Goal: Information Seeking & Learning: Compare options

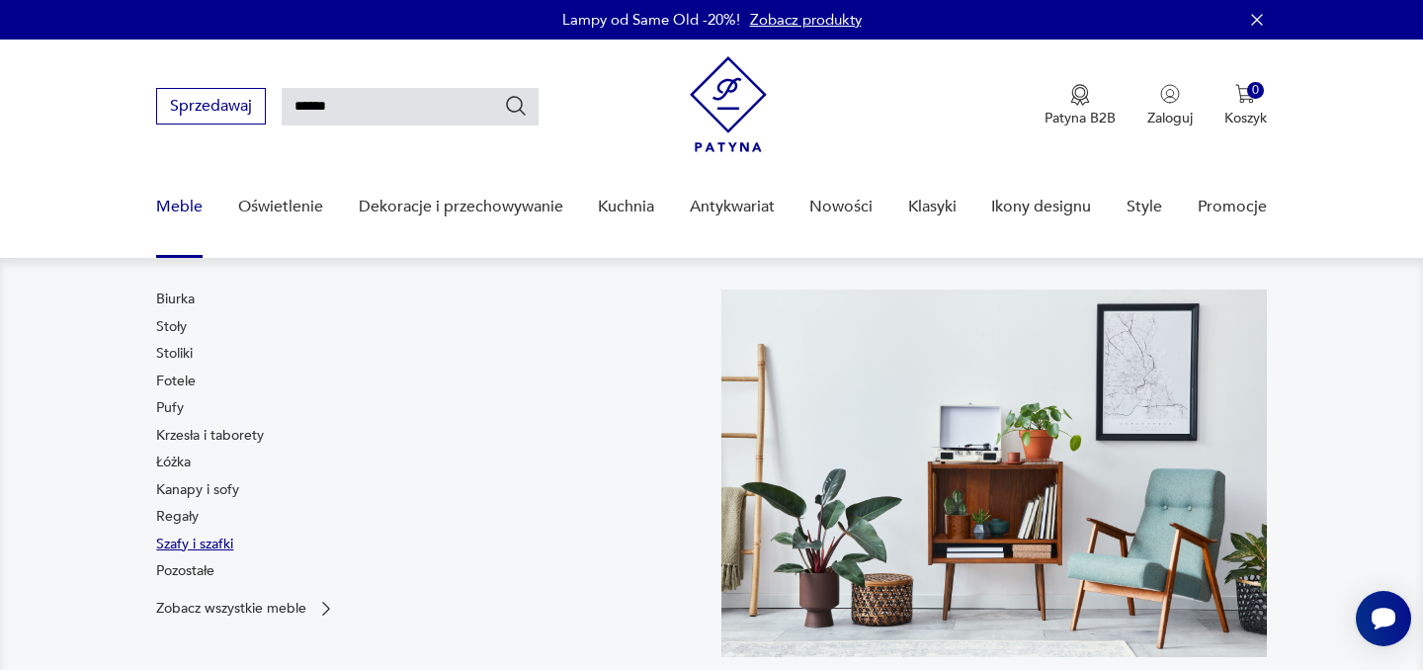
click at [195, 543] on link "Szafy i szafki" at bounding box center [194, 545] width 77 height 20
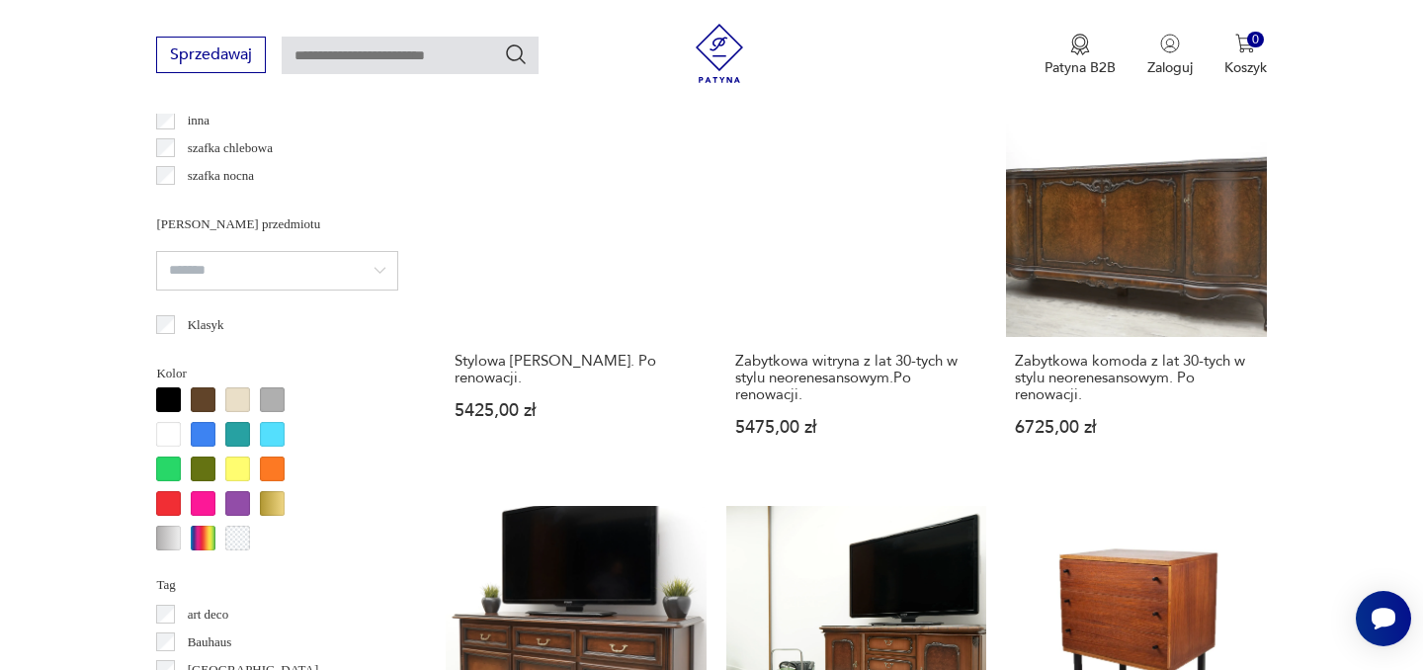
scroll to position [1498, 0]
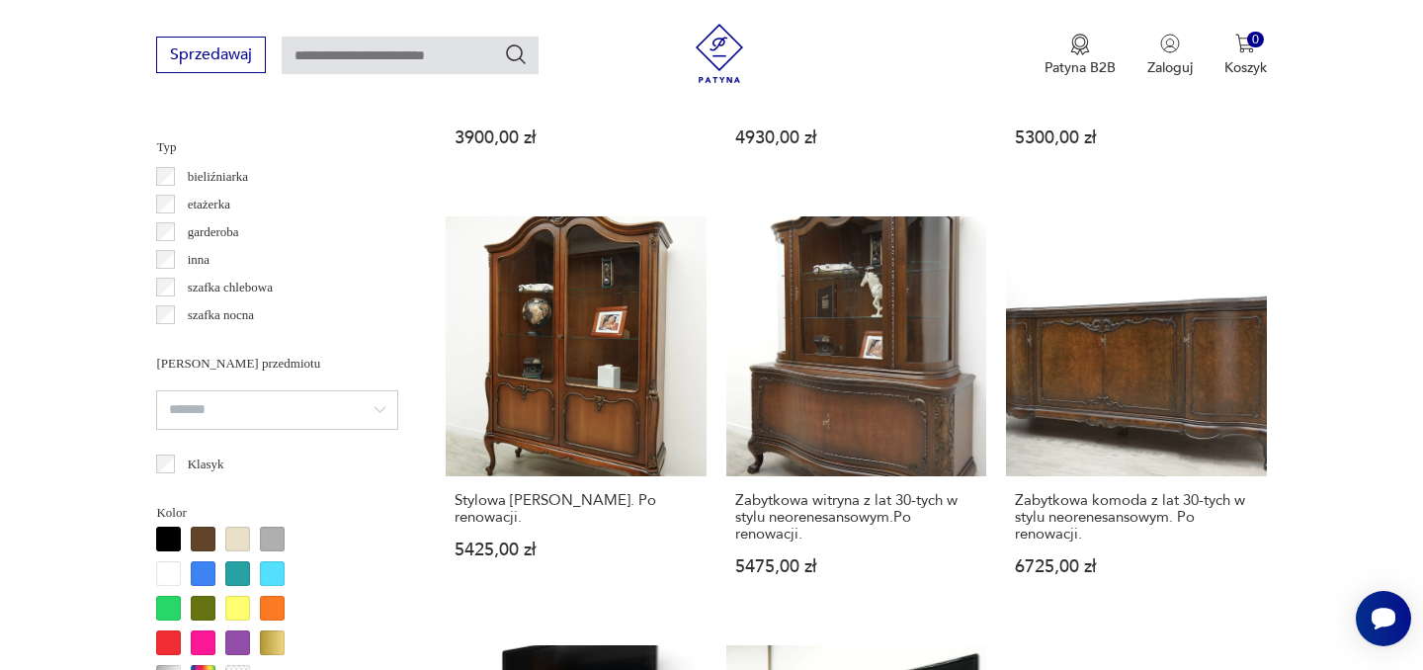
click at [365, 400] on input "search" at bounding box center [277, 410] width 242 height 40
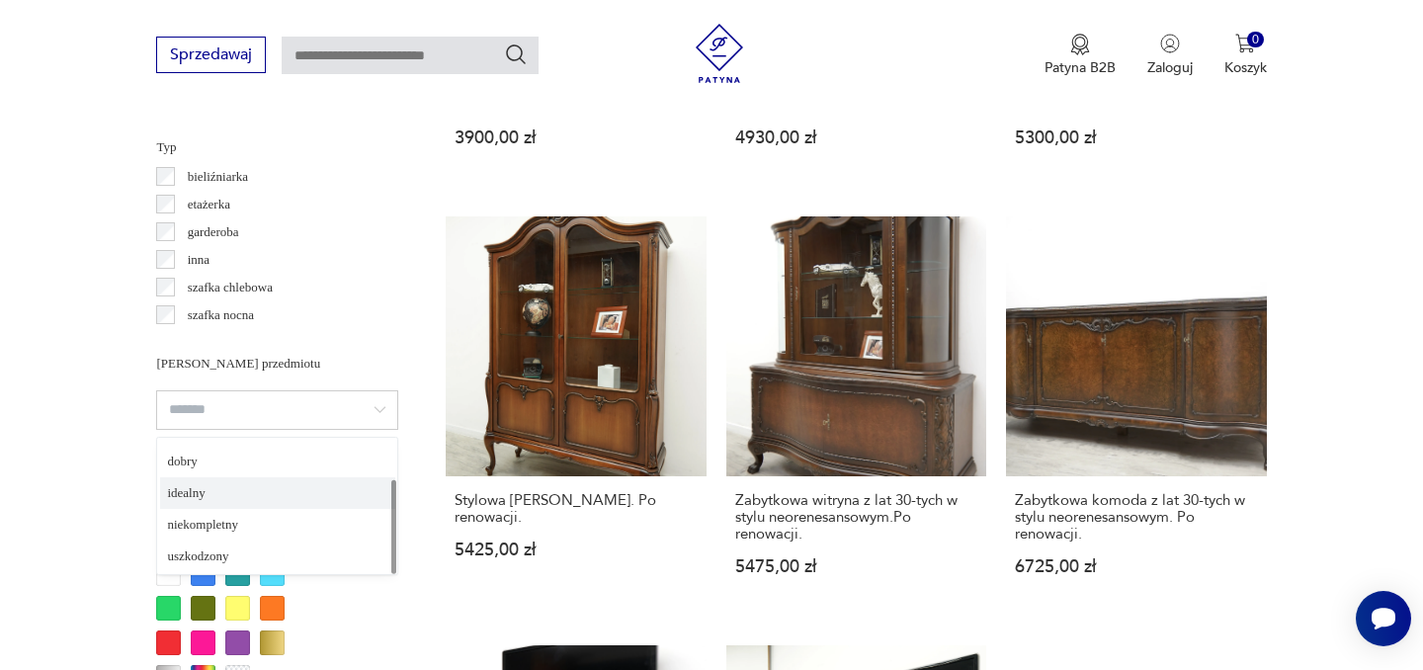
scroll to position [0, 0]
type input "*********"
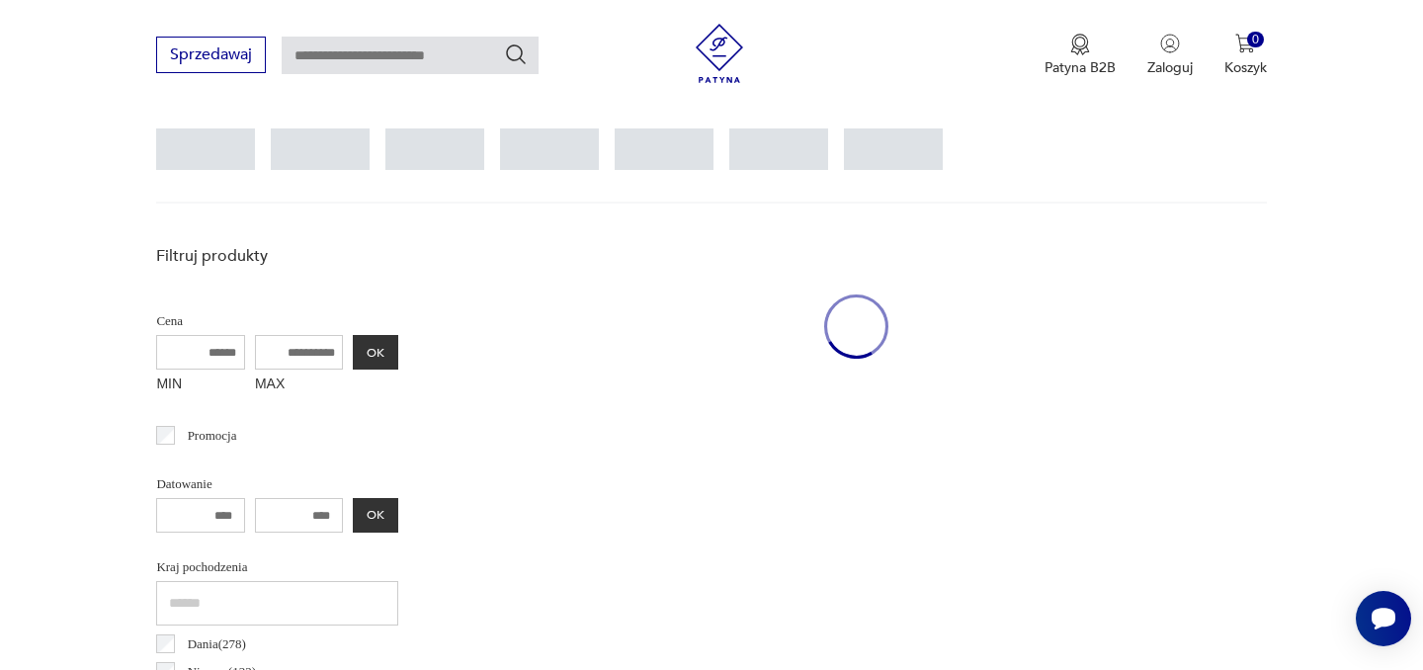
scroll to position [525, 0]
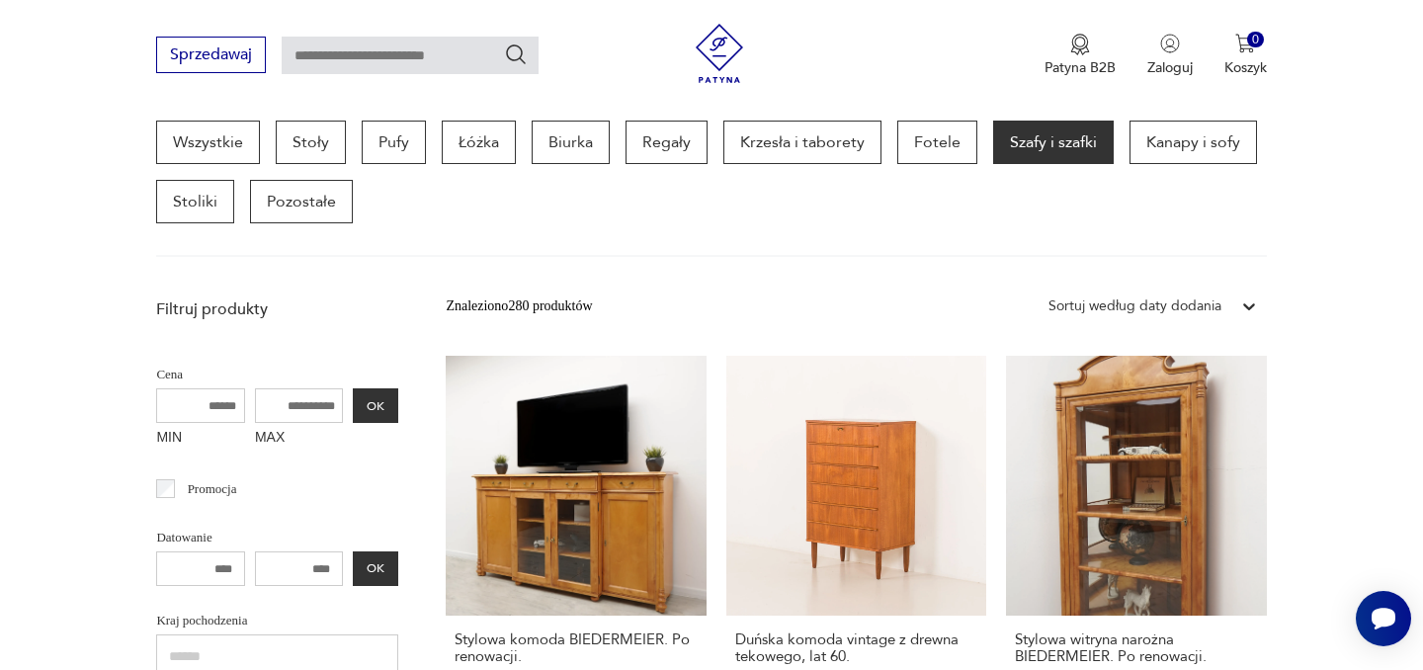
scroll to position [536, 0]
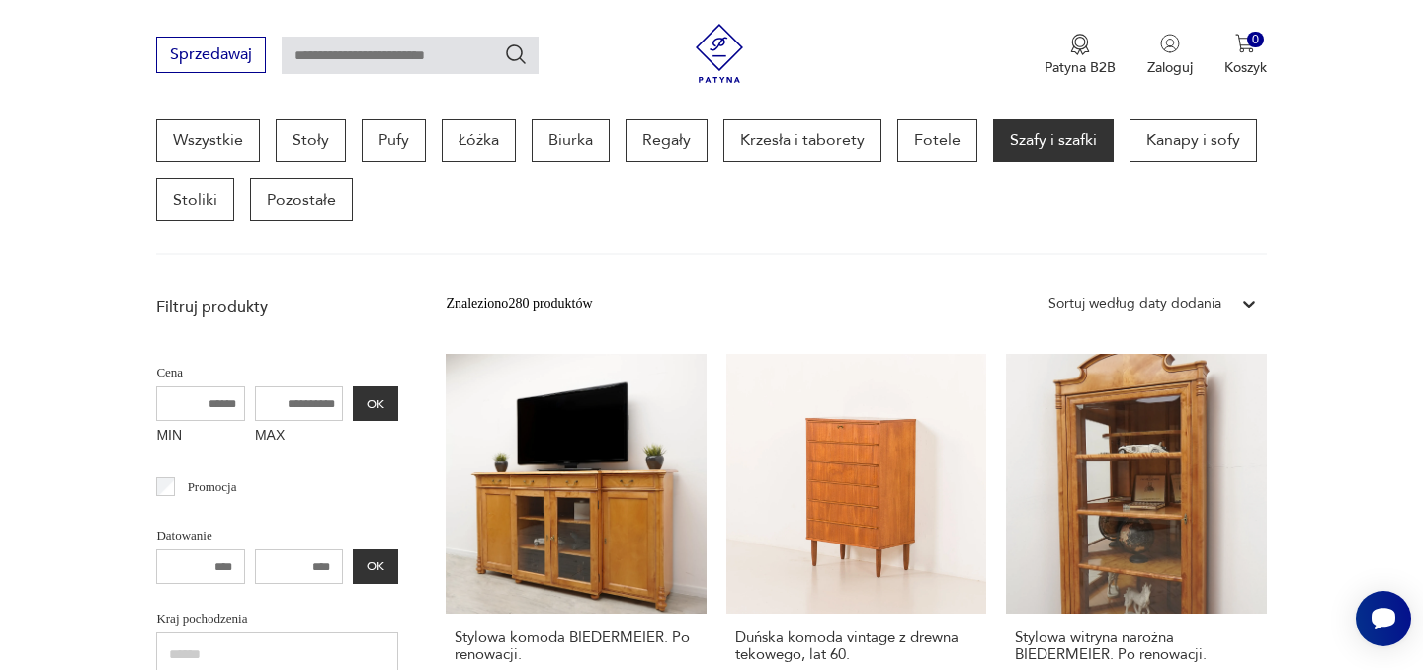
click at [313, 405] on input "MAX" at bounding box center [299, 403] width 89 height 35
type input "****"
click at [365, 402] on button "OK" at bounding box center [375, 403] width 45 height 35
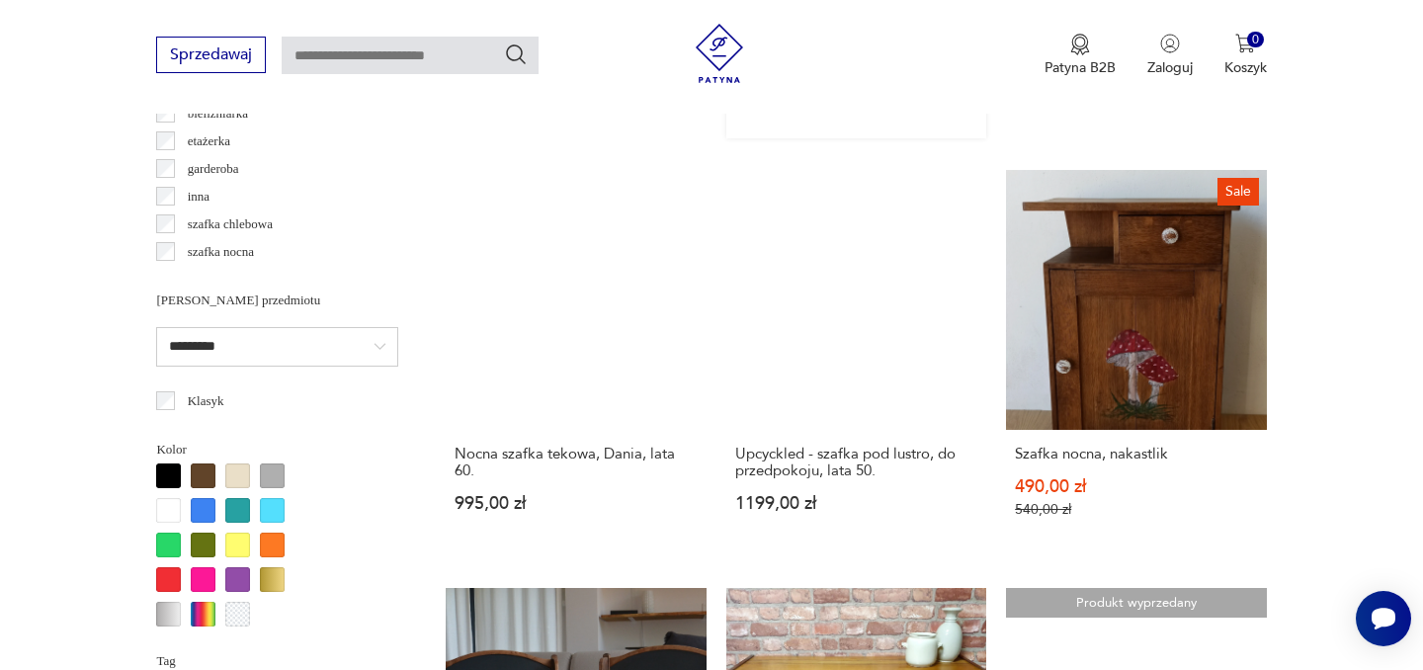
scroll to position [1596, 0]
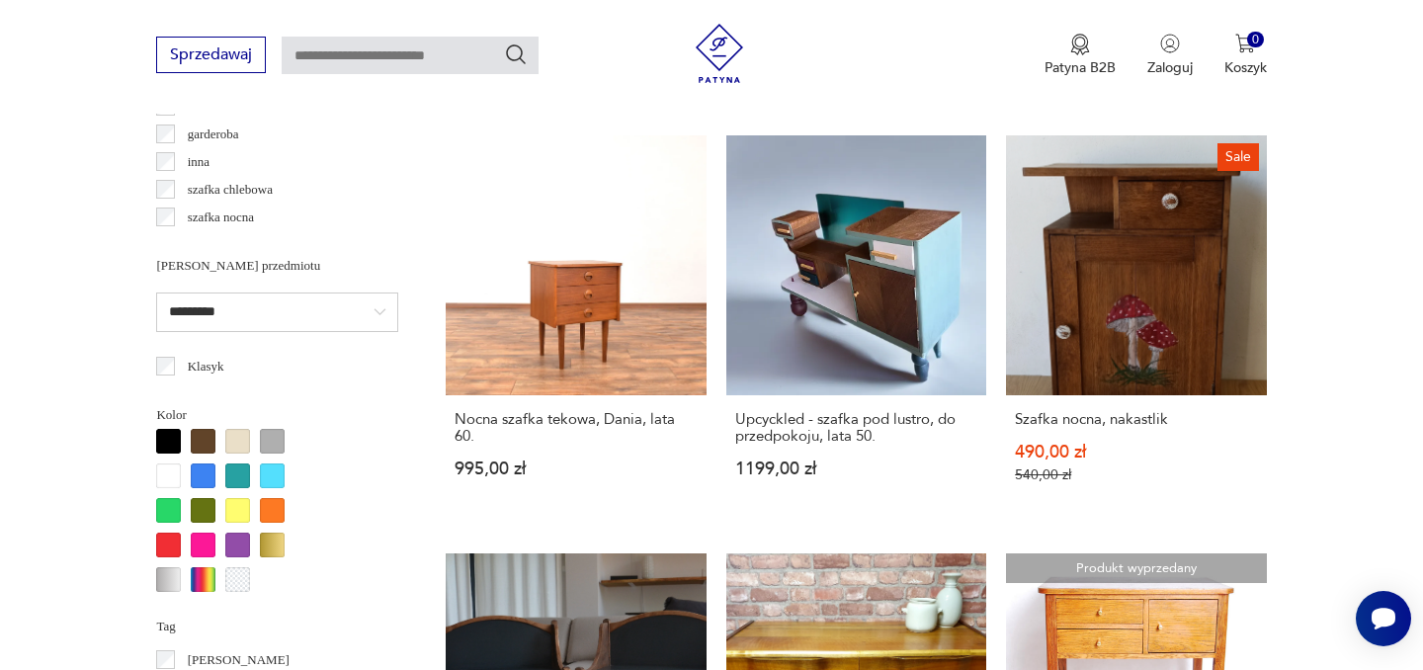
click at [1317, 248] on section "Filtruj produkty Cena MIN MAX **** OK Promocja Datowanie OK Kraj pochodzenia Da…" at bounding box center [711, 584] width 1423 height 2716
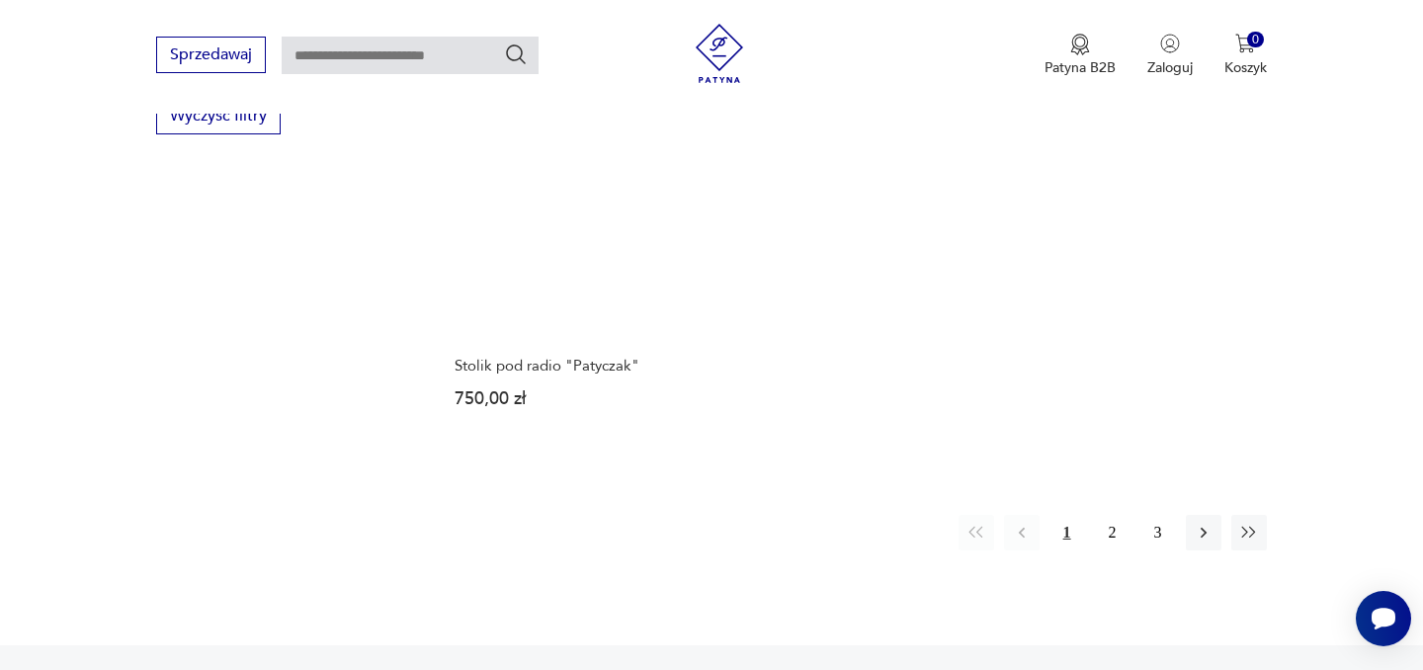
scroll to position [2909, 0]
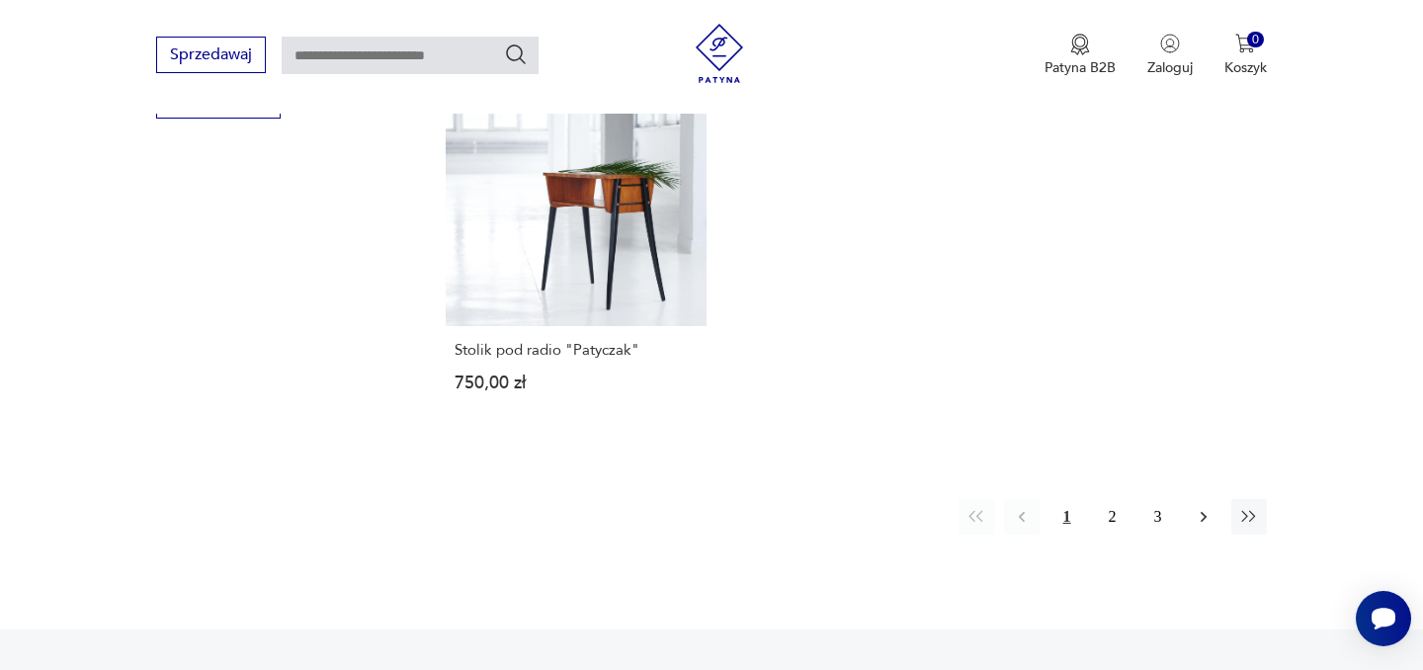
click at [1200, 518] on icon "button" at bounding box center [1204, 517] width 20 height 20
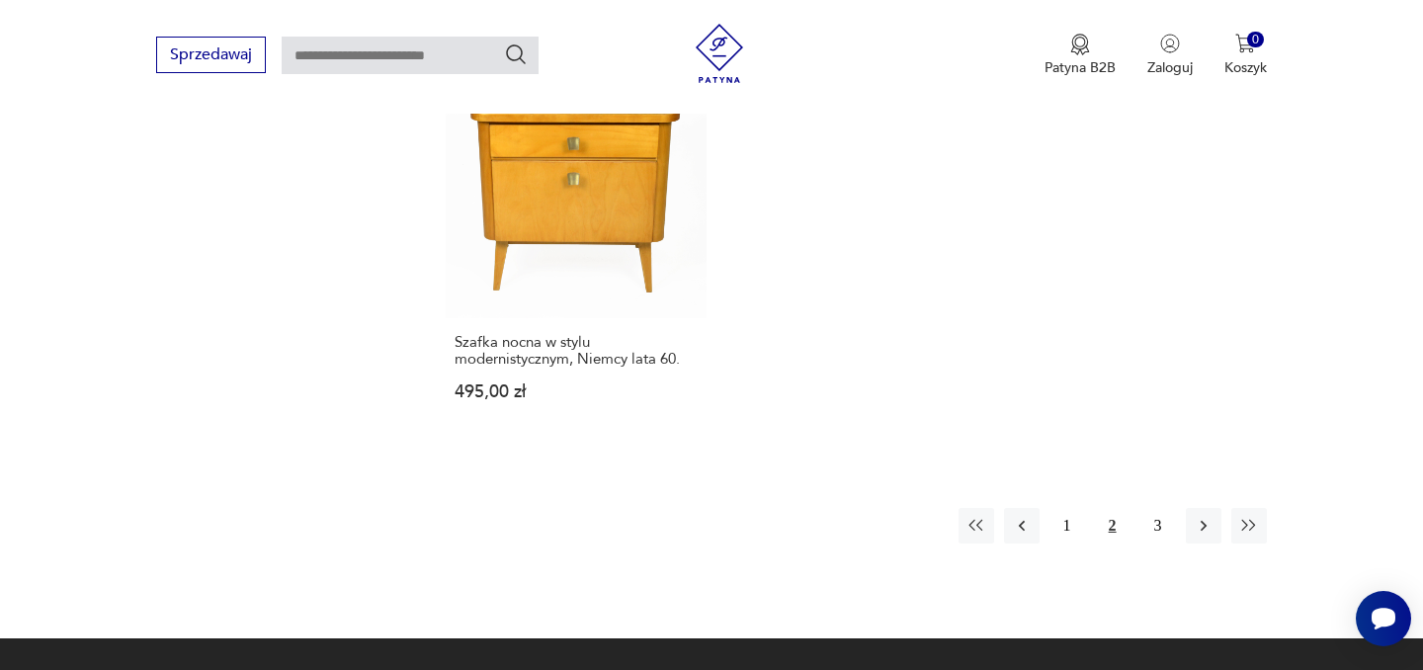
scroll to position [2987, 0]
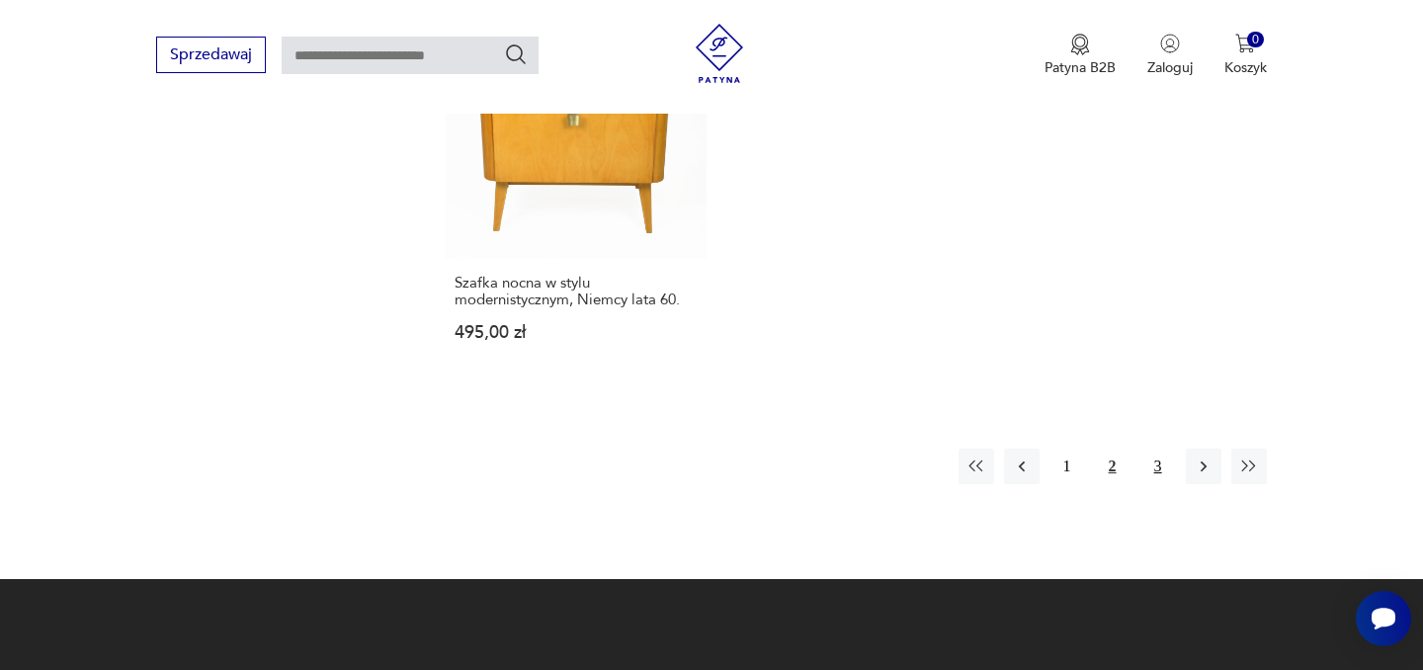
click at [1166, 449] on button "3" at bounding box center [1159, 467] width 36 height 36
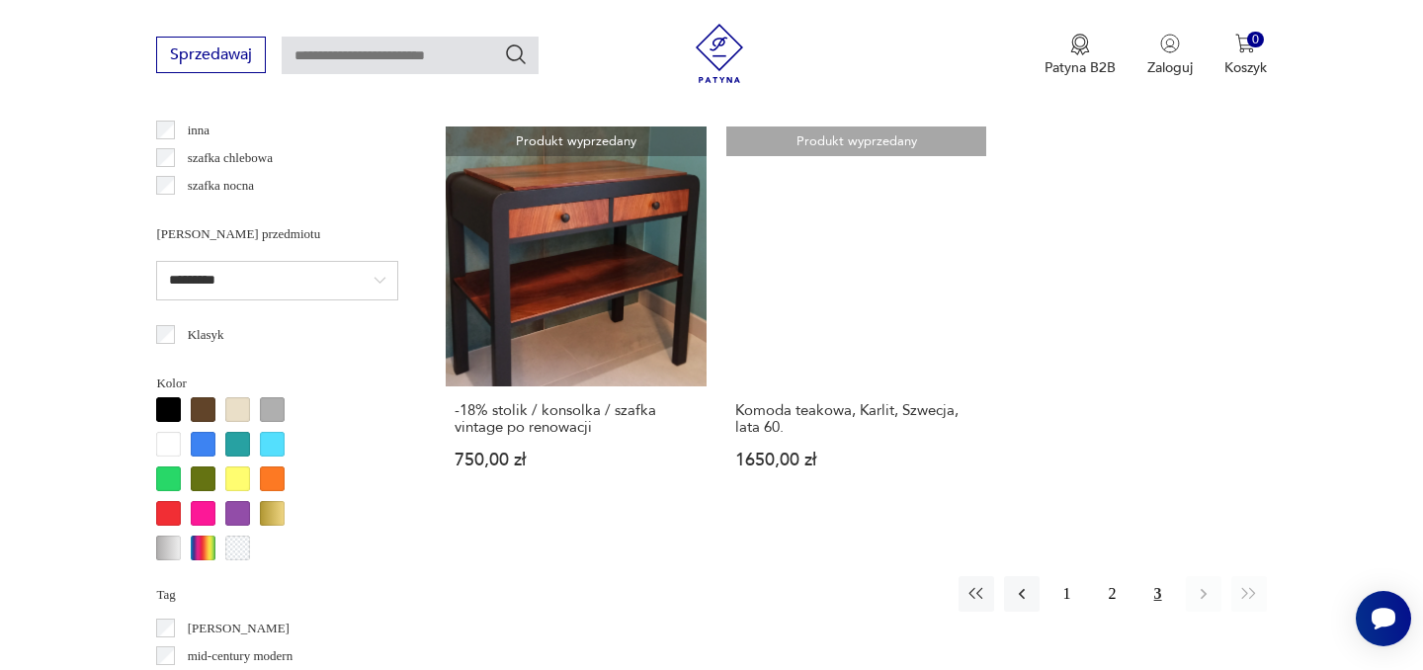
scroll to position [1624, 0]
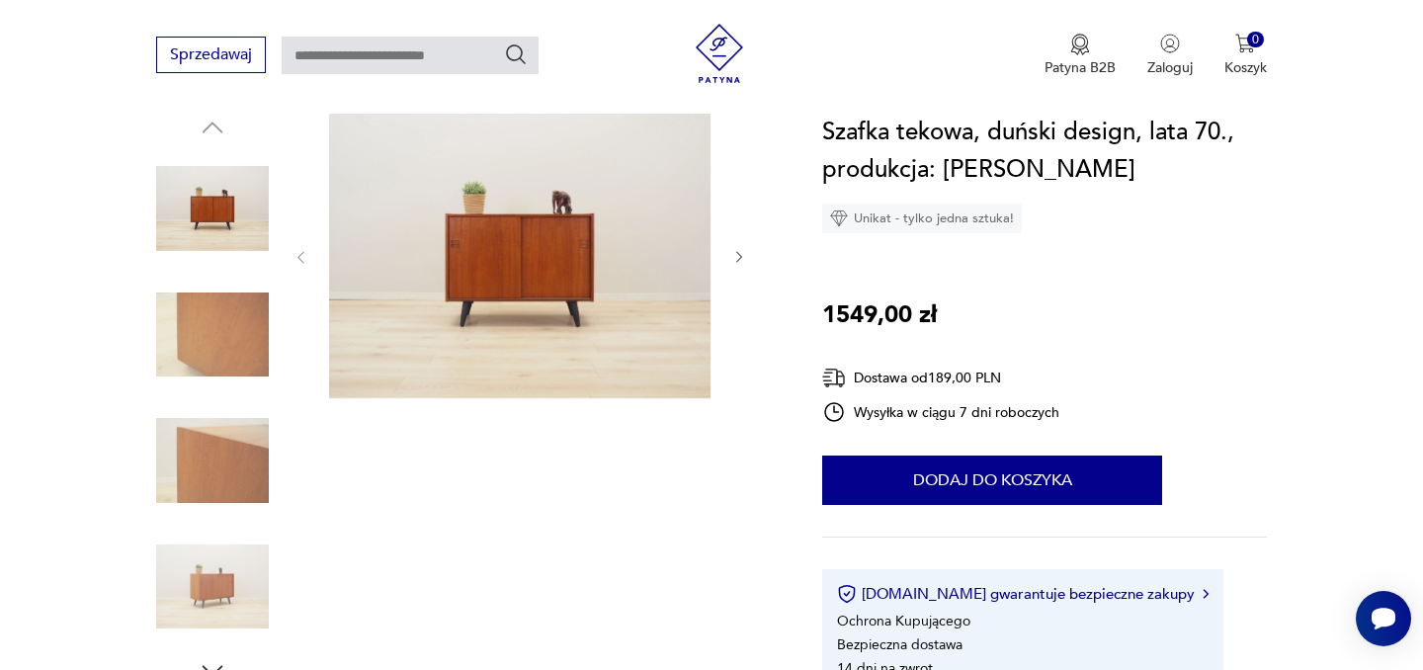
scroll to position [214, 0]
click at [741, 258] on icon "button" at bounding box center [739, 256] width 17 height 17
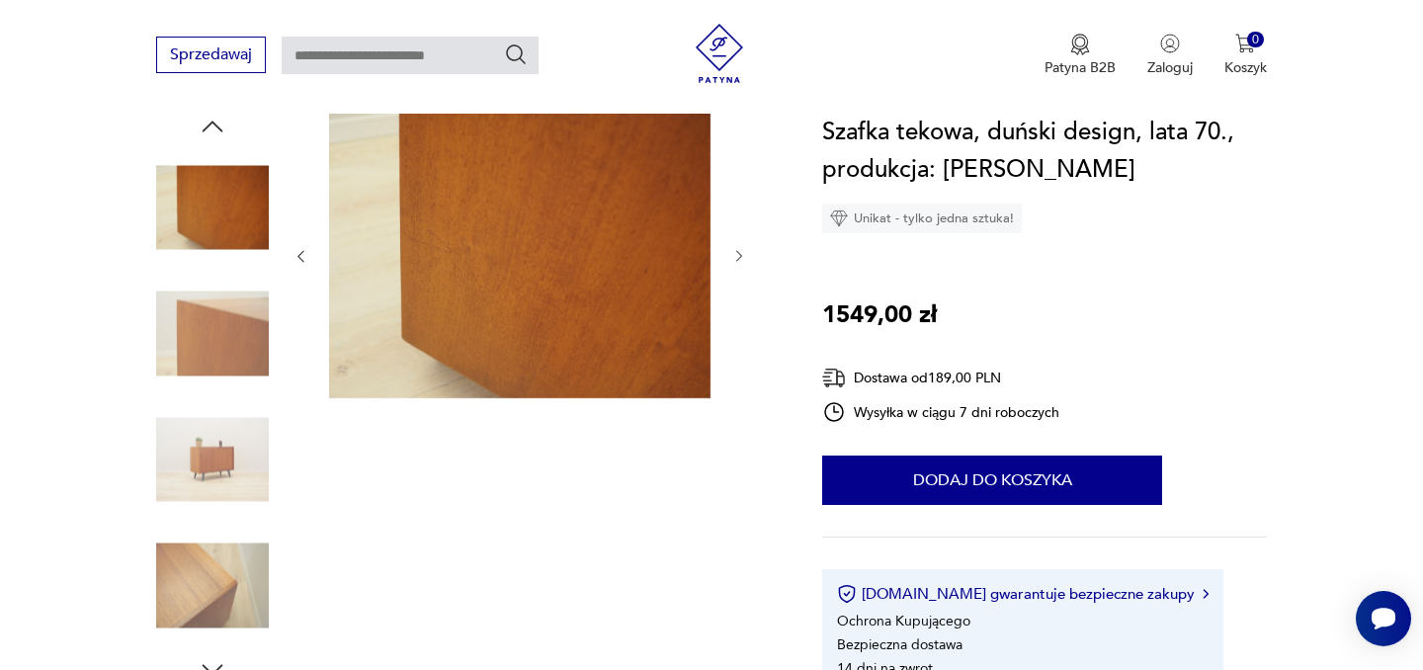
click at [741, 258] on icon "button" at bounding box center [739, 256] width 17 height 17
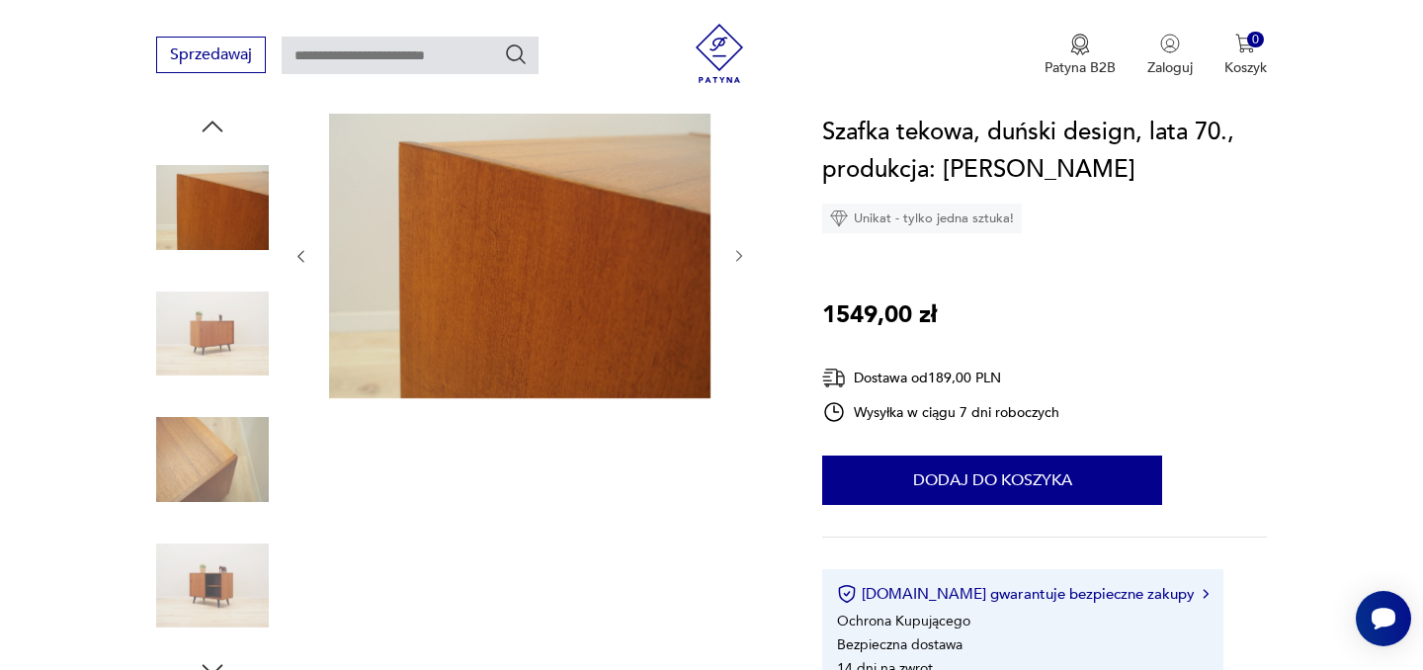
click at [741, 258] on icon "button" at bounding box center [739, 256] width 17 height 17
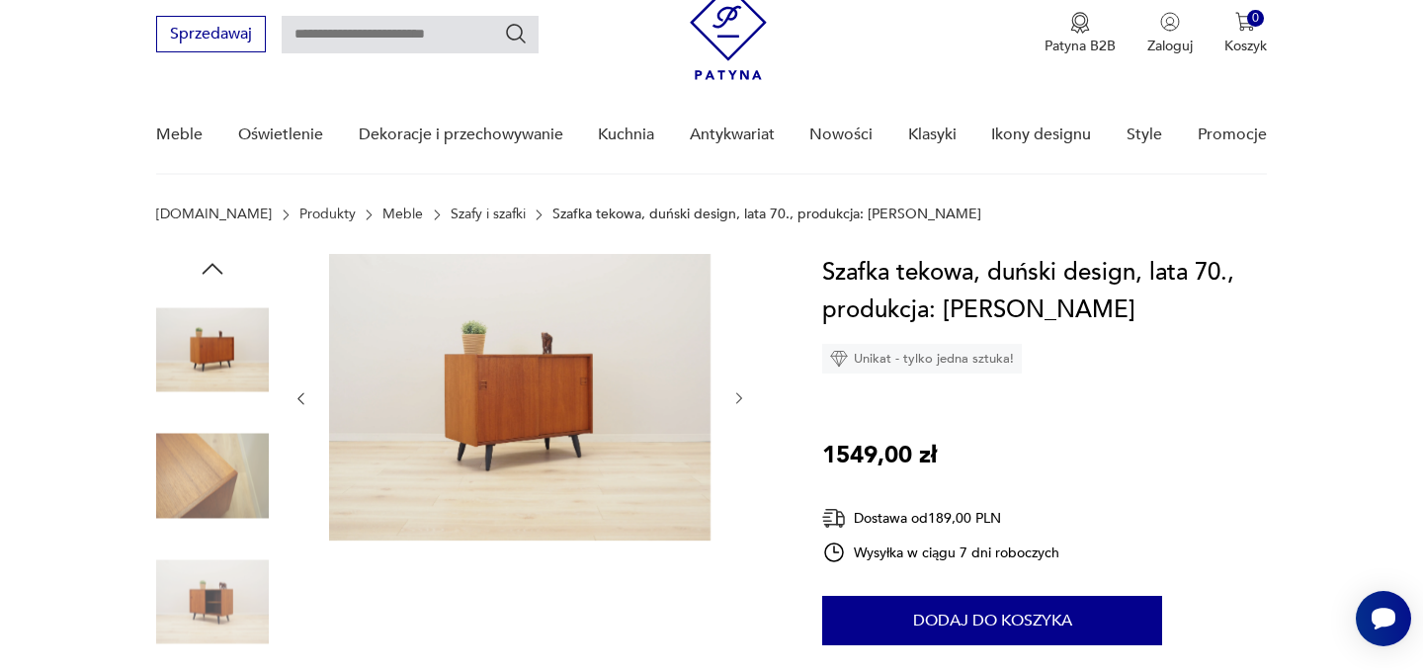
scroll to position [69, 0]
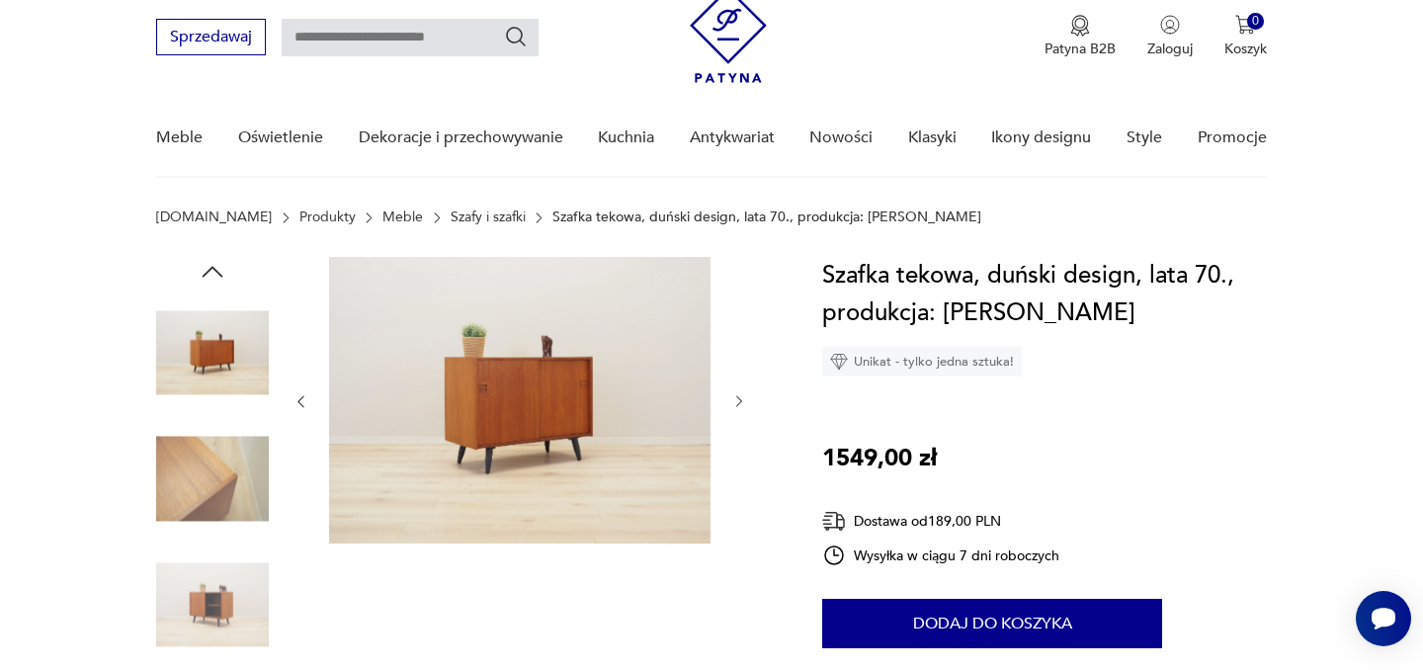
click at [454, 216] on link "Szafy i szafki" at bounding box center [488, 218] width 75 height 16
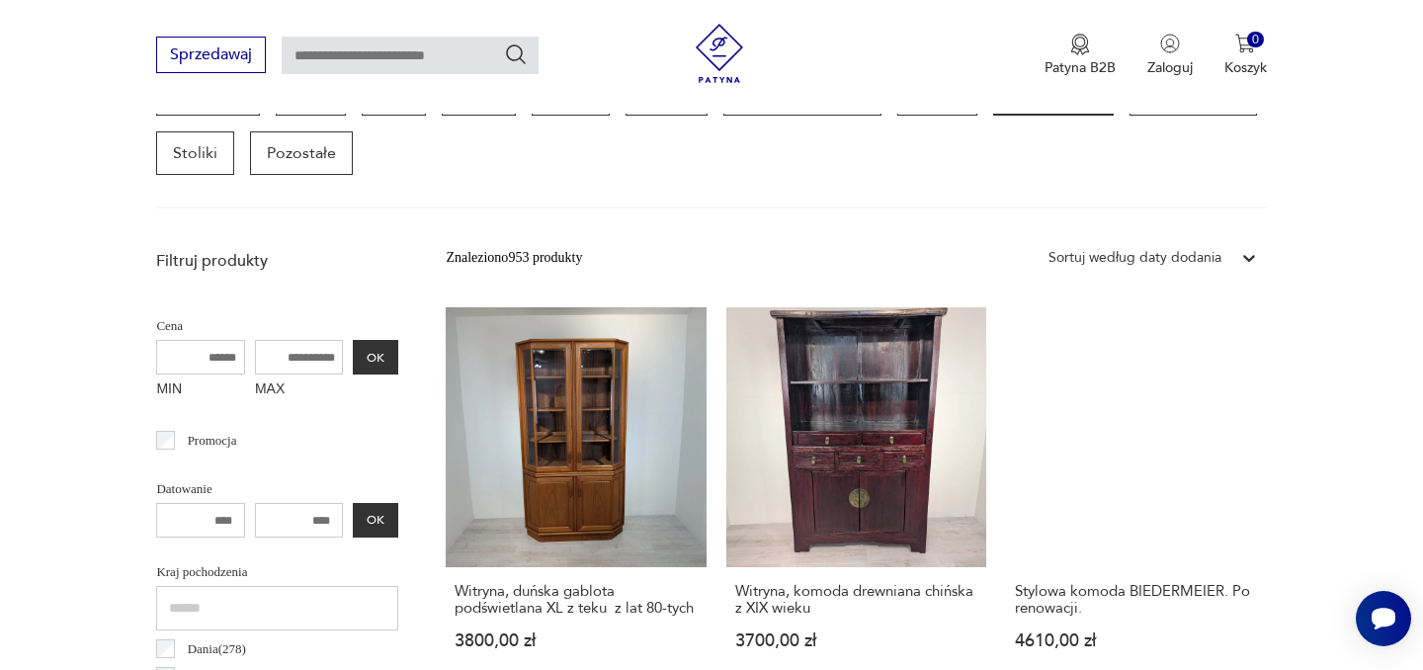
scroll to position [587, 0]
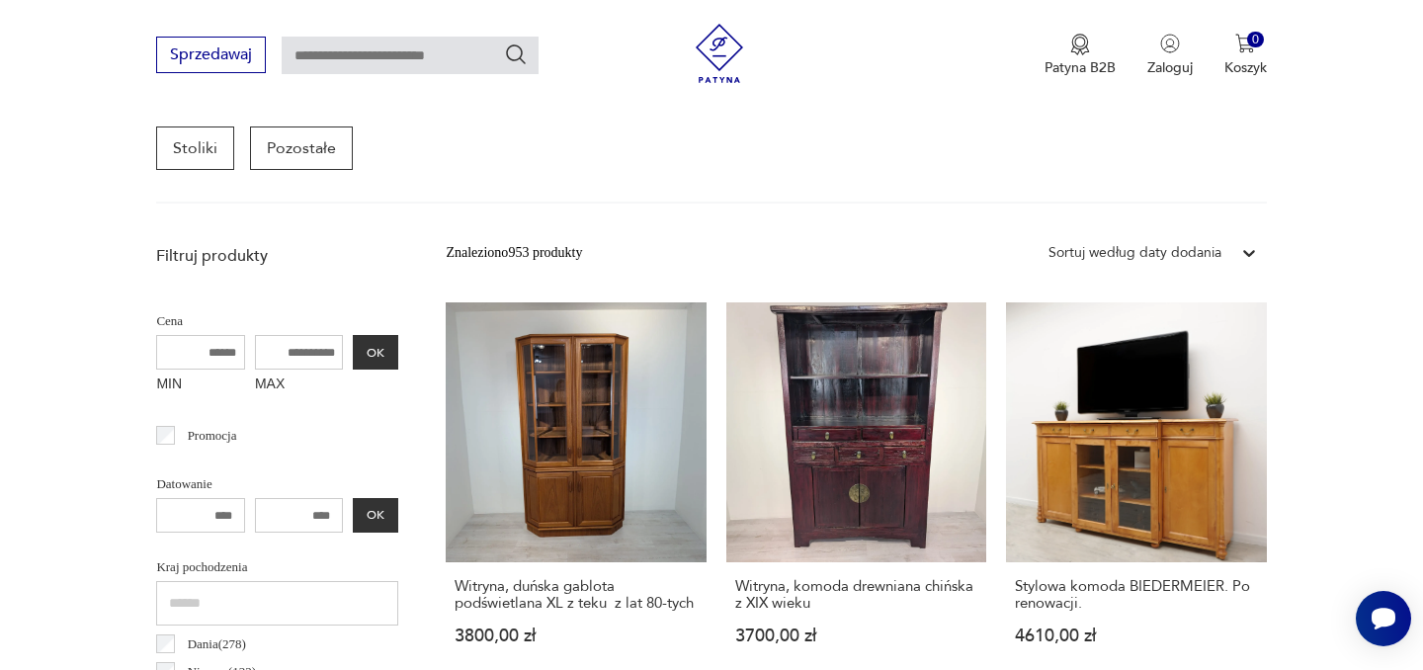
click at [324, 356] on input "MAX" at bounding box center [299, 352] width 89 height 35
type input "****"
click at [393, 351] on button "OK" at bounding box center [375, 352] width 45 height 35
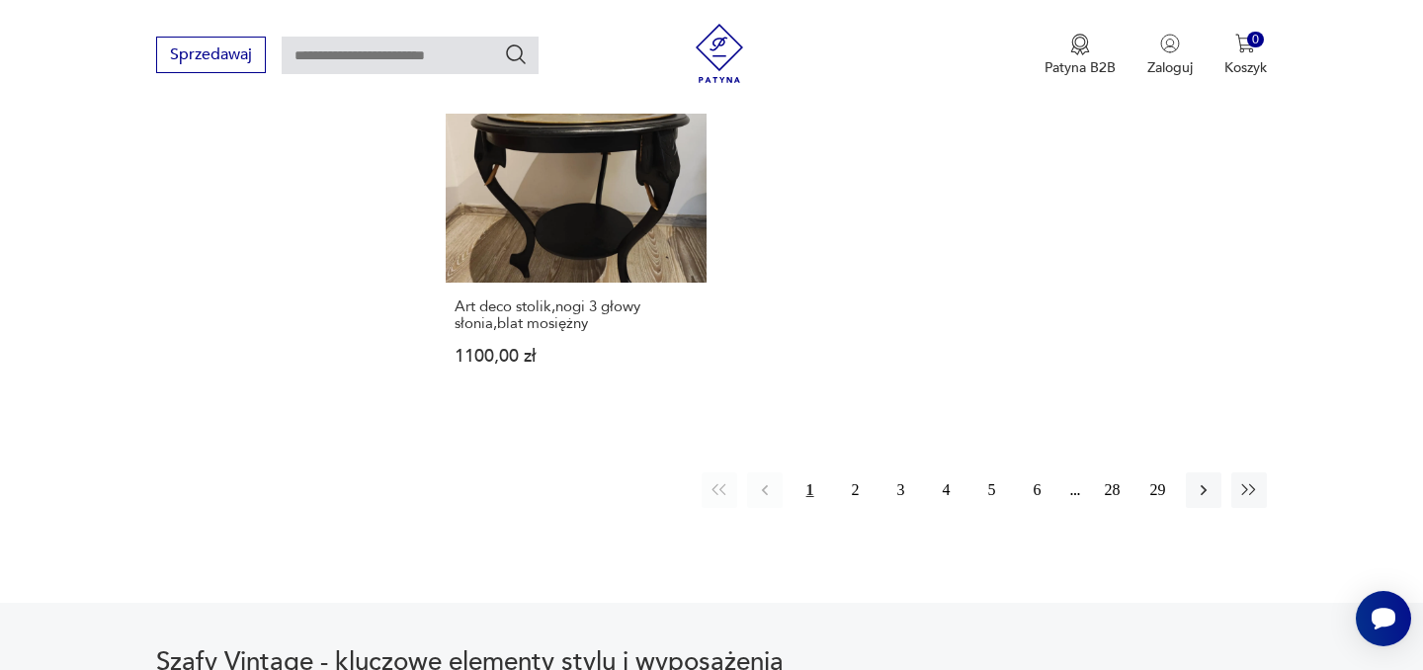
scroll to position [2999, 0]
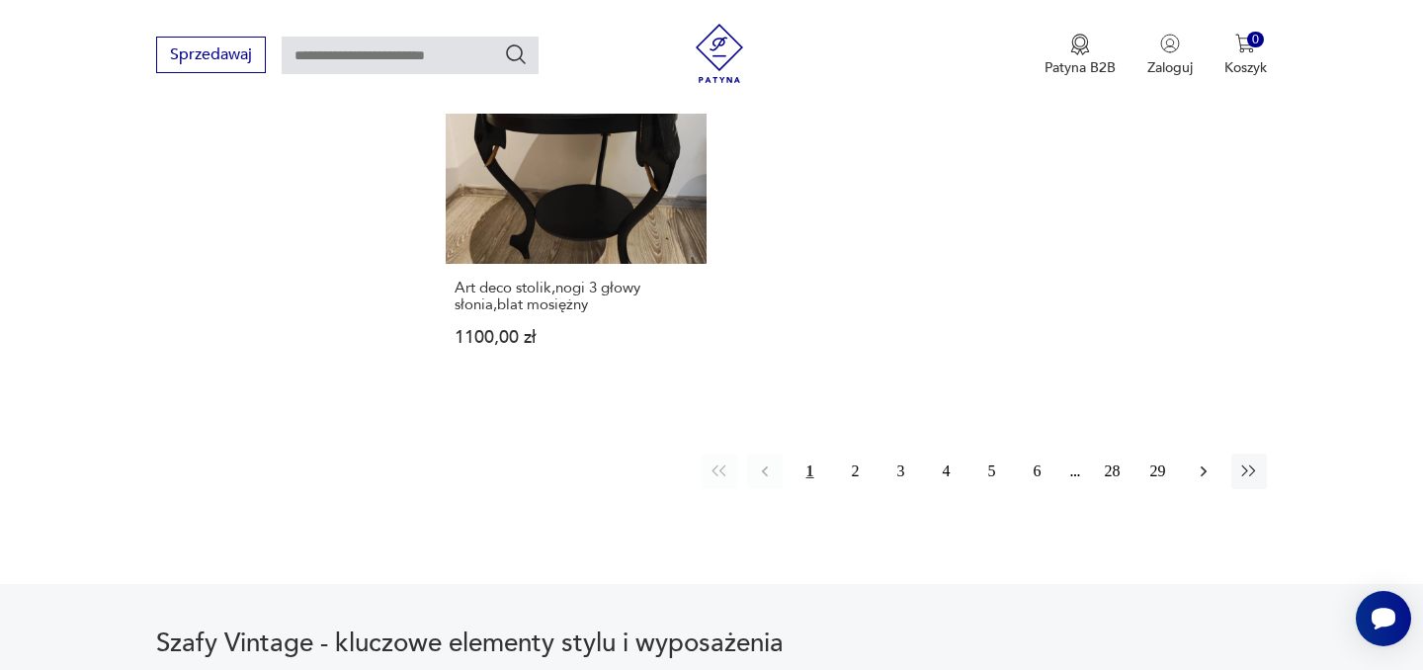
click at [1210, 462] on icon "button" at bounding box center [1204, 472] width 20 height 20
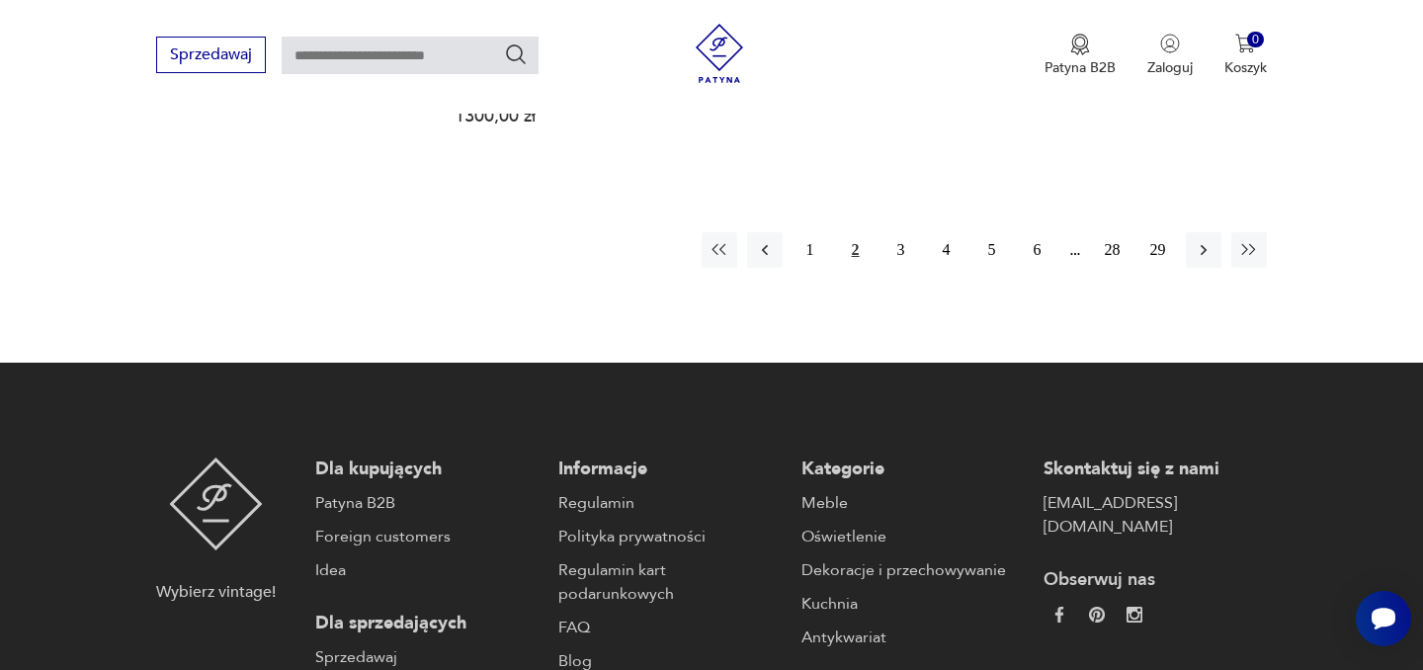
scroll to position [3215, 0]
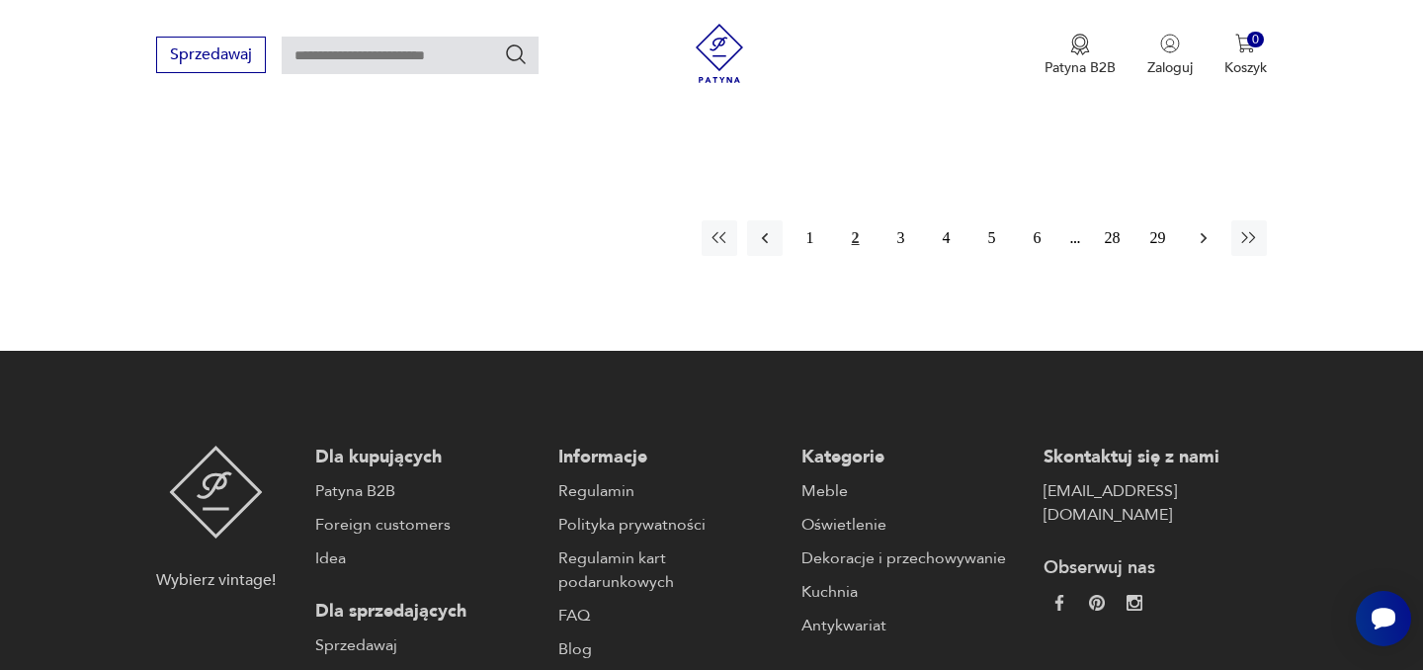
click at [1205, 240] on icon "button" at bounding box center [1204, 238] width 20 height 20
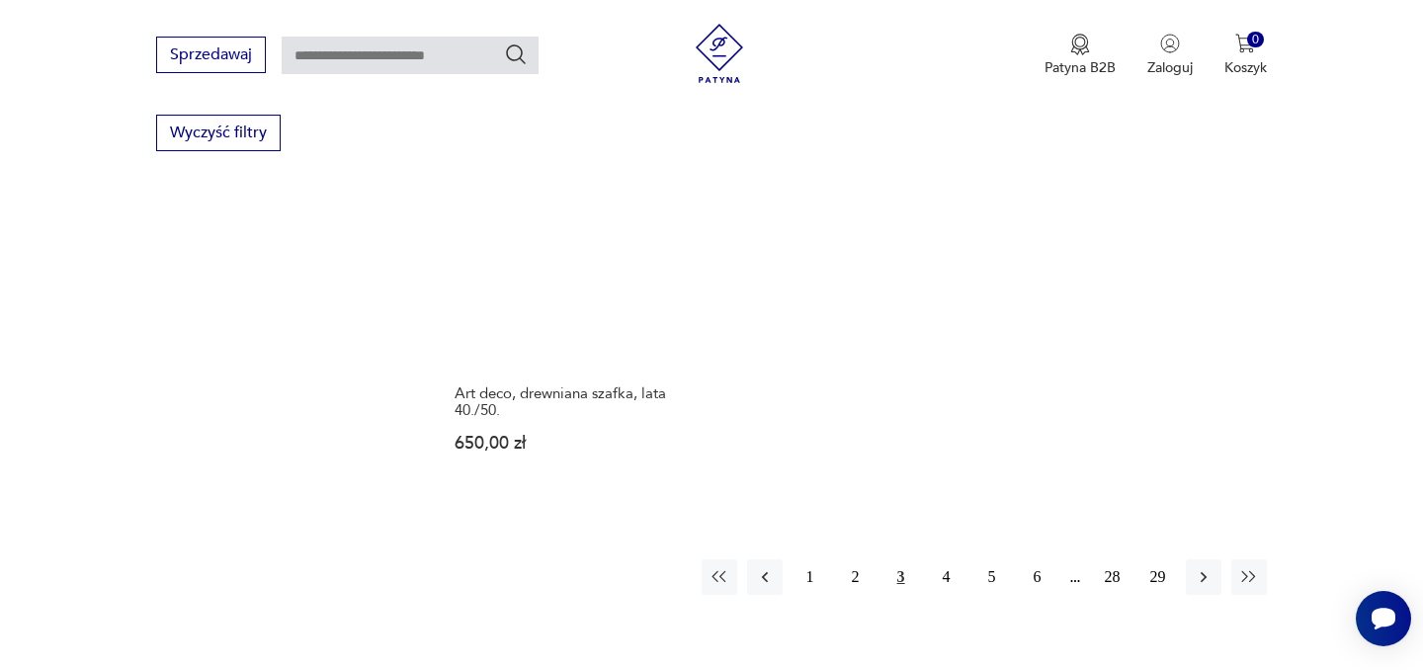
scroll to position [2886, 0]
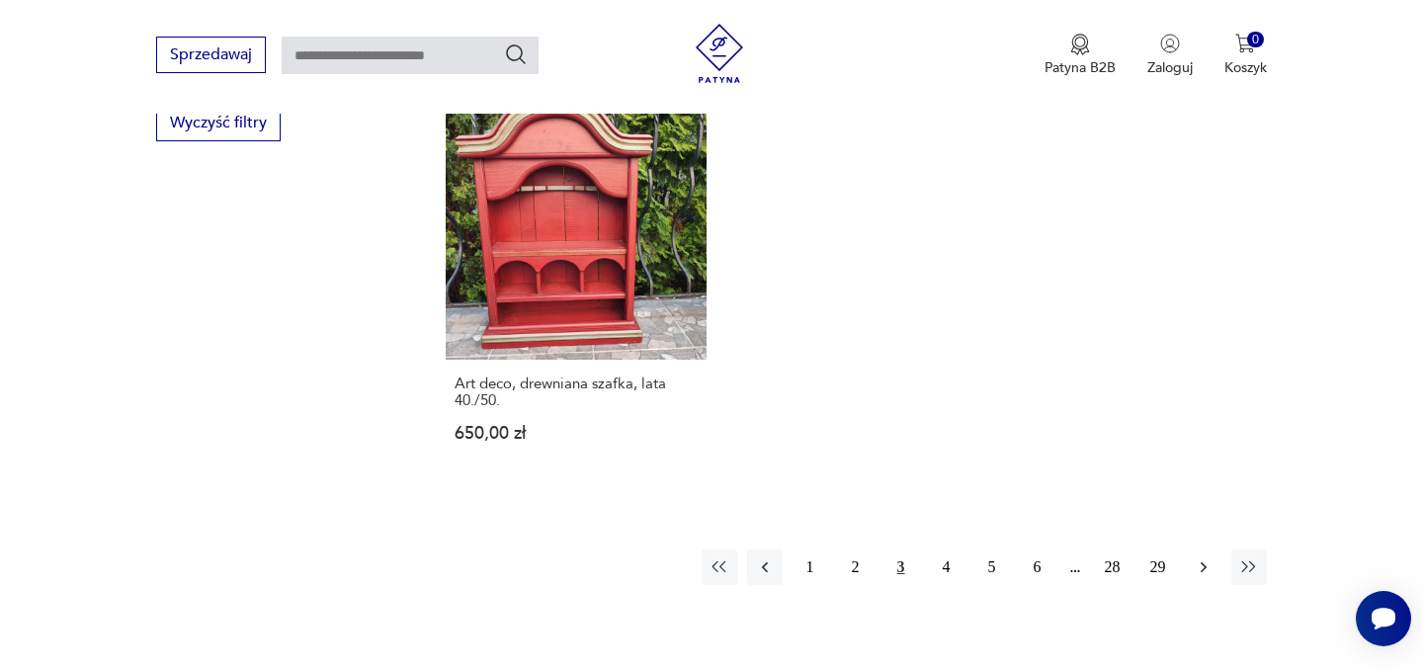
click at [1206, 557] on icon "button" at bounding box center [1204, 567] width 20 height 20
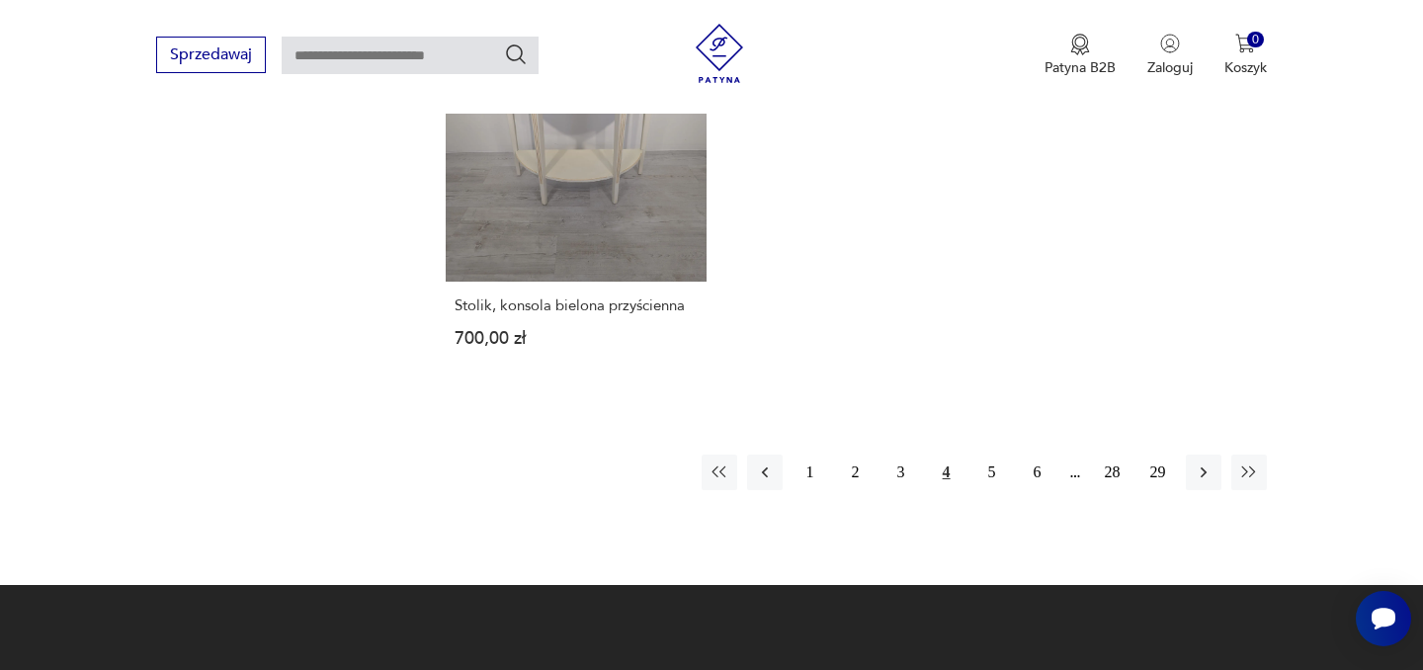
scroll to position [2952, 0]
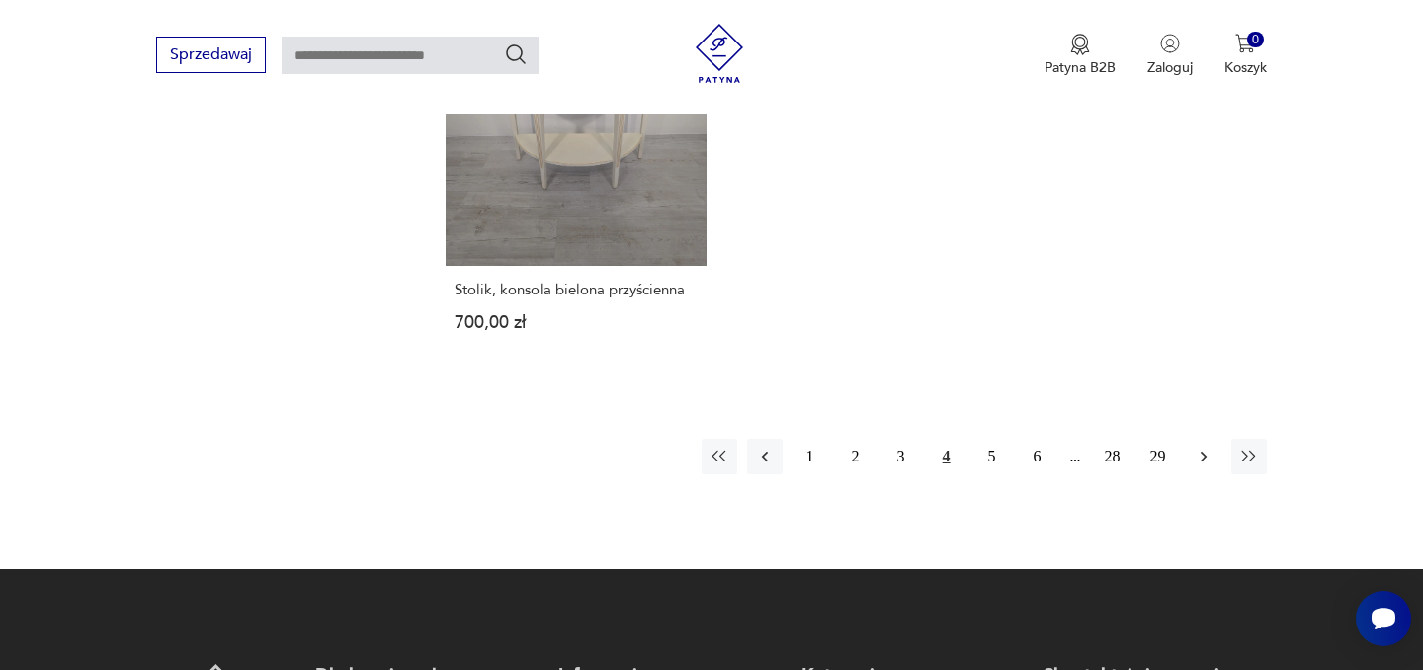
click at [1214, 460] on button "button" at bounding box center [1204, 457] width 36 height 36
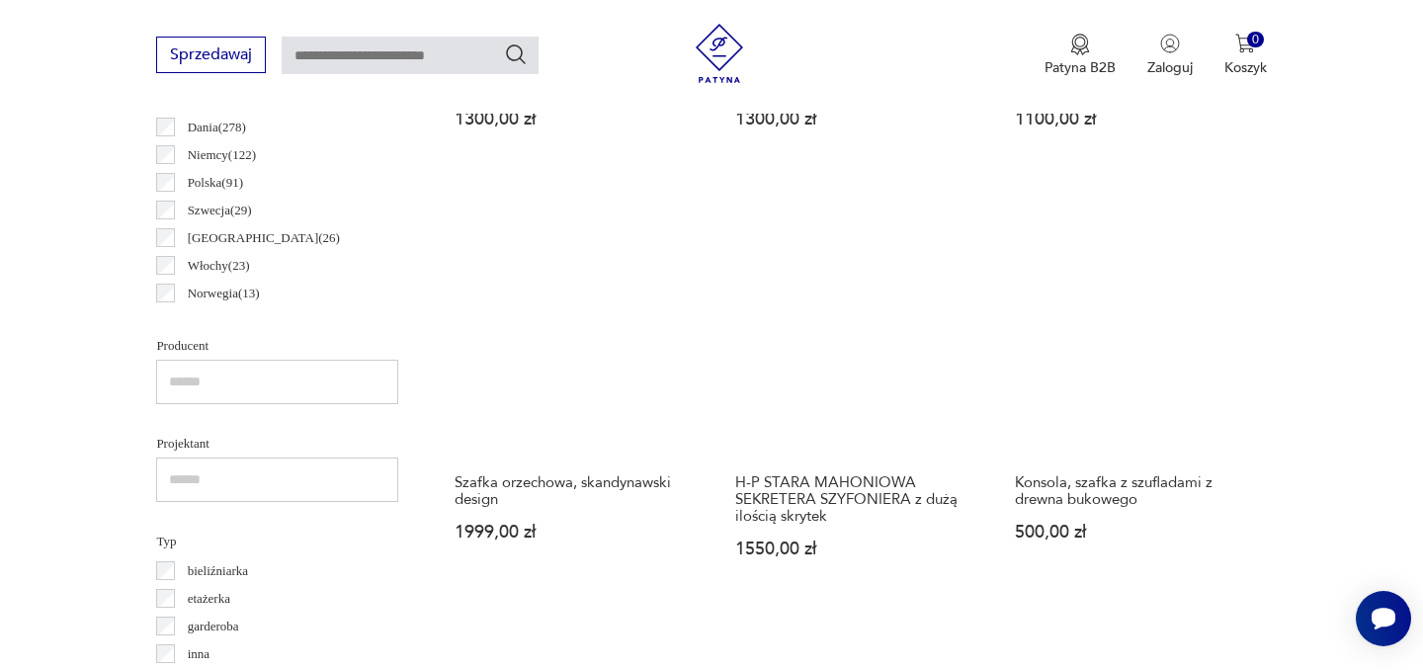
scroll to position [1105, 0]
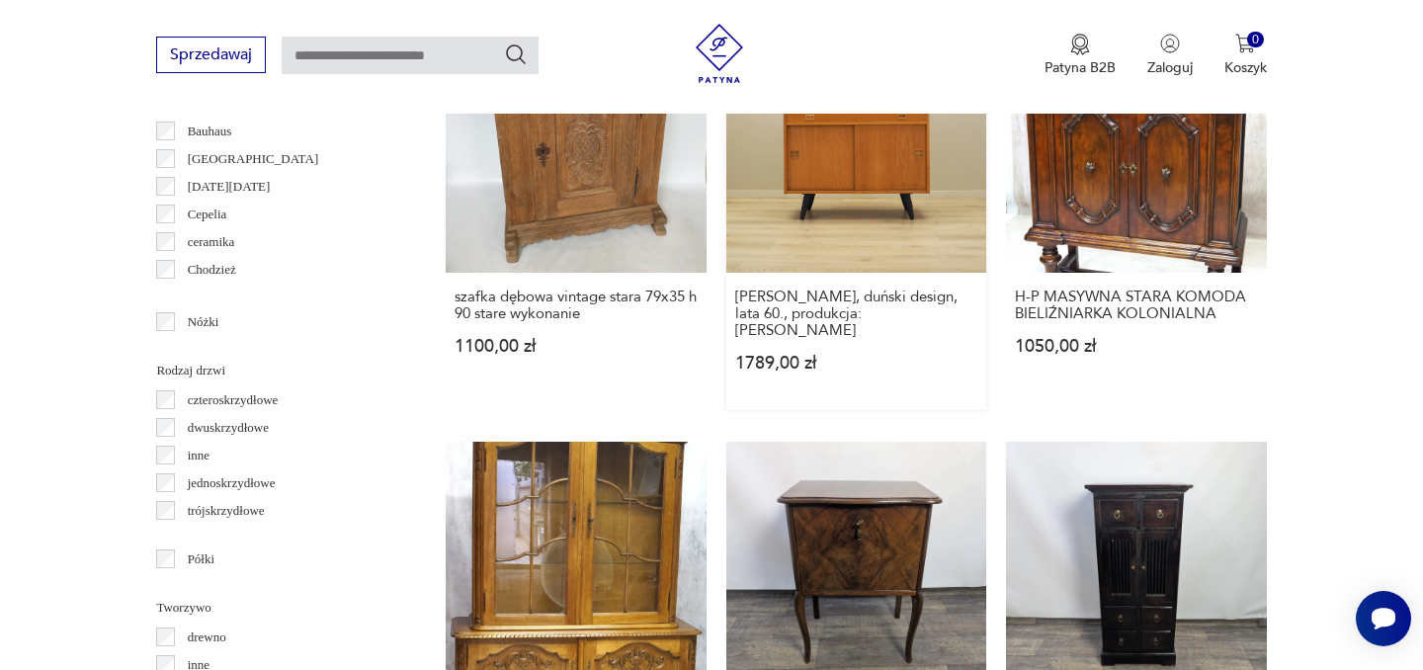
scroll to position [2249, 0]
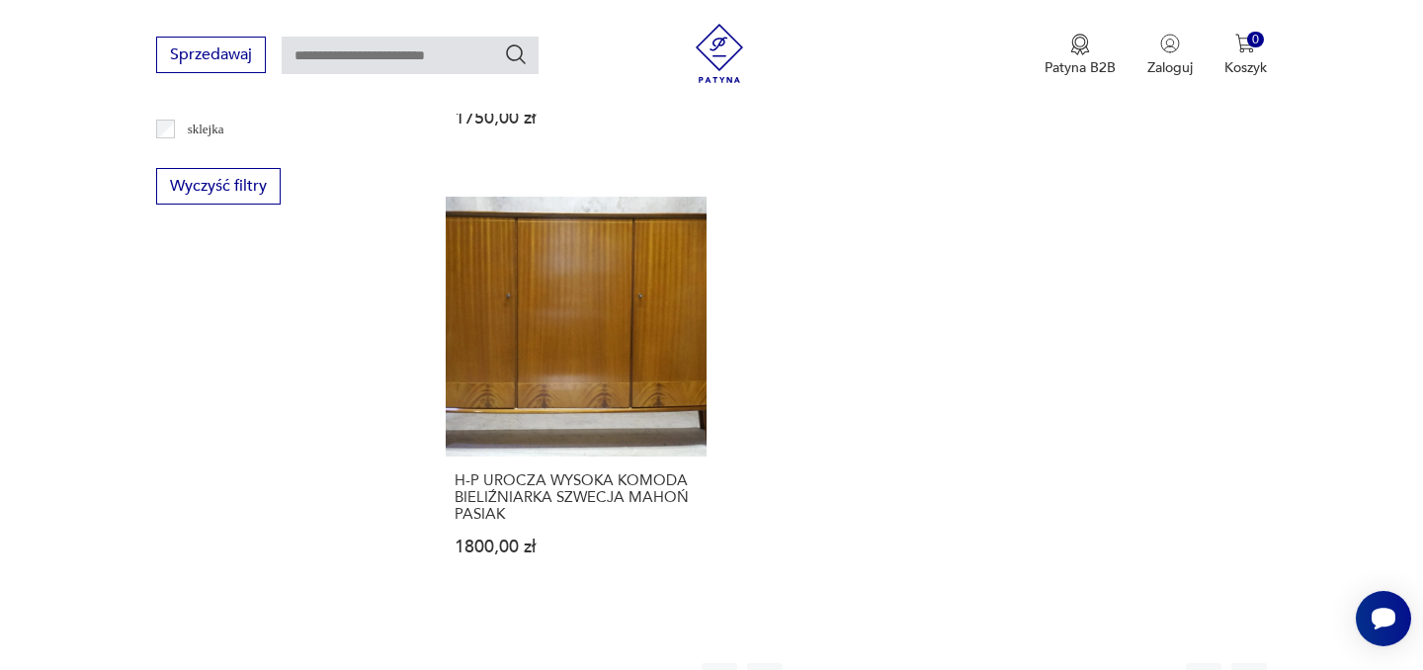
scroll to position [2958, 0]
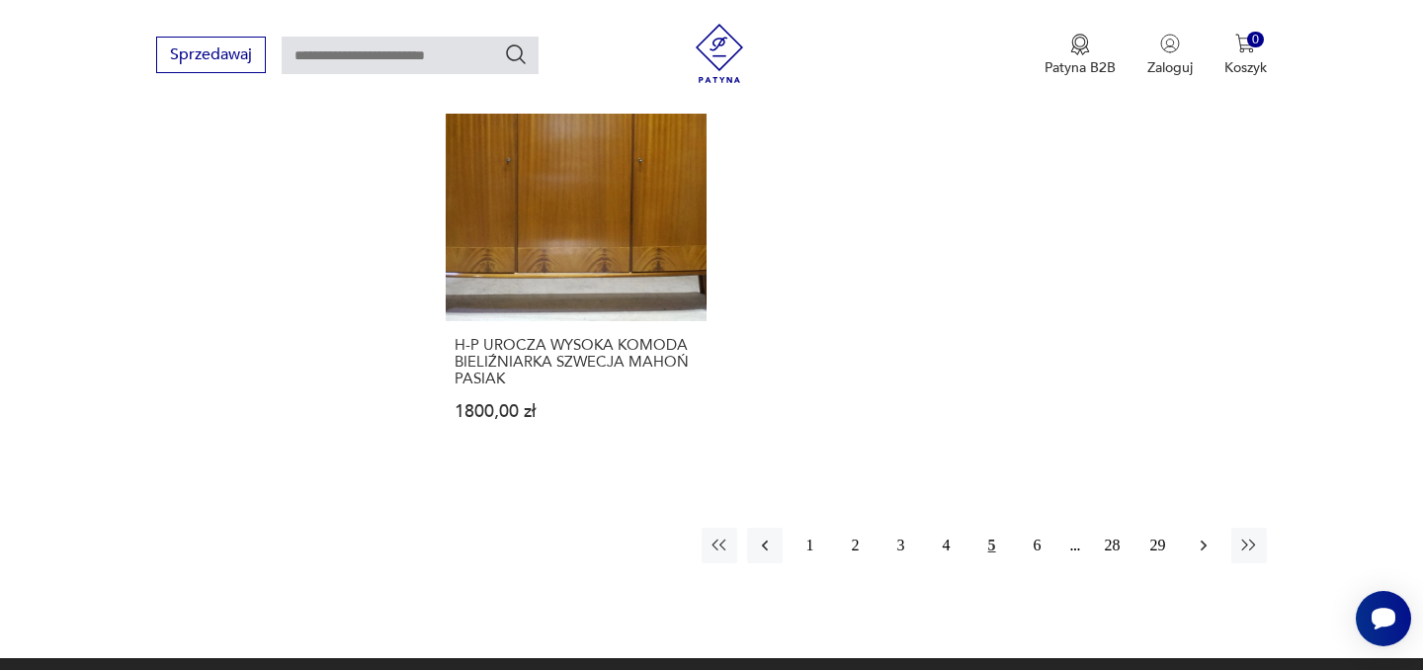
click at [1197, 536] on icon "button" at bounding box center [1204, 546] width 20 height 20
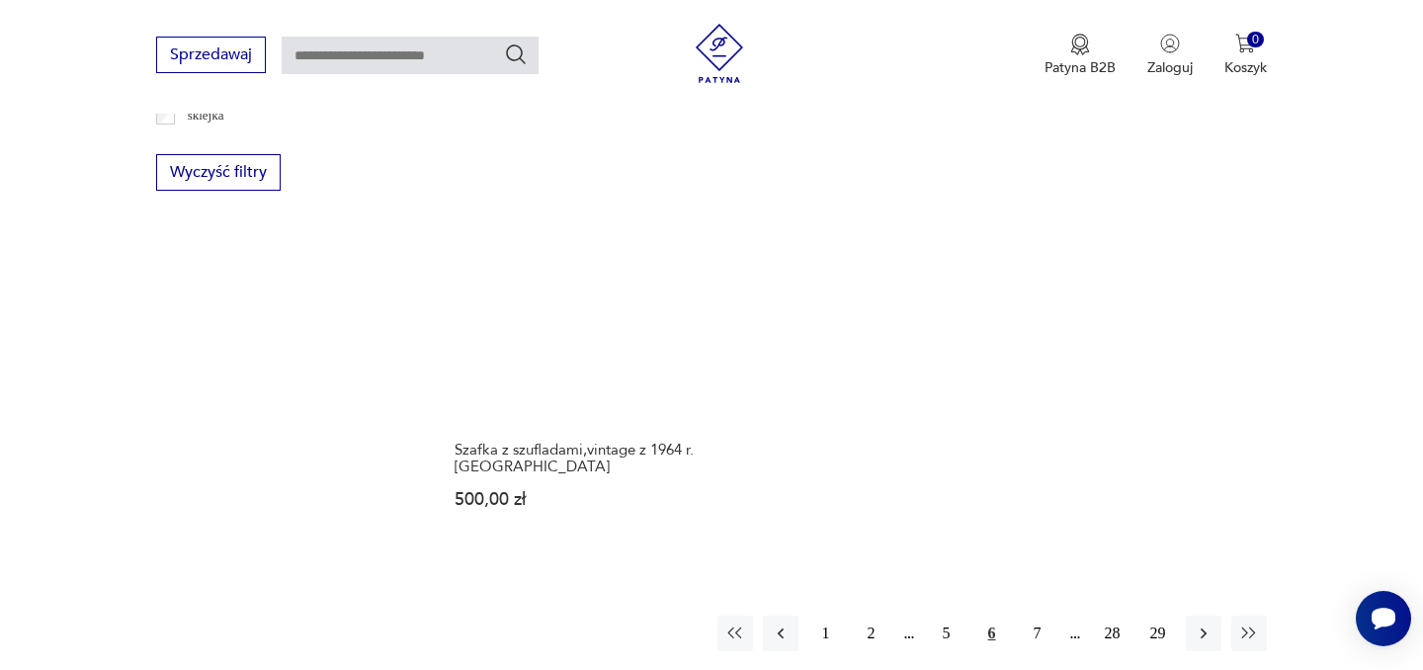
scroll to position [2886, 0]
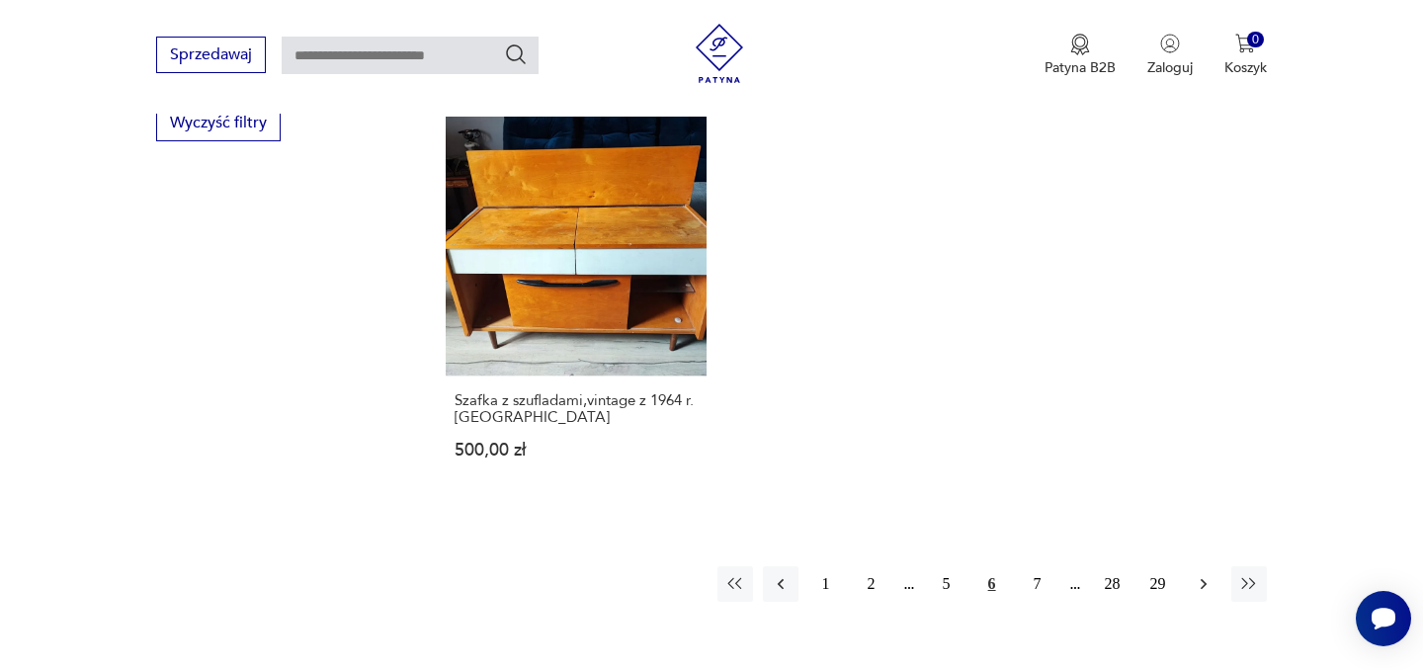
click at [1200, 588] on icon "button" at bounding box center [1204, 584] width 20 height 20
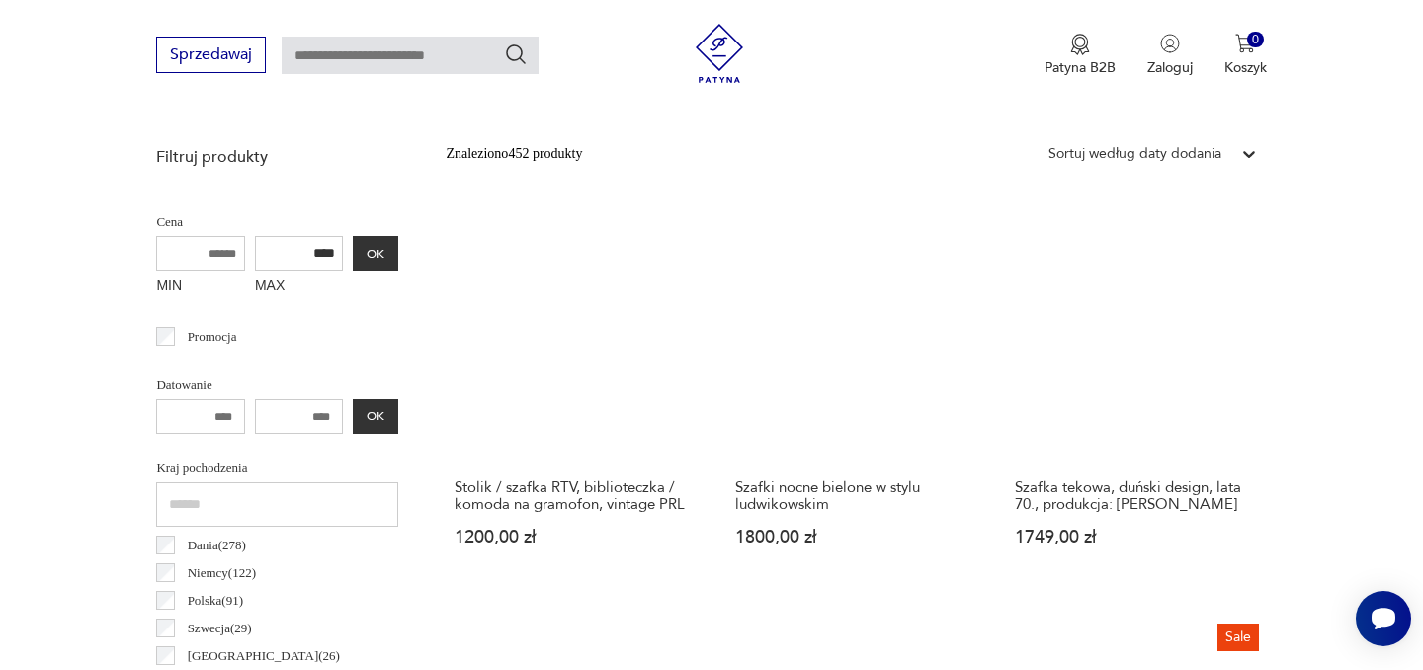
scroll to position [688, 0]
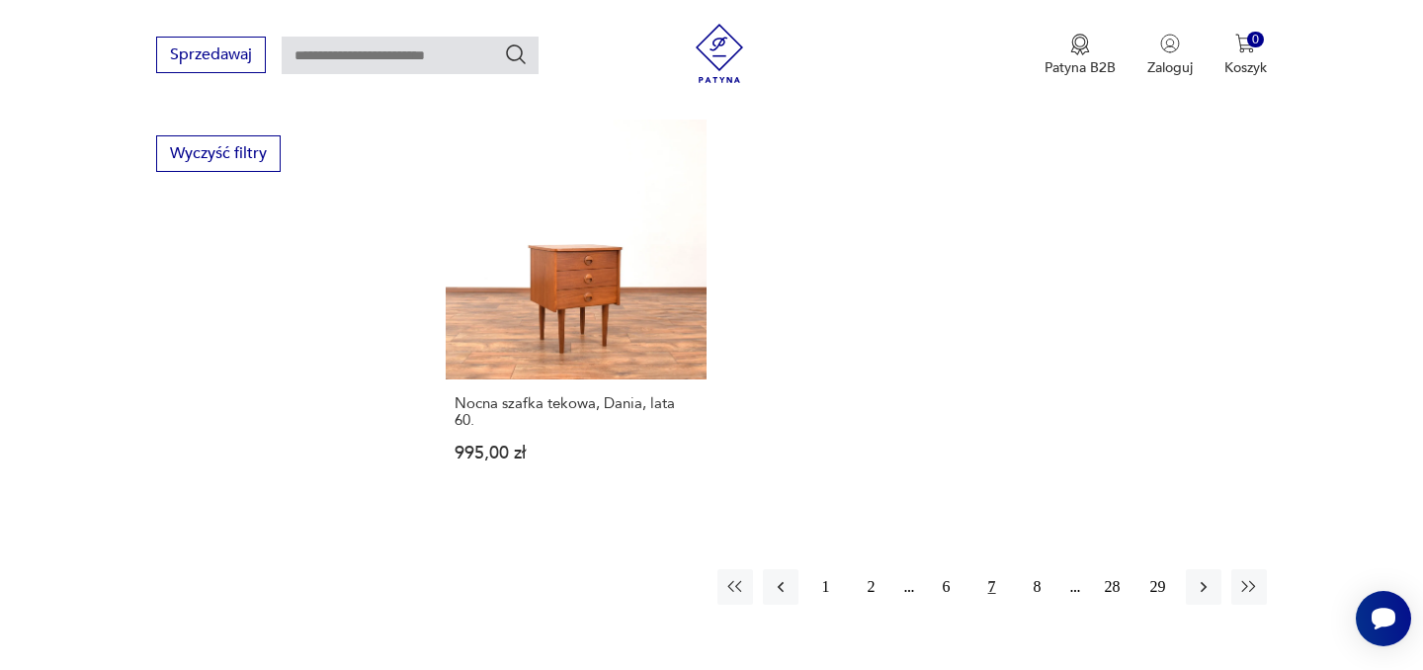
scroll to position [2956, 0]
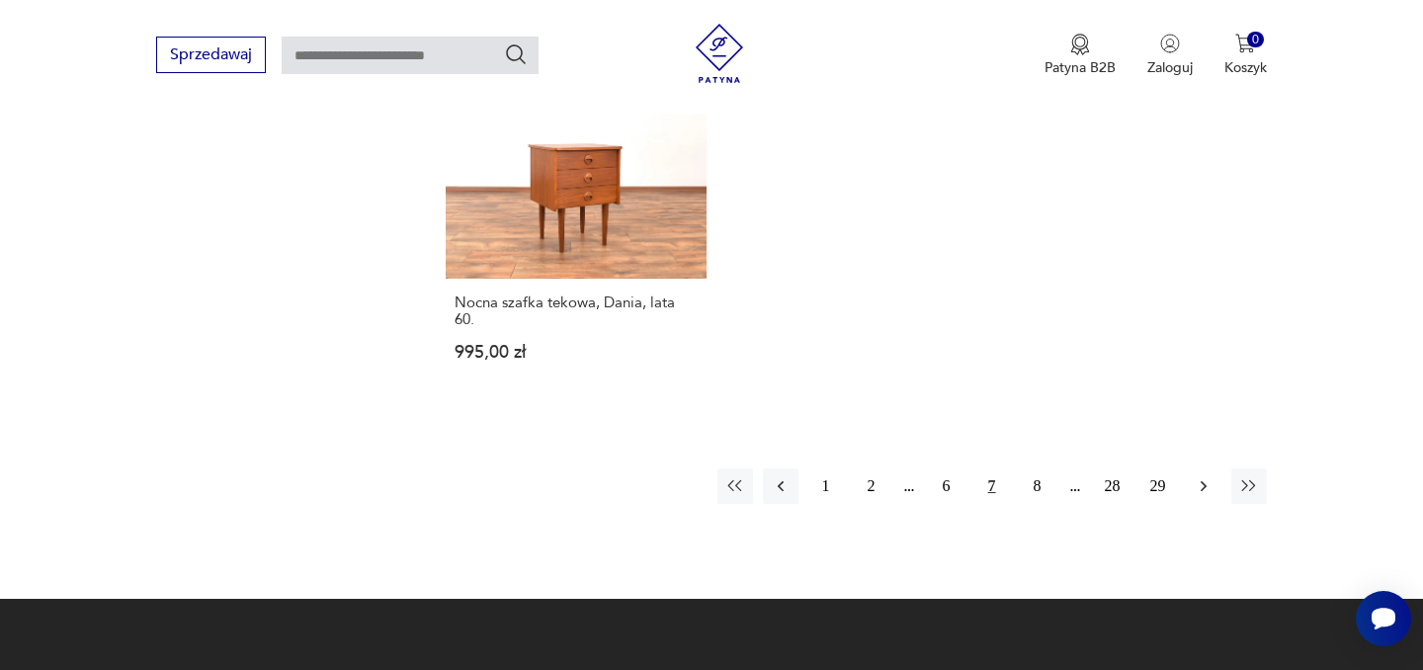
click at [1194, 479] on icon "button" at bounding box center [1204, 486] width 20 height 20
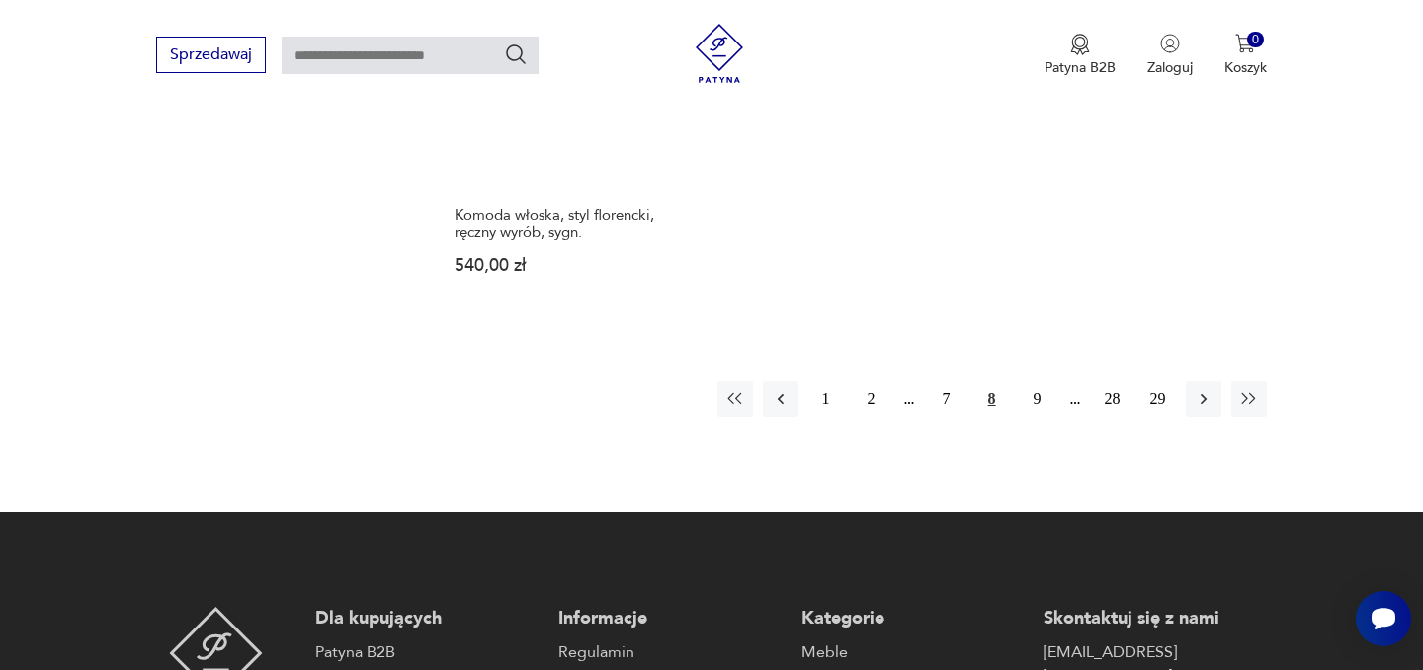
scroll to position [3187, 0]
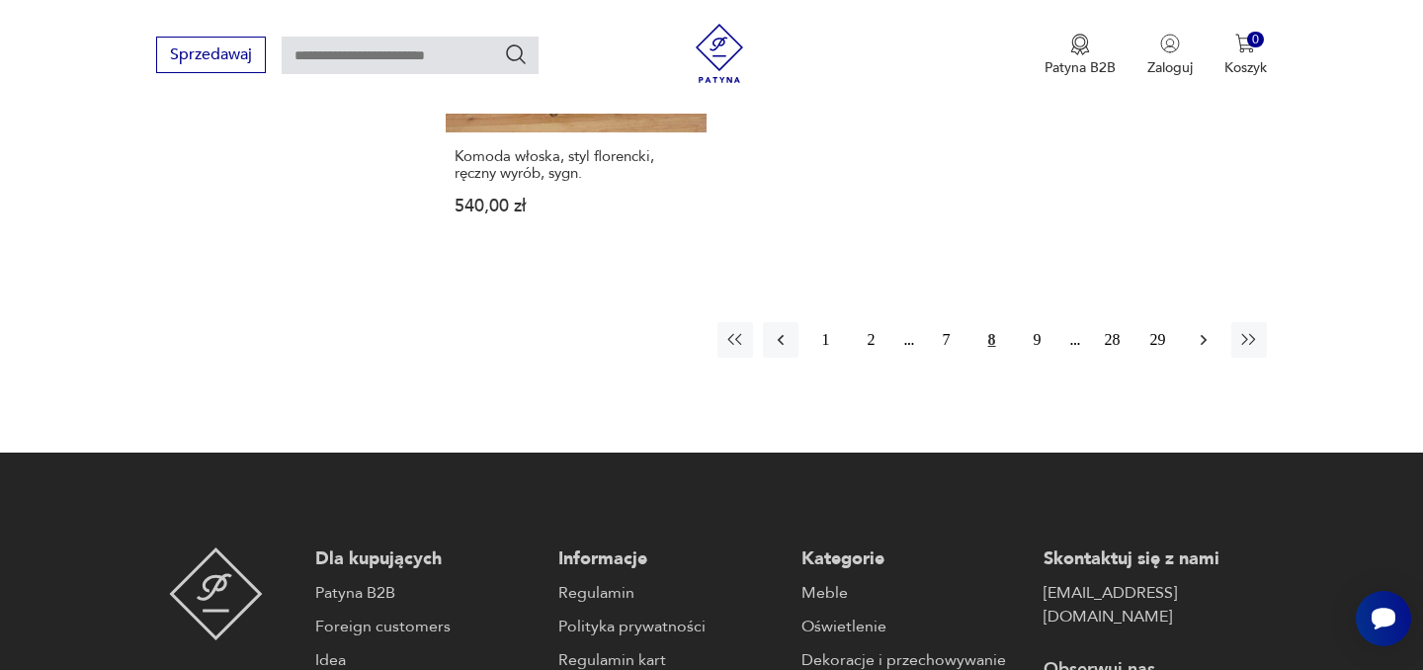
click at [1207, 330] on icon "button" at bounding box center [1204, 340] width 20 height 20
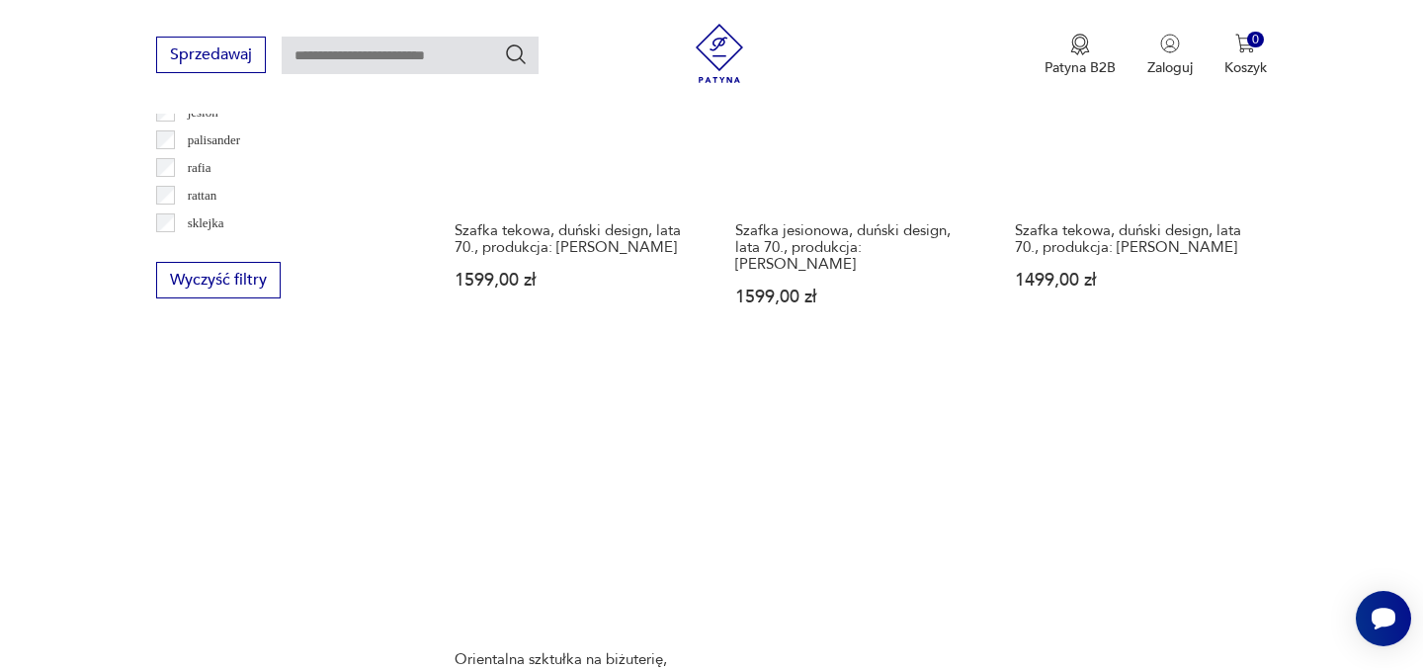
scroll to position [2993, 0]
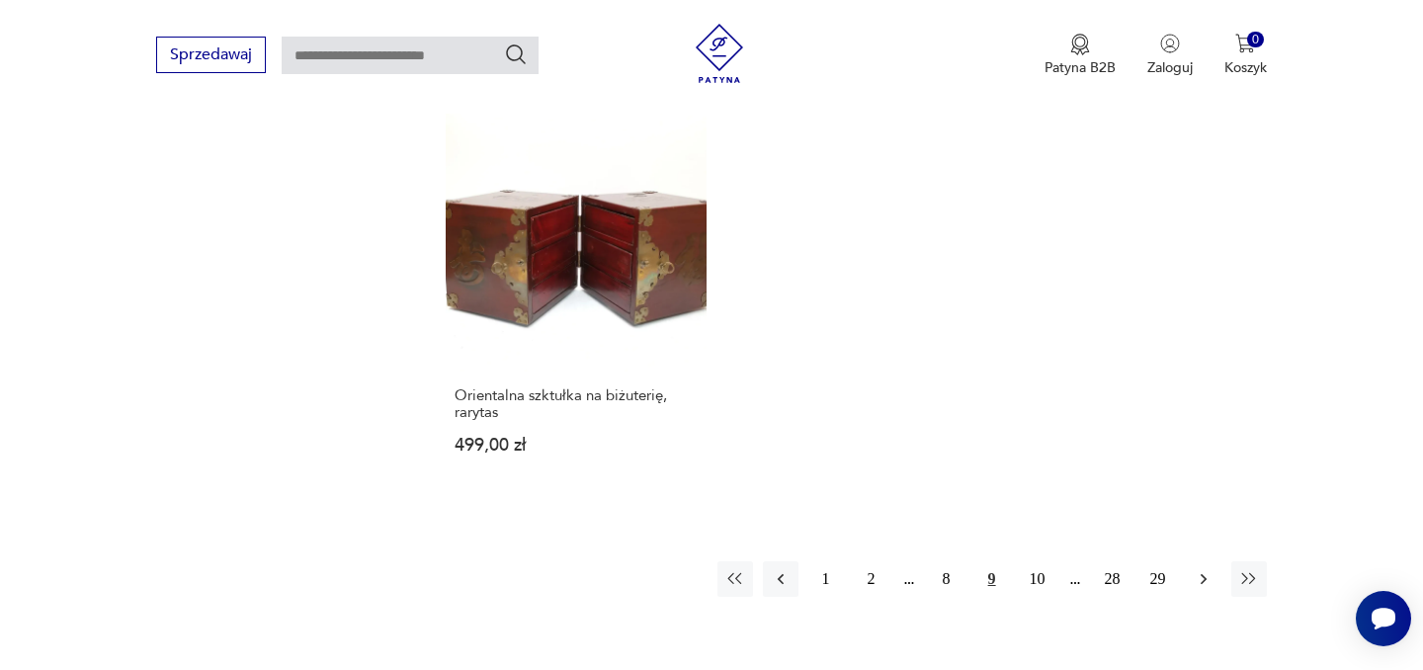
click at [1205, 569] on icon "button" at bounding box center [1204, 579] width 20 height 20
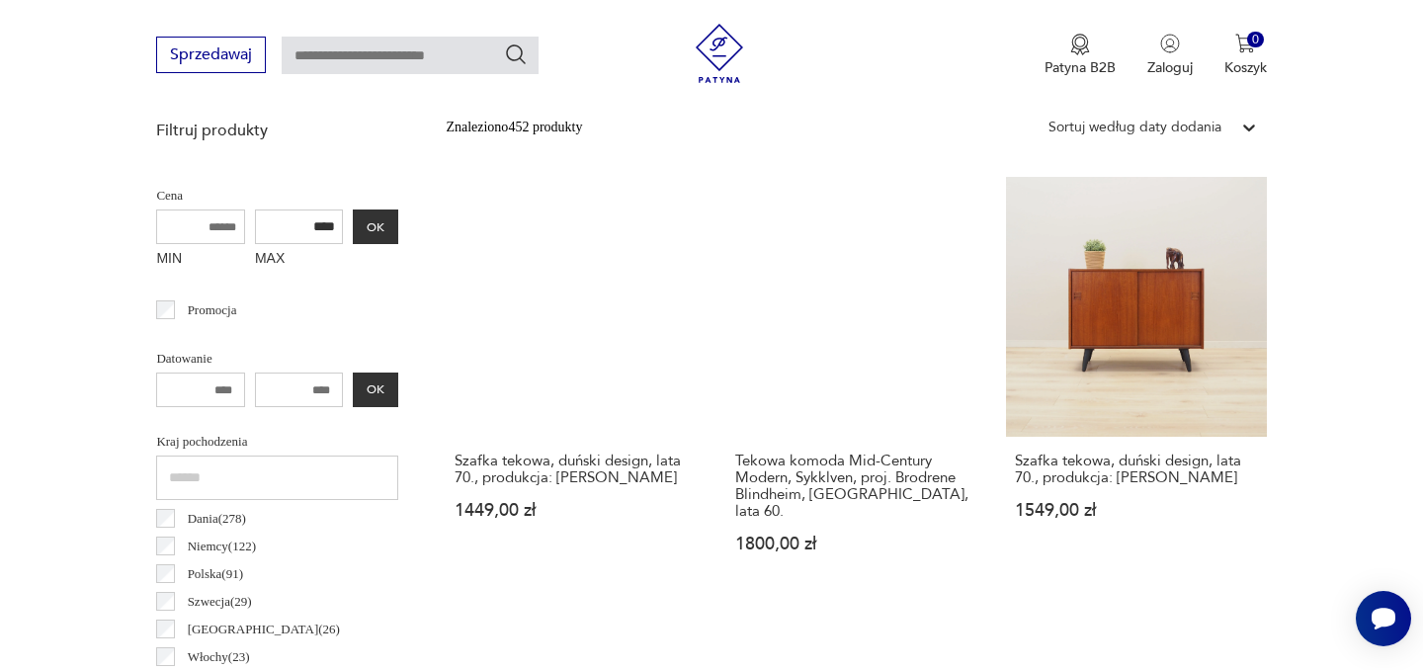
scroll to position [714, 0]
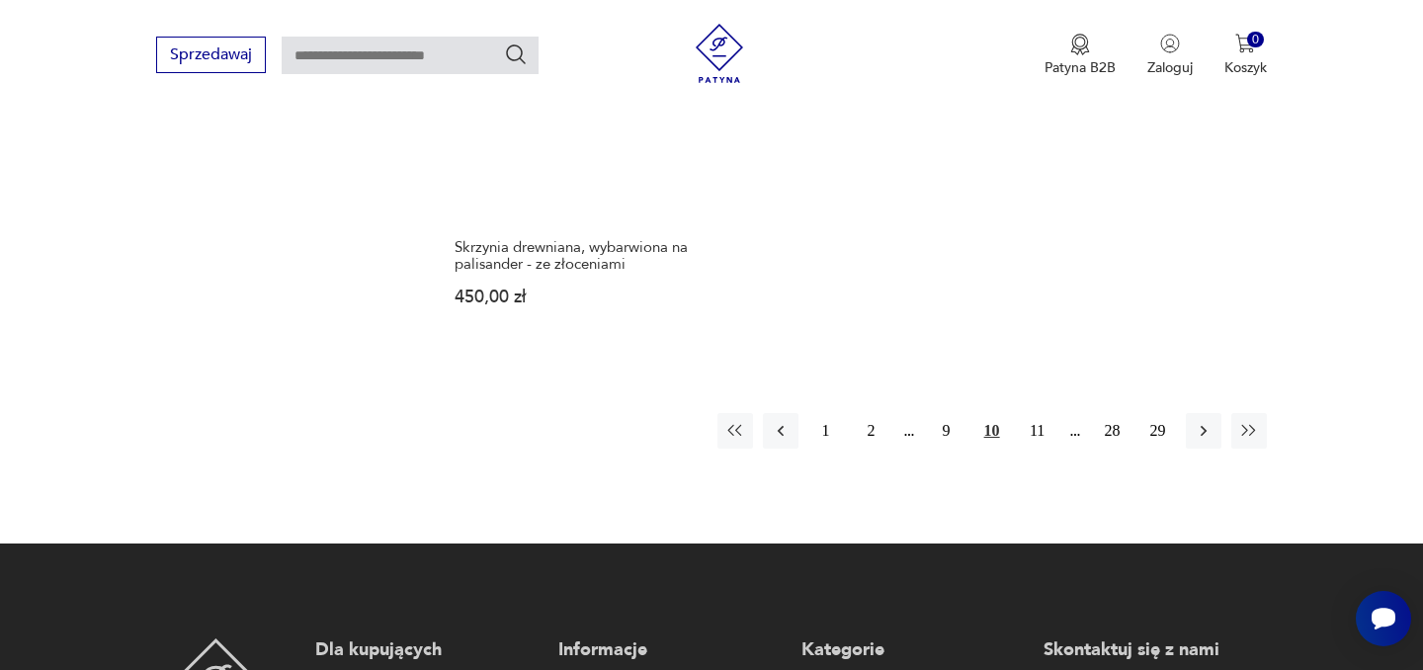
scroll to position [3091, 0]
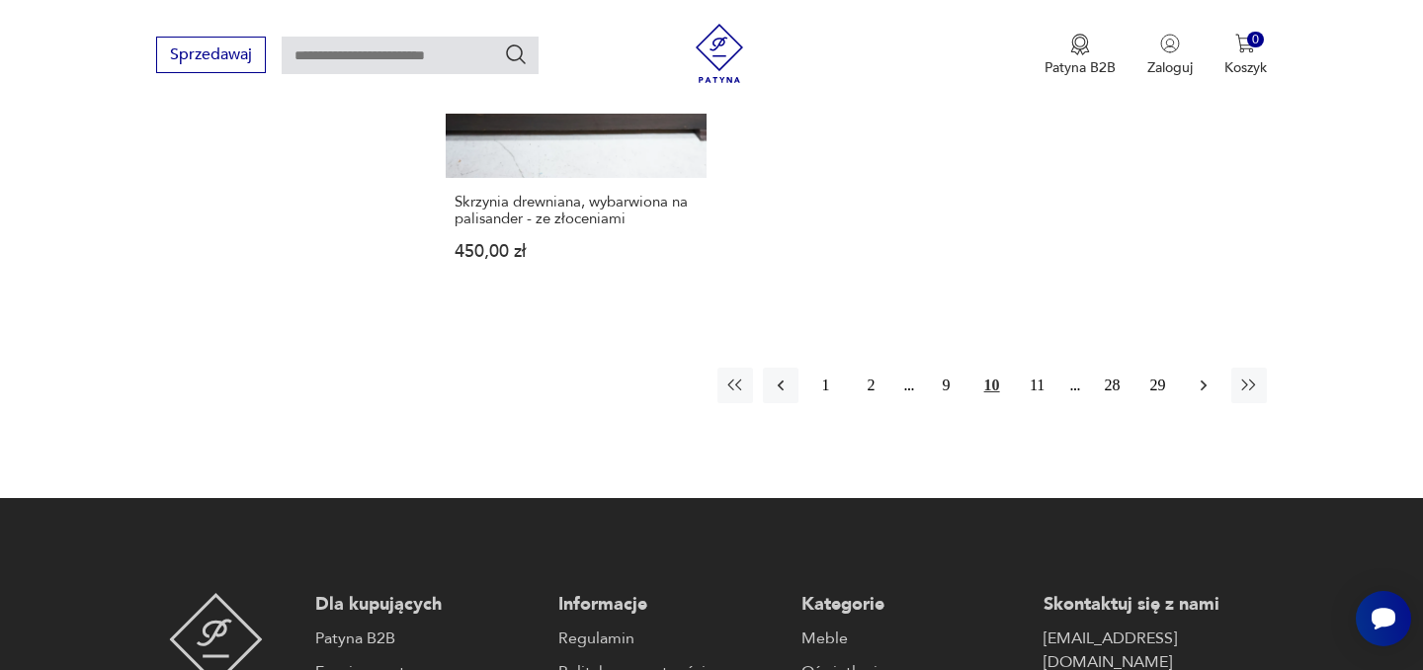
click at [1205, 376] on icon "button" at bounding box center [1204, 386] width 20 height 20
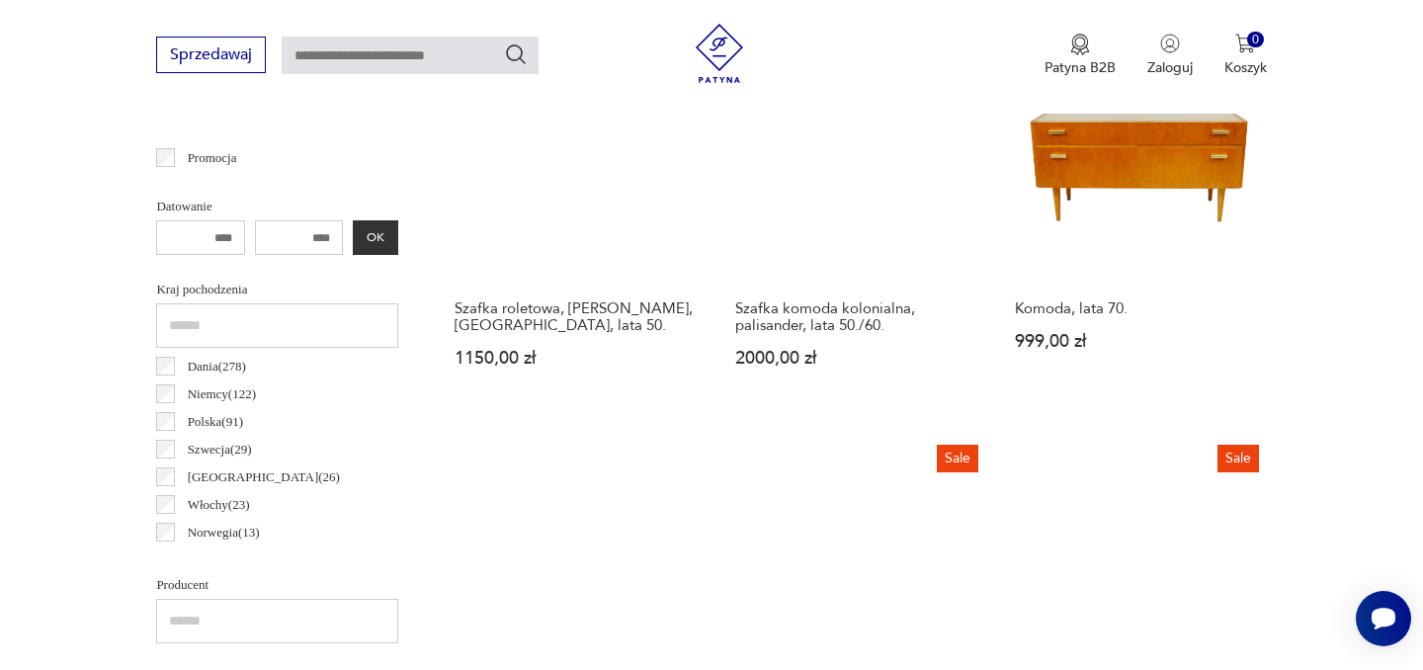
scroll to position [879, 0]
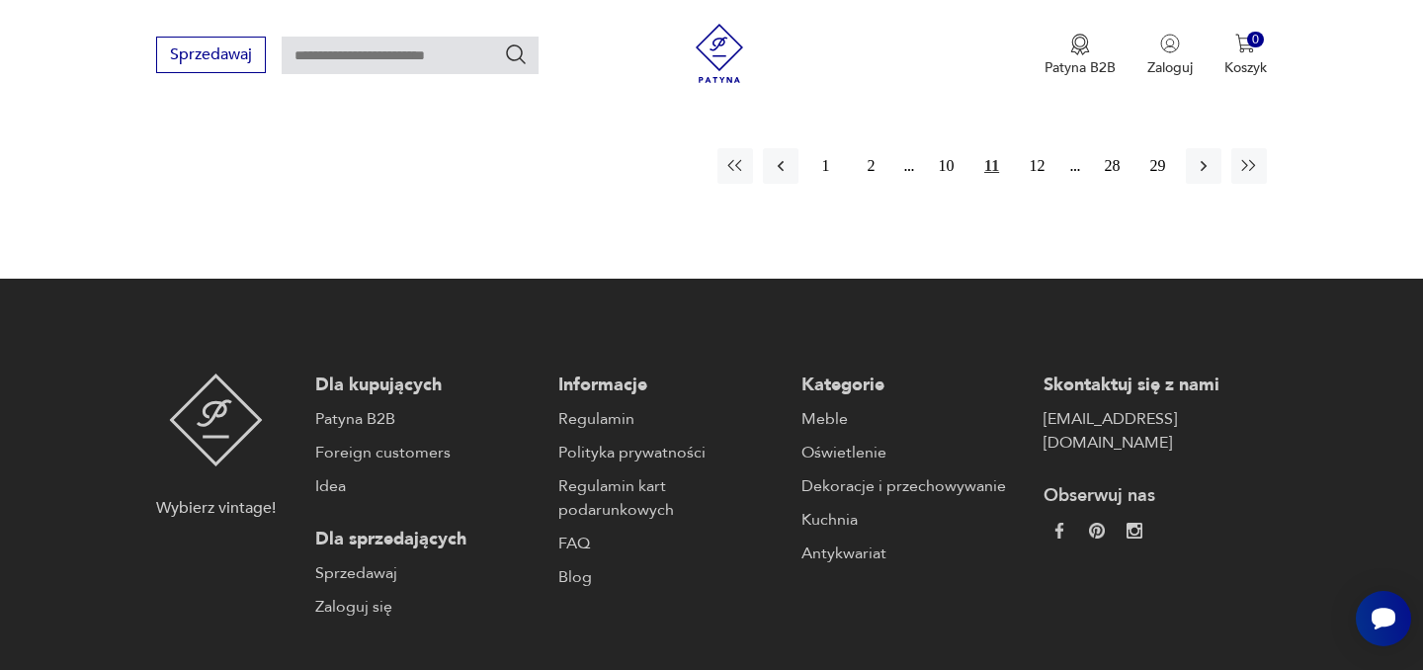
scroll to position [3304, 0]
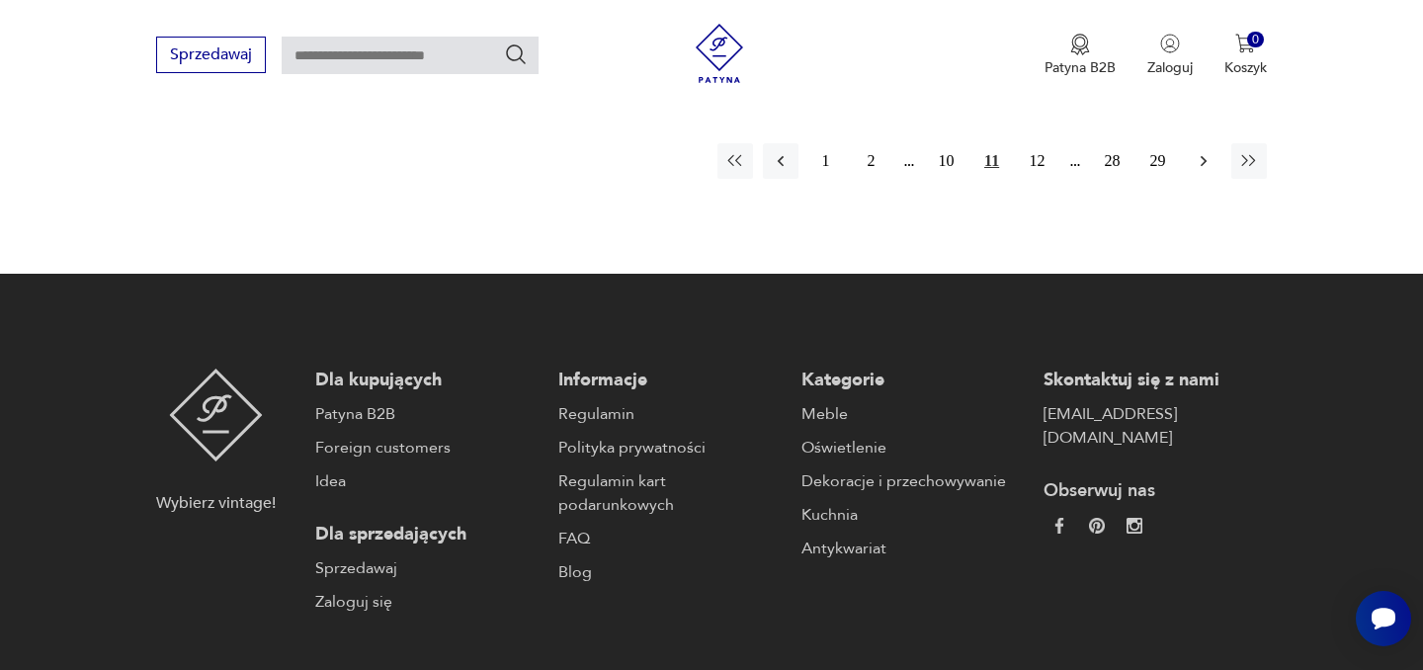
click at [1202, 170] on button "button" at bounding box center [1204, 161] width 36 height 36
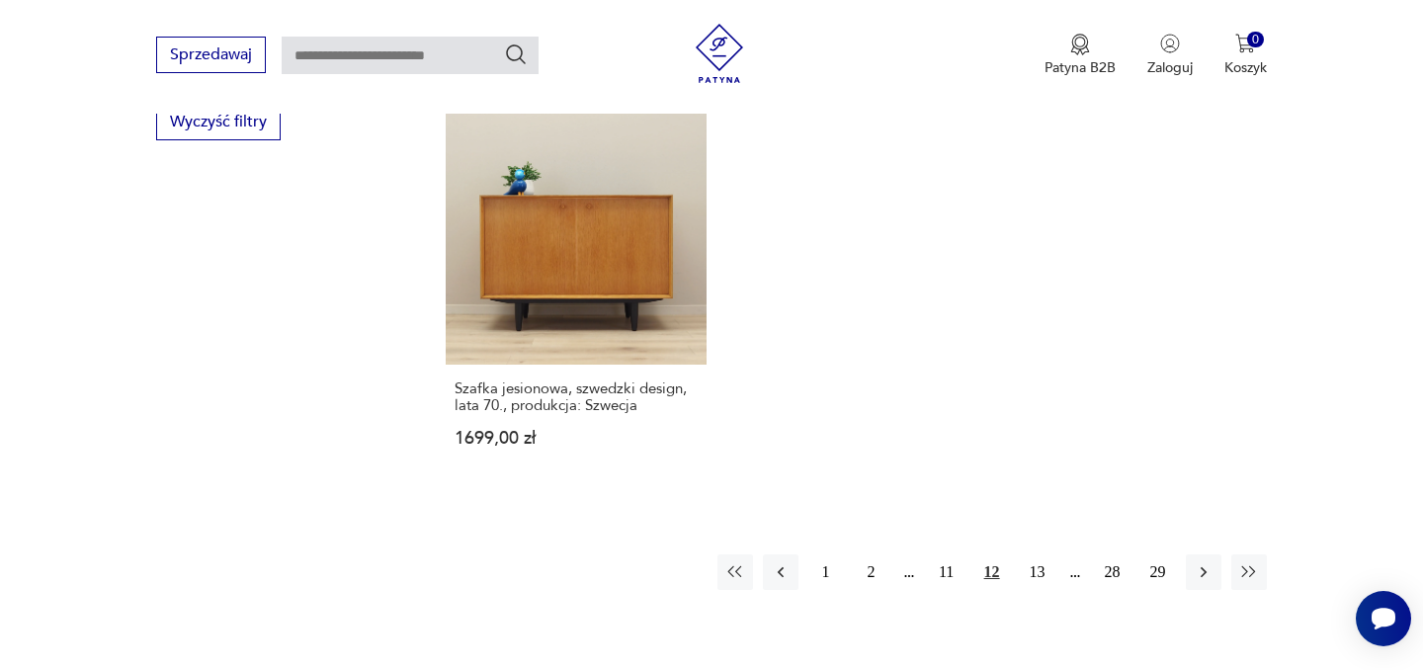
scroll to position [2895, 0]
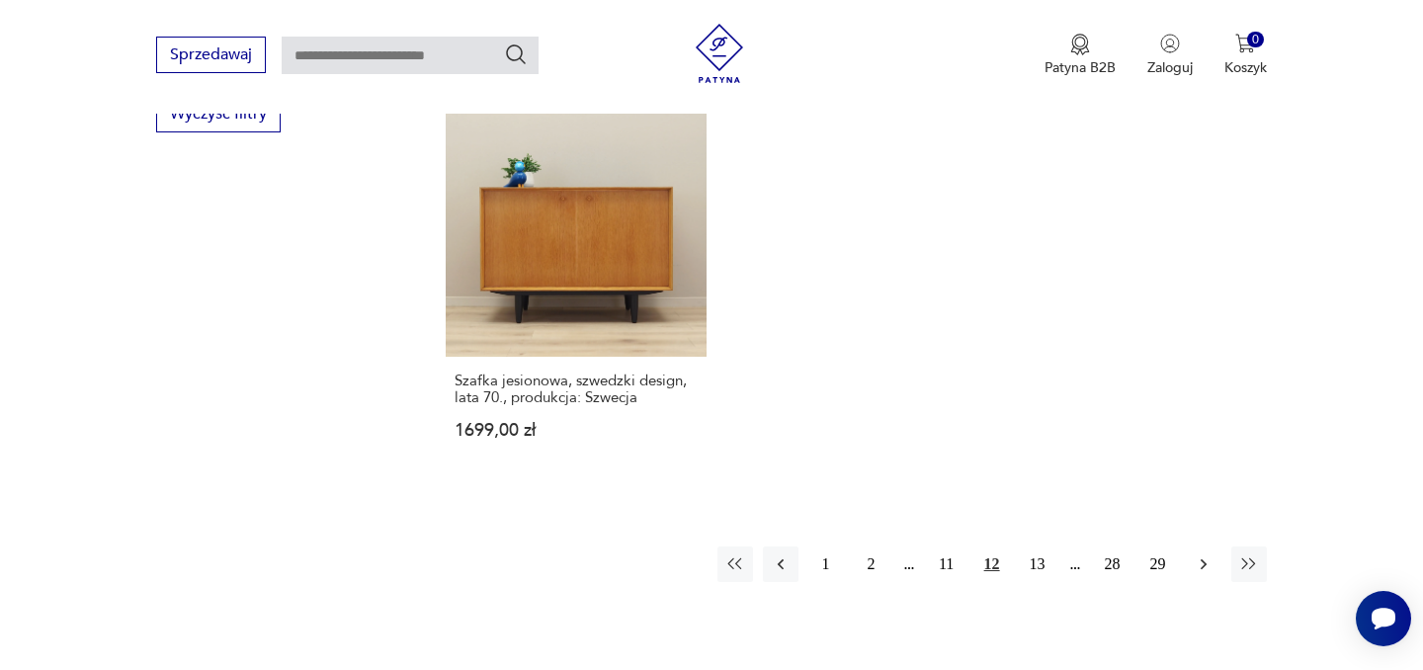
click at [1199, 555] on icon "button" at bounding box center [1204, 565] width 20 height 20
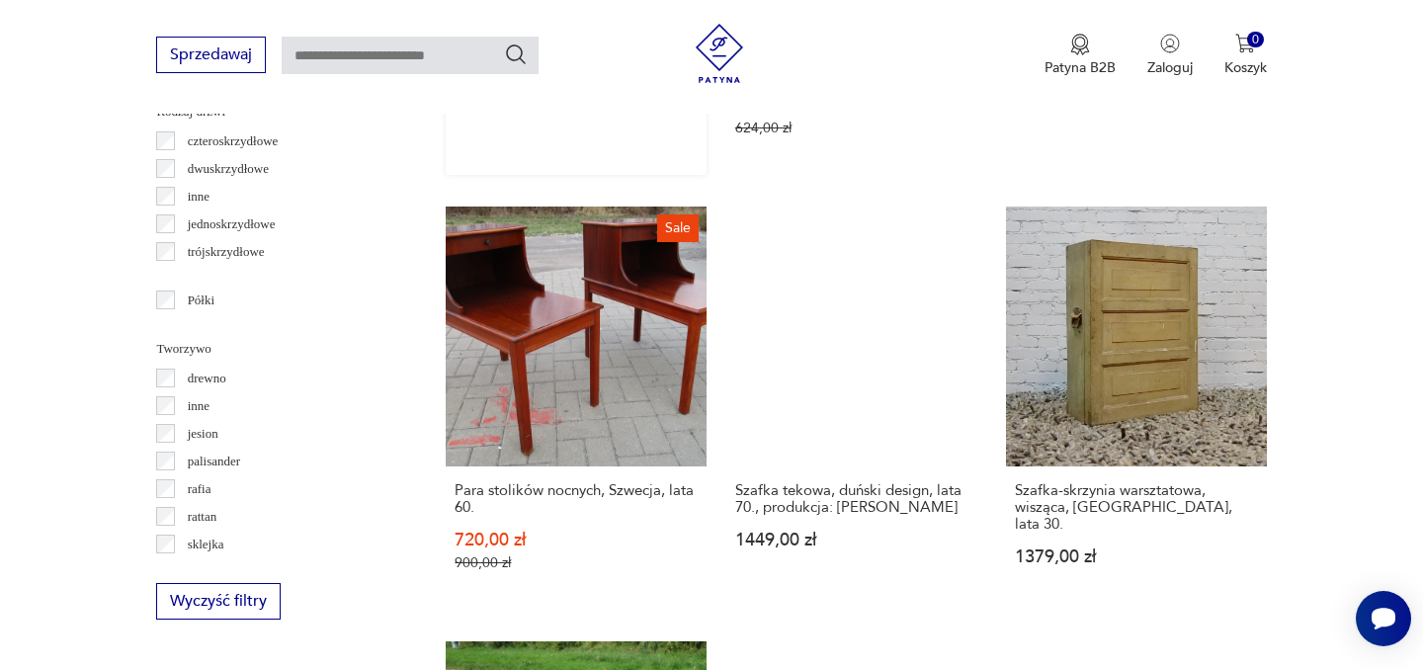
scroll to position [2446, 0]
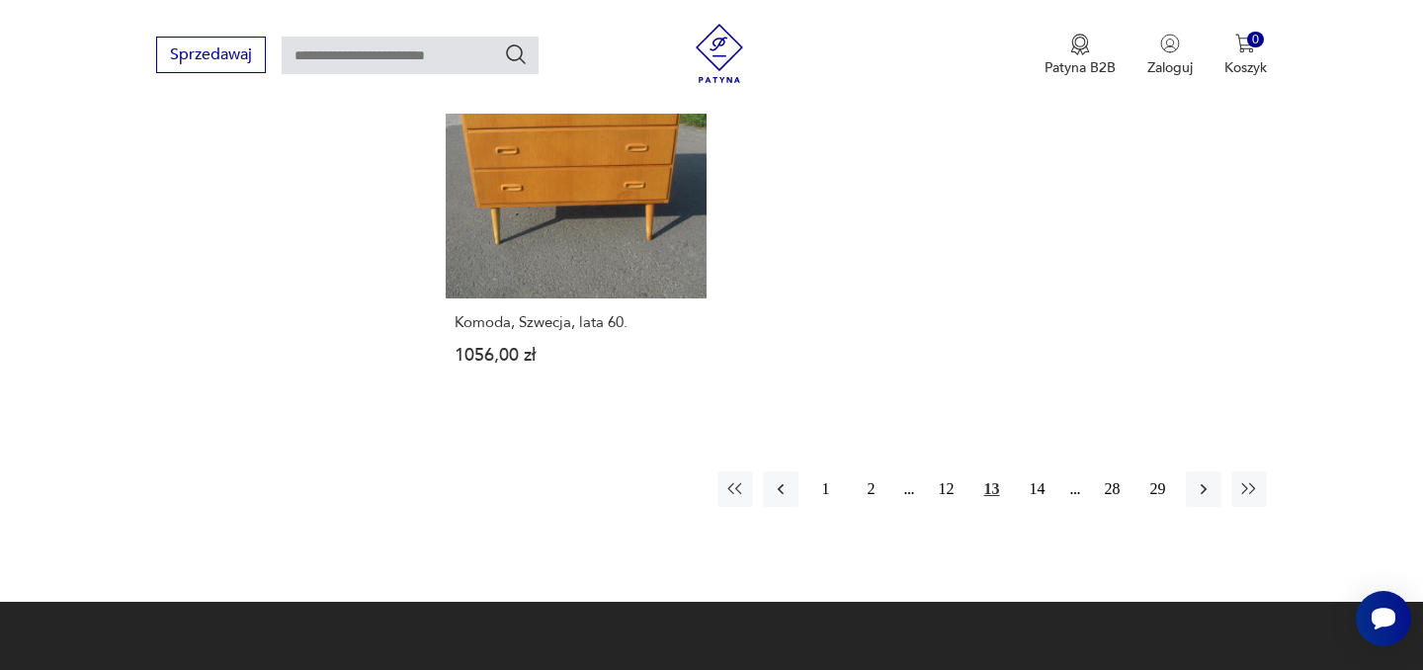
scroll to position [3052, 0]
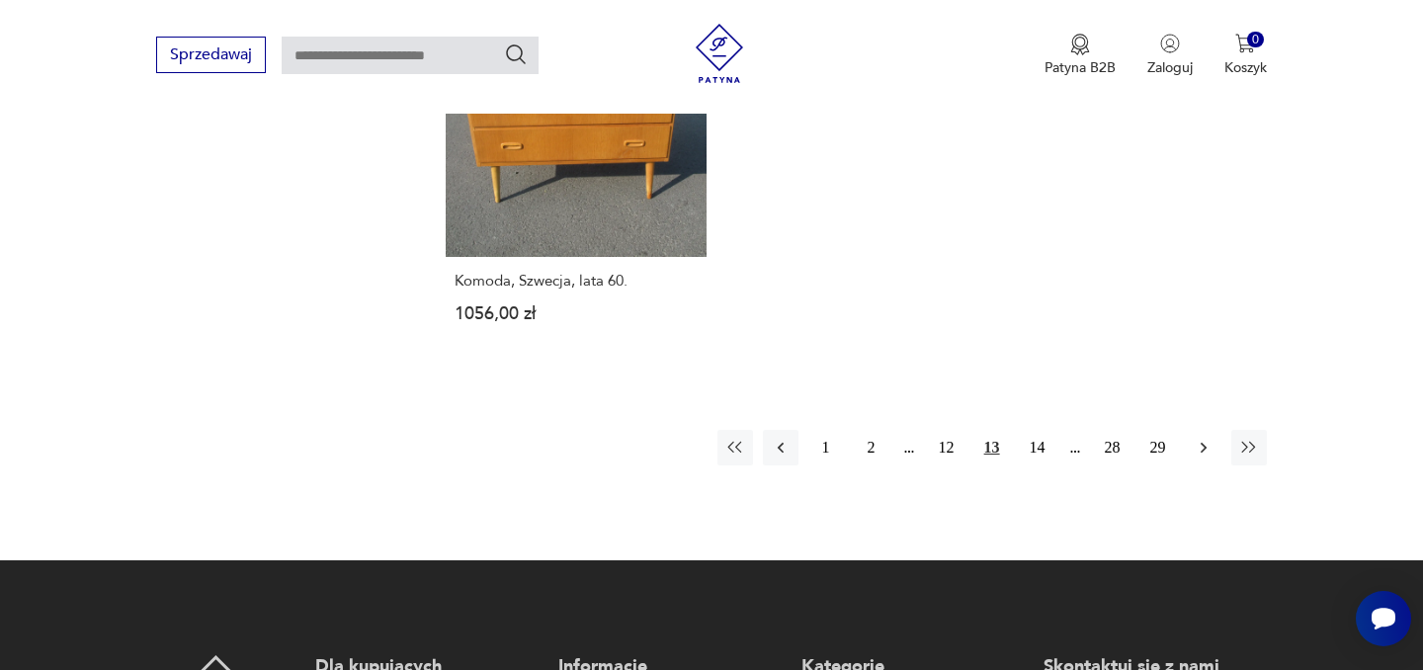
click at [1209, 438] on icon "button" at bounding box center [1204, 448] width 20 height 20
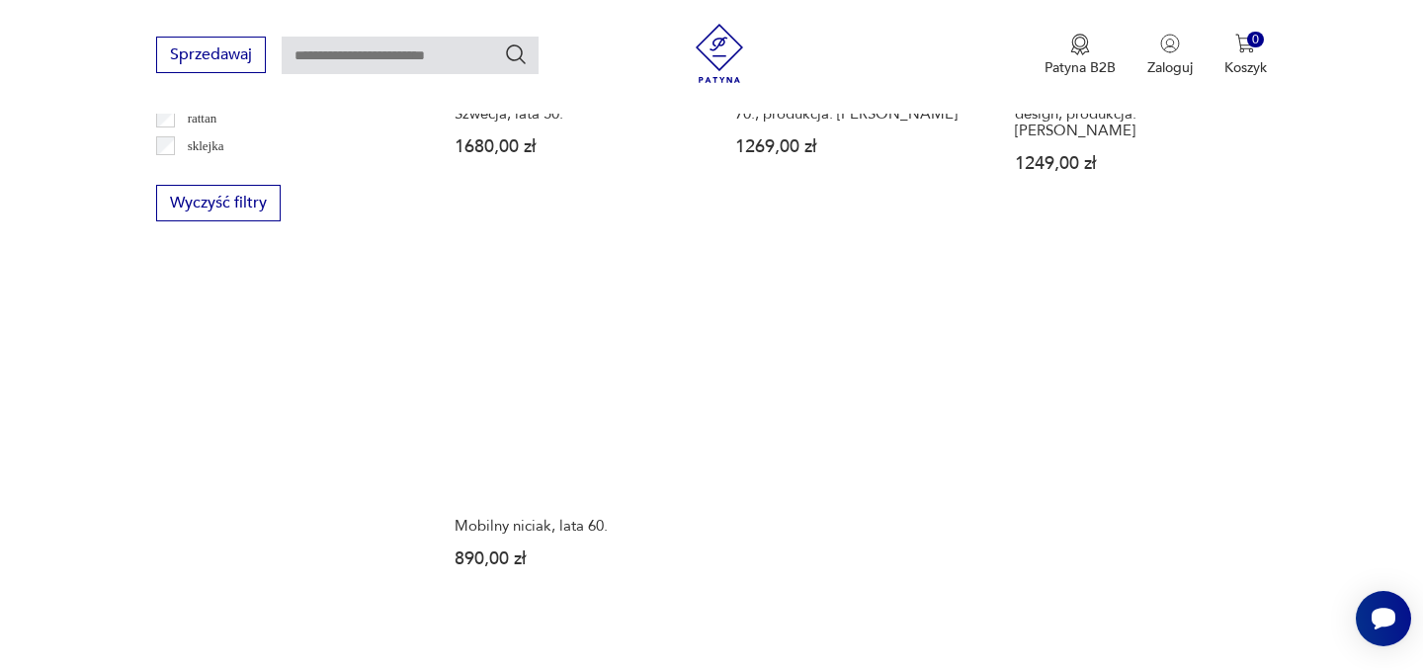
scroll to position [3064, 0]
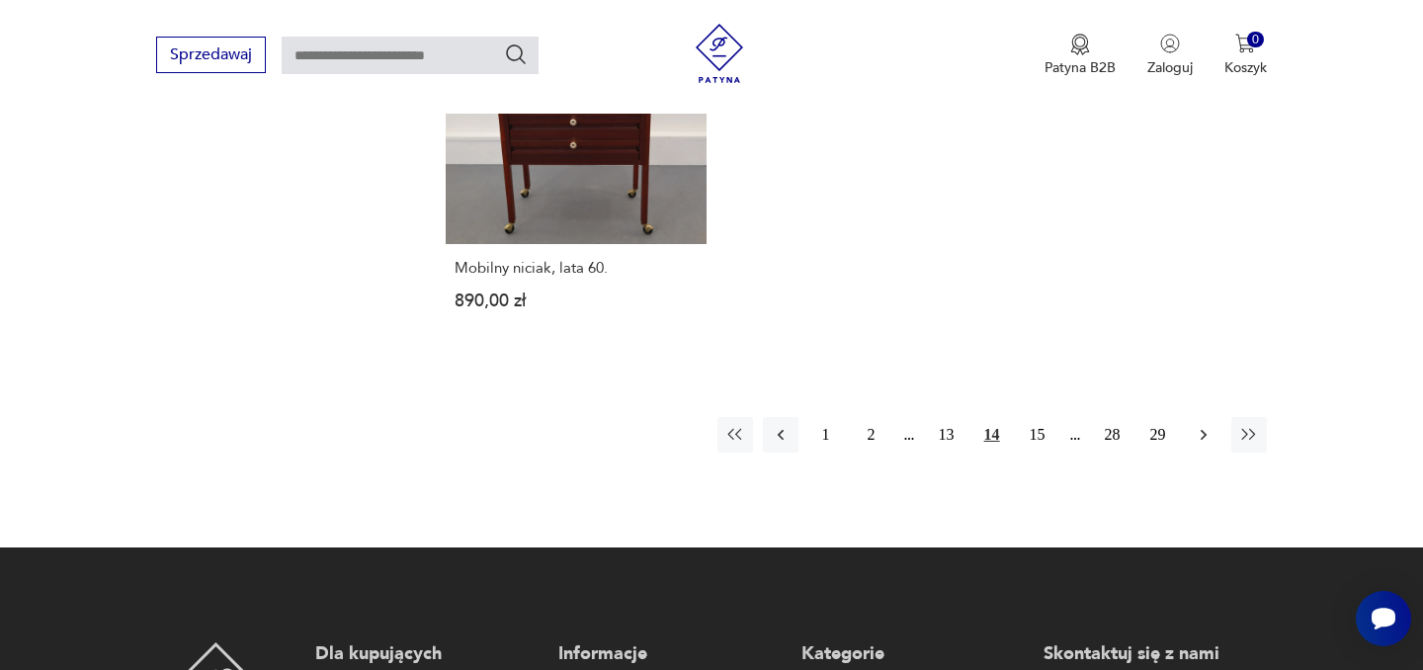
click at [1214, 417] on button "button" at bounding box center [1204, 435] width 36 height 36
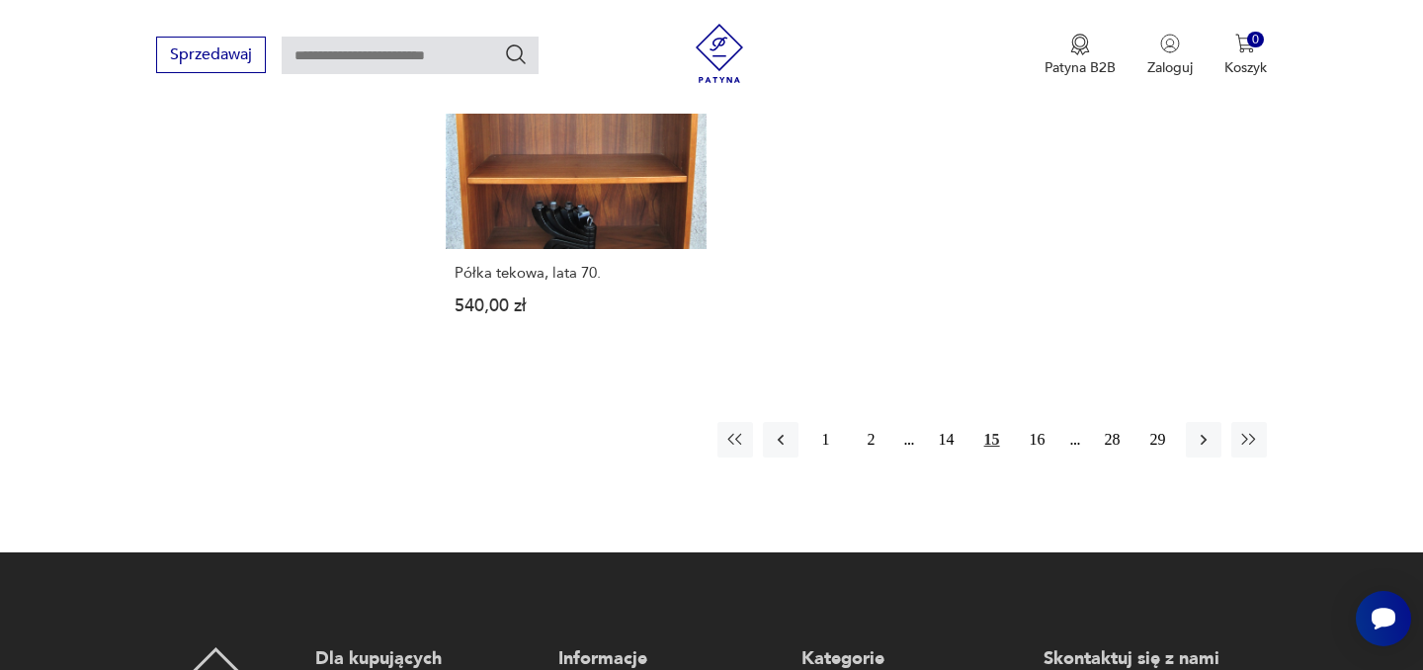
scroll to position [2938, 0]
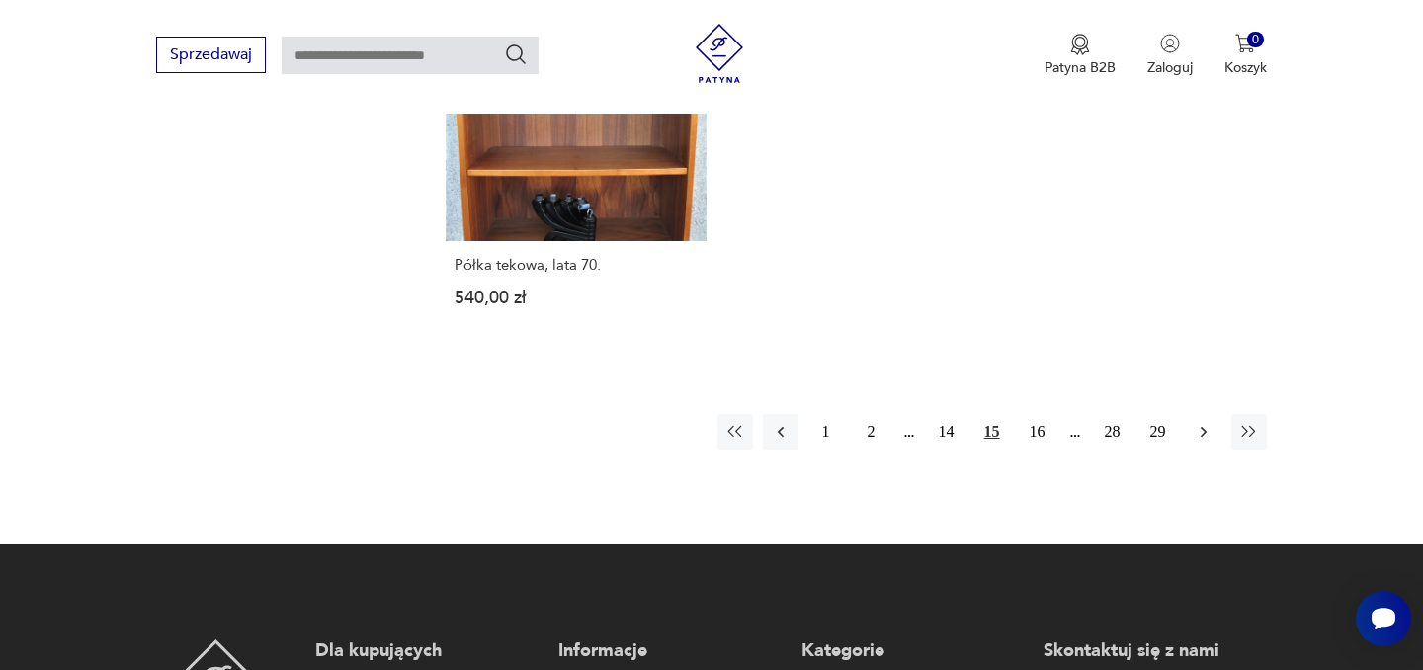
click at [1208, 422] on icon "button" at bounding box center [1204, 432] width 20 height 20
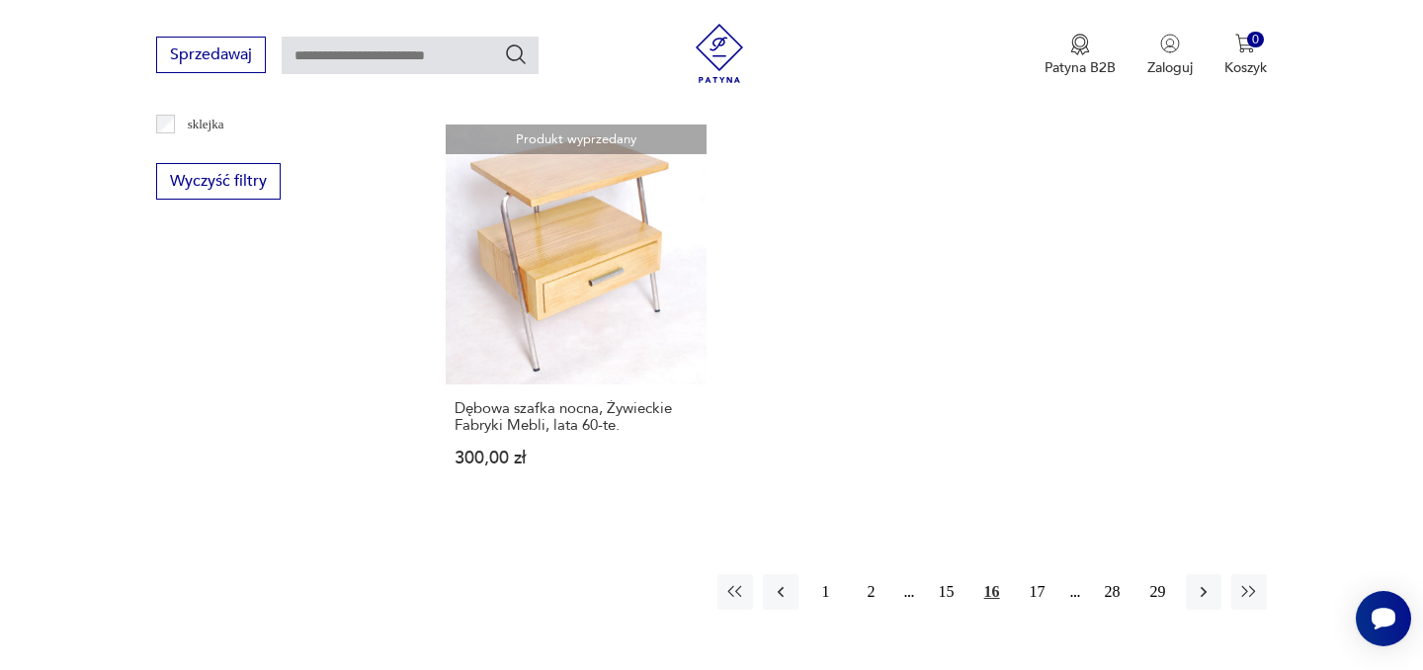
scroll to position [2935, 0]
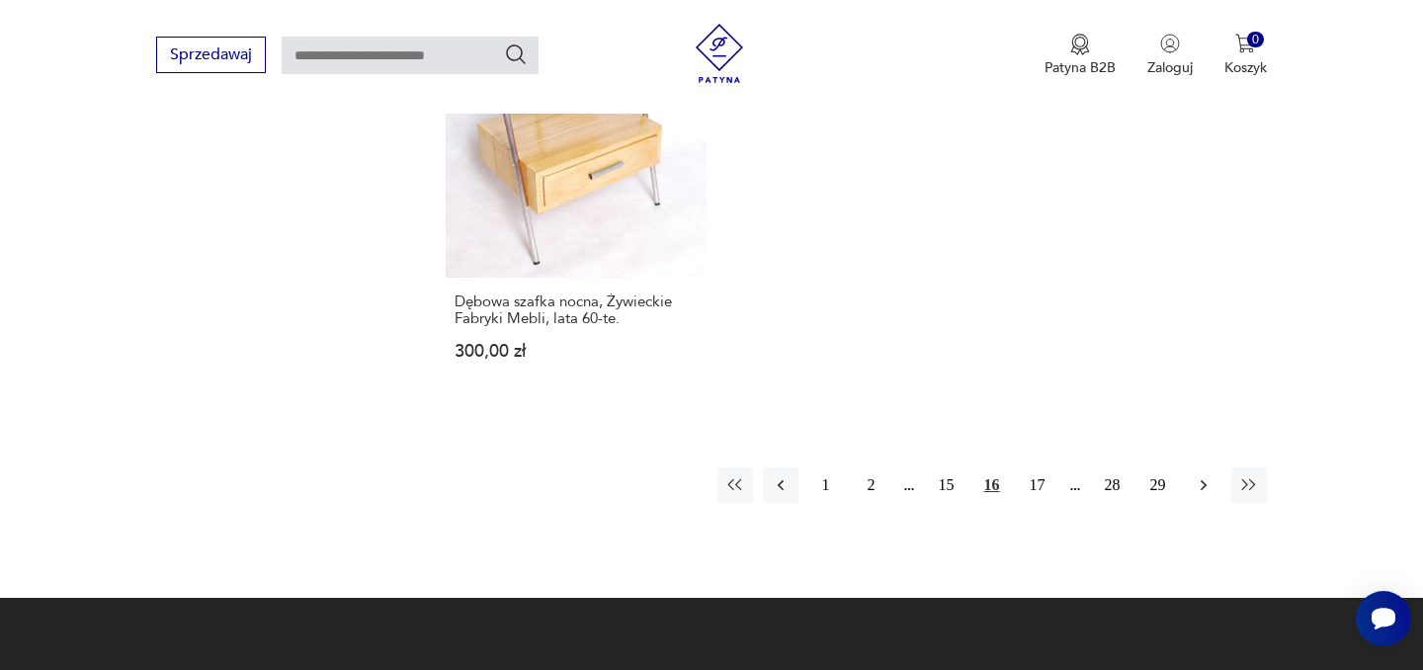
click at [1199, 483] on icon "button" at bounding box center [1204, 485] width 20 height 20
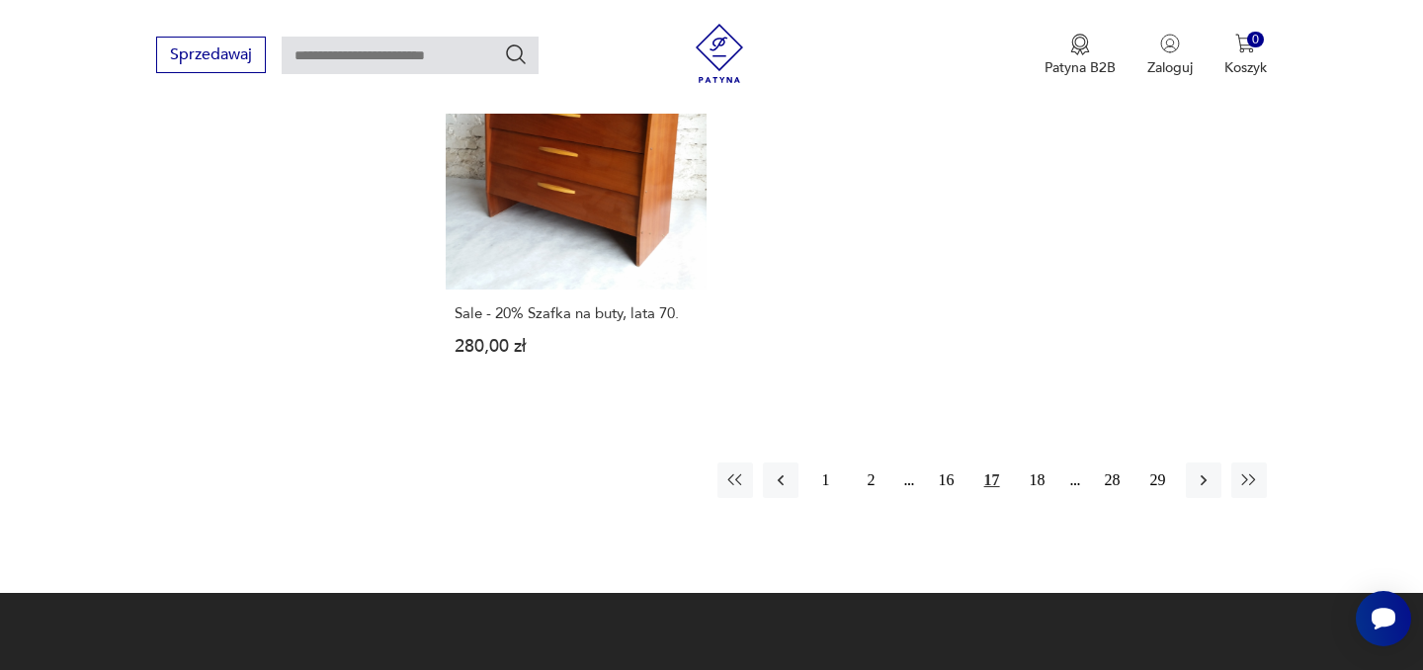
scroll to position [2967, 0]
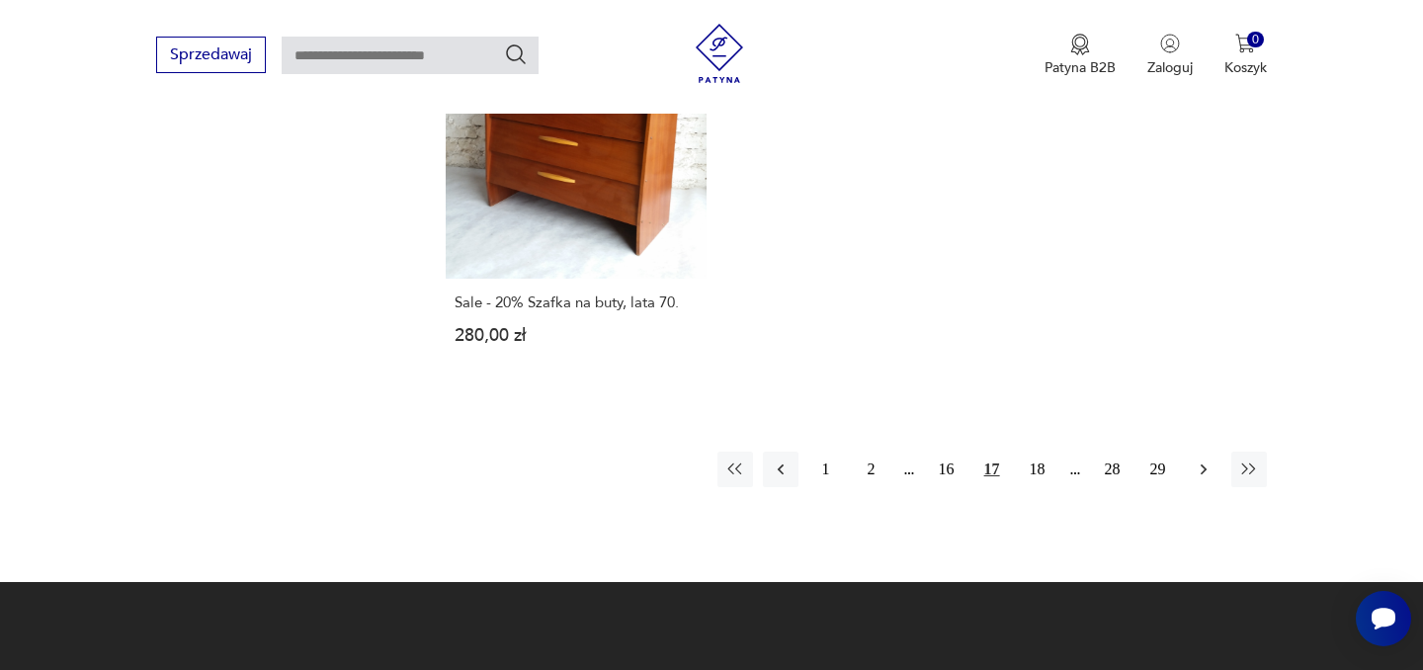
click at [1209, 460] on icon "button" at bounding box center [1204, 470] width 20 height 20
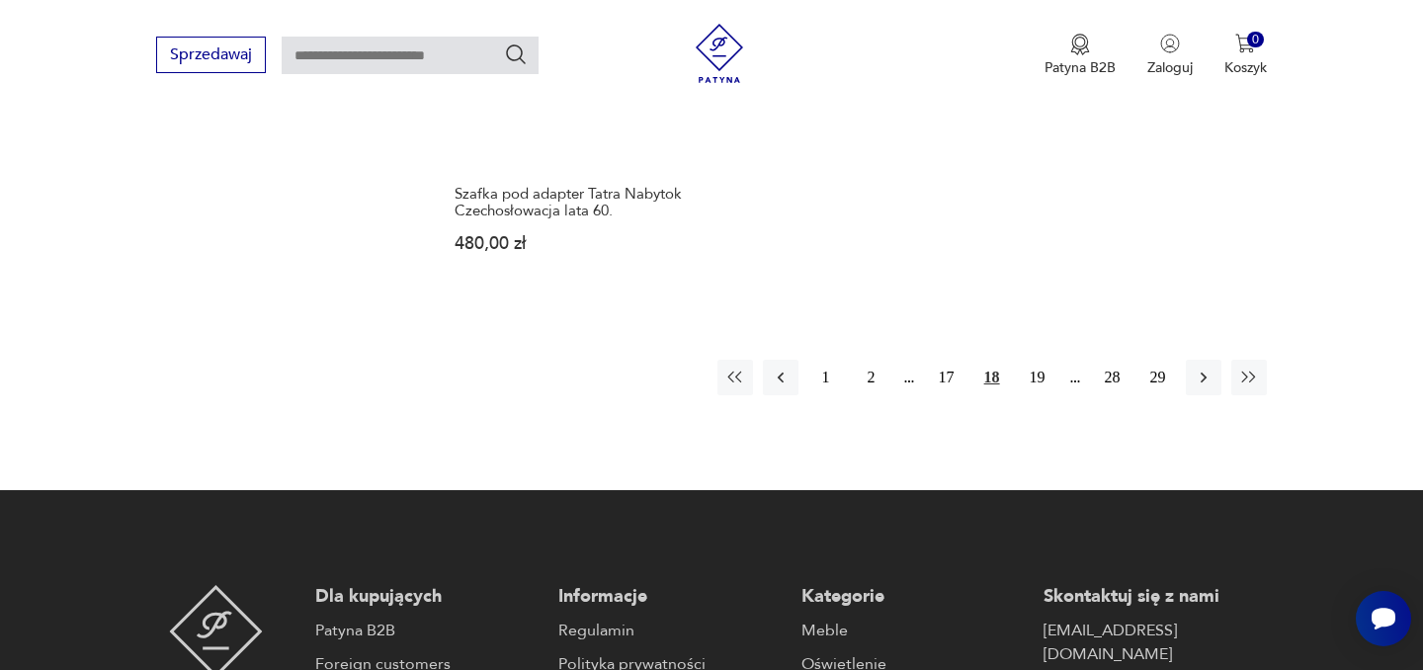
scroll to position [3085, 0]
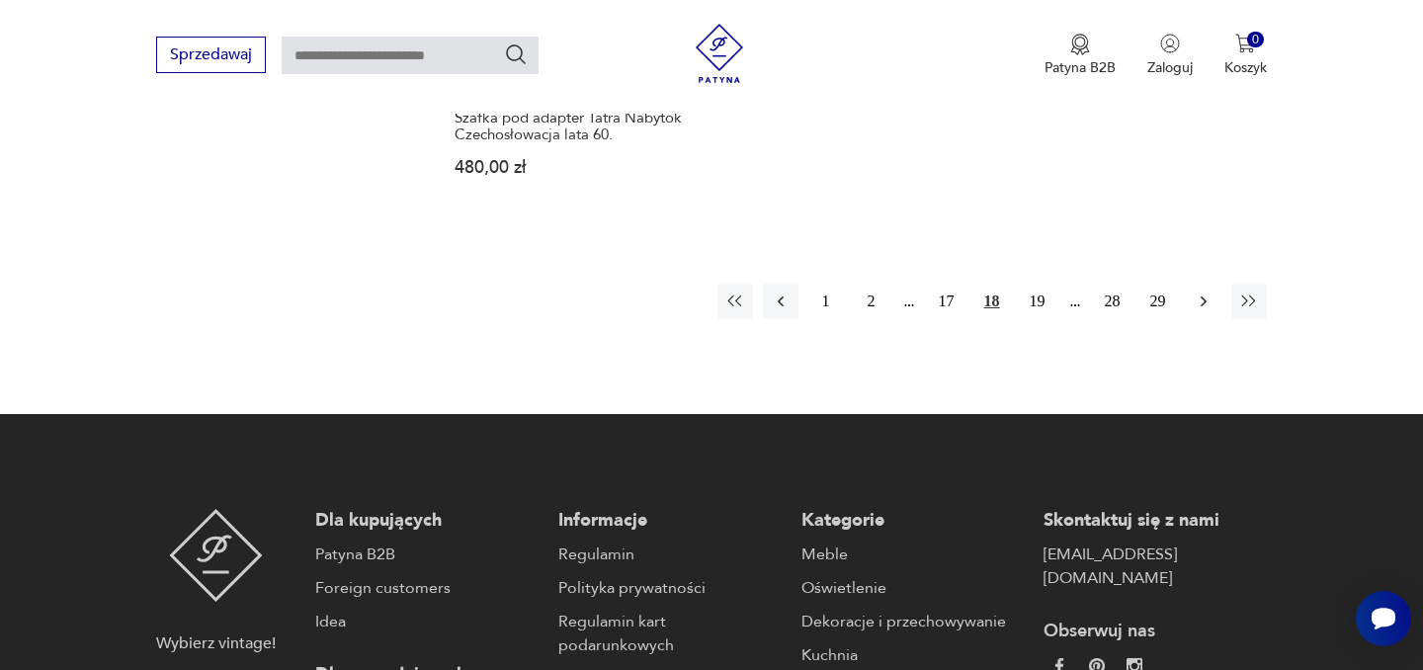
click at [1210, 284] on button "button" at bounding box center [1204, 302] width 36 height 36
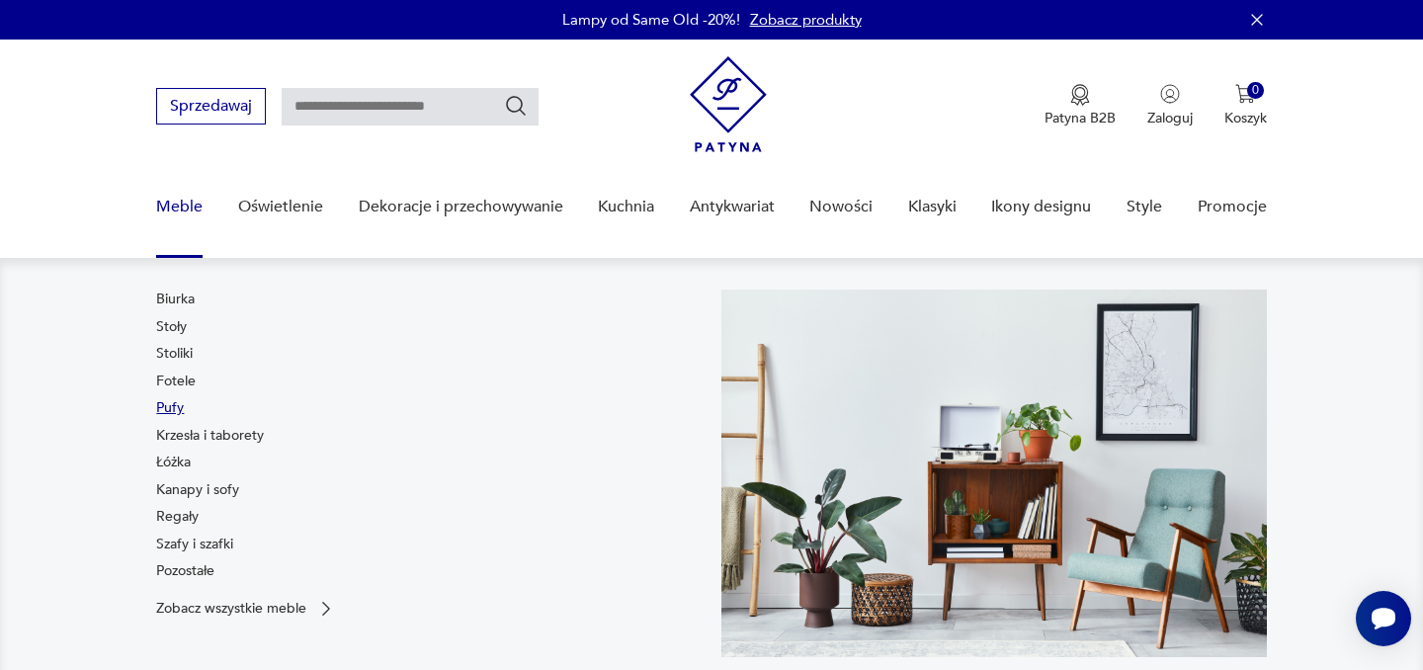
click at [168, 403] on link "Pufy" at bounding box center [170, 408] width 28 height 20
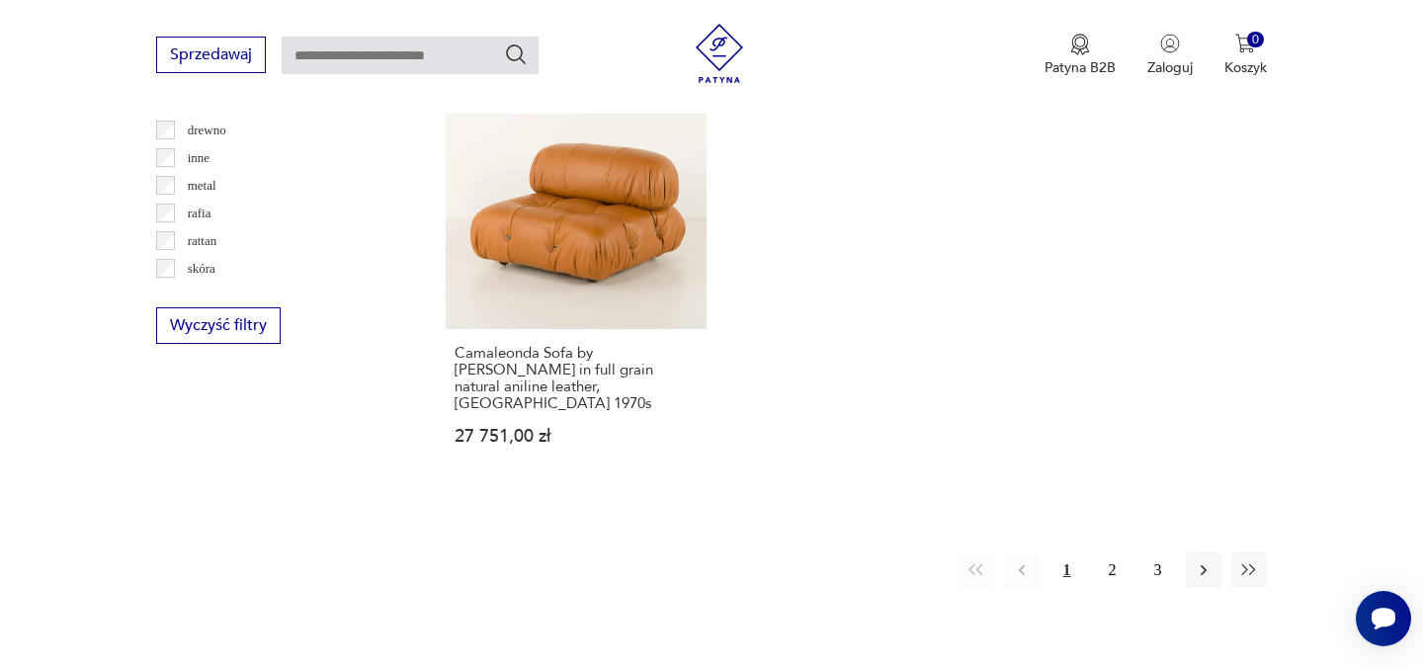
scroll to position [2901, 0]
click at [1203, 559] on icon "button" at bounding box center [1204, 569] width 20 height 20
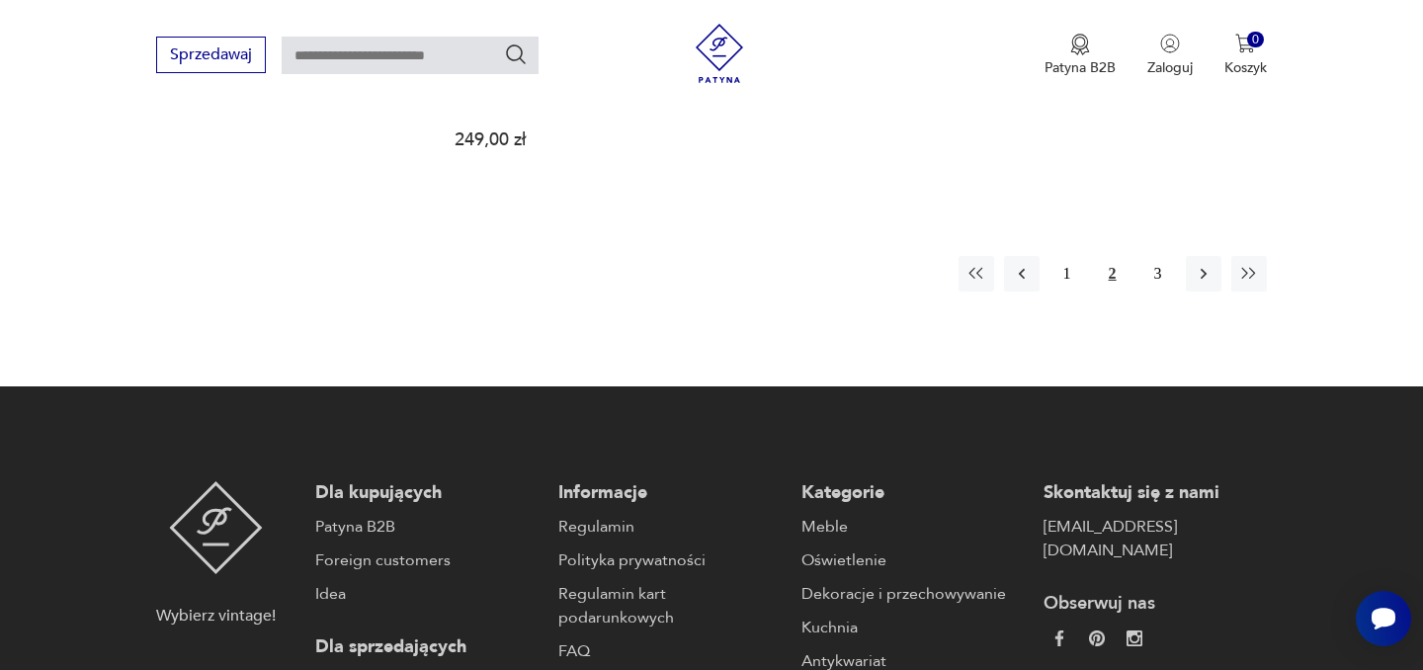
scroll to position [3208, 0]
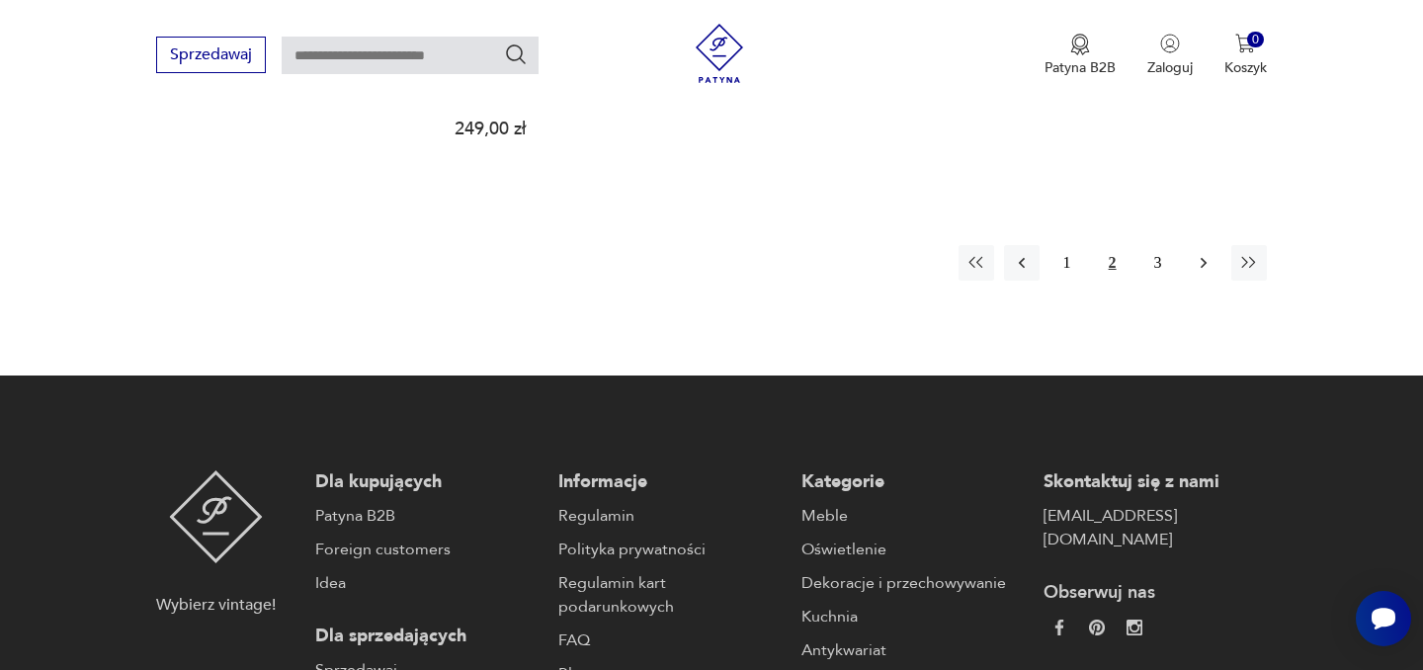
click at [1212, 261] on icon "button" at bounding box center [1204, 263] width 20 height 20
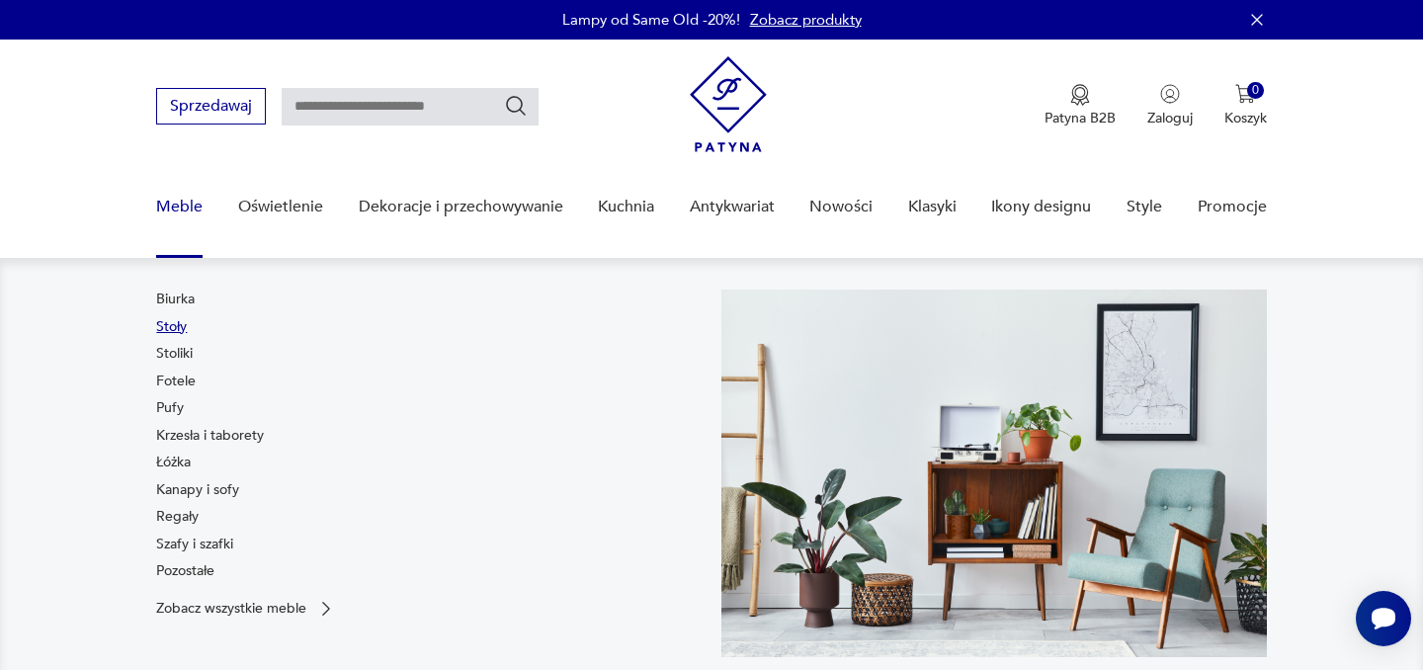
click at [178, 322] on link "Stoły" at bounding box center [171, 327] width 31 height 20
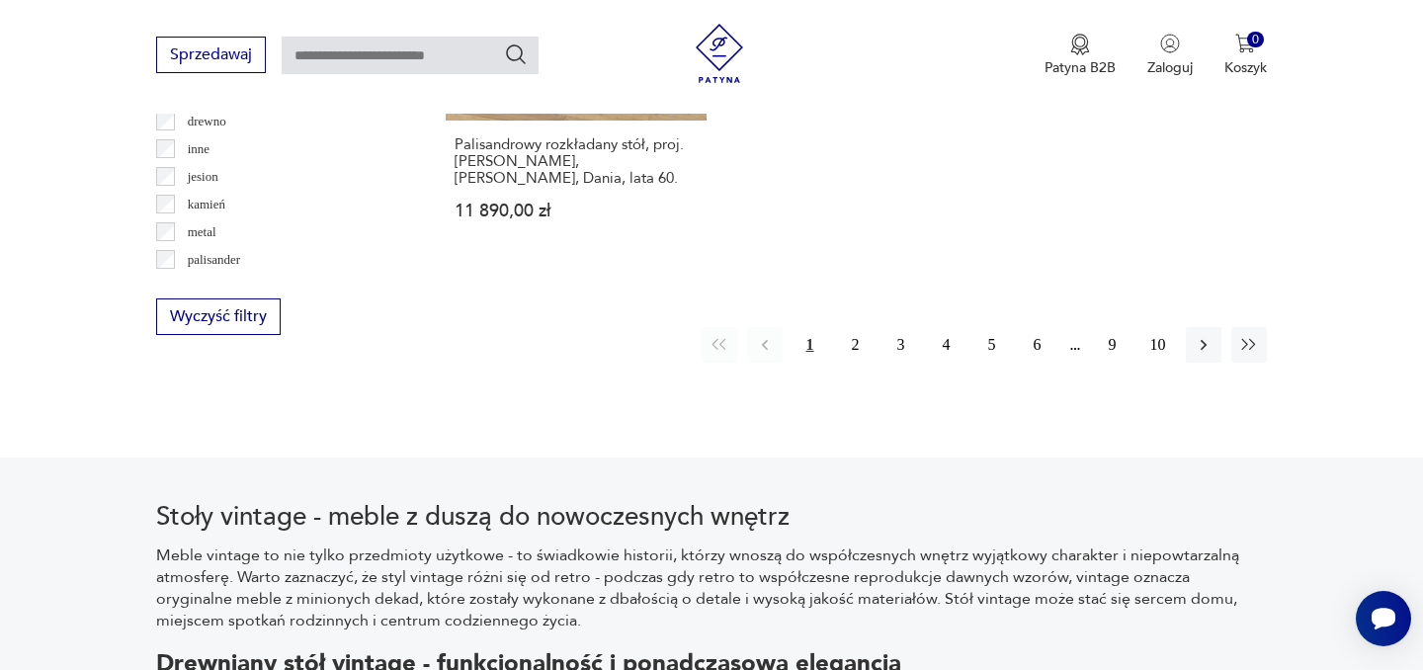
scroll to position [3201, 0]
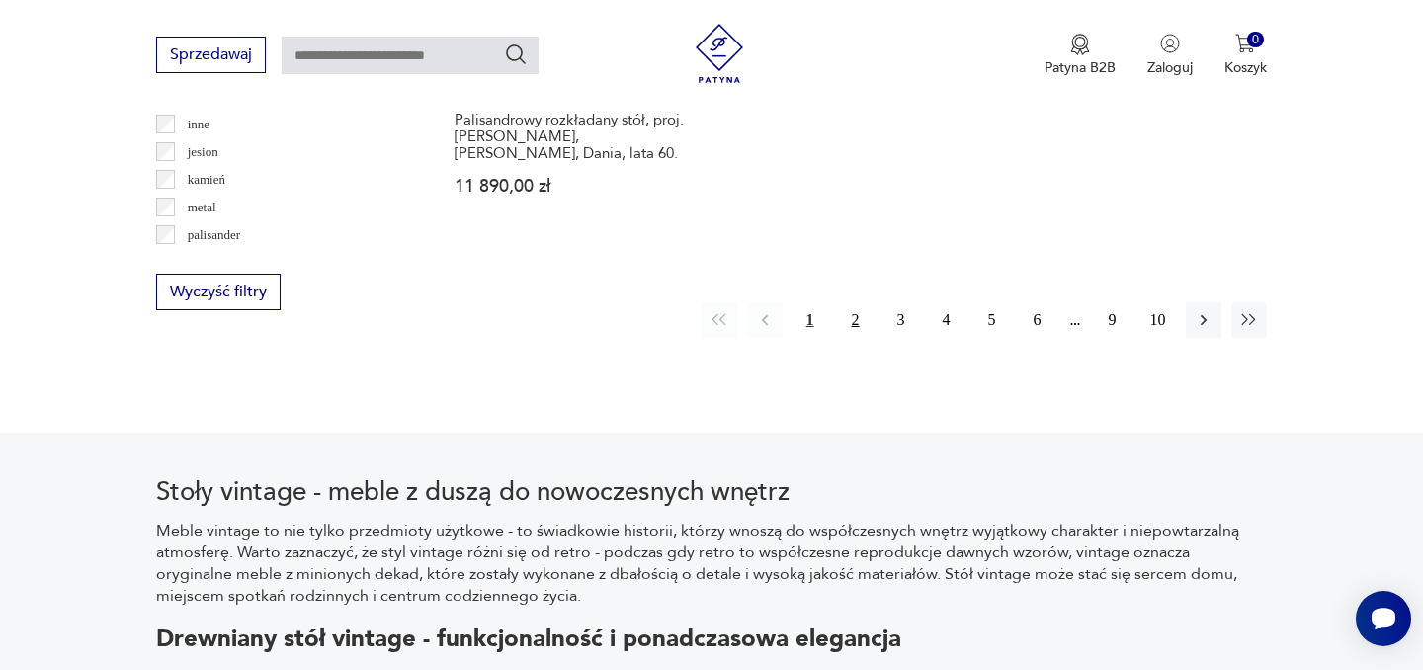
click at [850, 302] on button "2" at bounding box center [856, 320] width 36 height 36
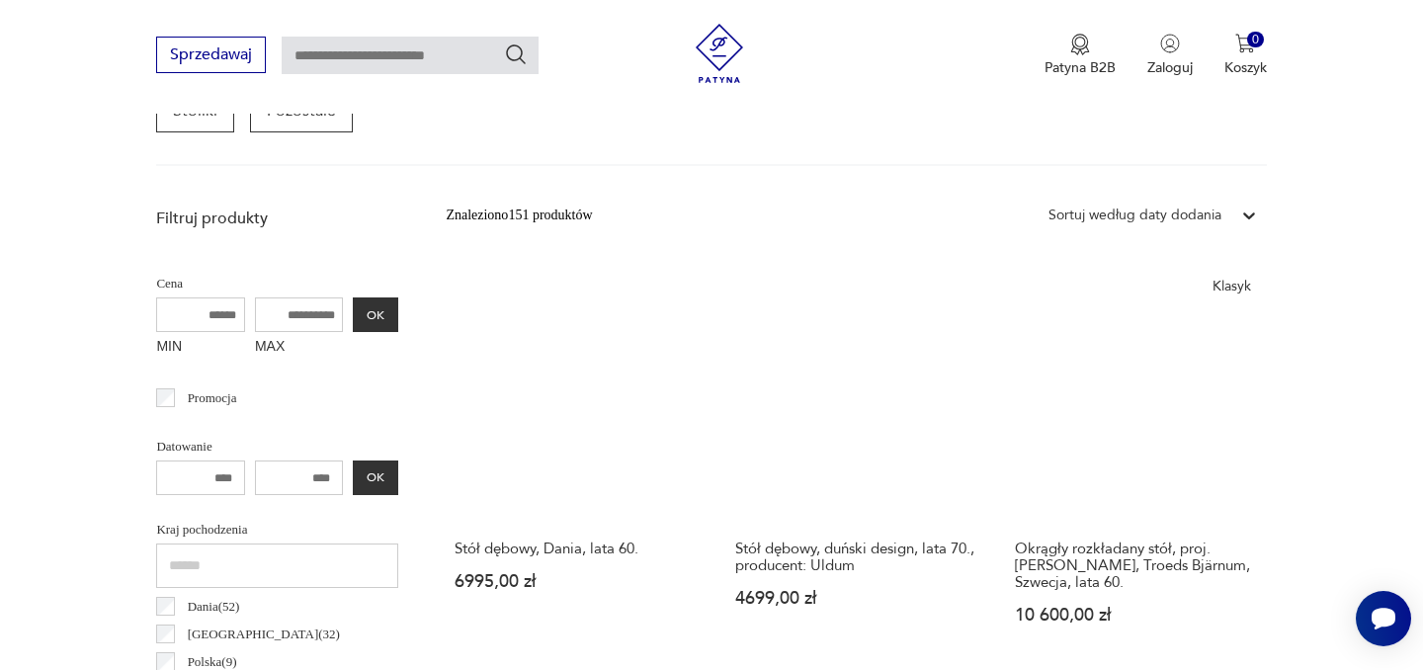
scroll to position [651, 0]
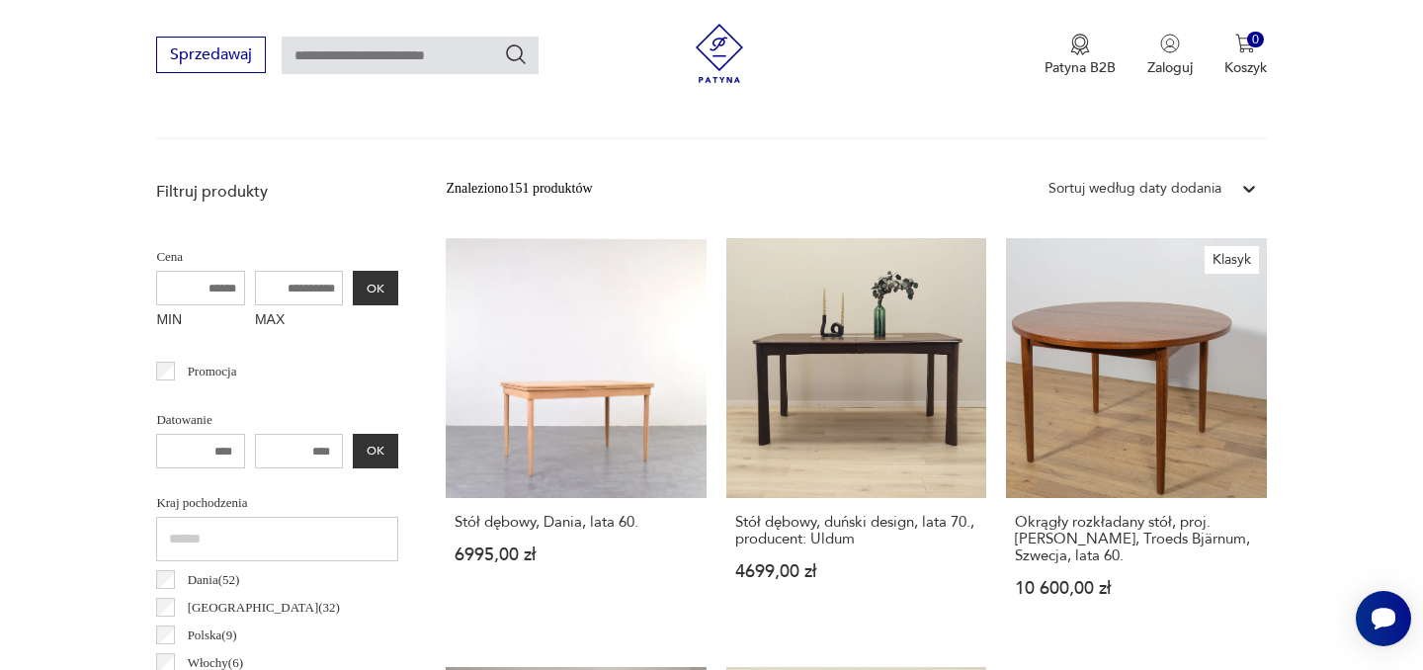
click at [284, 288] on input "MAX" at bounding box center [299, 288] width 89 height 35
type input "****"
click at [373, 294] on button "OK" at bounding box center [375, 288] width 45 height 35
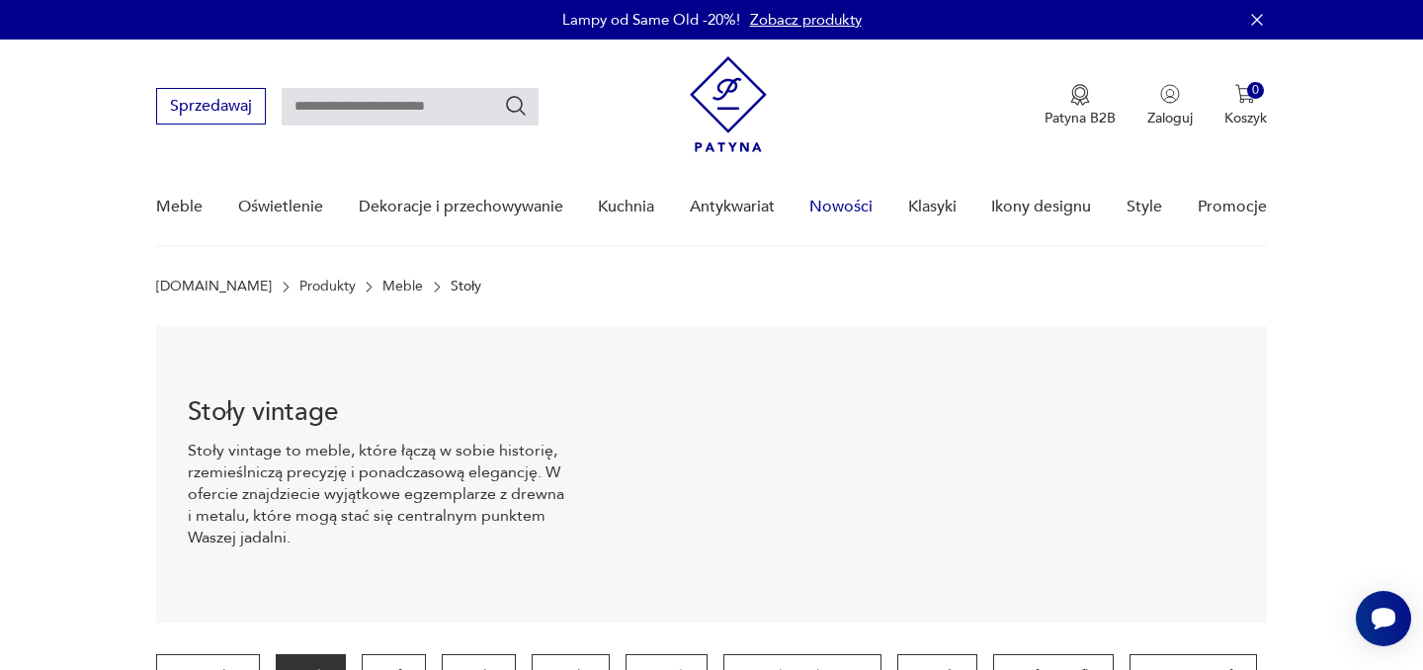
click at [846, 207] on link "Nowości" at bounding box center [841, 207] width 63 height 76
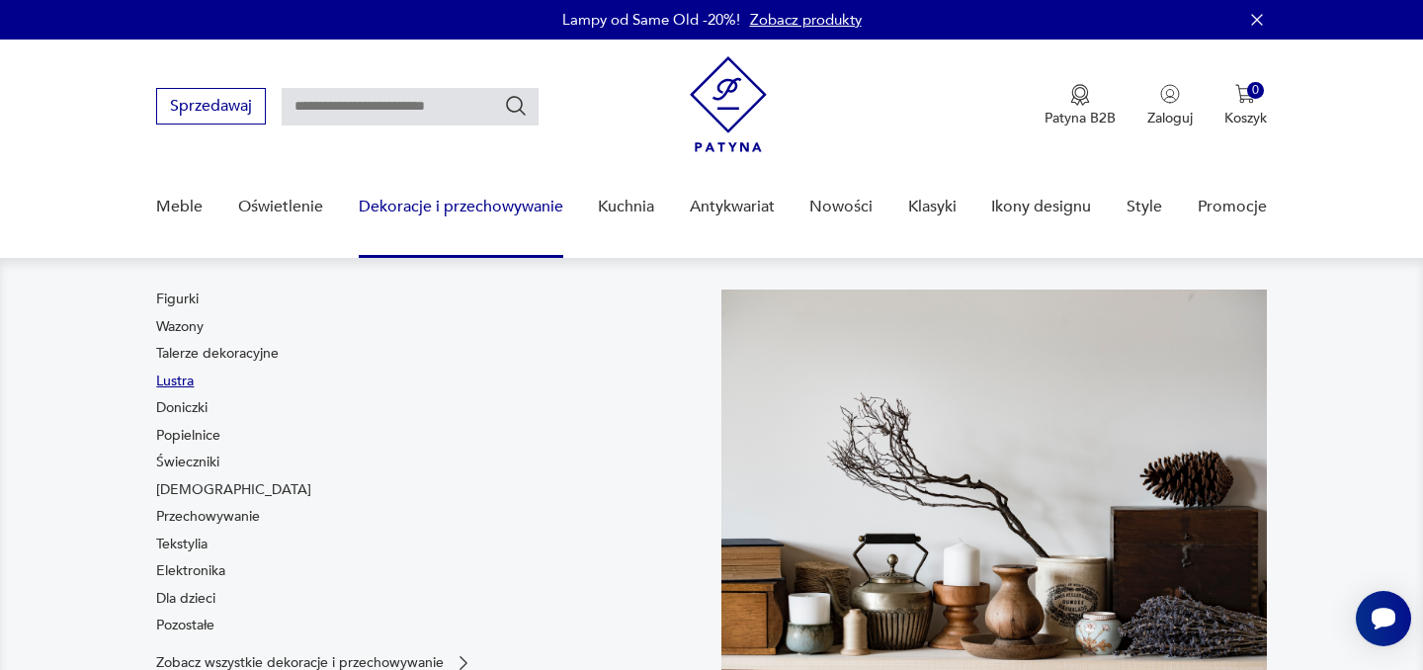
click at [178, 382] on link "Lustra" at bounding box center [175, 382] width 38 height 20
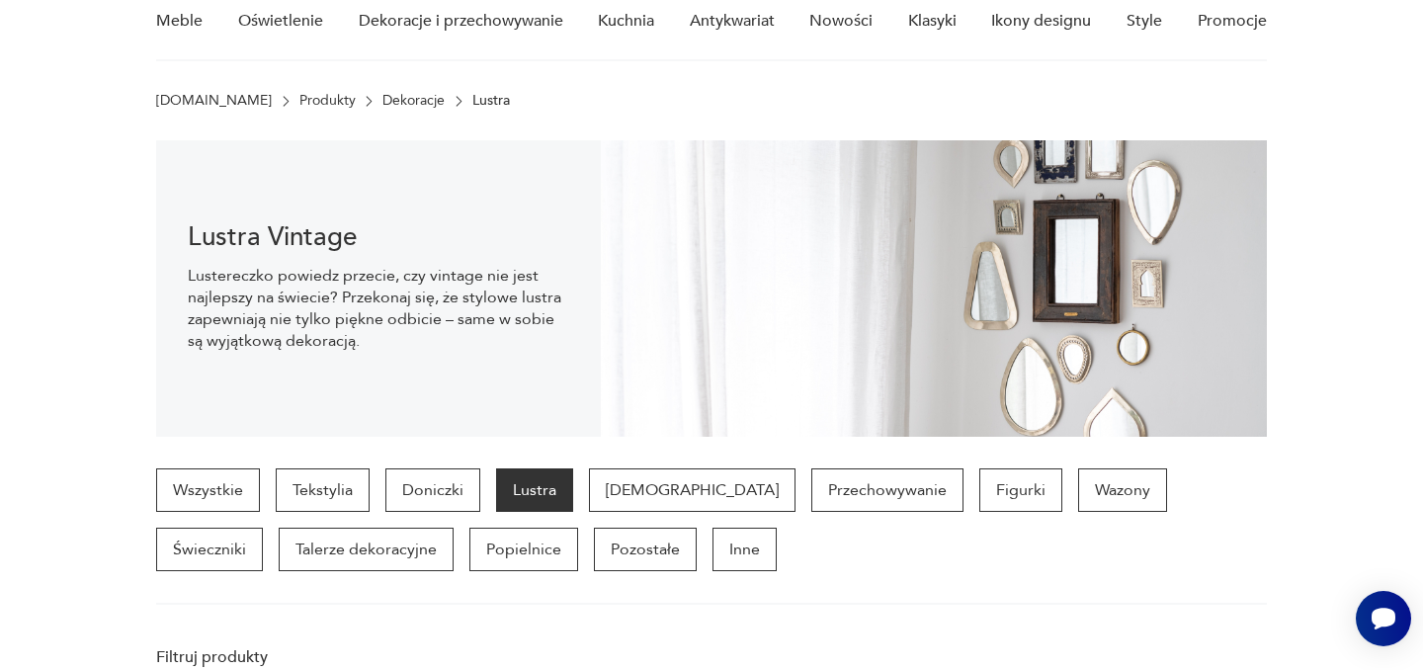
scroll to position [197, 0]
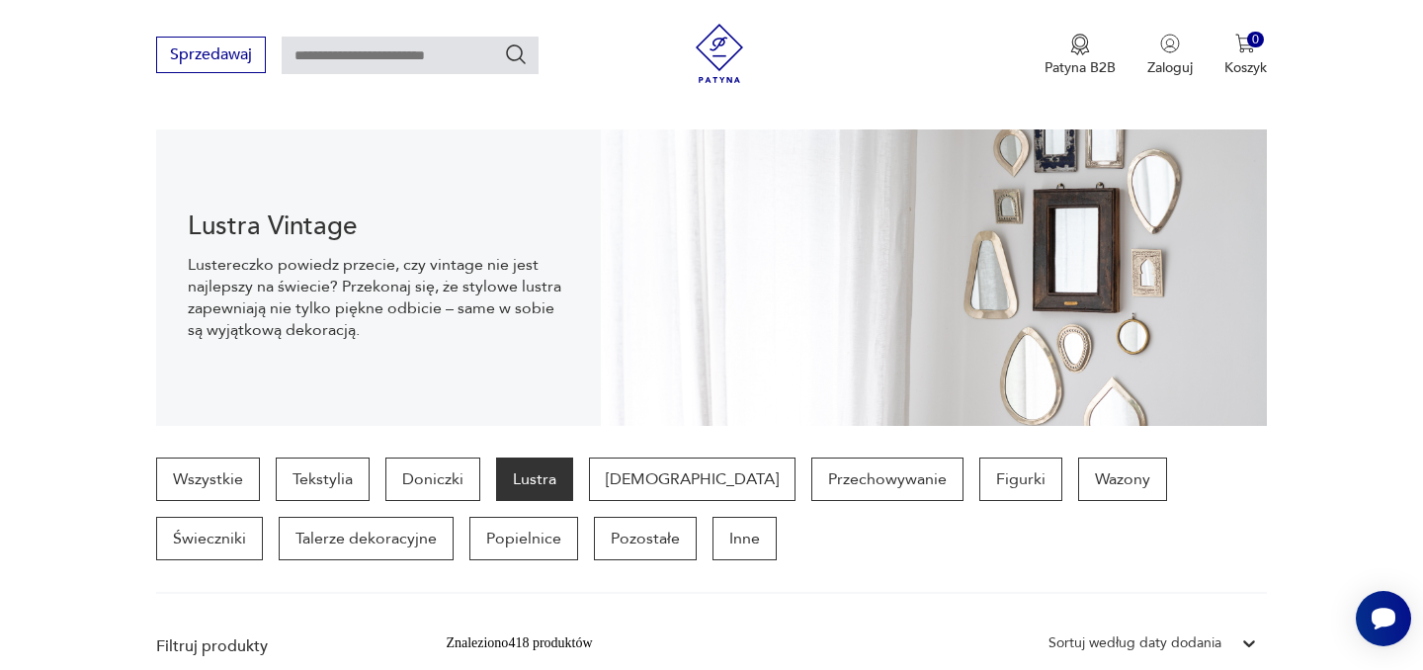
click at [130, 462] on section "Wszystkie Tekstylia Doniczki Lustra Bibeloty Przechowywanie Figurki Wazony Świe…" at bounding box center [711, 526] width 1423 height 136
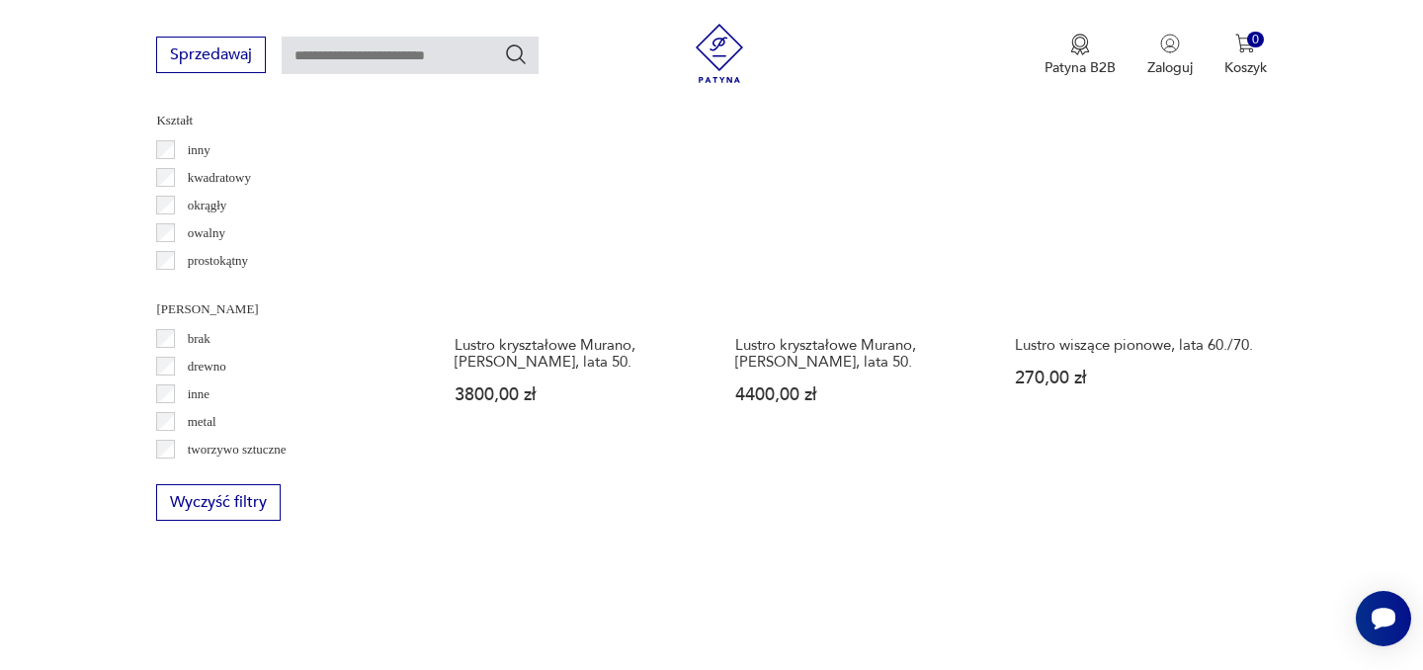
scroll to position [1868, 0]
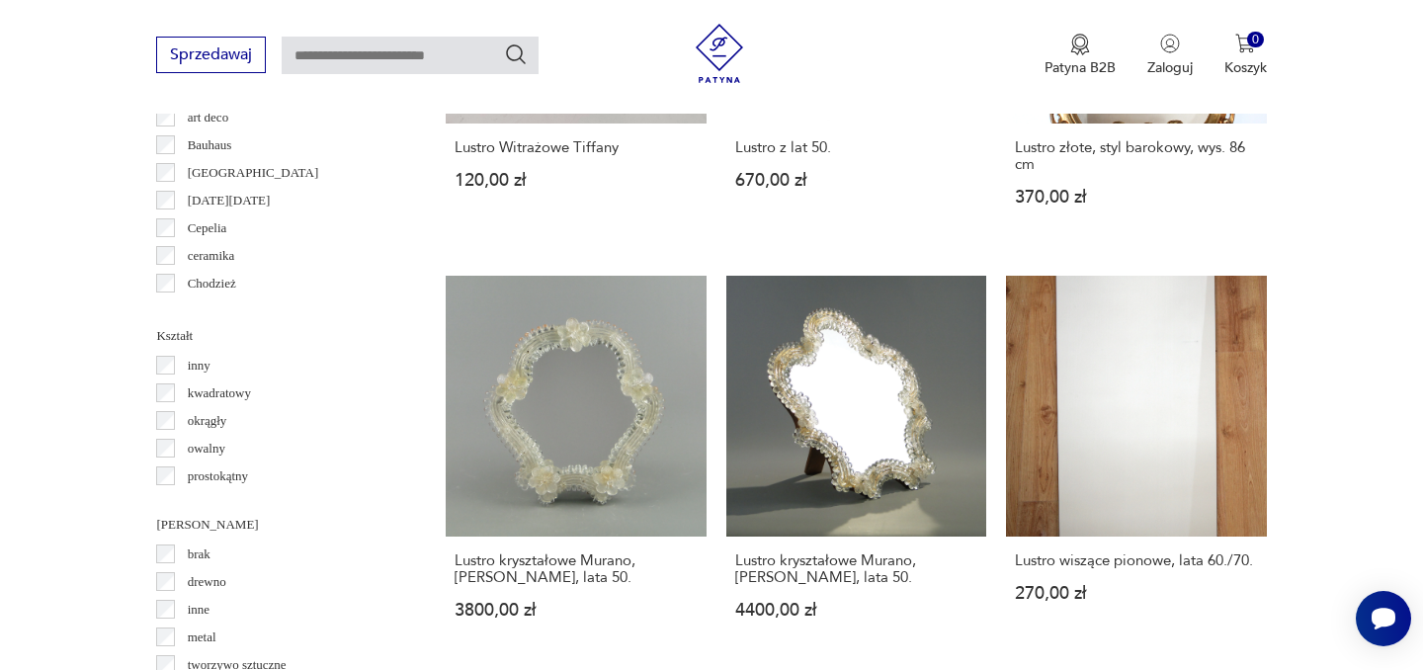
click at [1333, 278] on section "Filtruj produkty Cena MIN MAX OK Promocja Datowanie OK Kraj pochodzenia Niemcy …" at bounding box center [711, 326] width 1423 height 2744
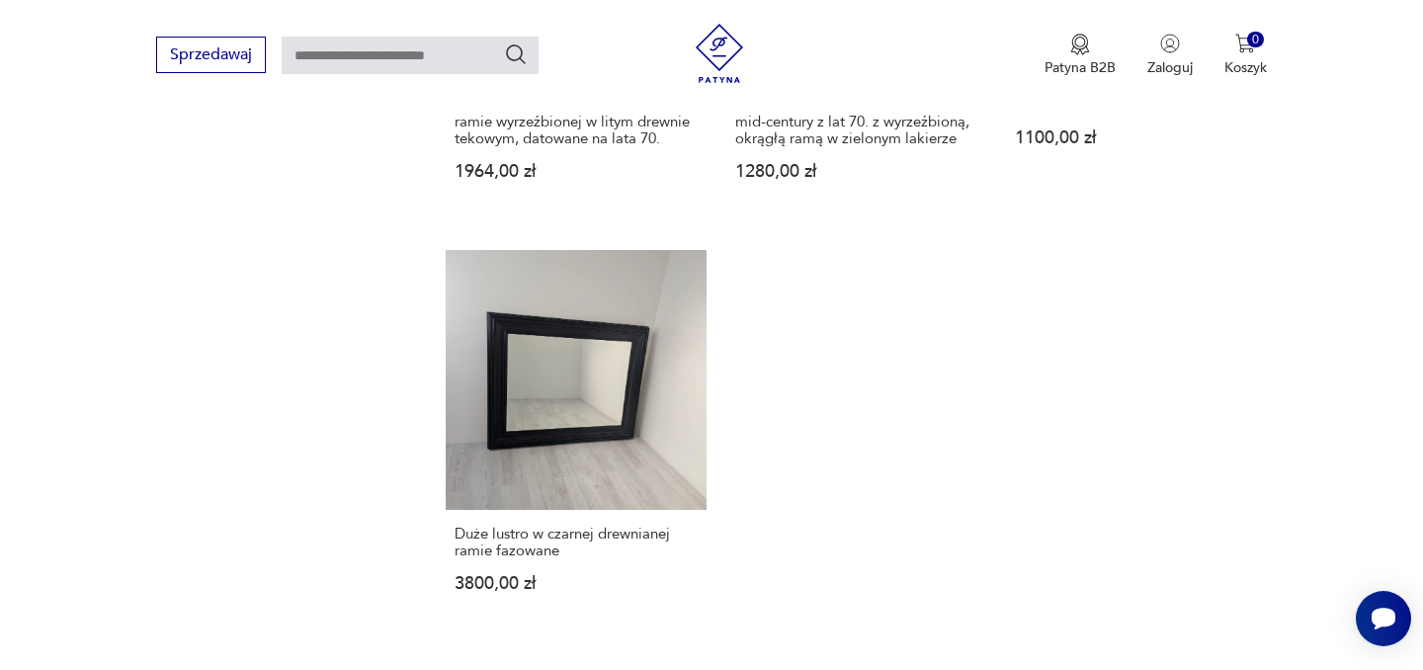
scroll to position [2876, 0]
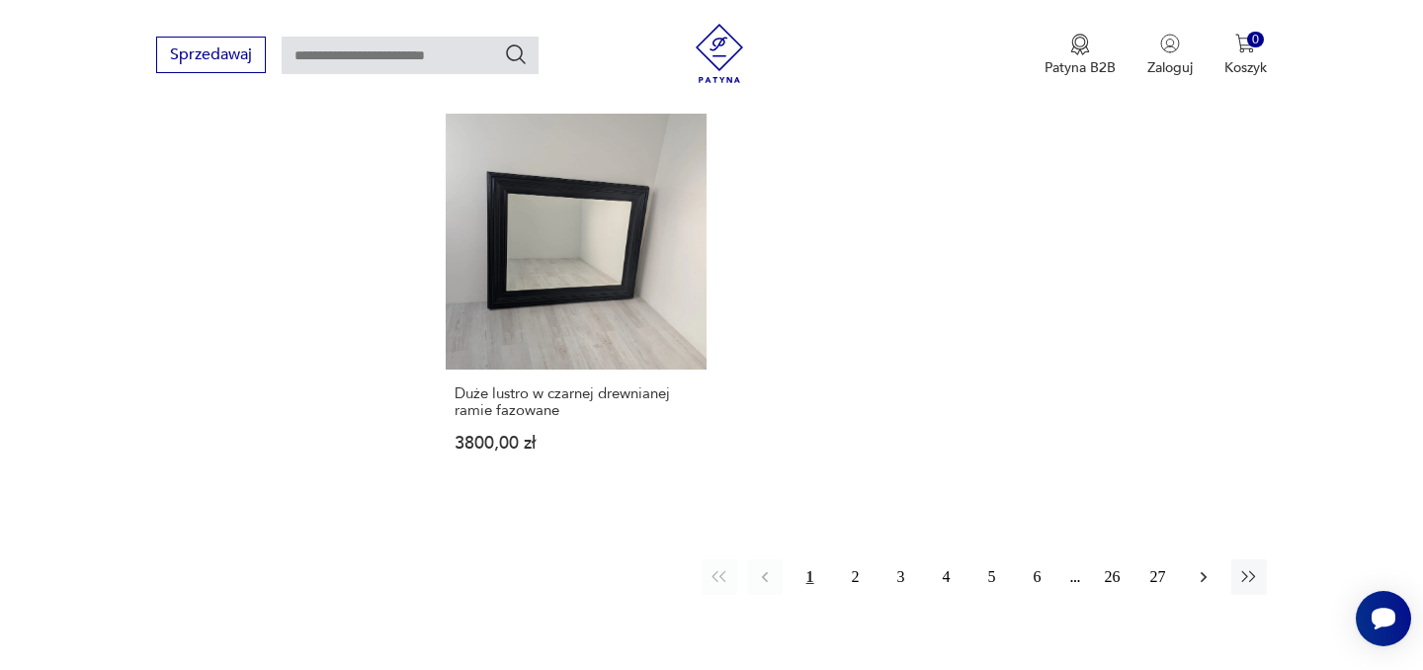
click at [1207, 567] on icon "button" at bounding box center [1204, 577] width 20 height 20
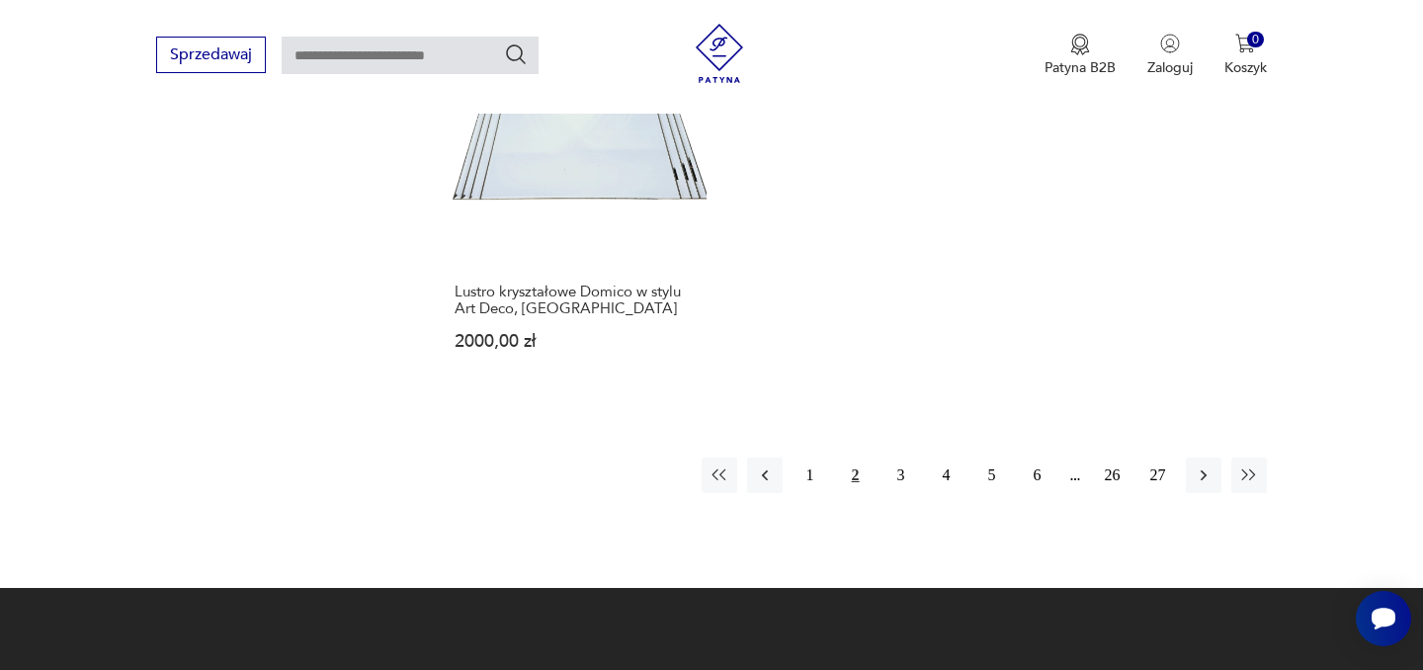
scroll to position [3017, 0]
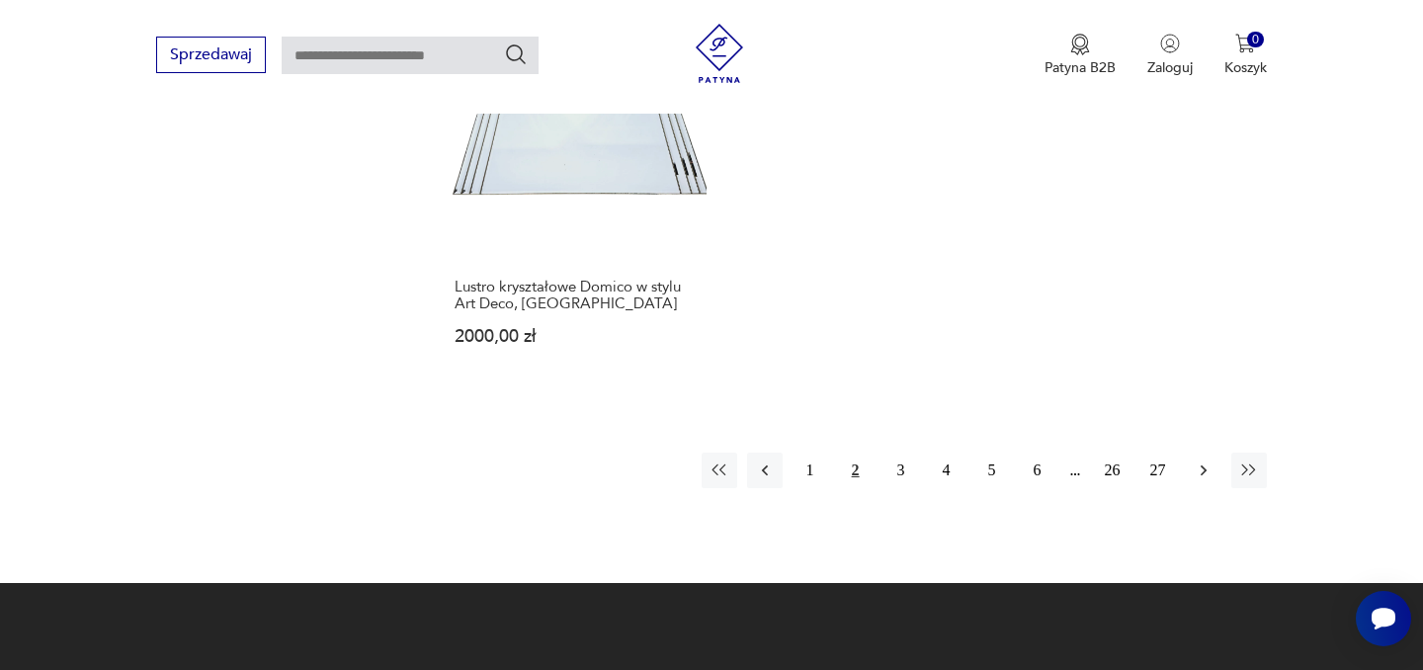
click at [1216, 453] on button "button" at bounding box center [1204, 471] width 36 height 36
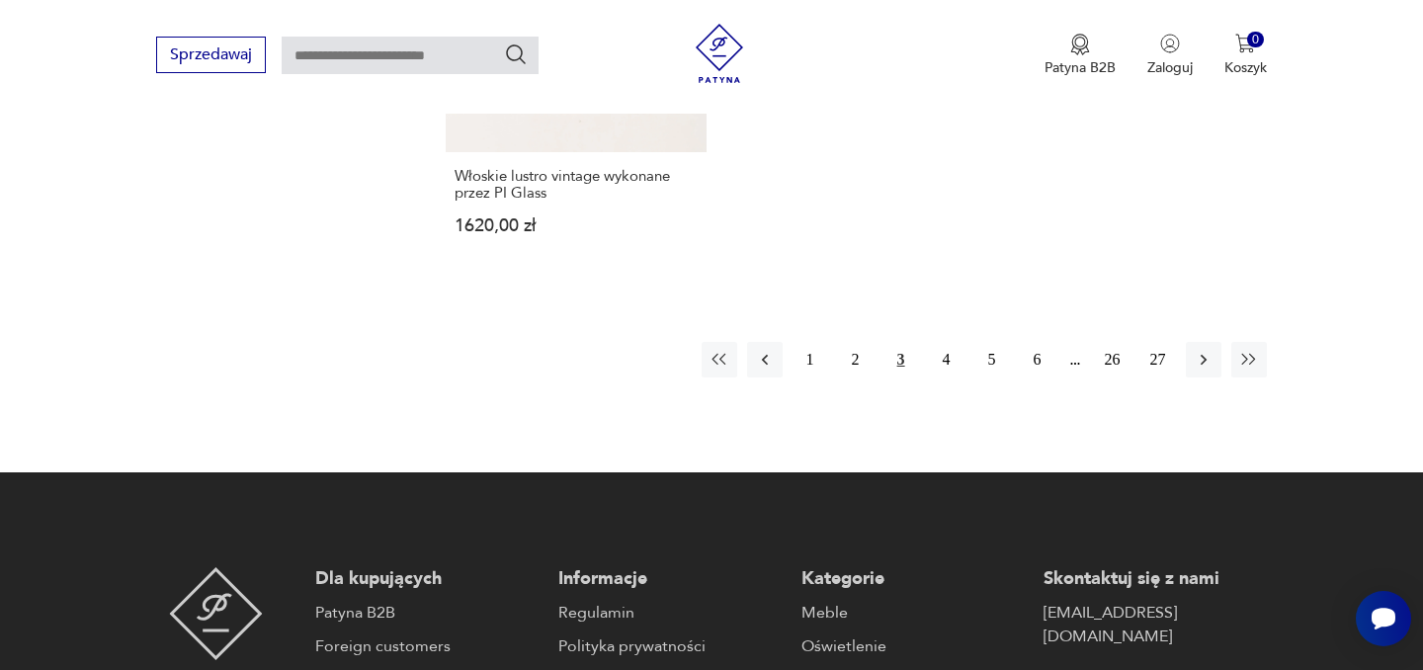
scroll to position [3074, 0]
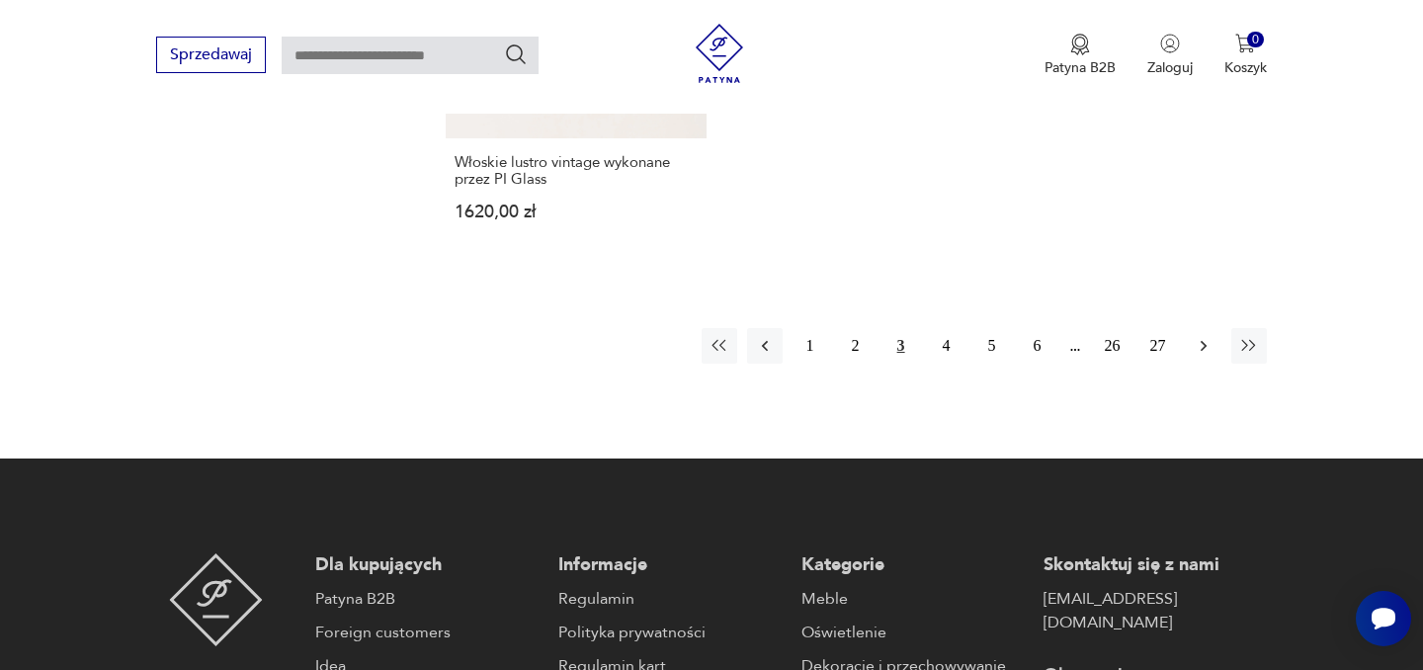
click at [1204, 348] on icon "button" at bounding box center [1204, 346] width 20 height 20
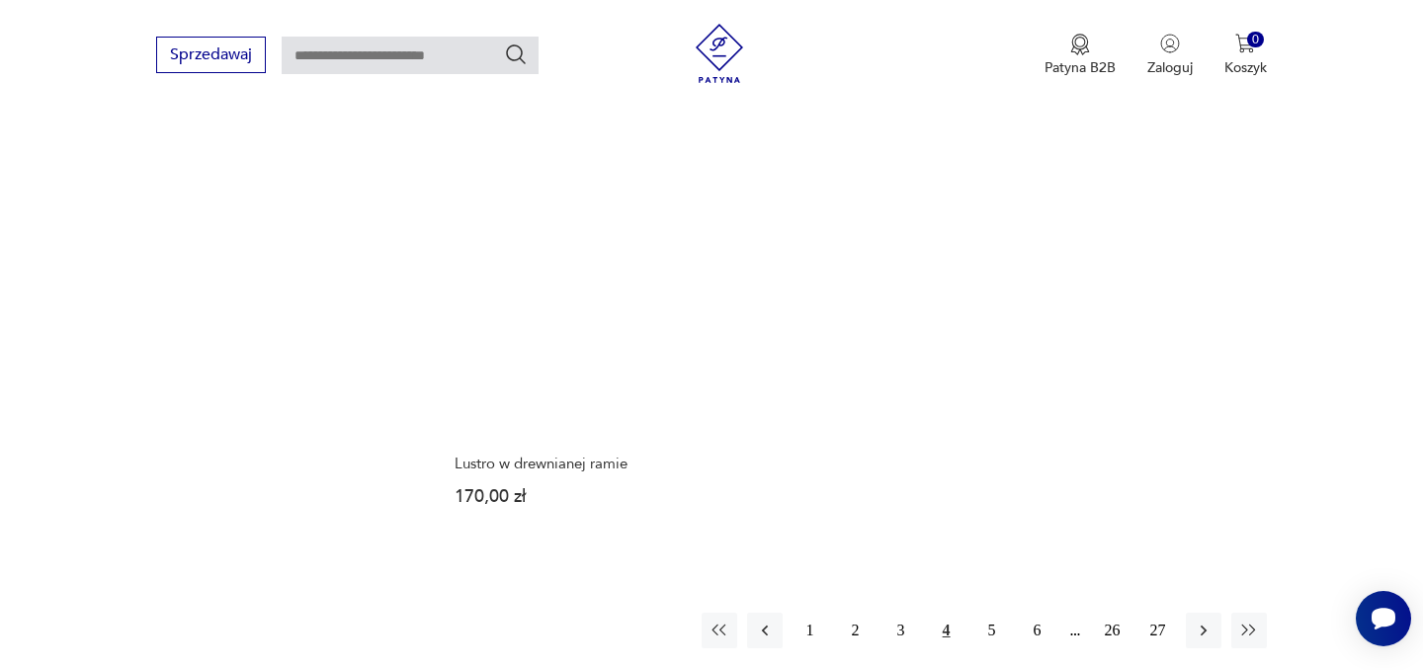
scroll to position [2899, 0]
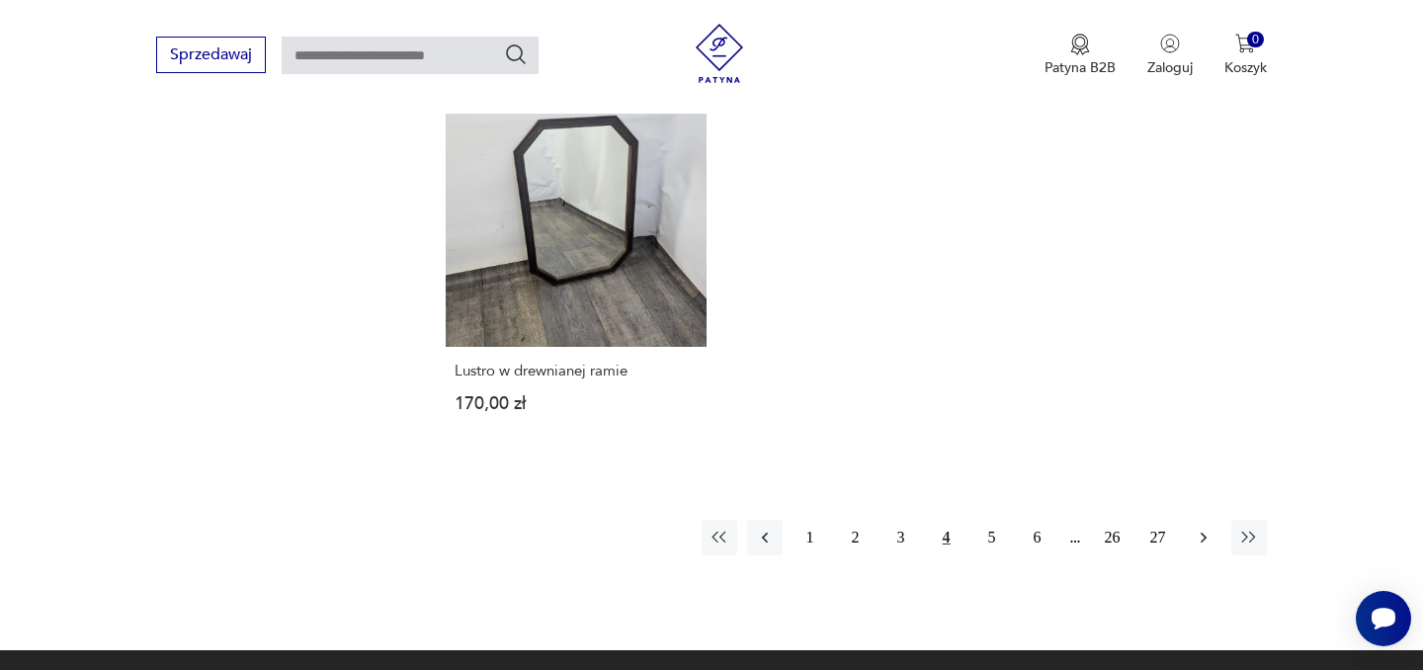
click at [1208, 528] on icon "button" at bounding box center [1204, 538] width 20 height 20
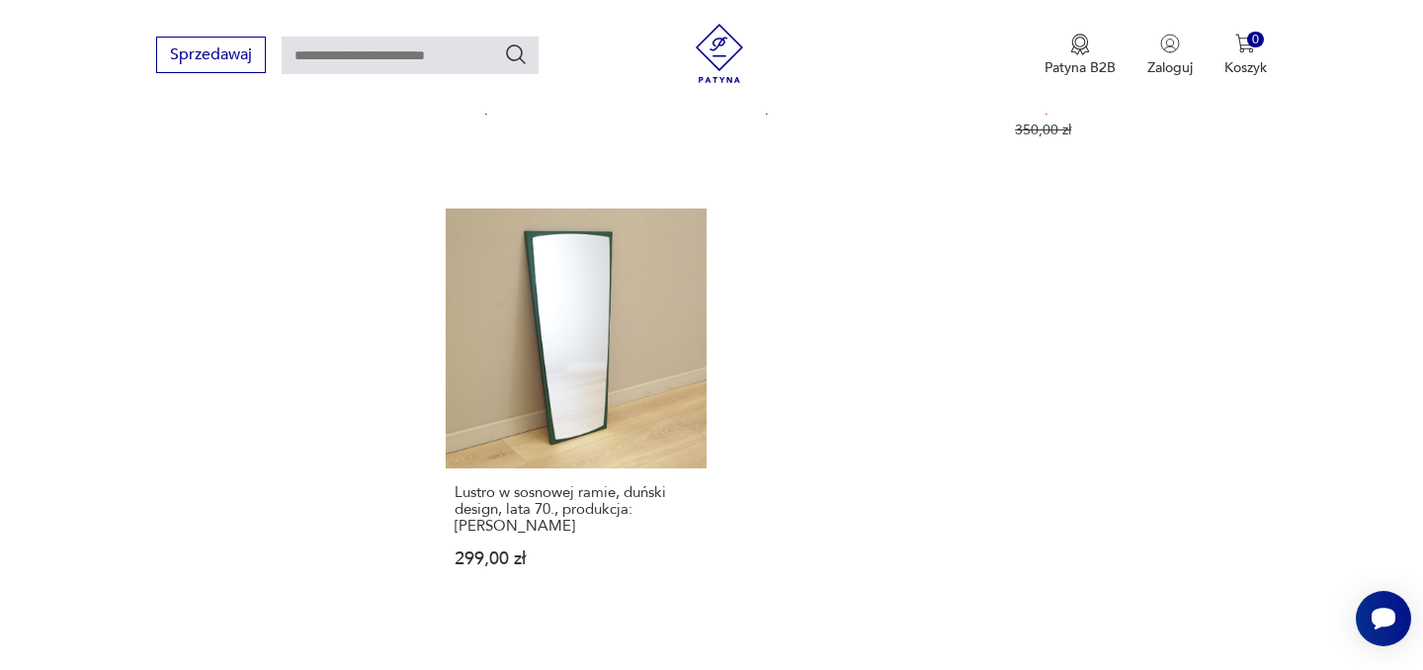
scroll to position [2881, 0]
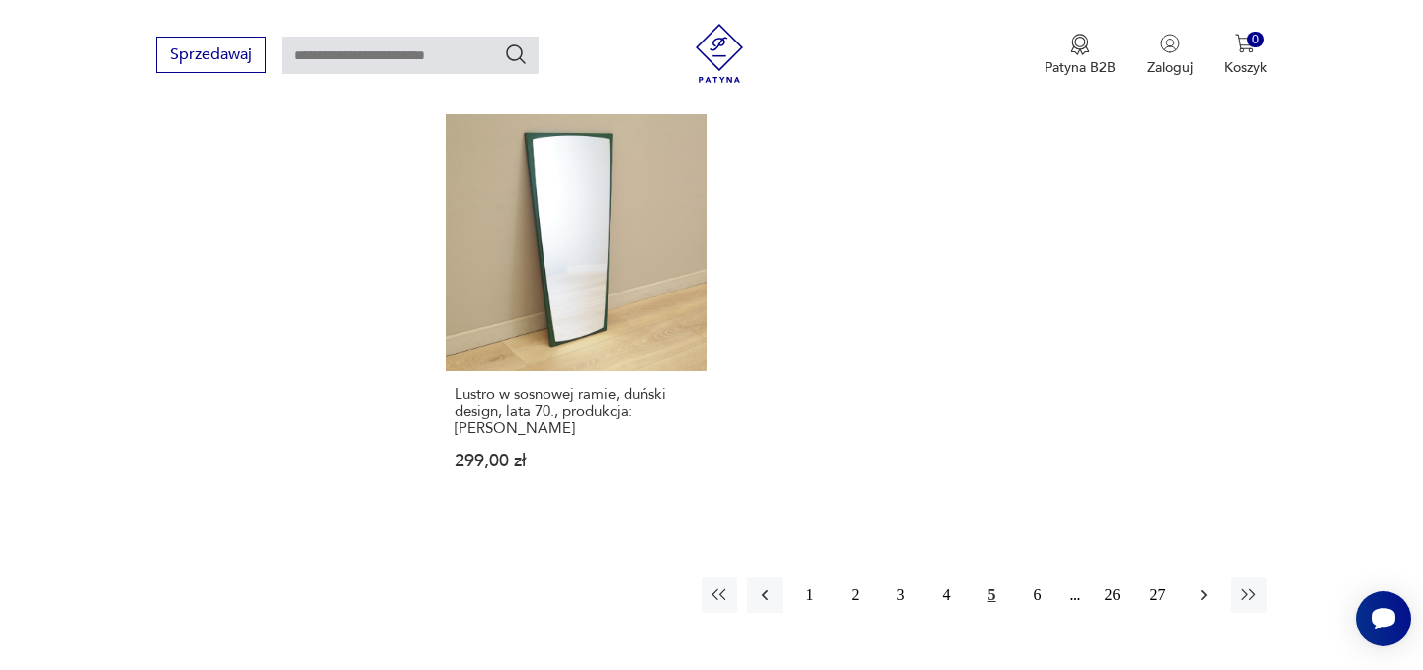
click at [1205, 585] on icon "button" at bounding box center [1204, 595] width 20 height 20
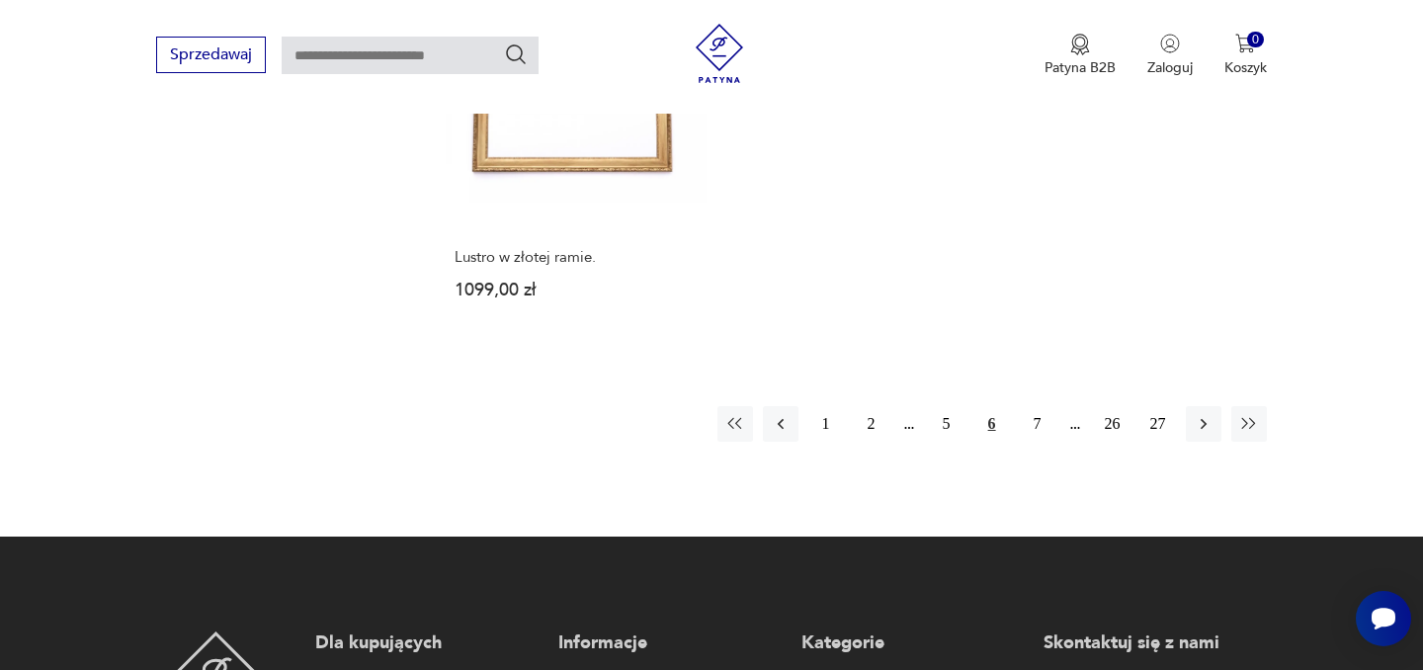
scroll to position [3056, 0]
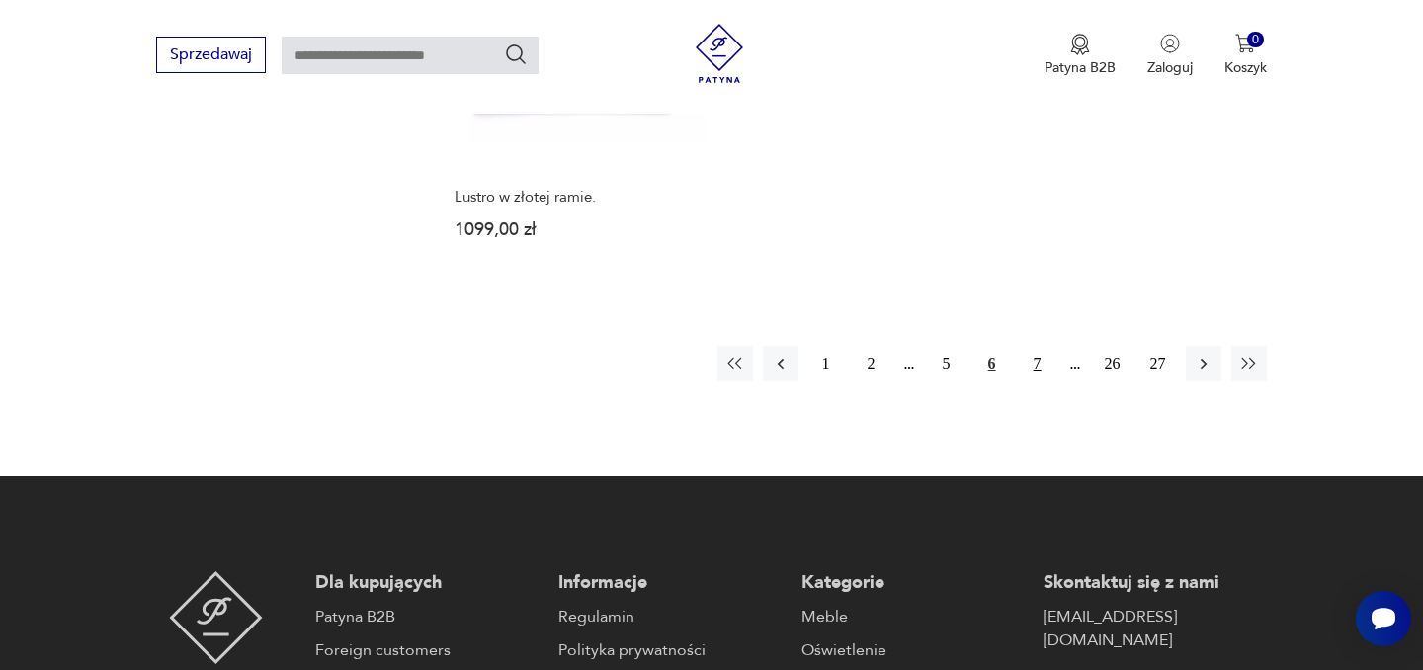
click at [1042, 346] on button "7" at bounding box center [1038, 364] width 36 height 36
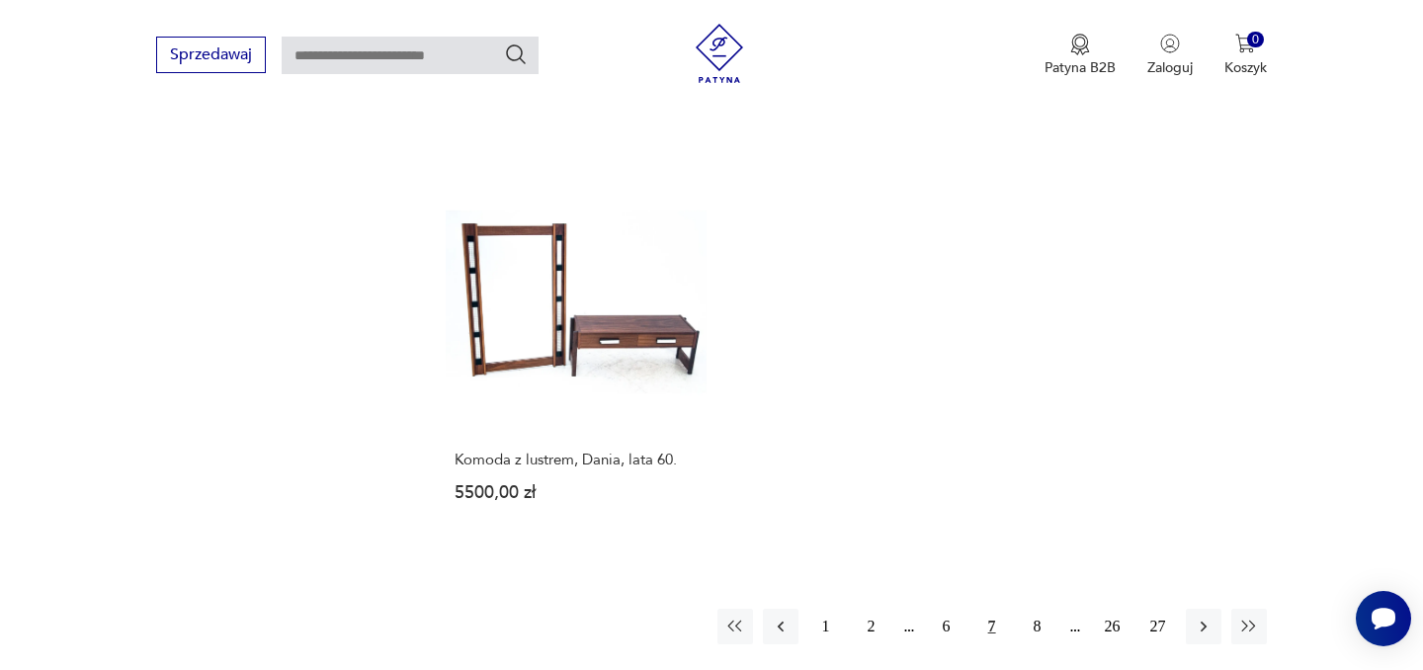
scroll to position [2796, 0]
click at [1030, 606] on button "8" at bounding box center [1038, 624] width 36 height 36
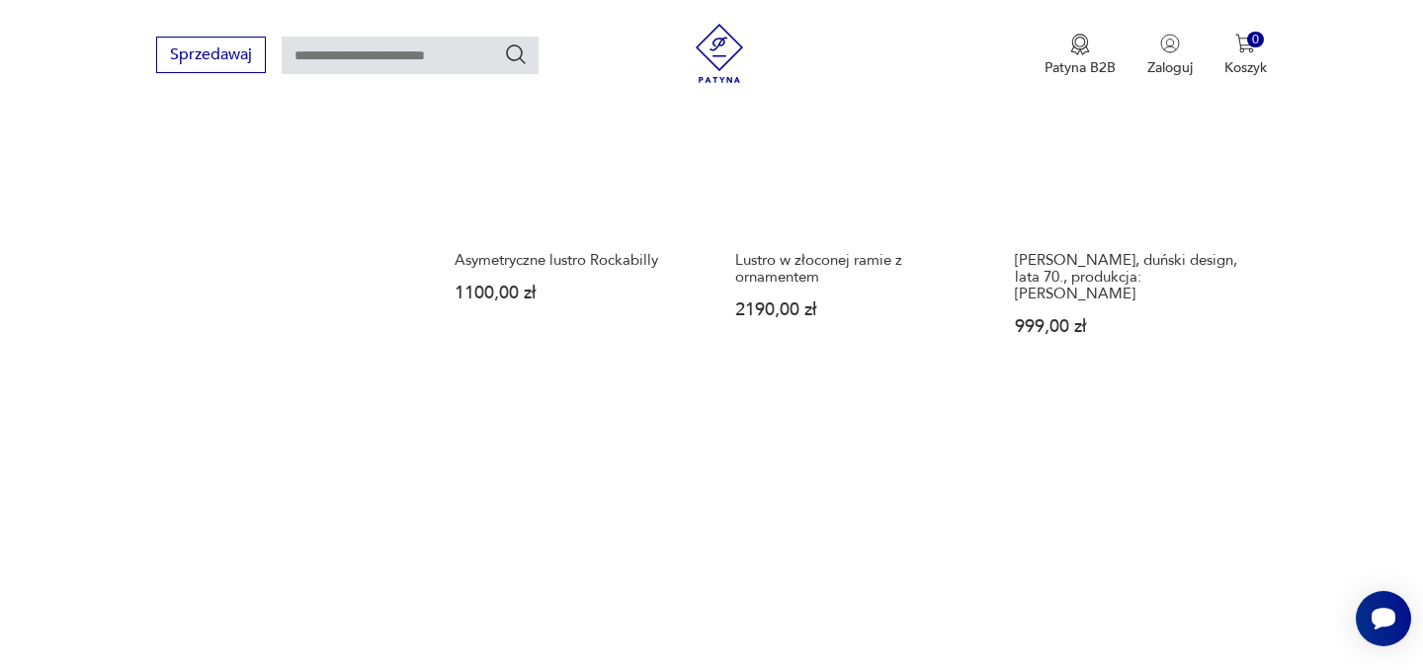
scroll to position [2826, 0]
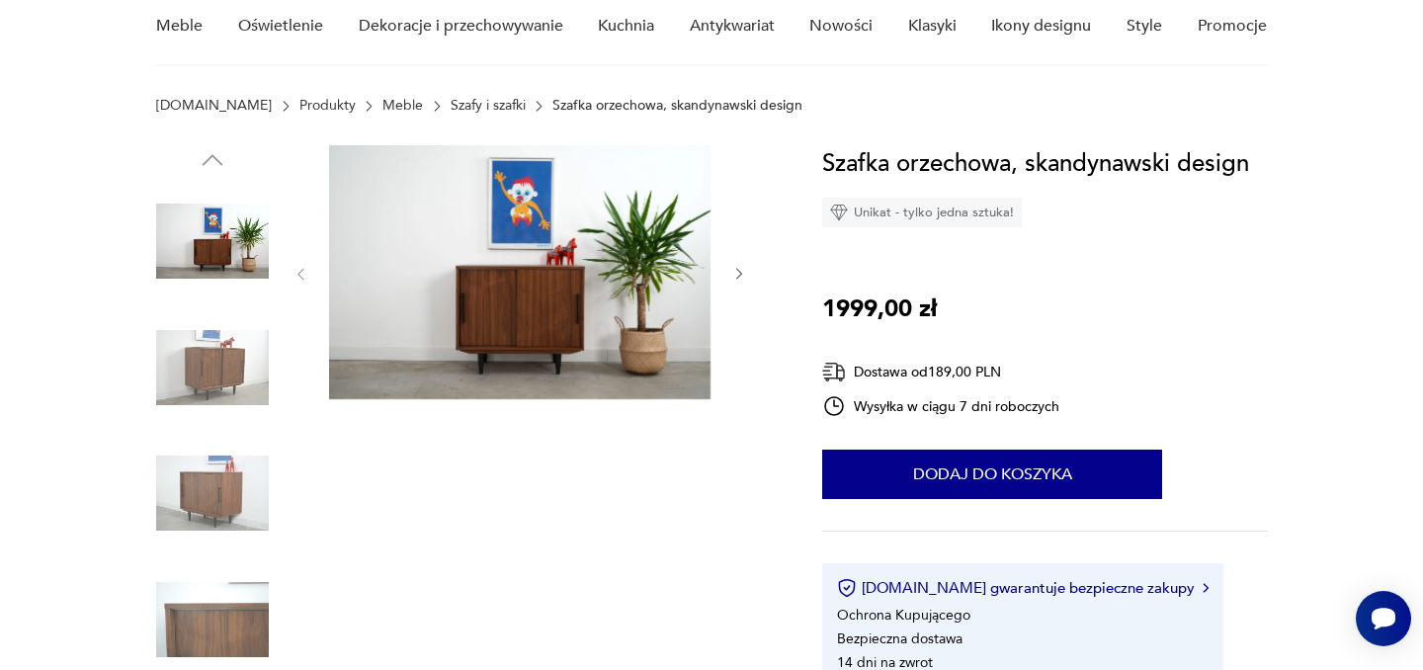
scroll to position [215, 0]
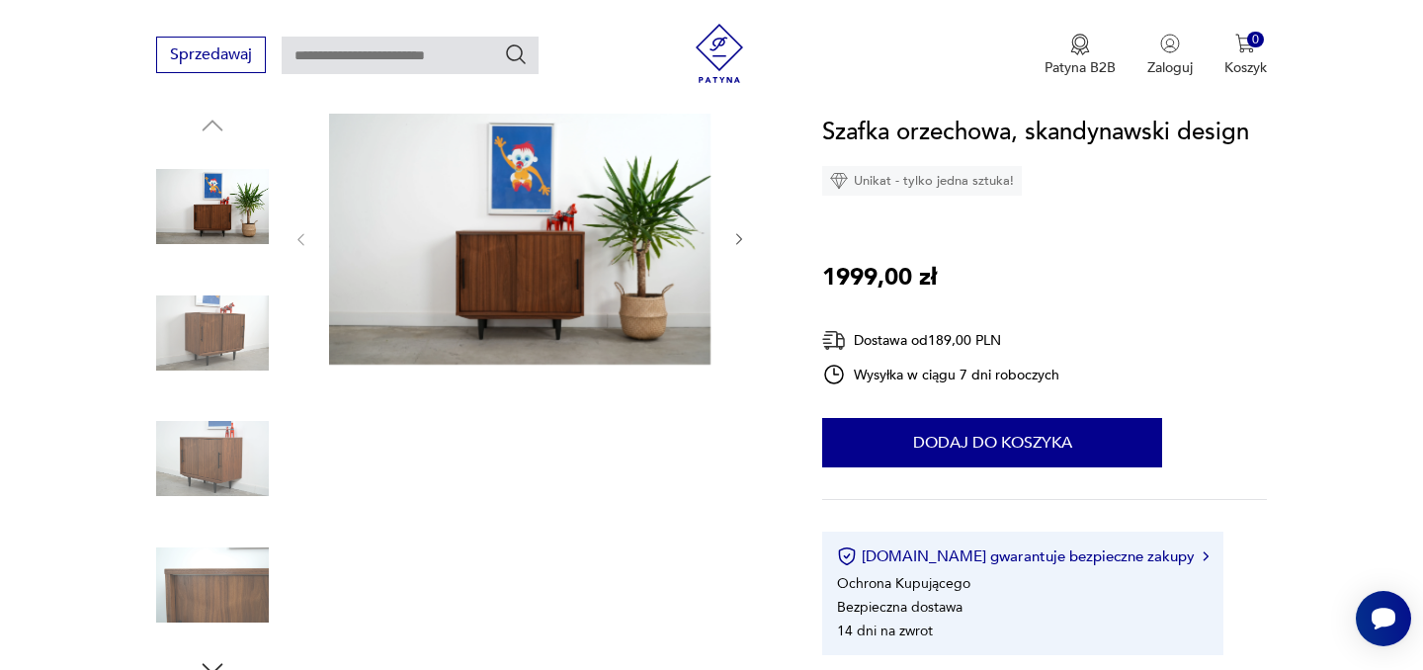
click at [739, 240] on icon "button" at bounding box center [739, 239] width 17 height 17
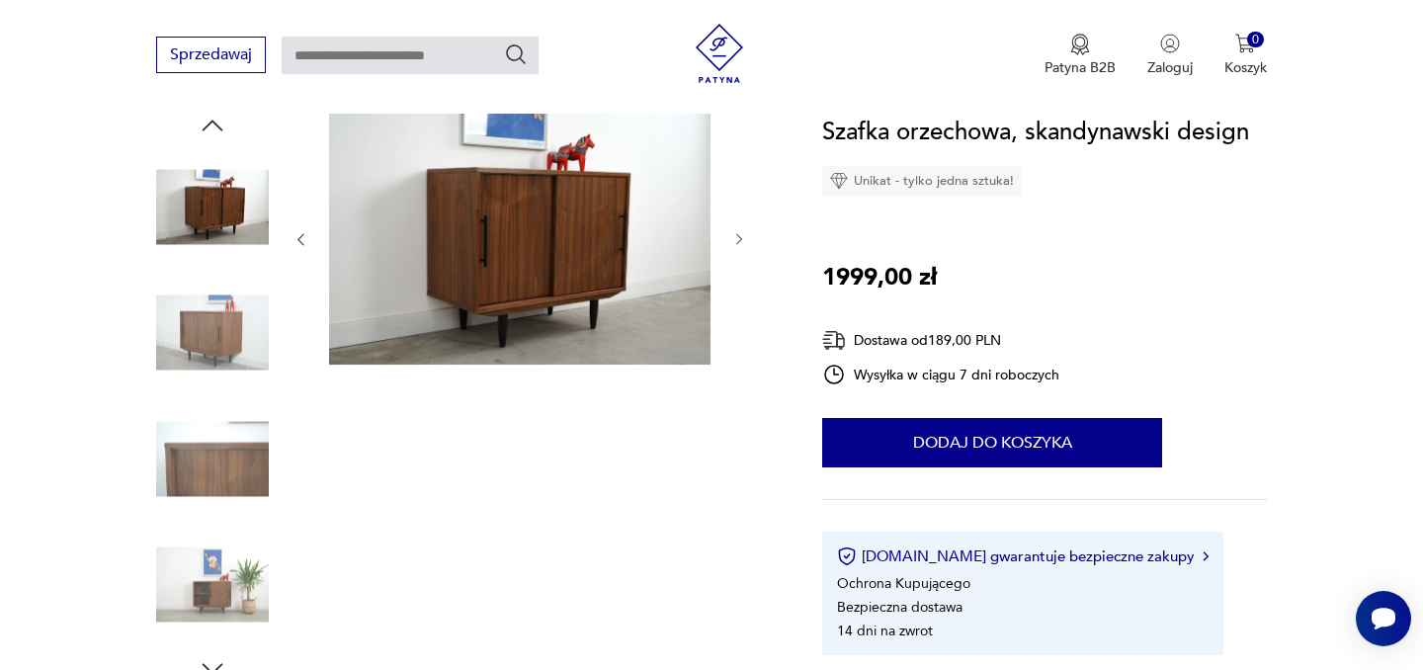
click at [739, 240] on icon "button" at bounding box center [739, 239] width 17 height 17
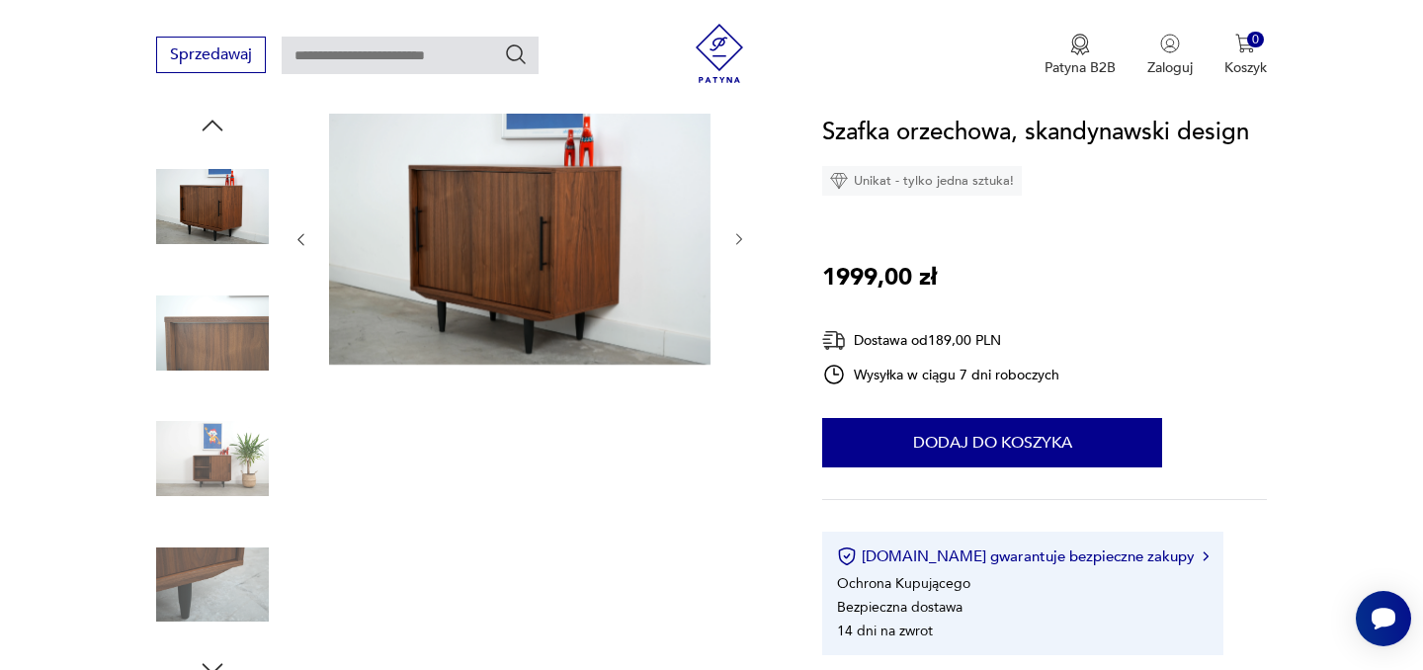
click at [739, 240] on icon "button" at bounding box center [739, 239] width 17 height 17
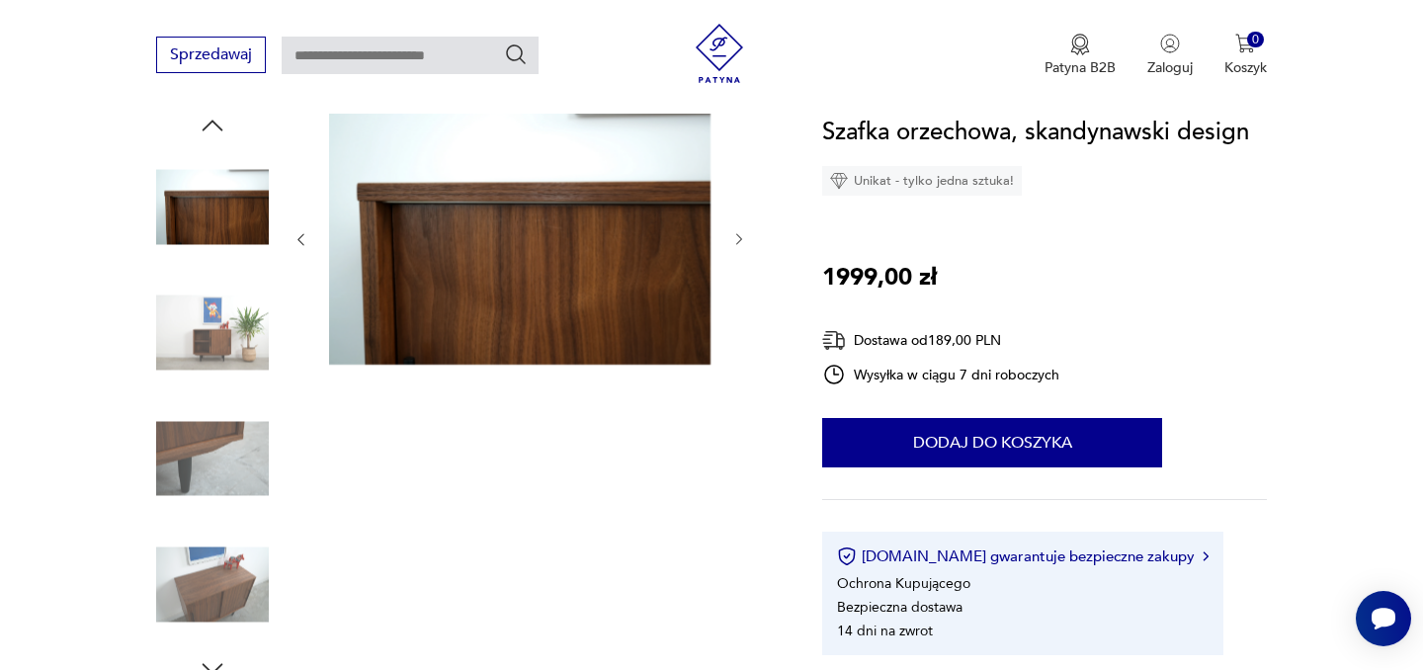
click at [739, 240] on icon "button" at bounding box center [739, 239] width 17 height 17
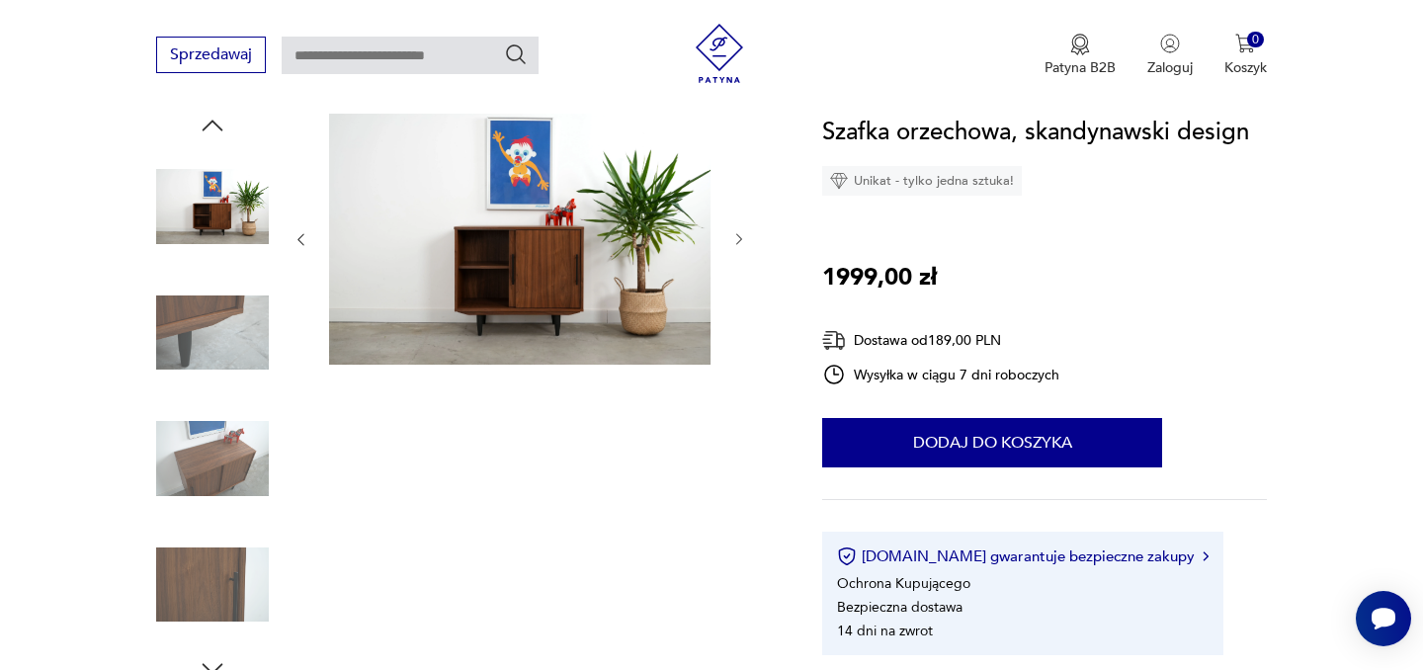
click at [739, 240] on icon "button" at bounding box center [739, 239] width 17 height 17
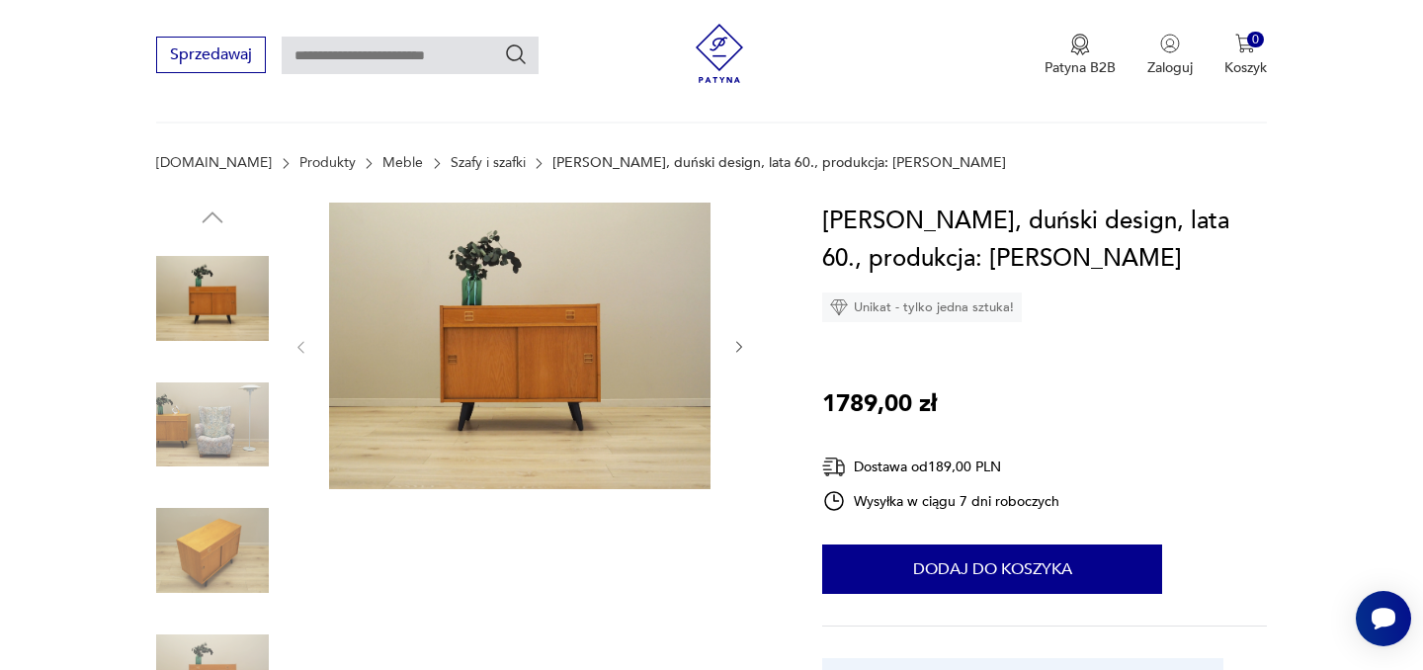
scroll to position [193, 0]
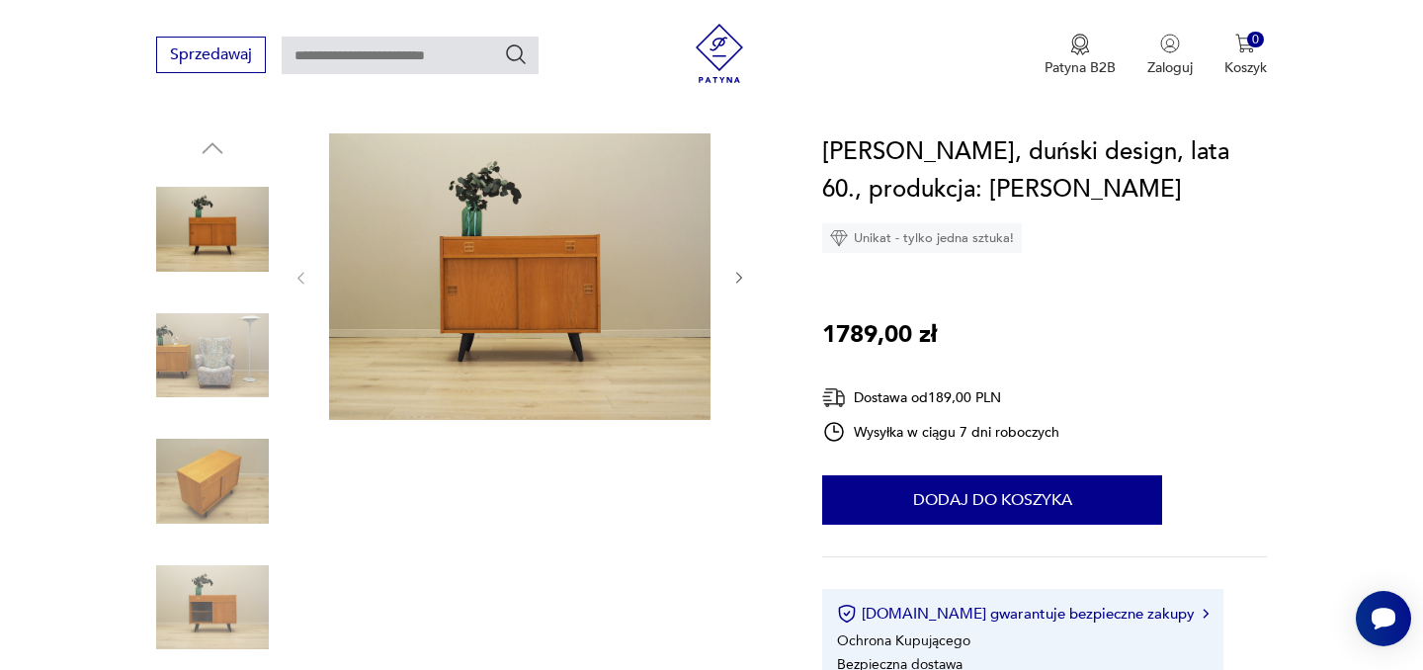
click at [742, 275] on icon "button" at bounding box center [739, 278] width 17 height 17
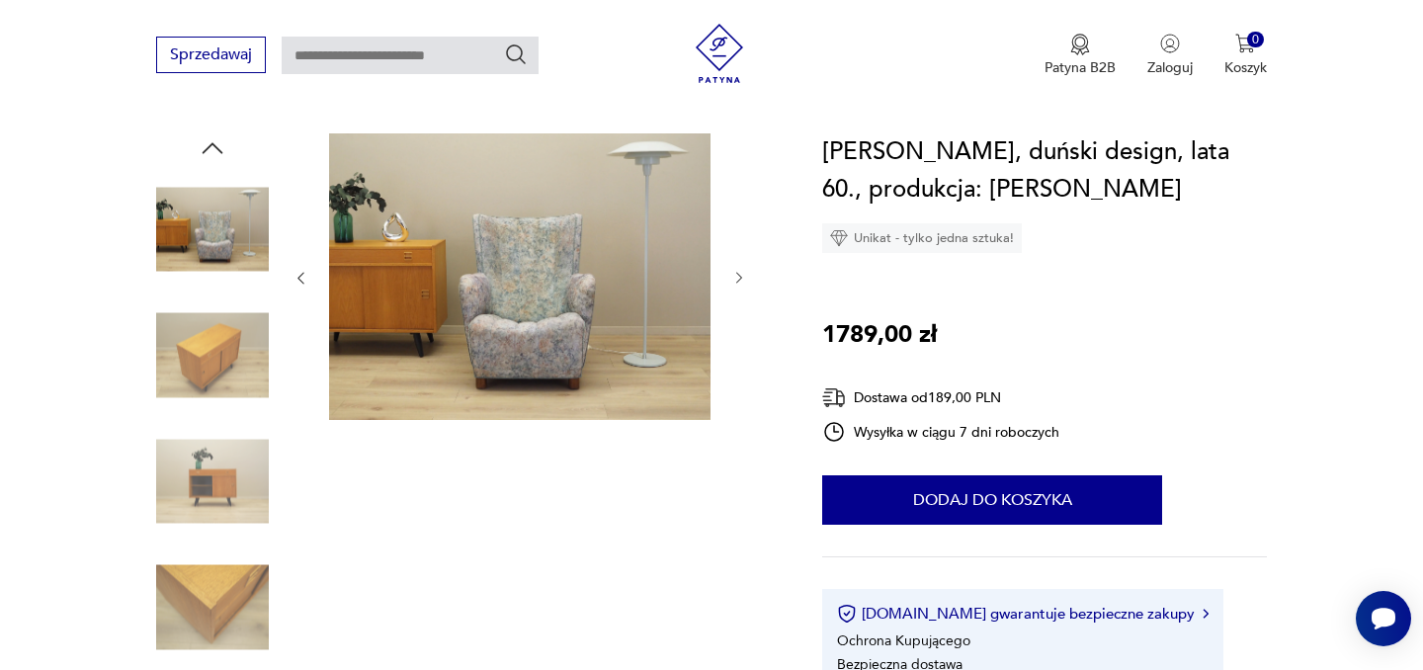
click at [742, 275] on icon "button" at bounding box center [739, 278] width 17 height 17
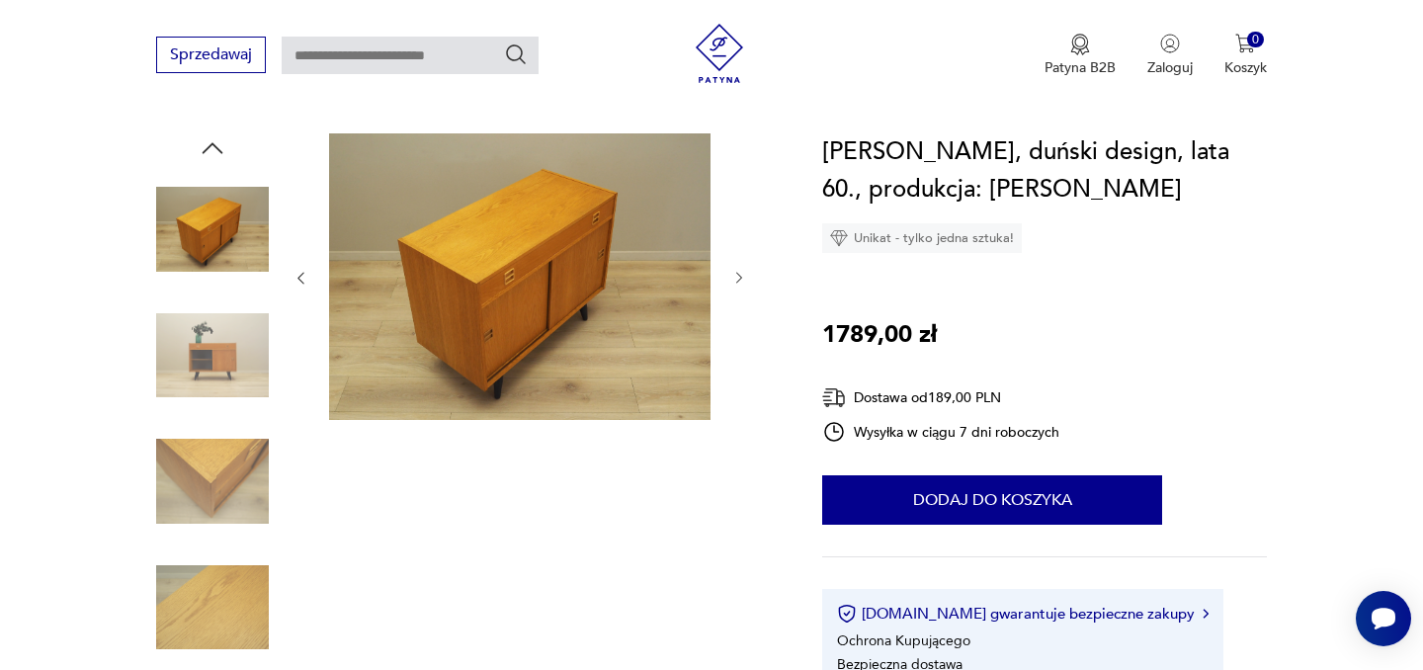
click at [742, 275] on icon "button" at bounding box center [739, 278] width 17 height 17
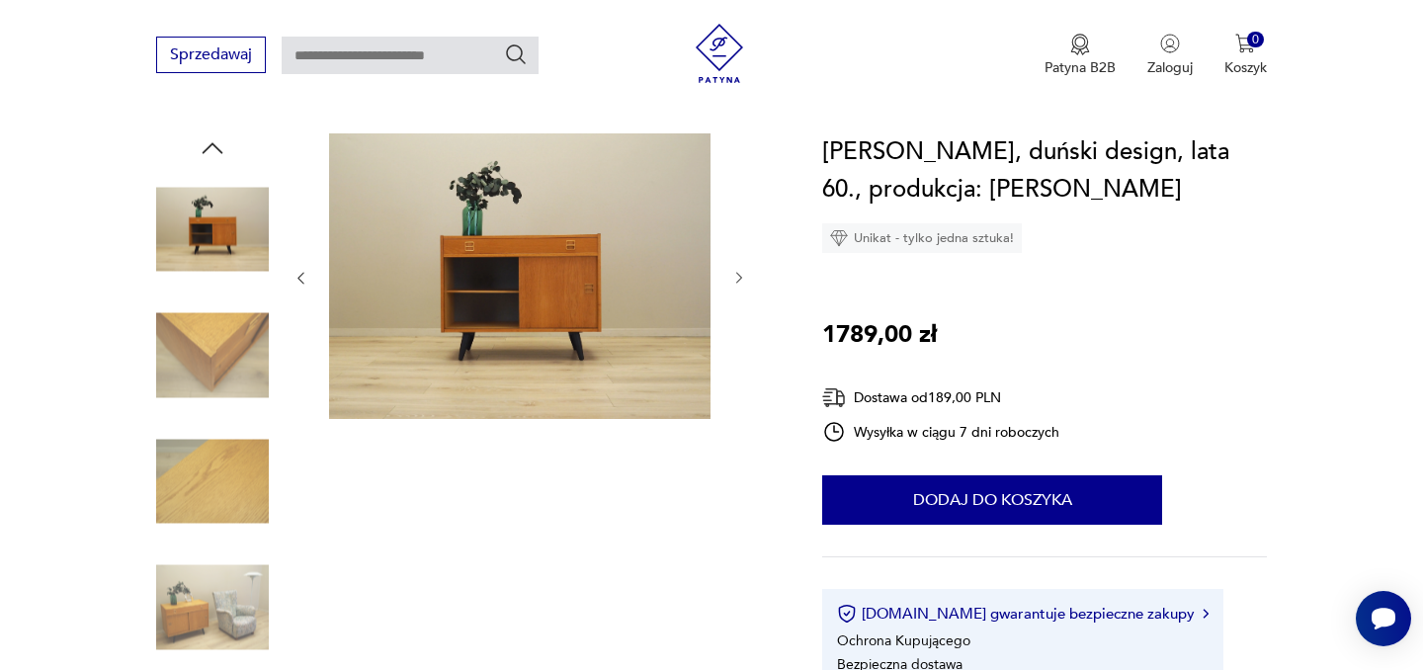
click at [742, 275] on icon "button" at bounding box center [739, 278] width 17 height 17
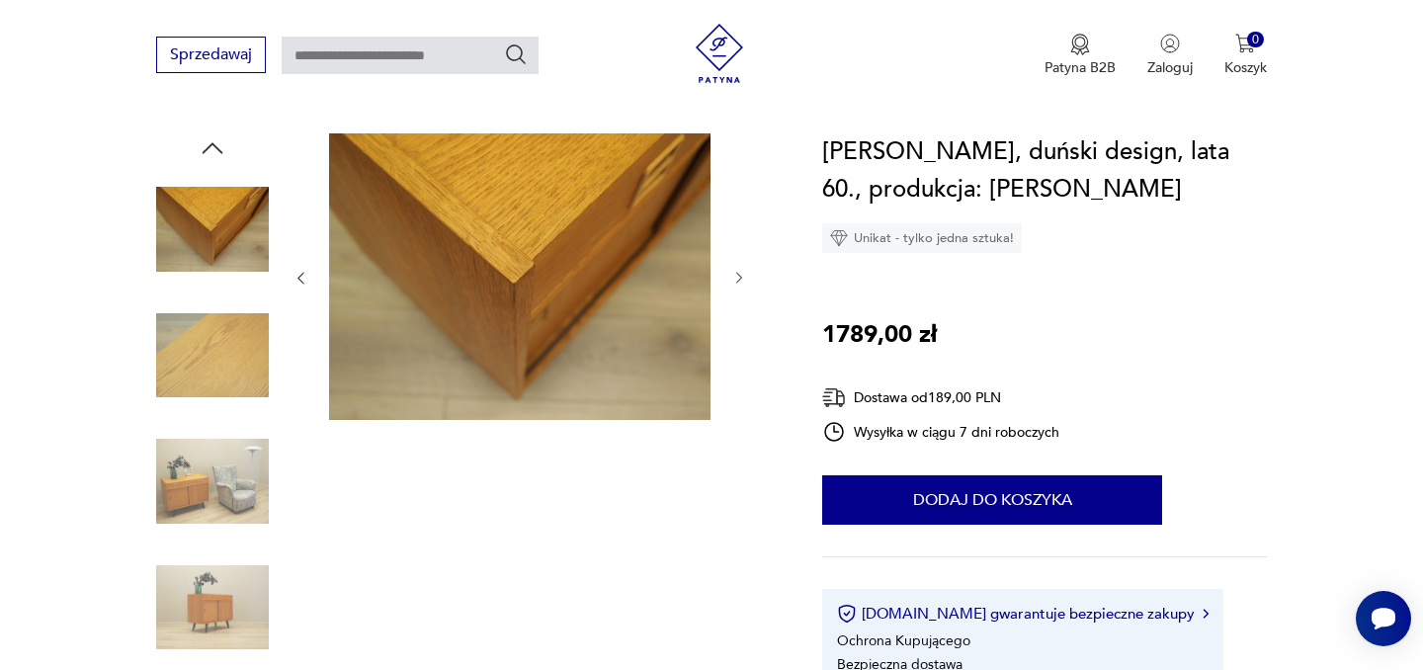
click at [742, 275] on icon "button" at bounding box center [739, 278] width 17 height 17
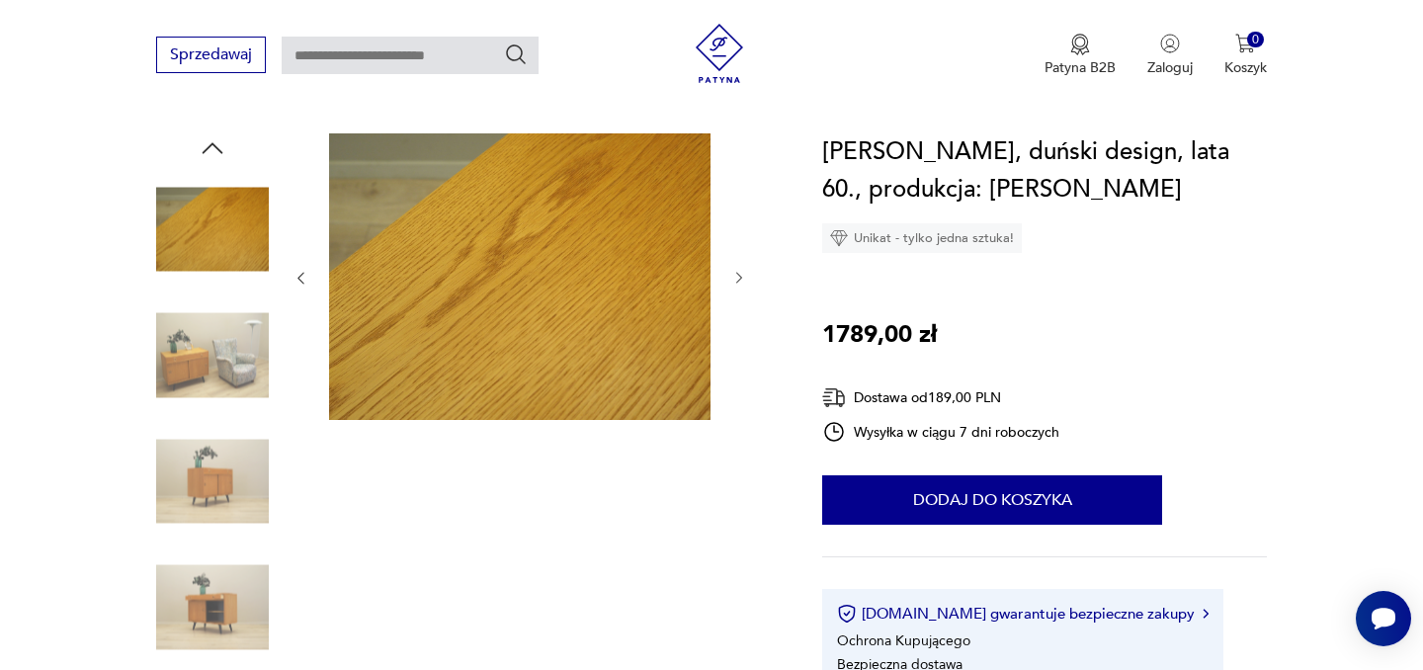
click at [742, 275] on icon "button" at bounding box center [739, 278] width 17 height 17
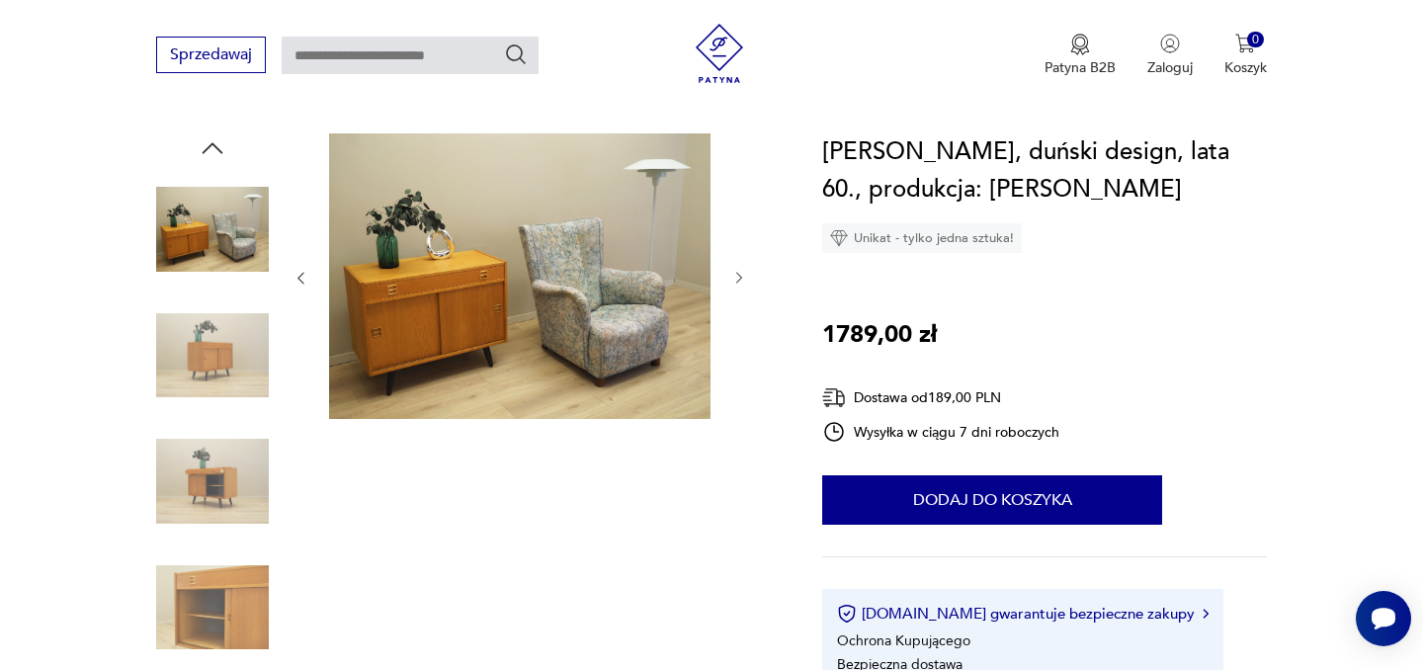
click at [742, 275] on icon "button" at bounding box center [739, 278] width 17 height 17
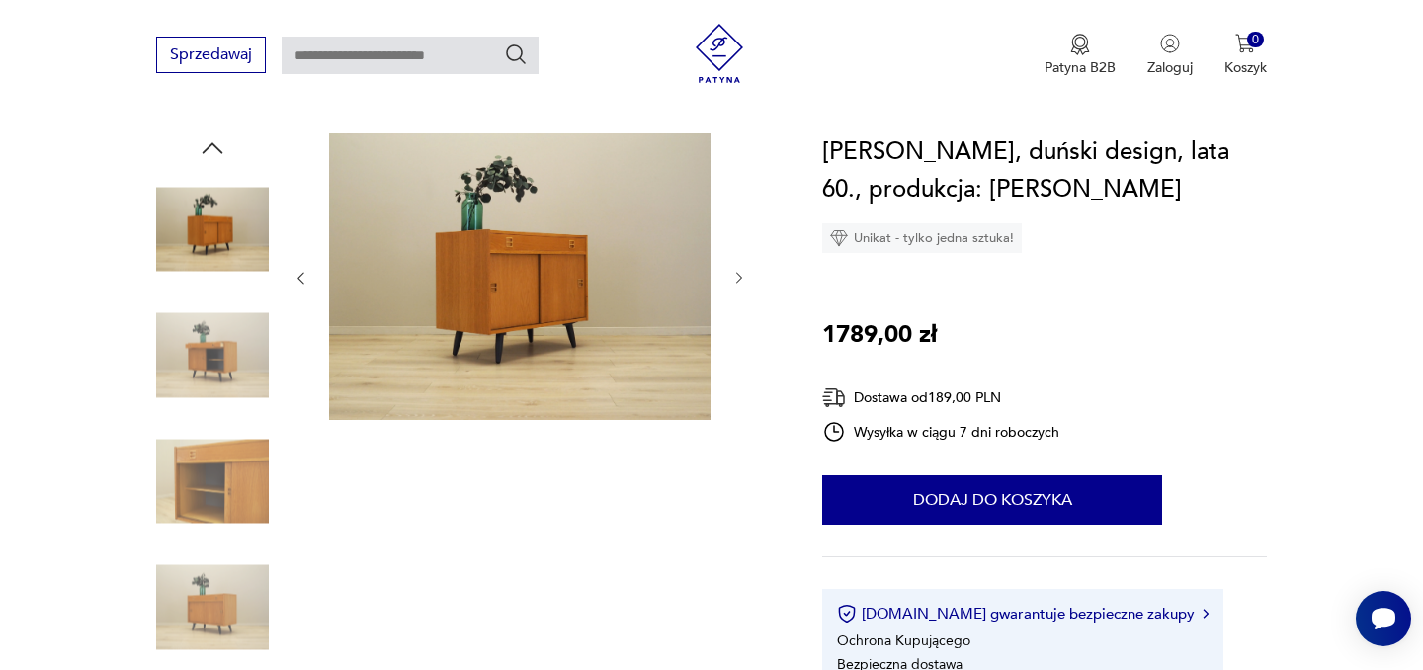
click at [742, 275] on icon "button" at bounding box center [739, 278] width 17 height 17
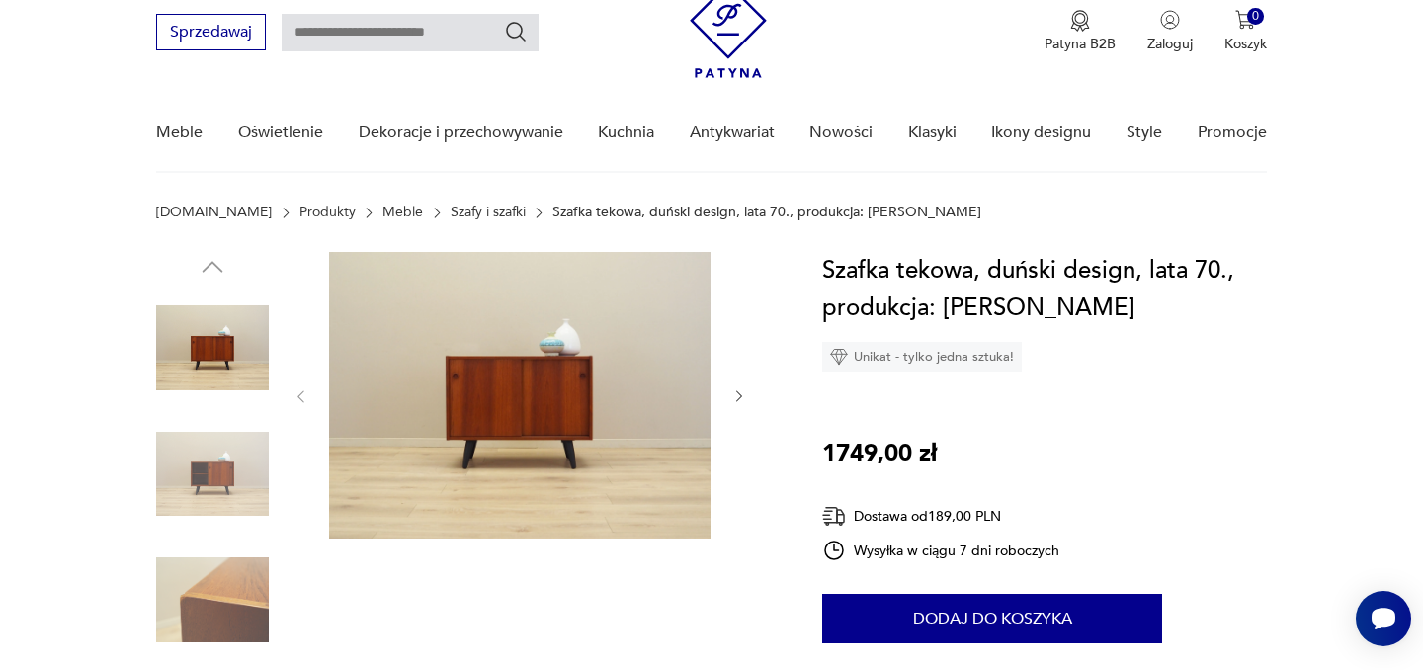
scroll to position [101, 0]
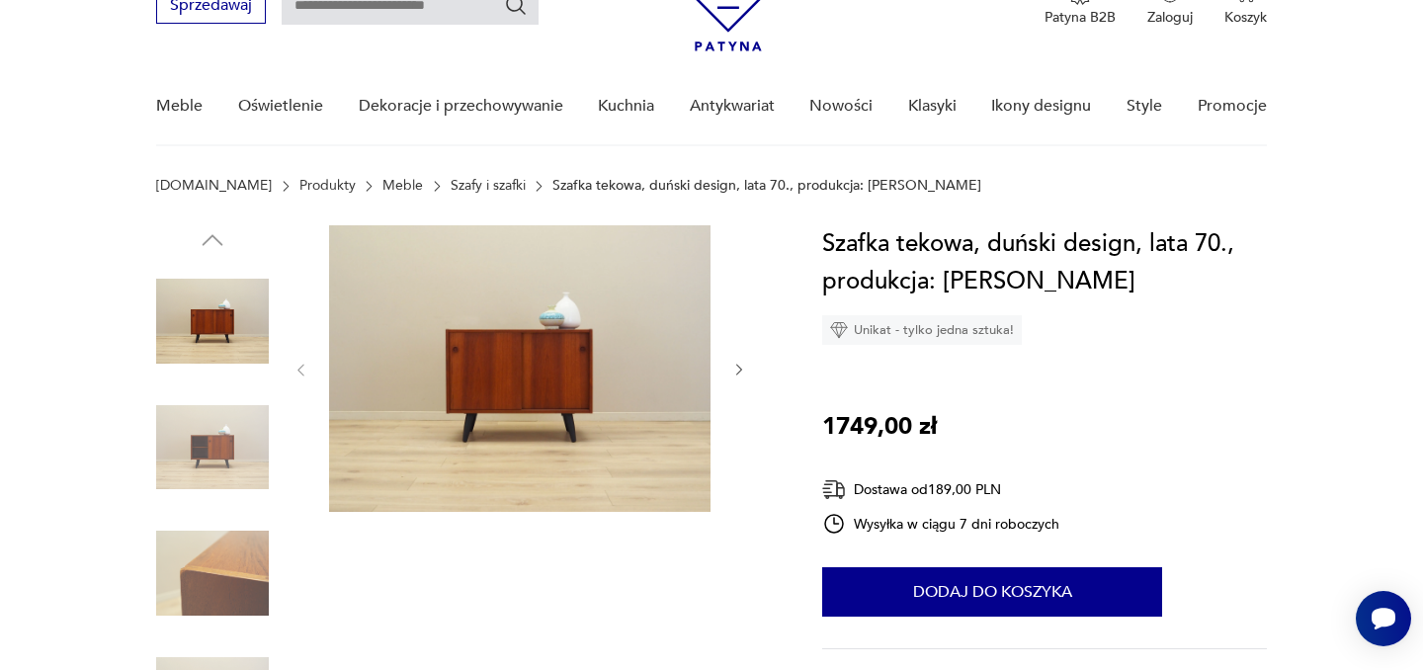
click at [738, 371] on icon "button" at bounding box center [739, 370] width 17 height 17
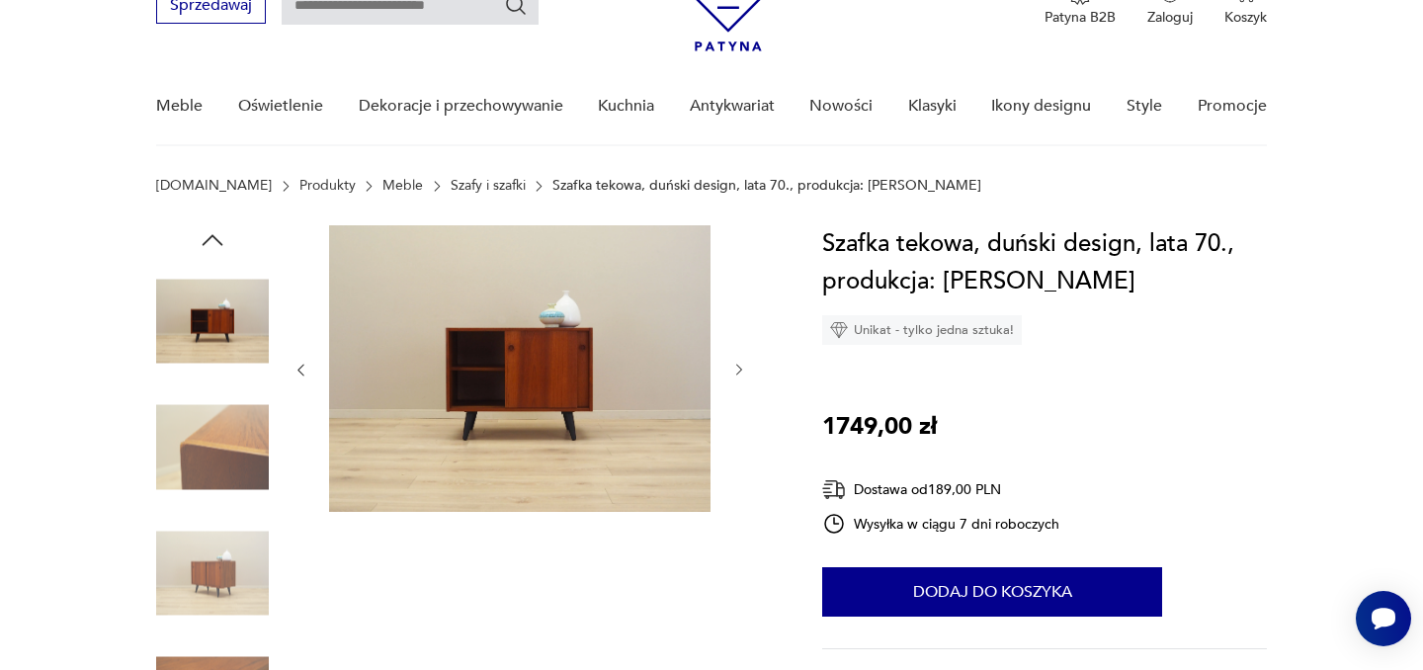
click at [738, 371] on icon "button" at bounding box center [739, 370] width 17 height 17
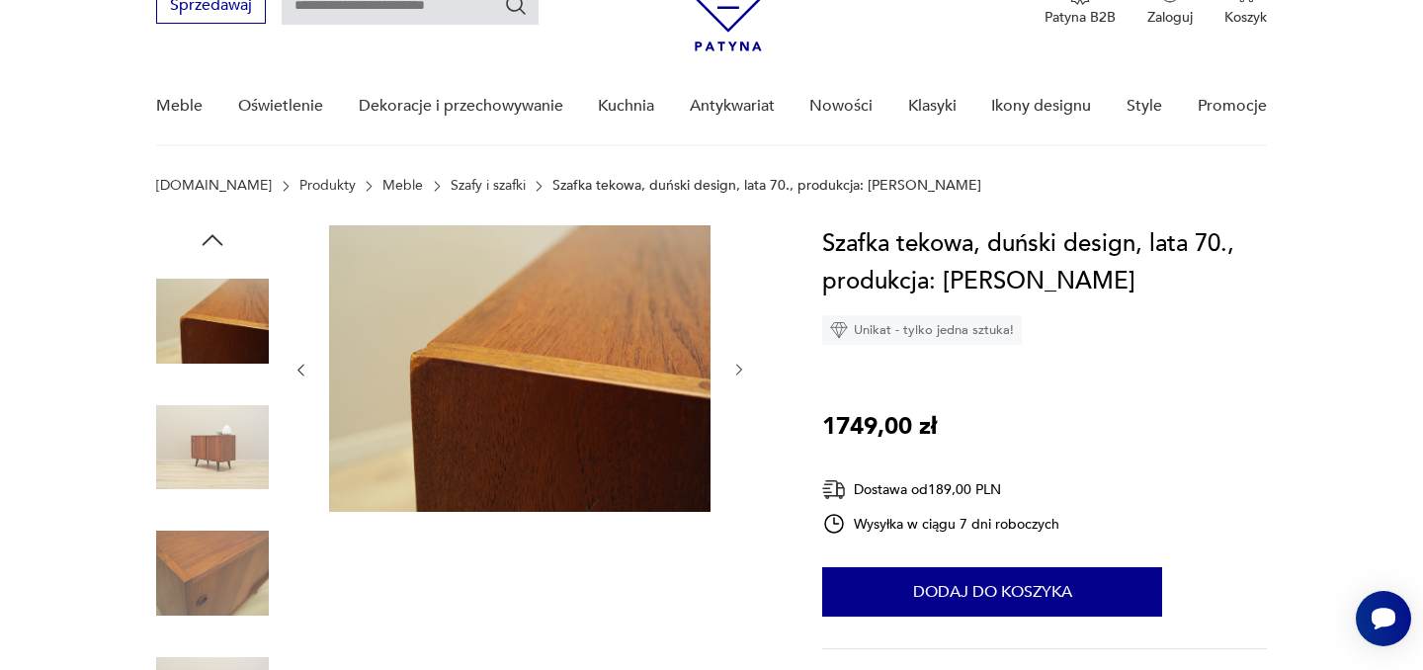
click at [738, 371] on icon "button" at bounding box center [739, 370] width 17 height 17
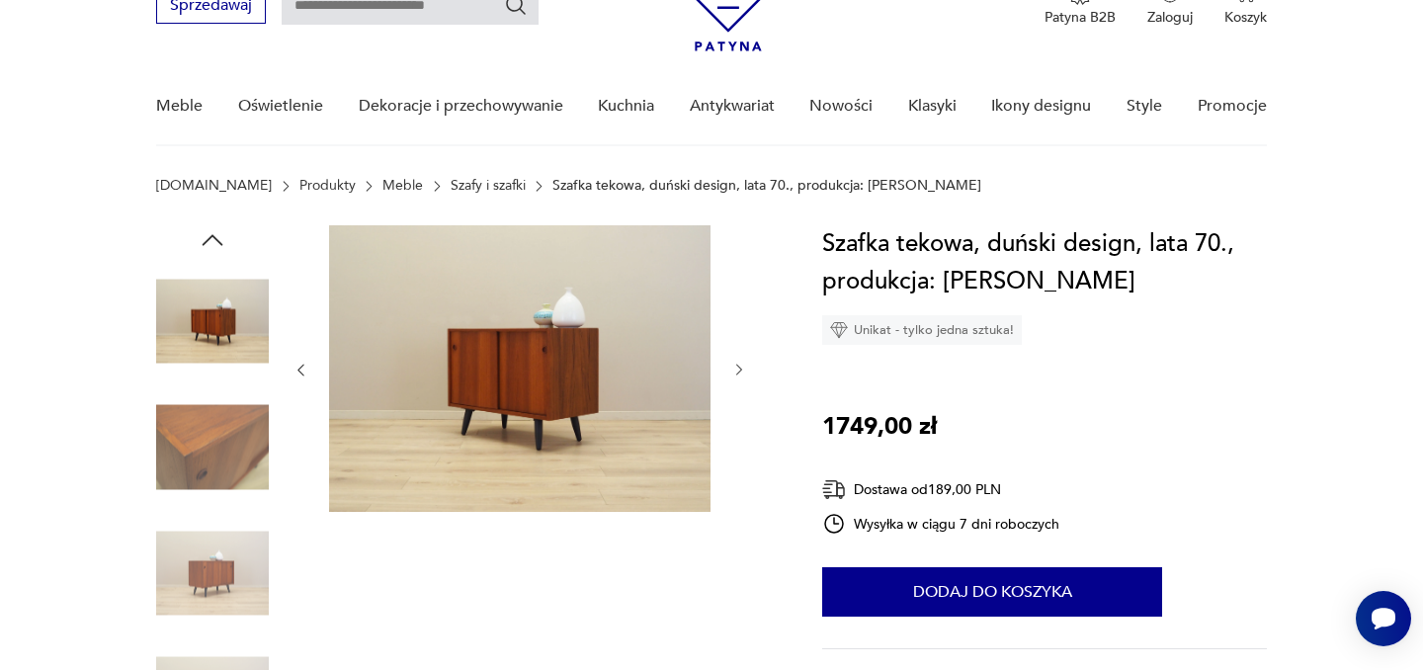
click at [738, 371] on icon "button" at bounding box center [739, 370] width 17 height 17
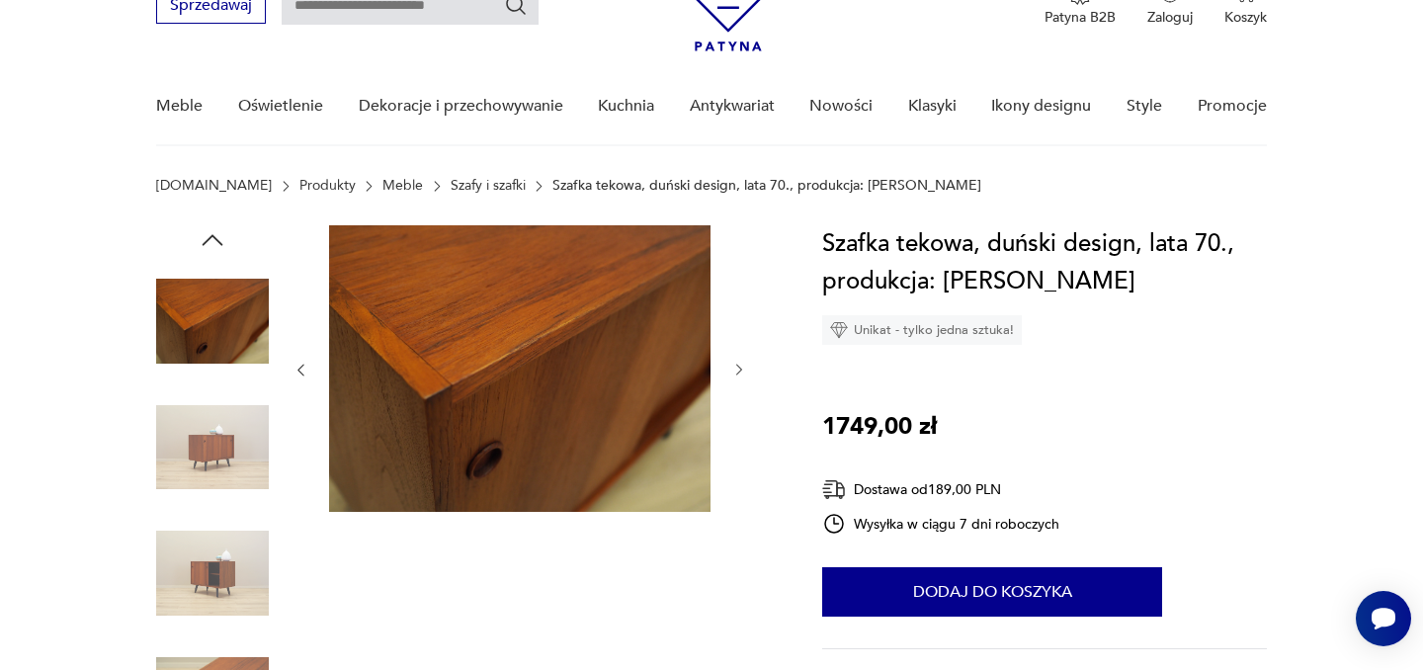
click at [738, 371] on icon "button" at bounding box center [739, 370] width 17 height 17
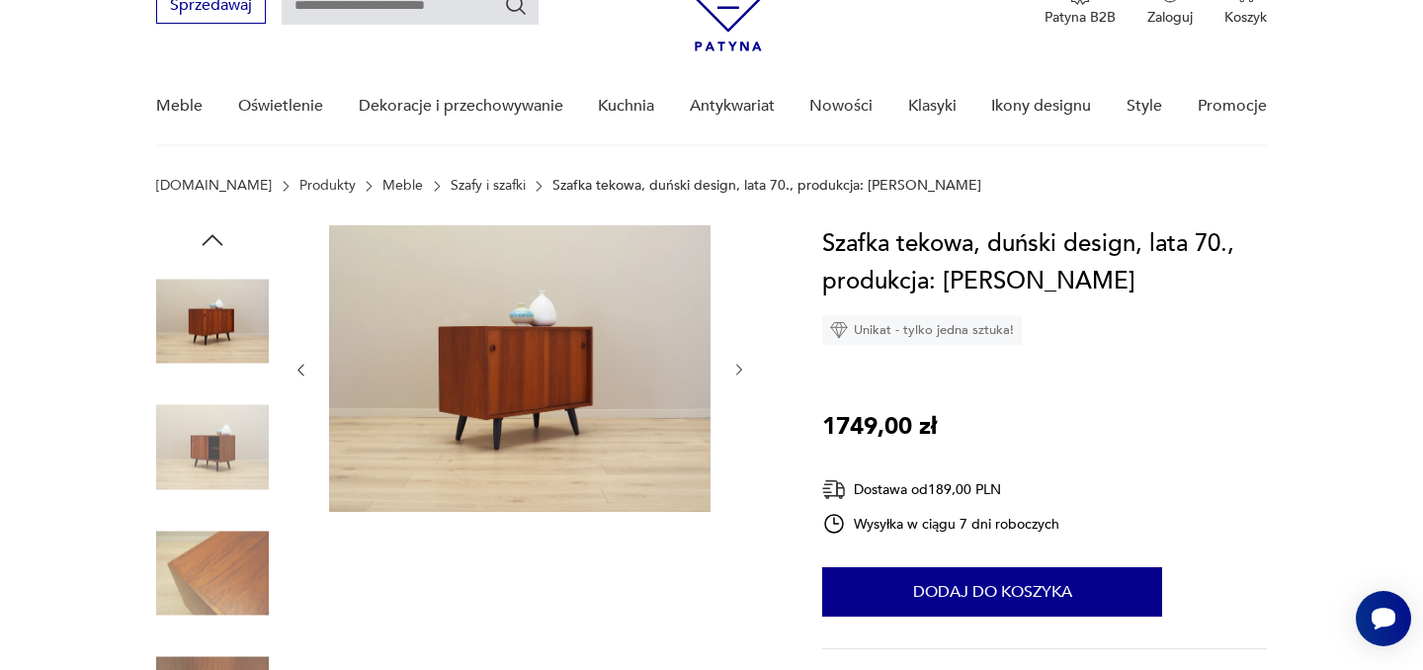
click at [738, 371] on icon "button" at bounding box center [739, 370] width 17 height 17
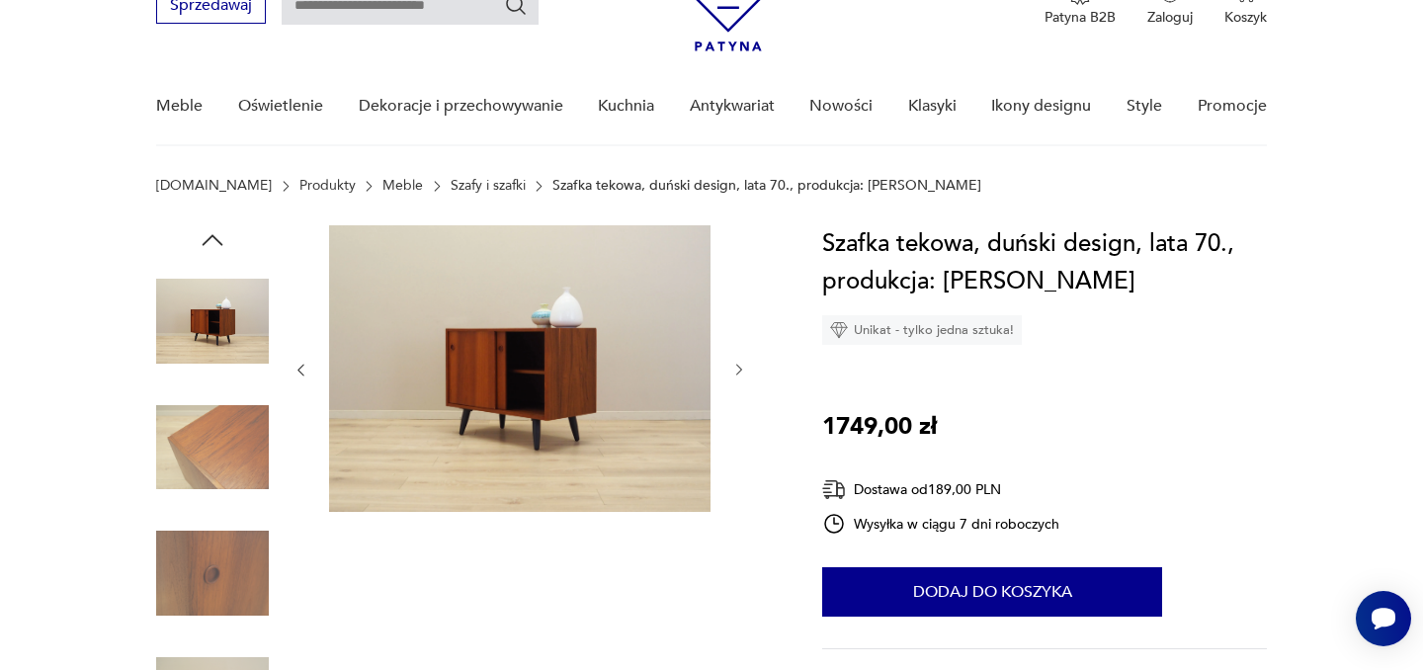
click at [738, 371] on icon "button" at bounding box center [739, 370] width 17 height 17
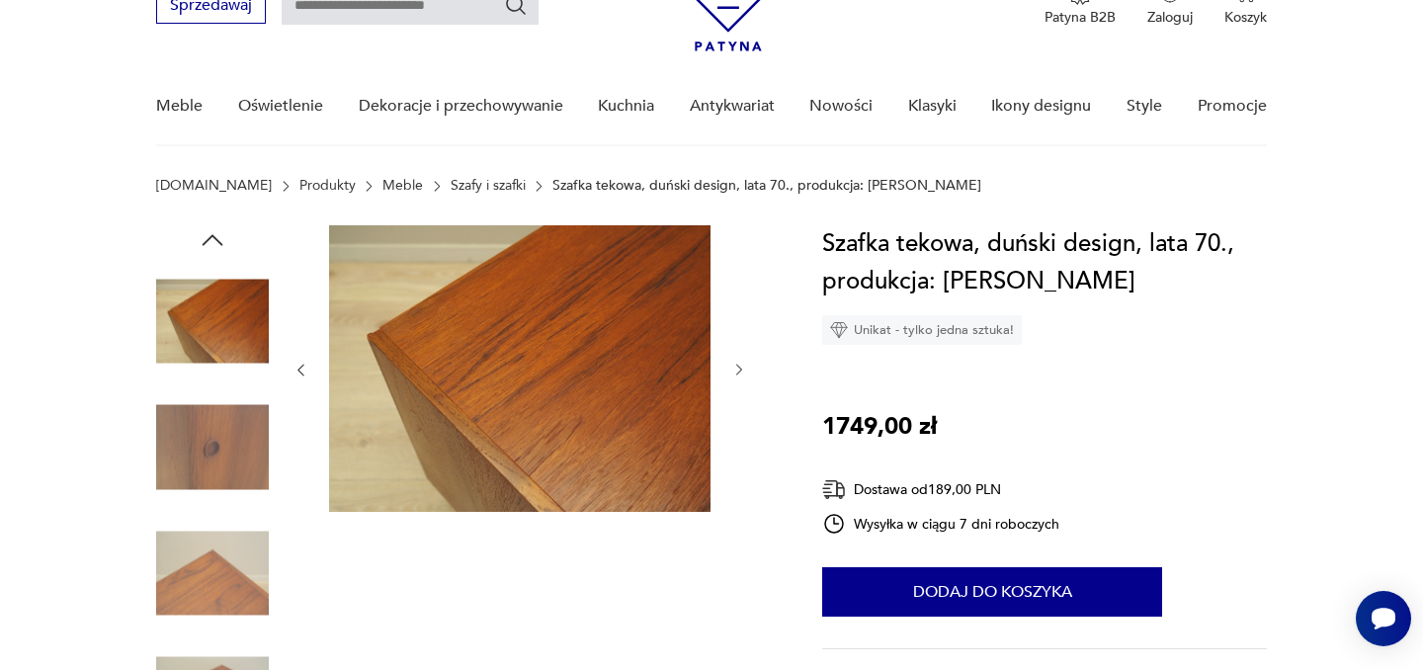
click at [738, 371] on icon "button" at bounding box center [739, 370] width 17 height 17
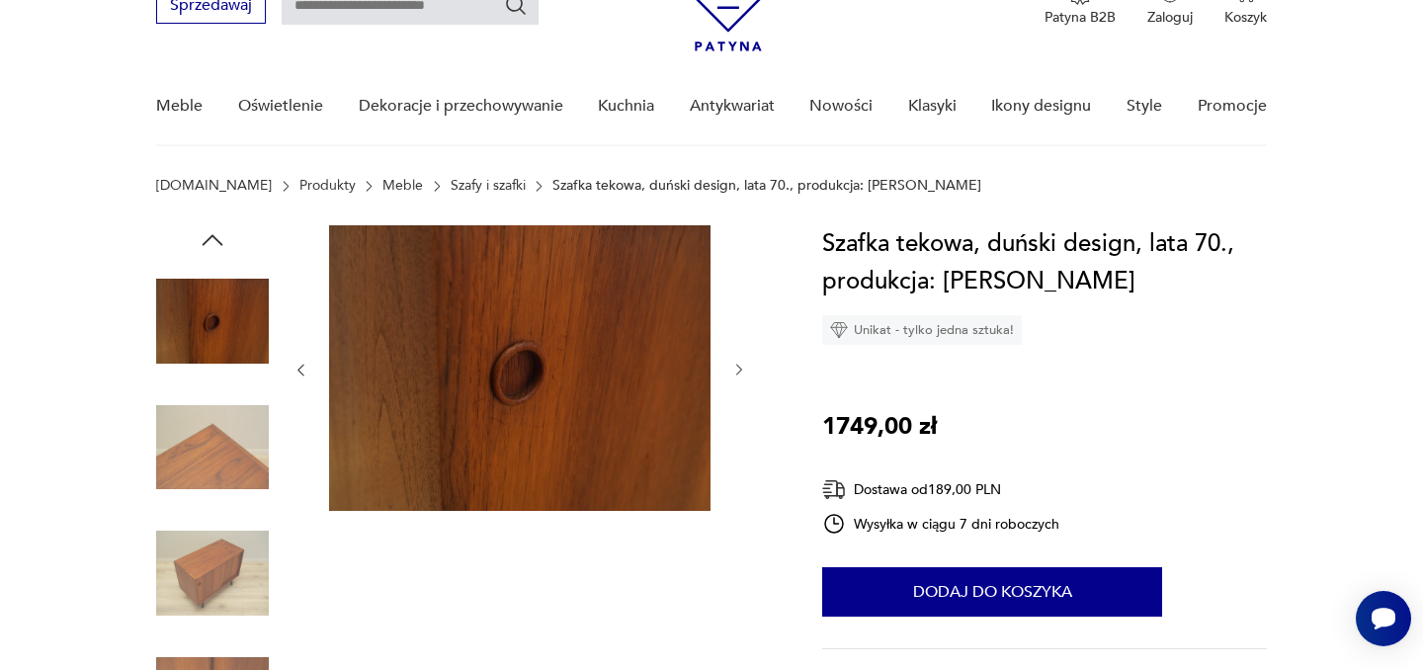
click at [738, 371] on icon "button" at bounding box center [739, 370] width 17 height 17
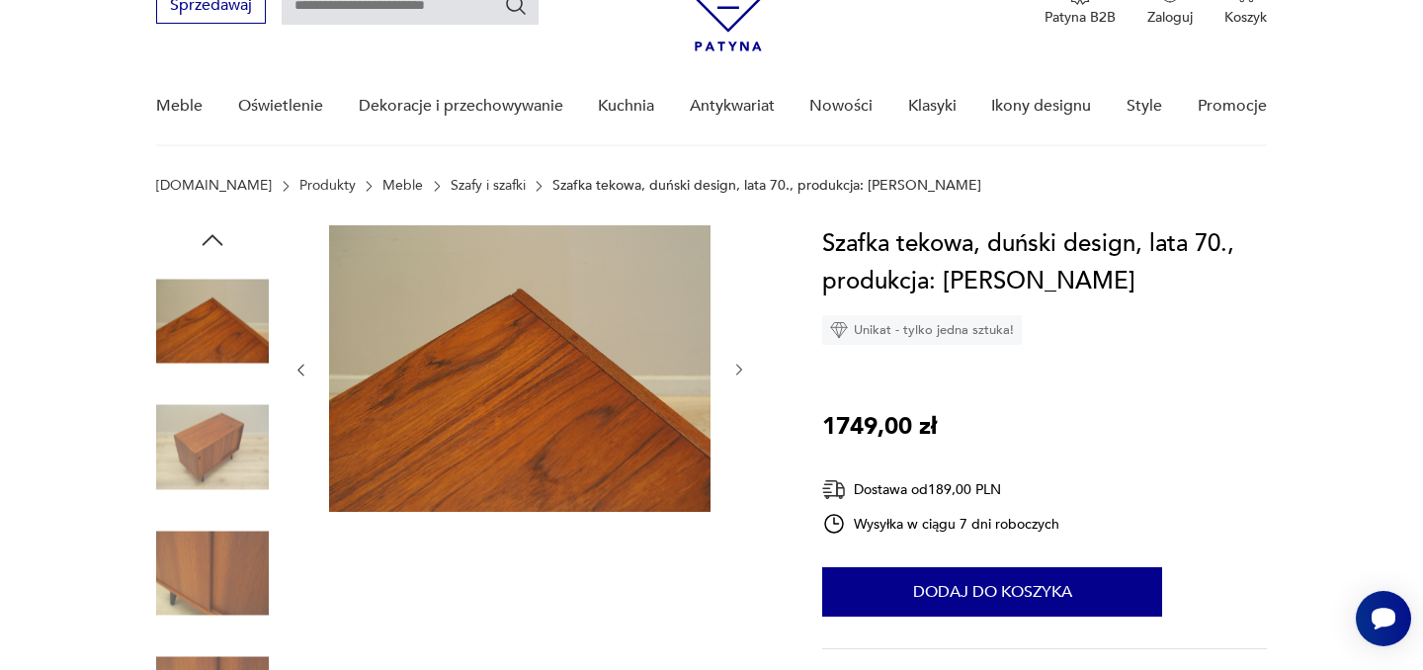
click at [738, 371] on icon "button" at bounding box center [739, 370] width 17 height 17
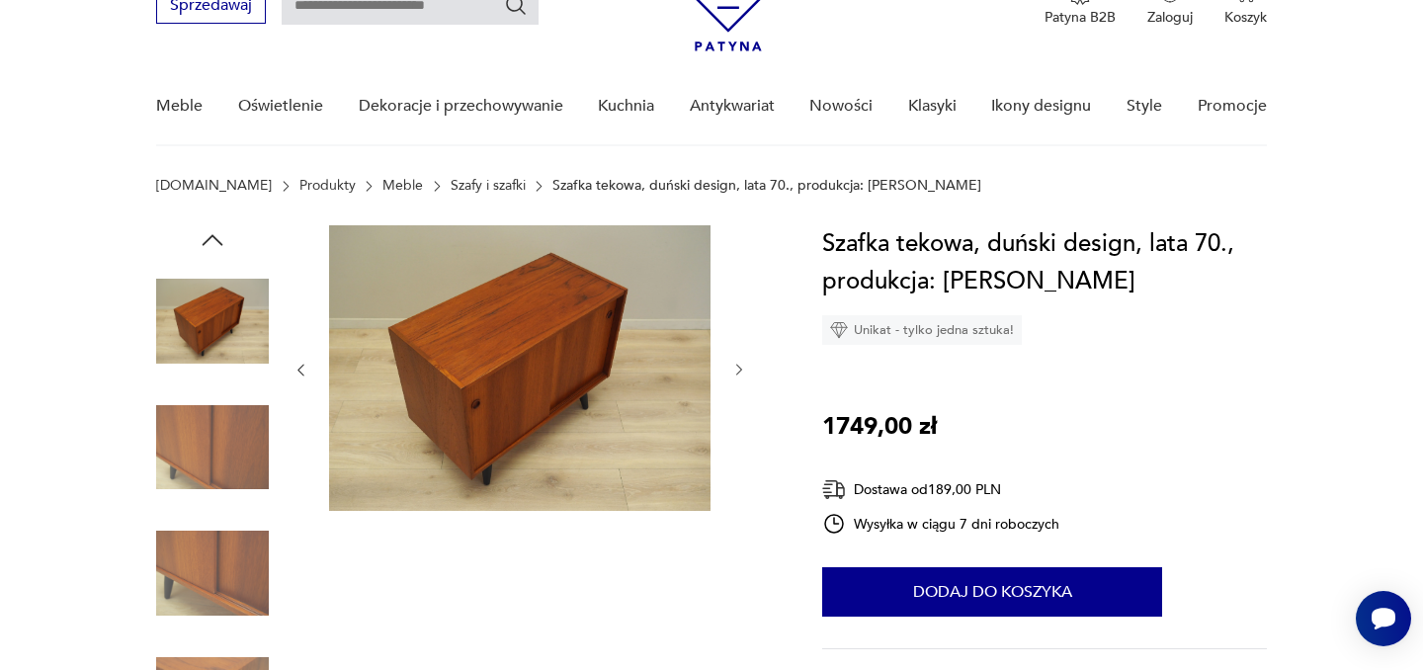
click at [738, 371] on icon "button" at bounding box center [739, 370] width 17 height 17
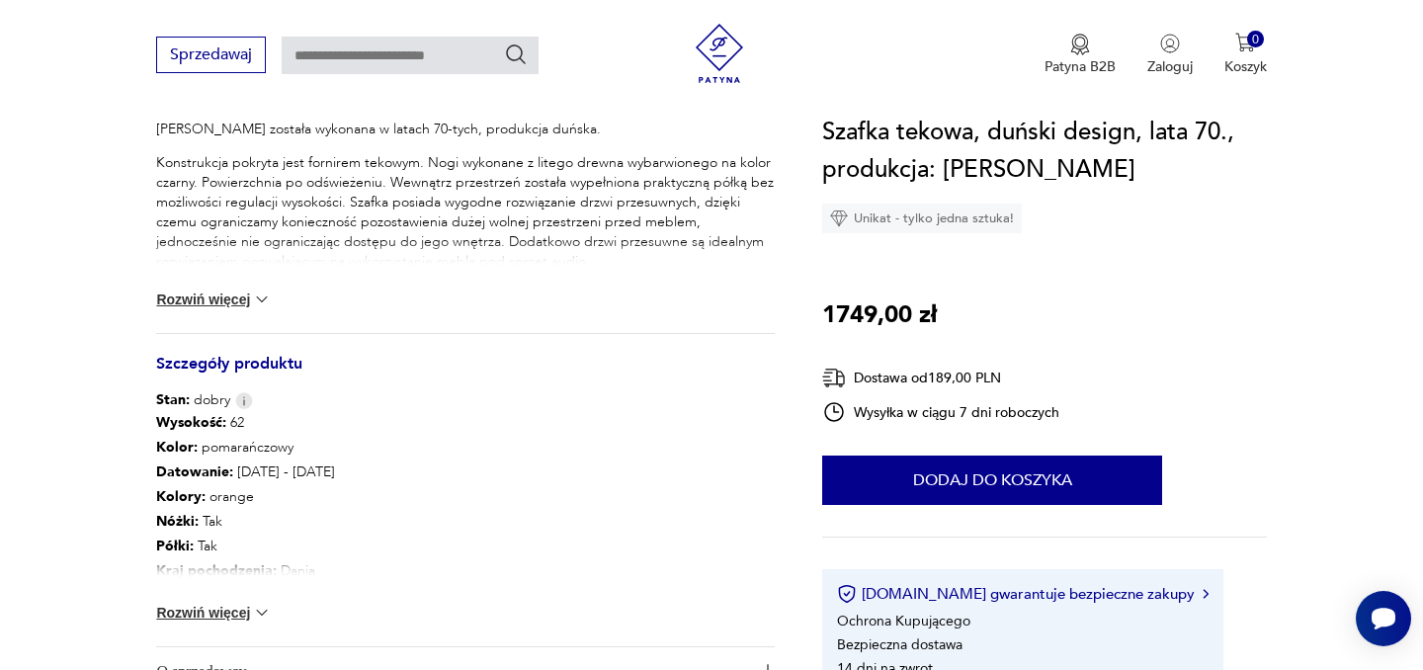
scroll to position [982, 0]
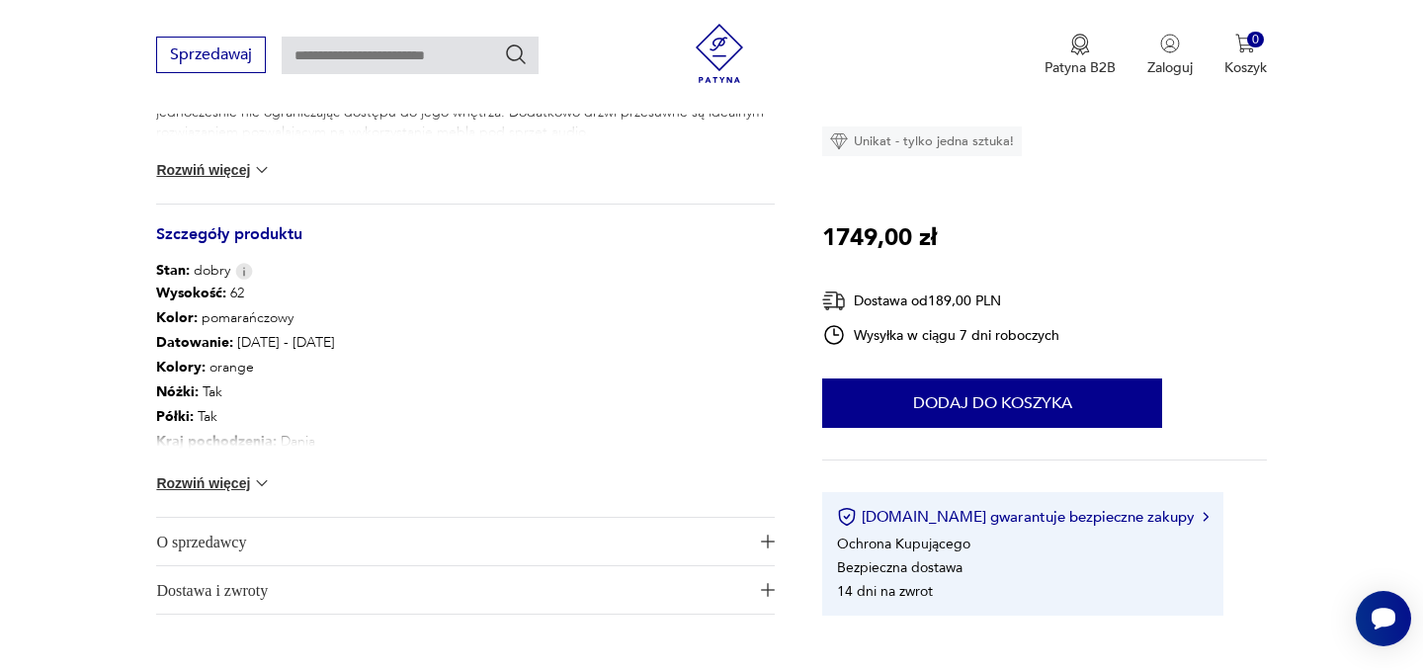
click at [234, 485] on button "Rozwiń więcej" at bounding box center [213, 483] width 115 height 20
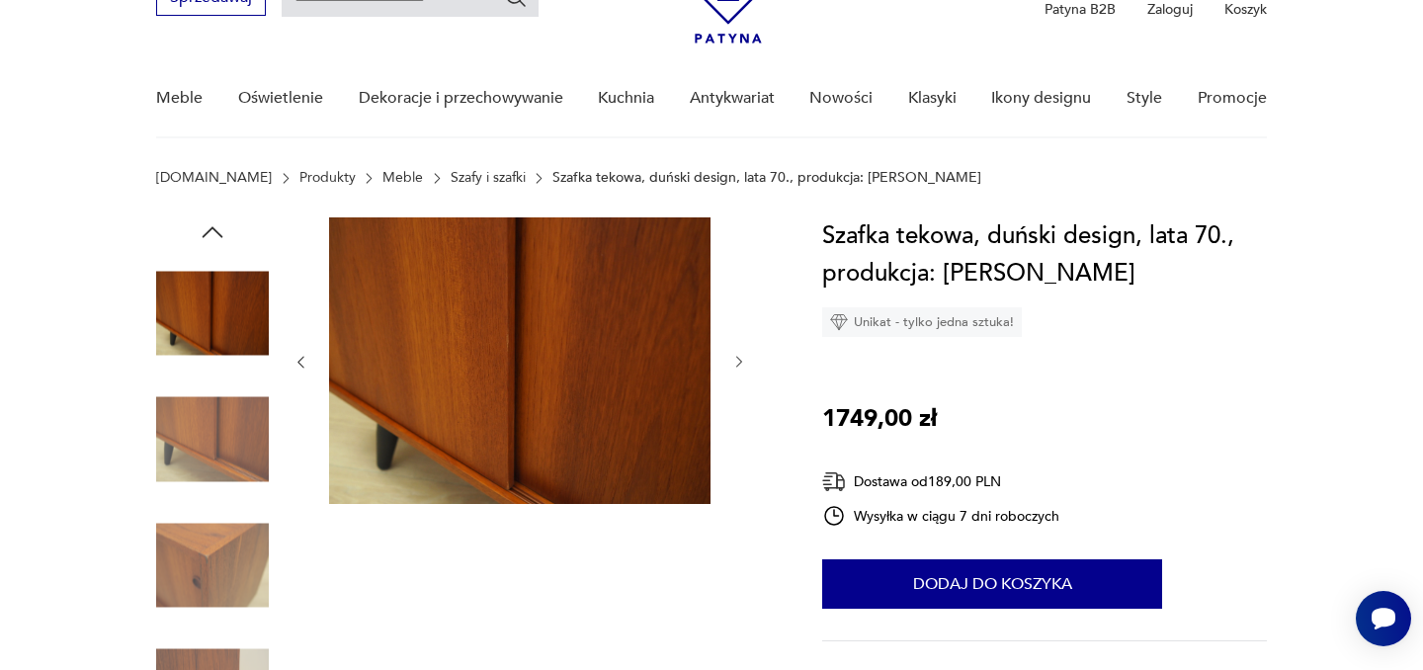
scroll to position [122, 0]
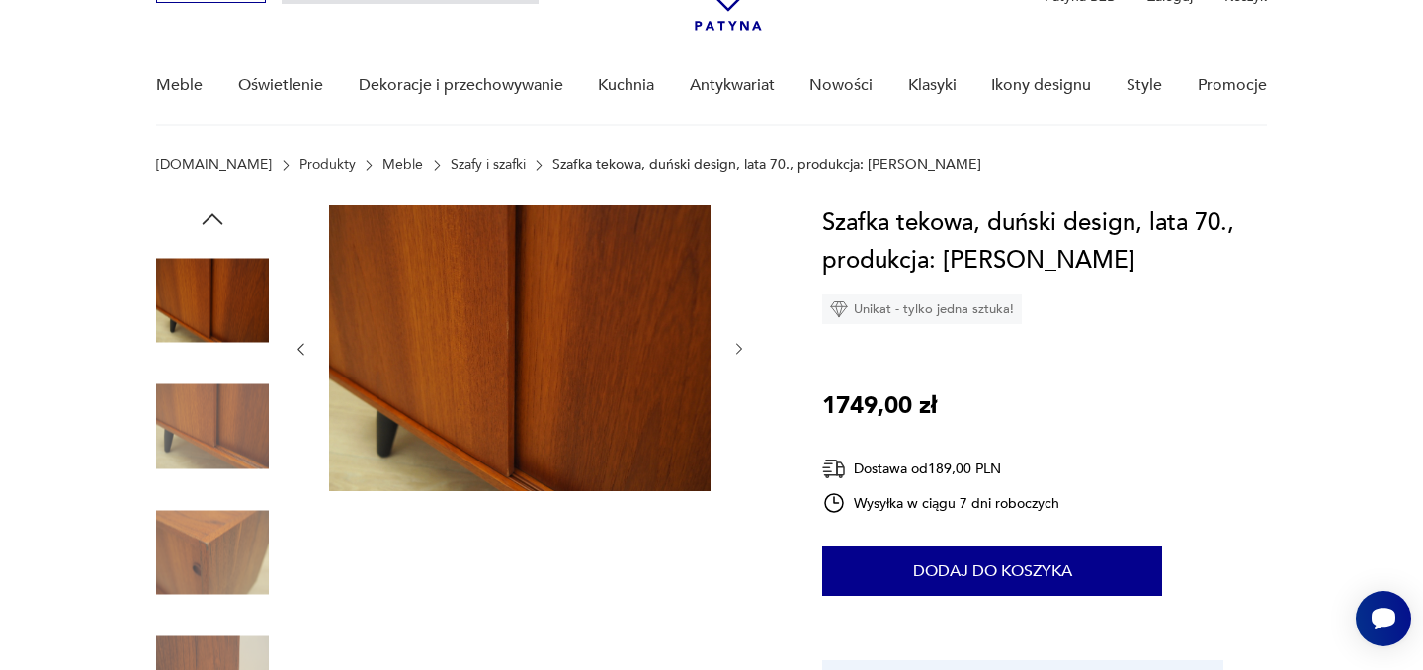
click at [211, 211] on icon "button" at bounding box center [213, 220] width 30 height 30
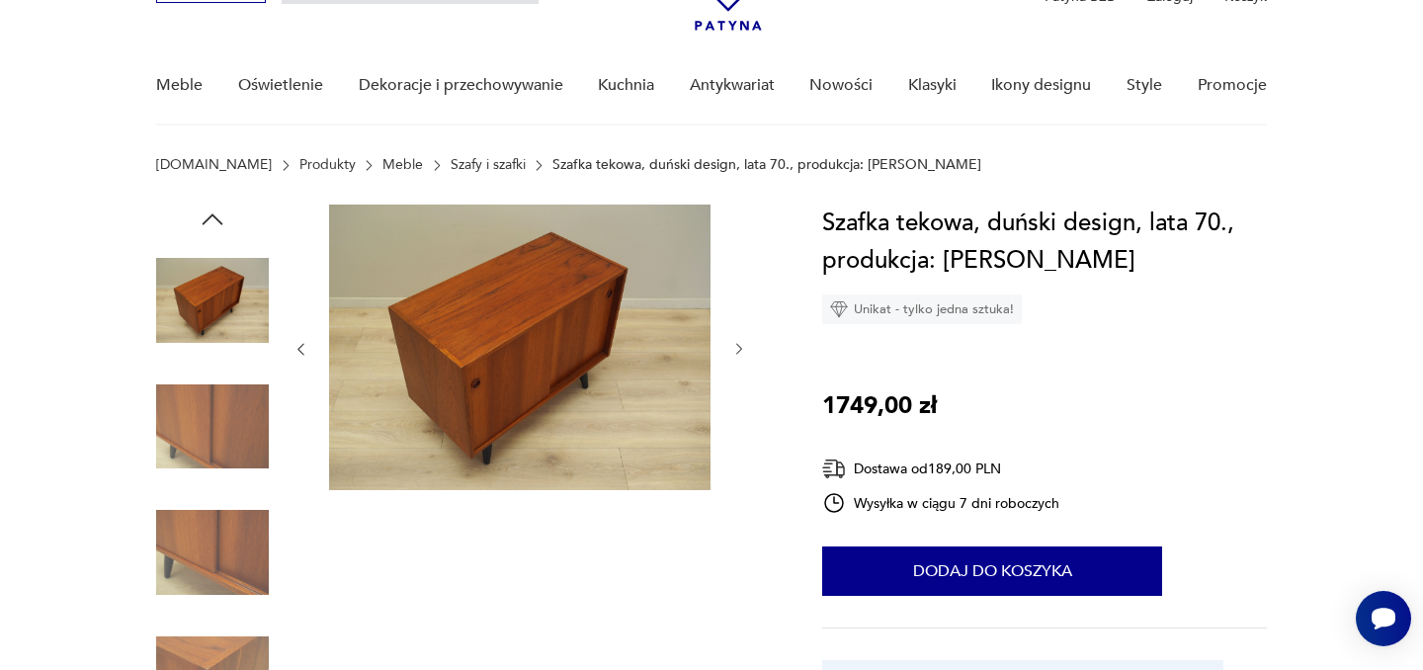
click at [211, 211] on icon "button" at bounding box center [213, 220] width 30 height 30
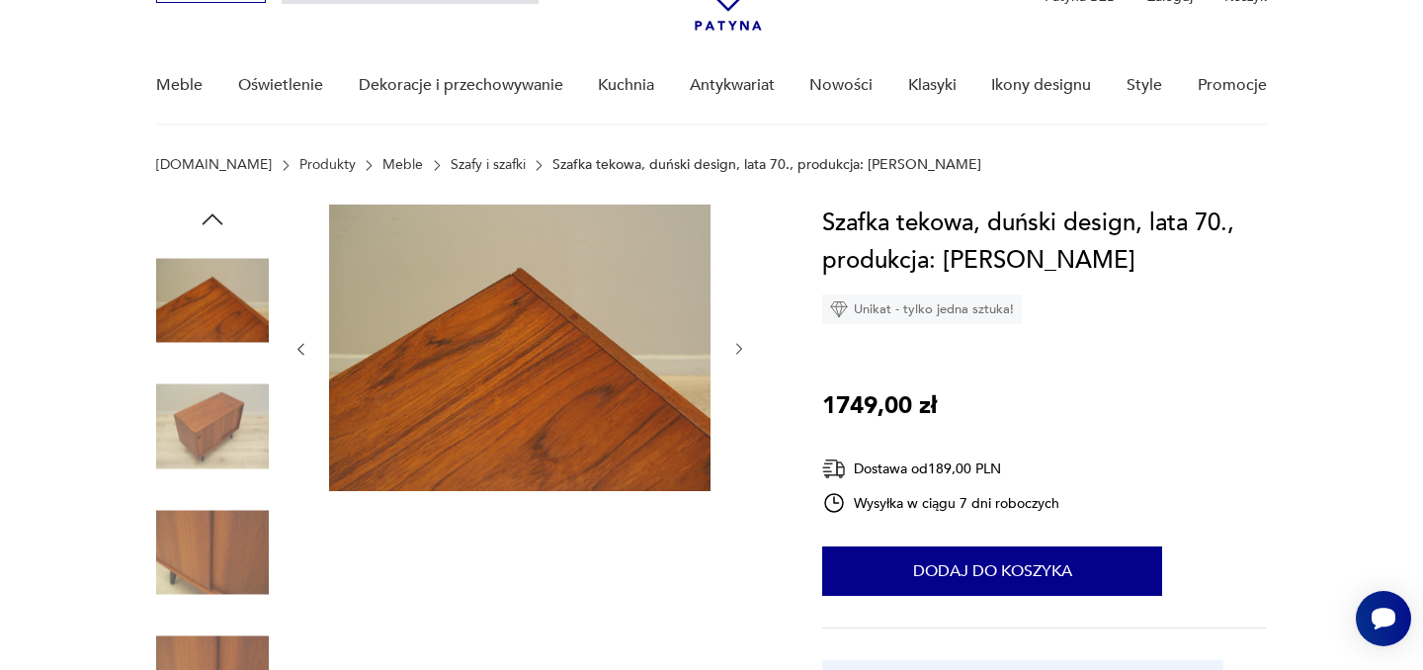
click at [211, 211] on icon "button" at bounding box center [213, 220] width 30 height 30
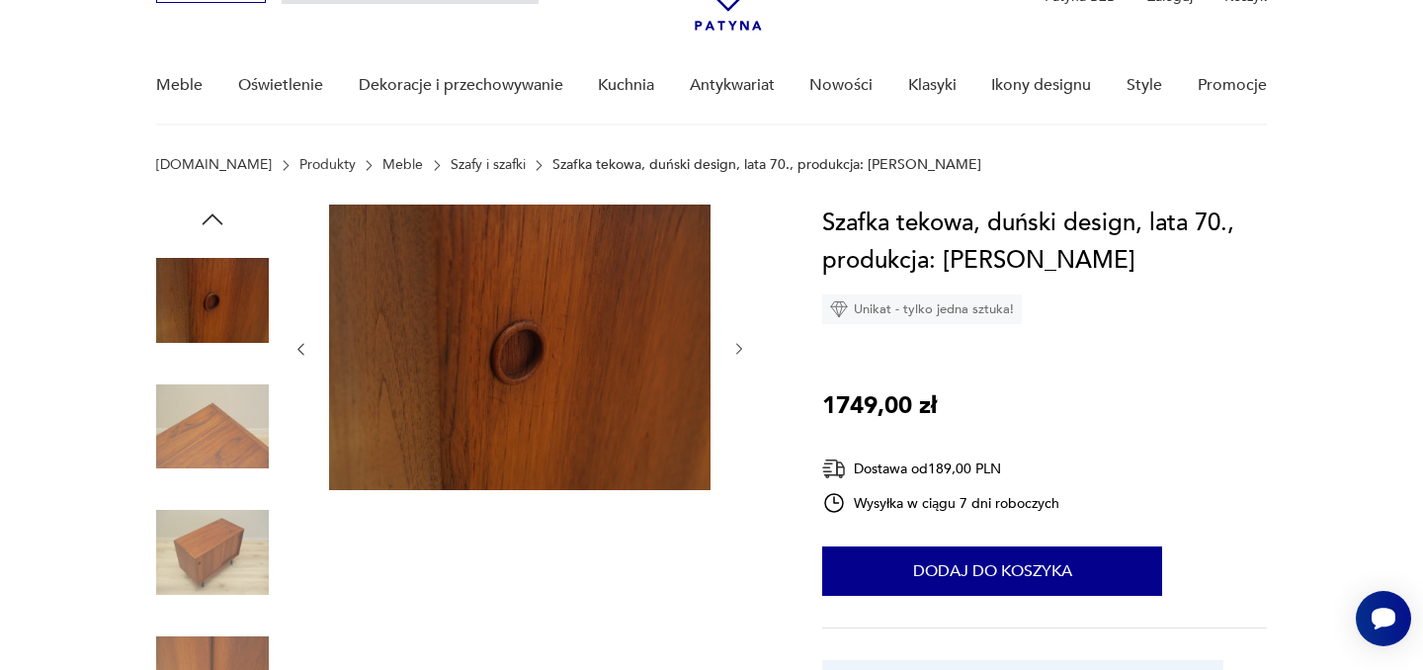
click at [211, 211] on icon "button" at bounding box center [213, 220] width 30 height 30
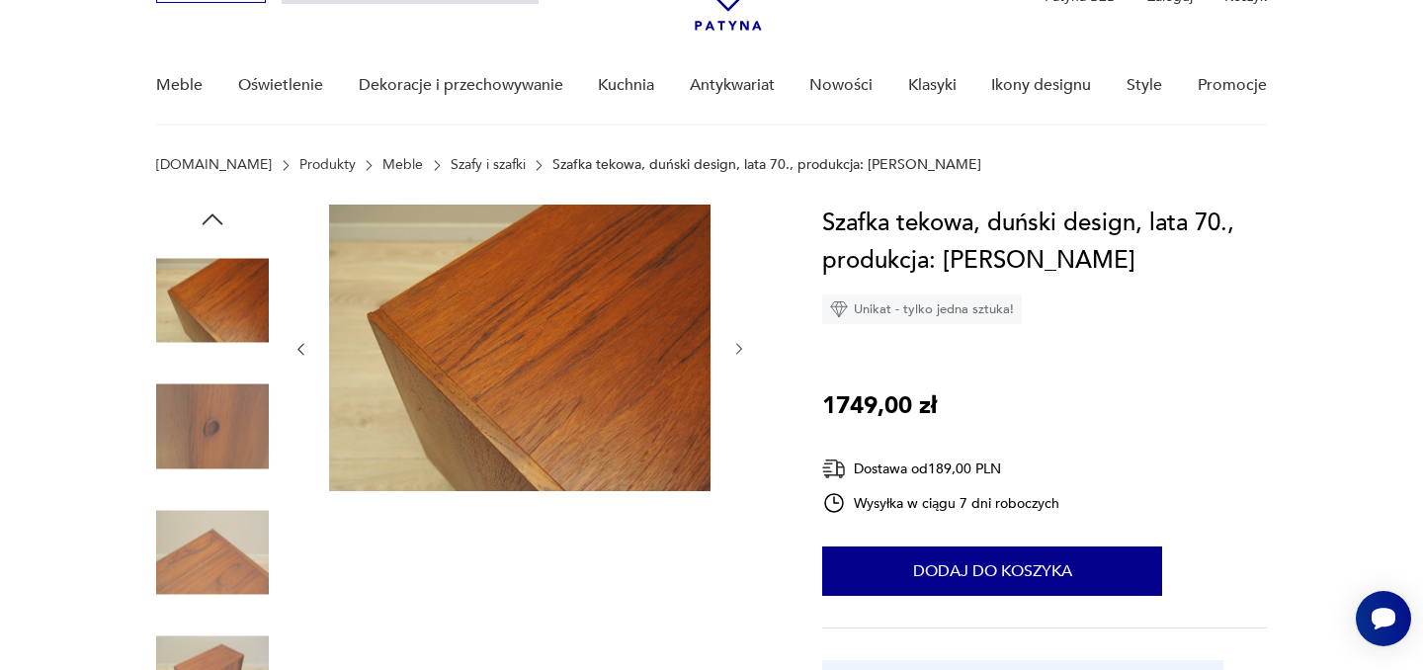
click at [211, 211] on icon "button" at bounding box center [213, 220] width 30 height 30
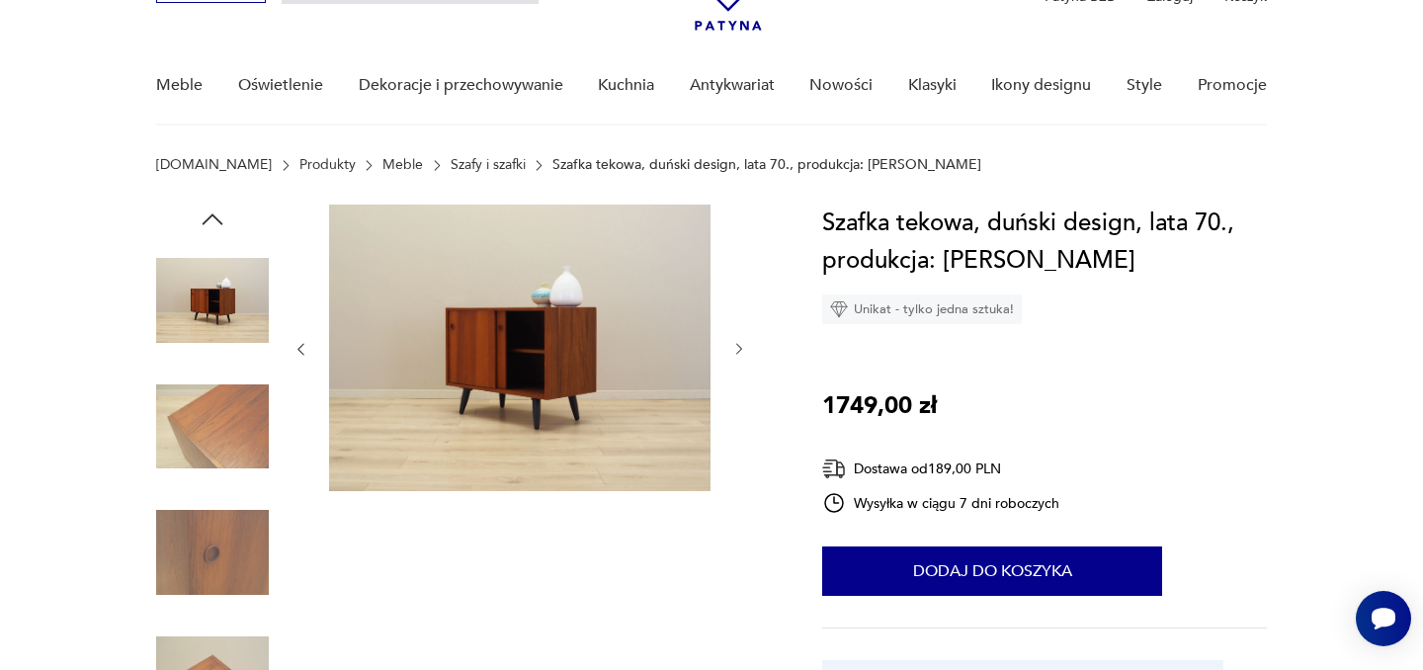
click at [211, 211] on icon "button" at bounding box center [213, 220] width 30 height 30
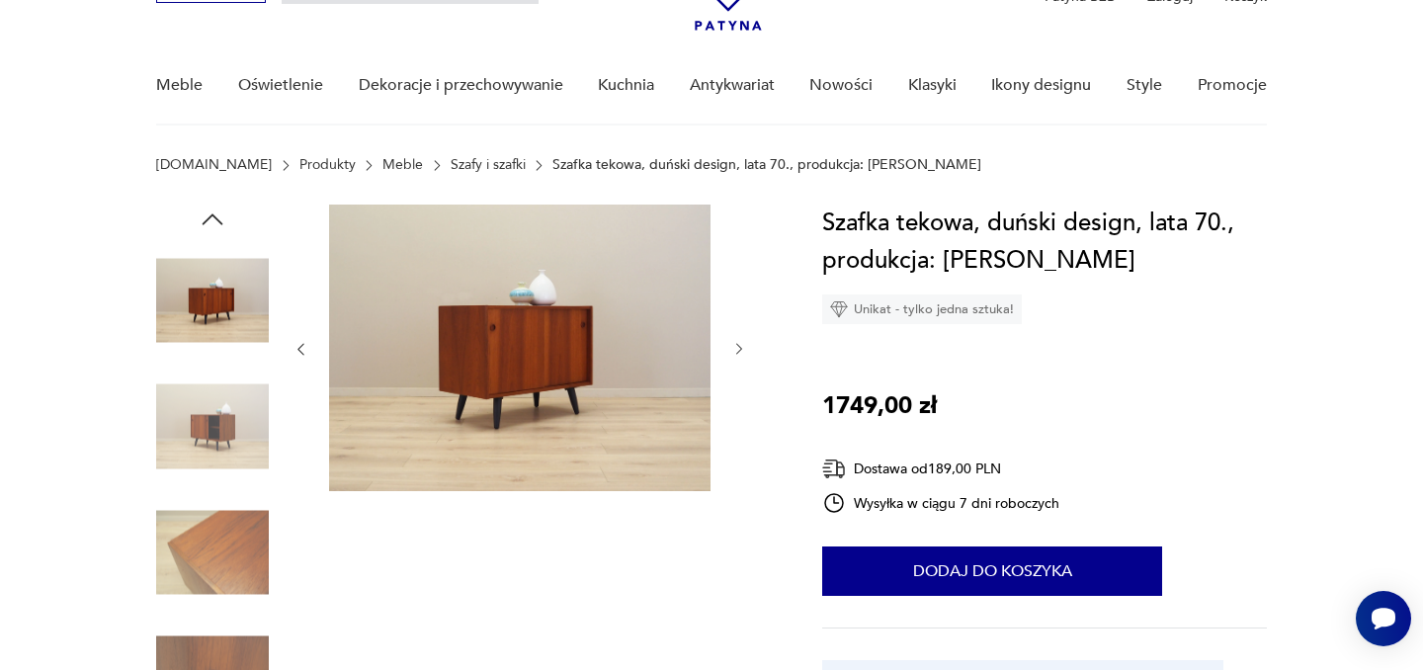
click at [211, 211] on icon "button" at bounding box center [213, 220] width 30 height 30
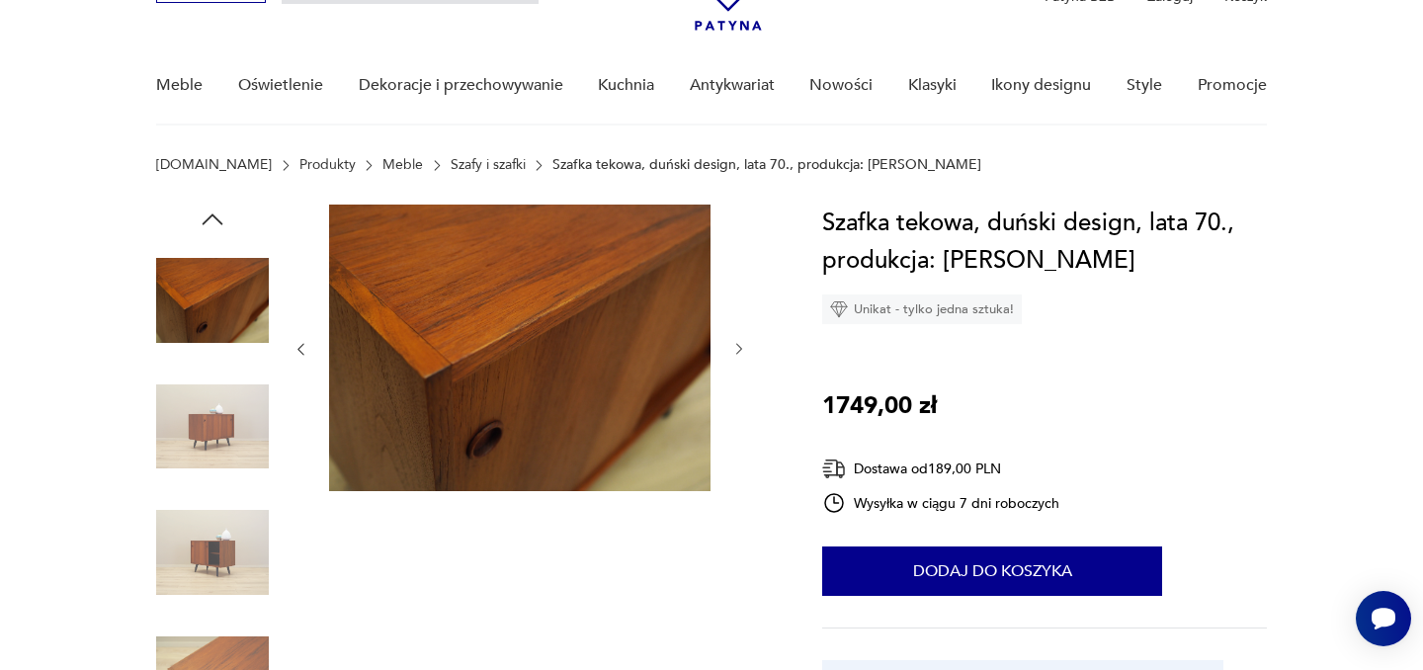
click at [211, 213] on icon "button" at bounding box center [213, 220] width 30 height 30
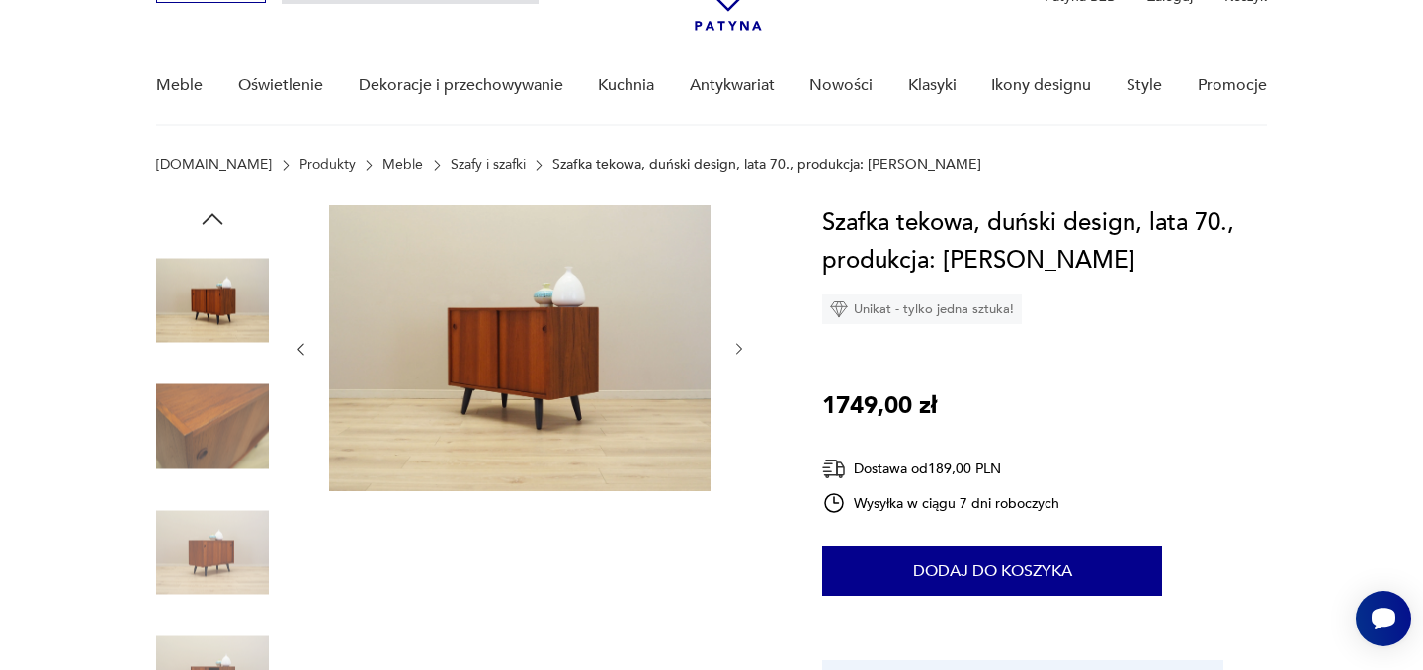
click at [211, 213] on icon "button" at bounding box center [213, 220] width 30 height 30
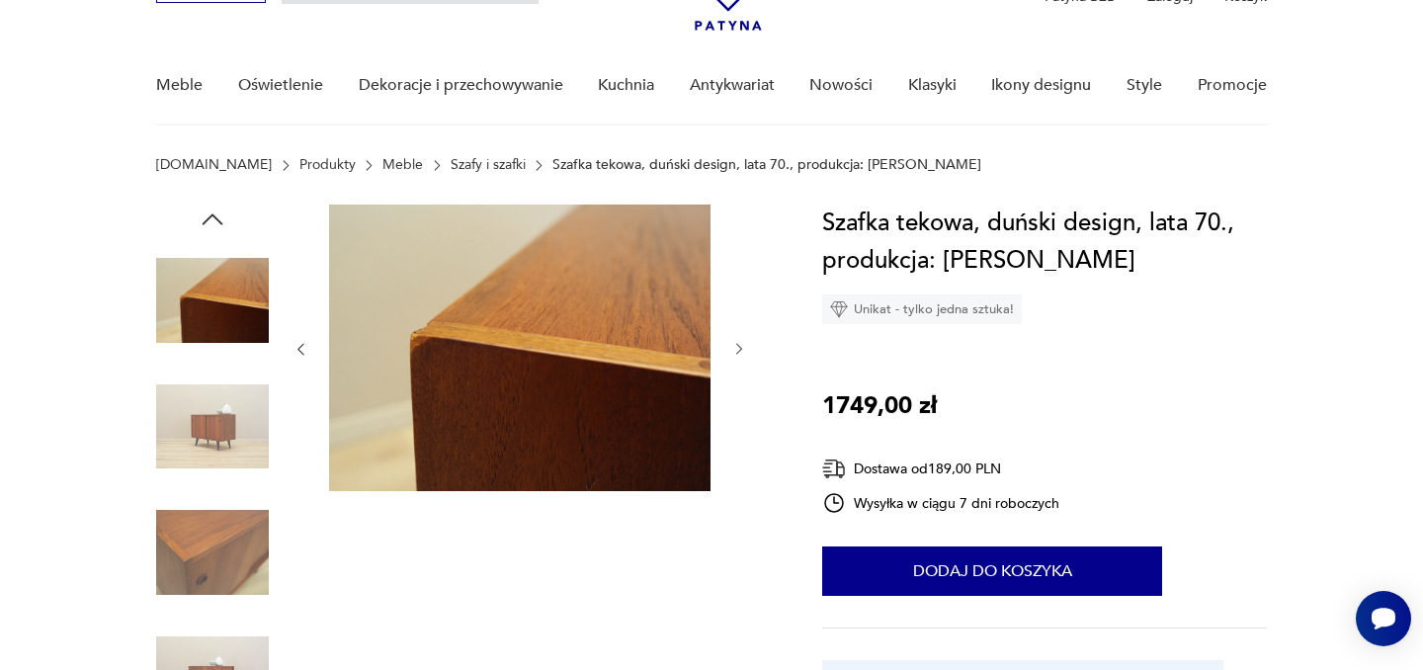
click at [211, 213] on icon "button" at bounding box center [213, 220] width 30 height 30
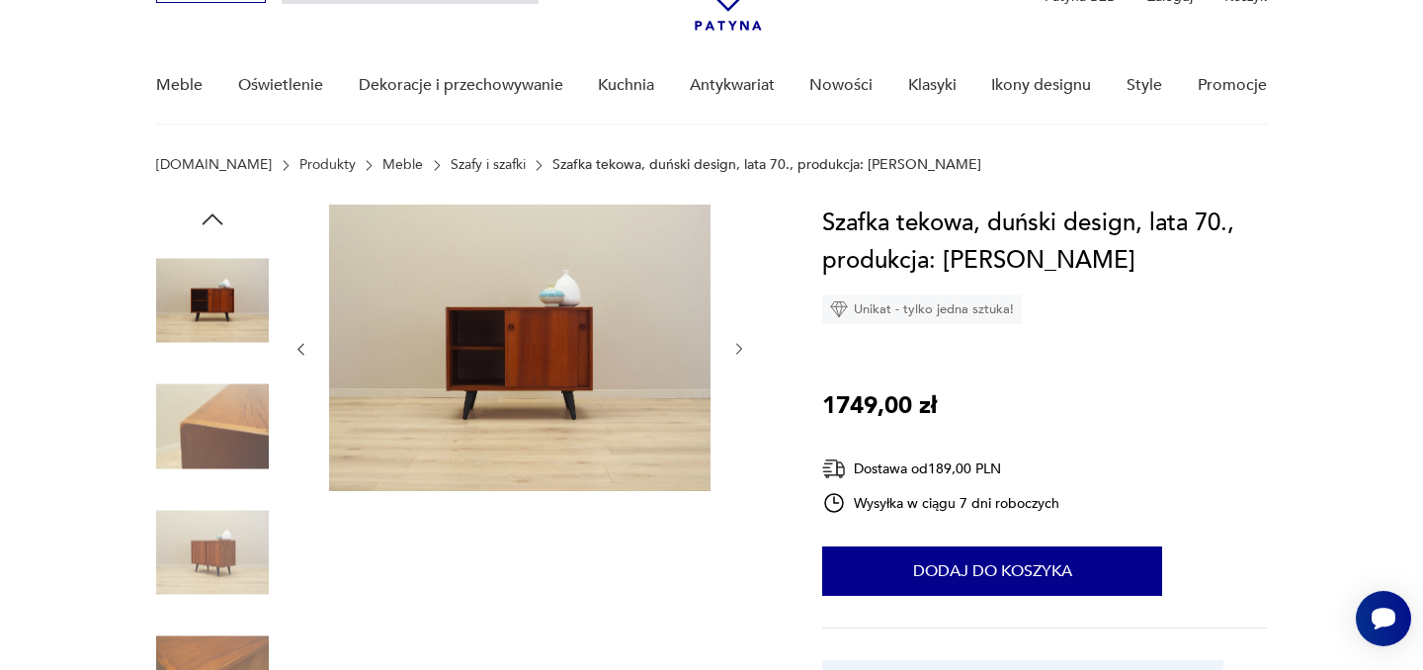
click at [211, 213] on icon "button" at bounding box center [213, 220] width 30 height 30
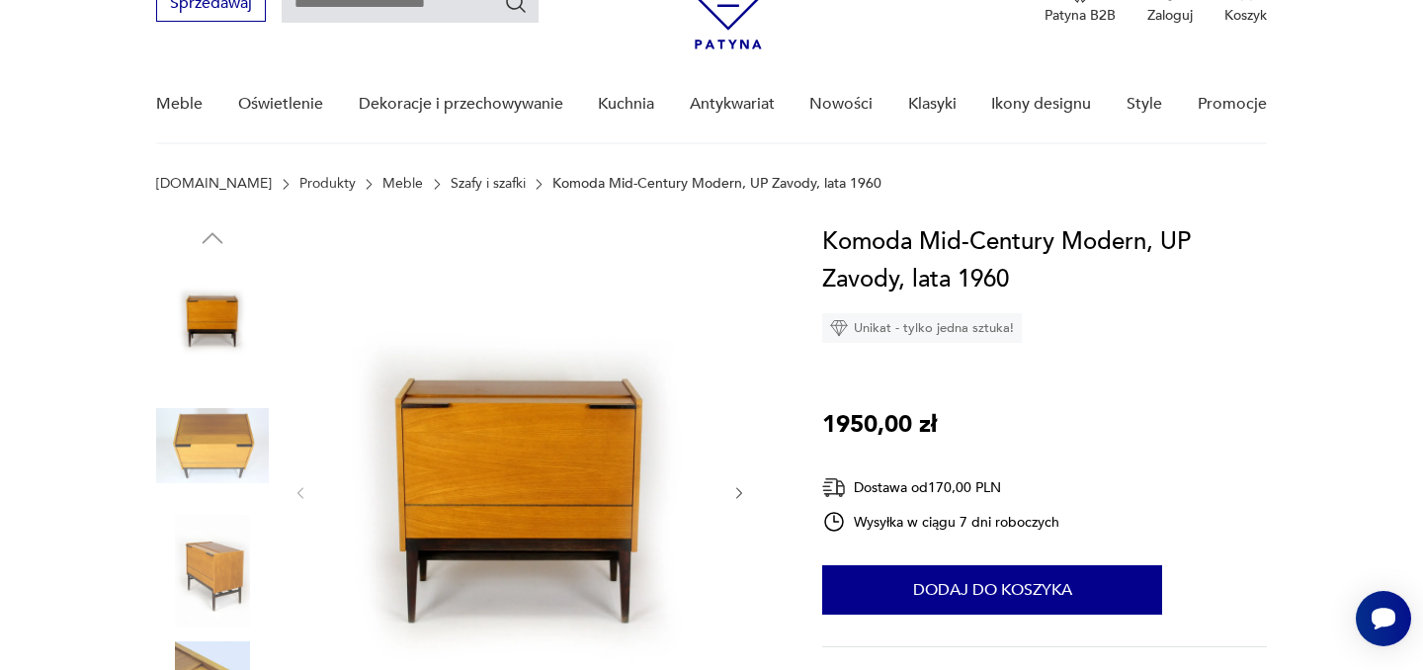
scroll to position [137, 0]
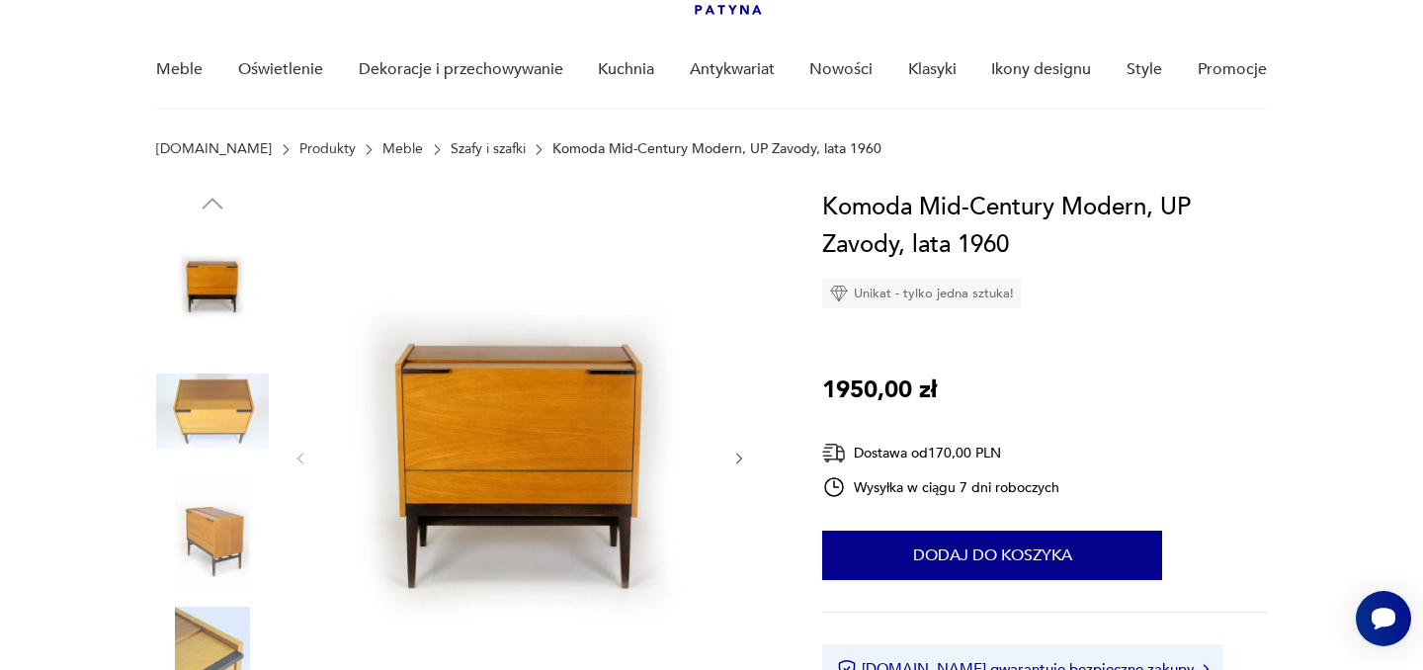
click at [742, 455] on icon "button" at bounding box center [739, 459] width 17 height 17
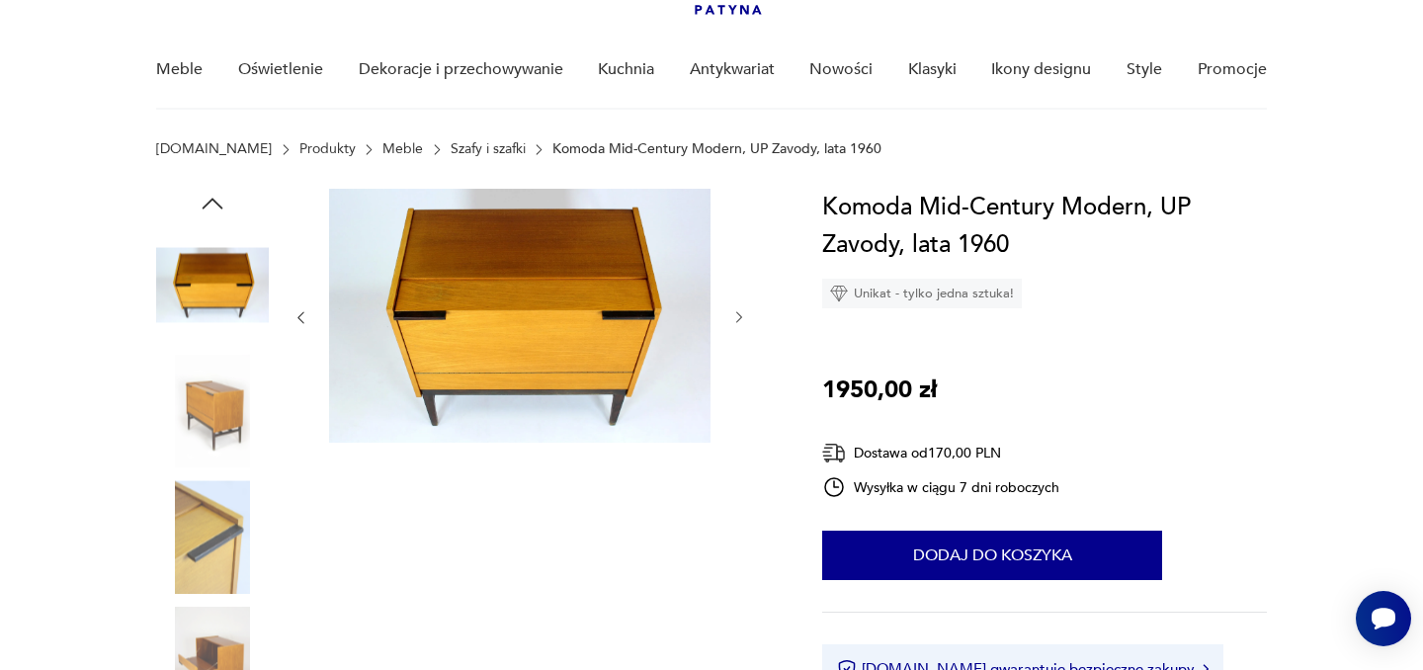
click at [742, 455] on div at bounding box center [520, 475] width 455 height 573
click at [739, 309] on icon "button" at bounding box center [739, 317] width 17 height 17
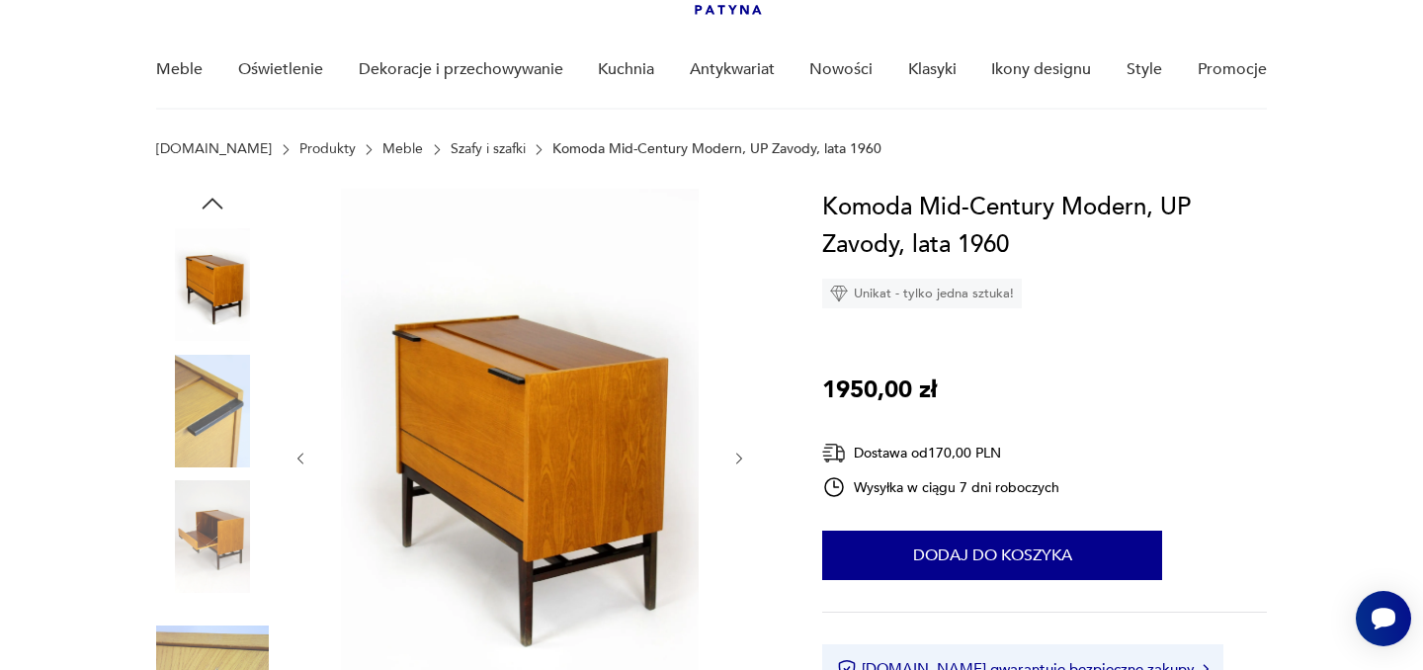
click at [740, 457] on icon "button" at bounding box center [739, 459] width 6 height 12
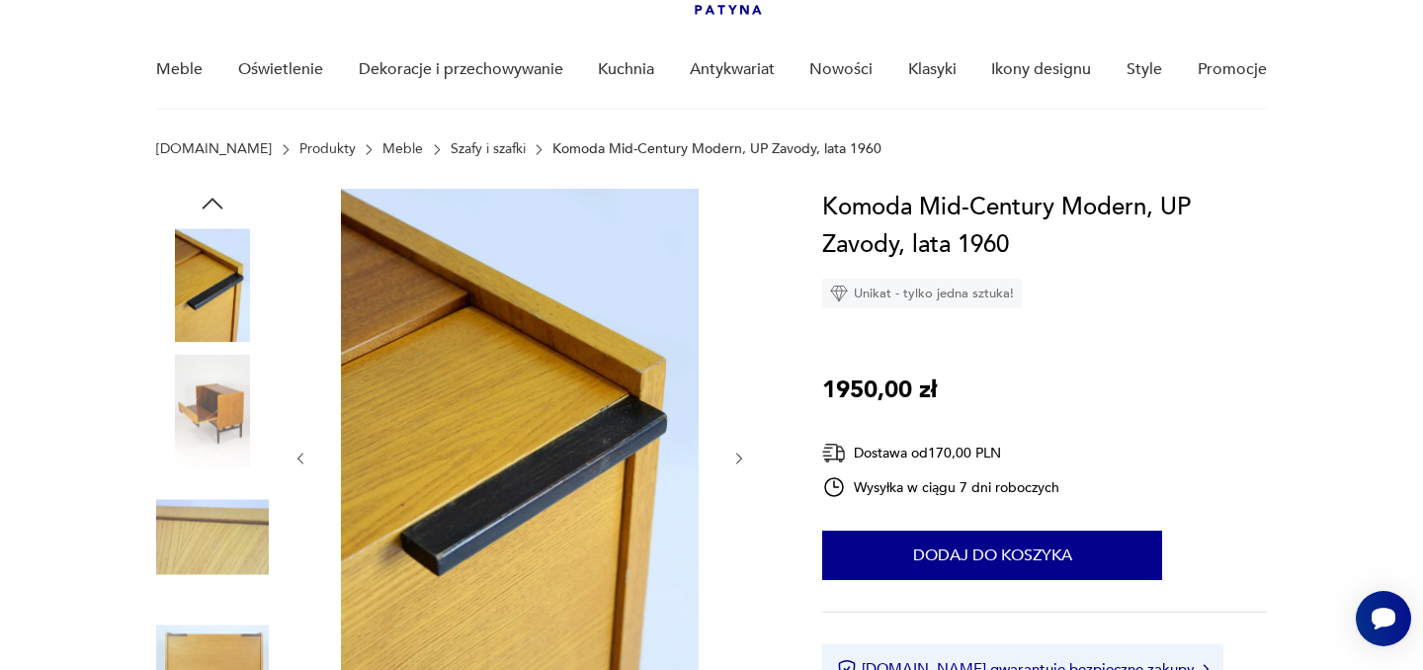
click at [740, 457] on icon "button" at bounding box center [739, 459] width 6 height 12
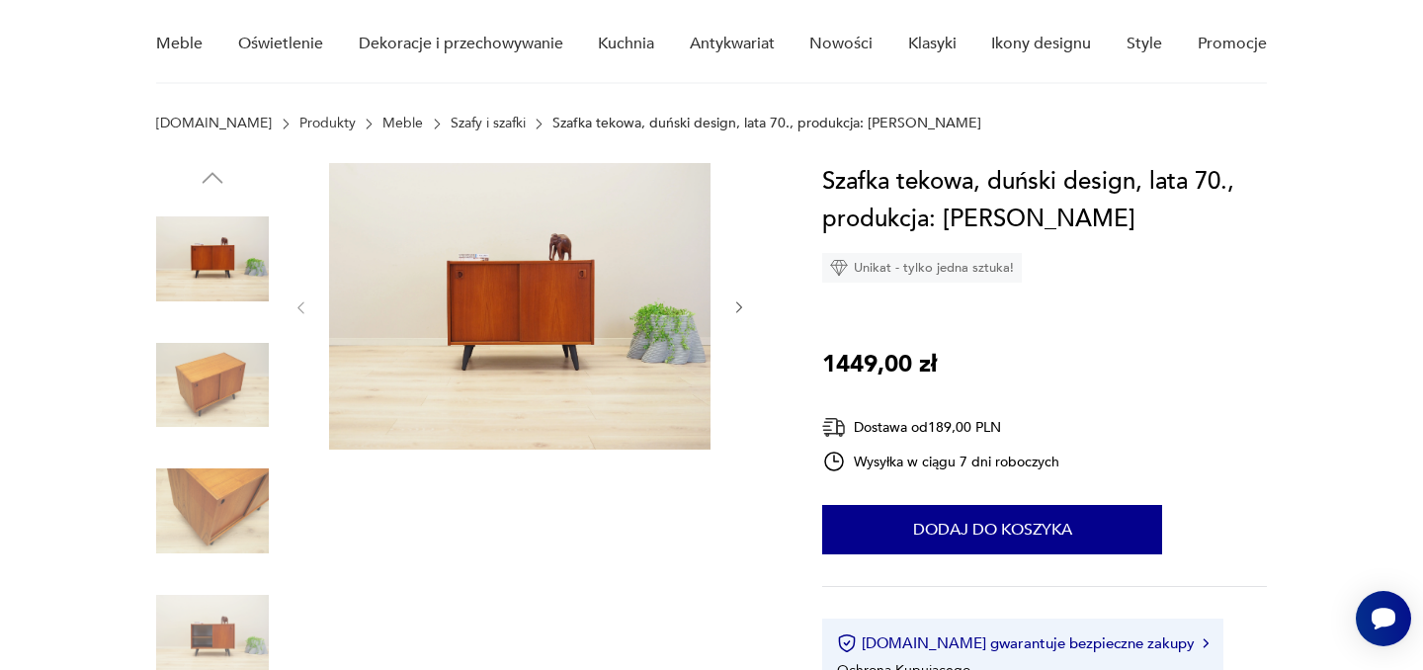
scroll to position [231, 0]
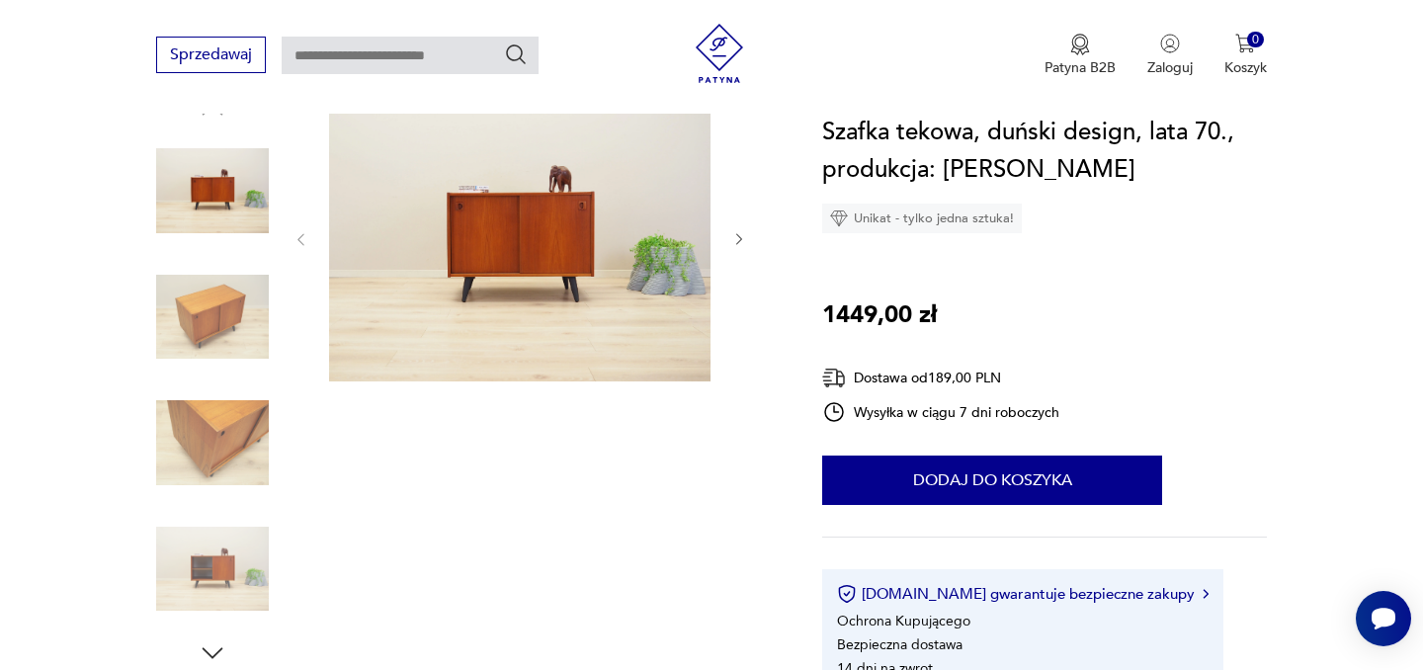
click at [743, 239] on icon "button" at bounding box center [739, 239] width 17 height 17
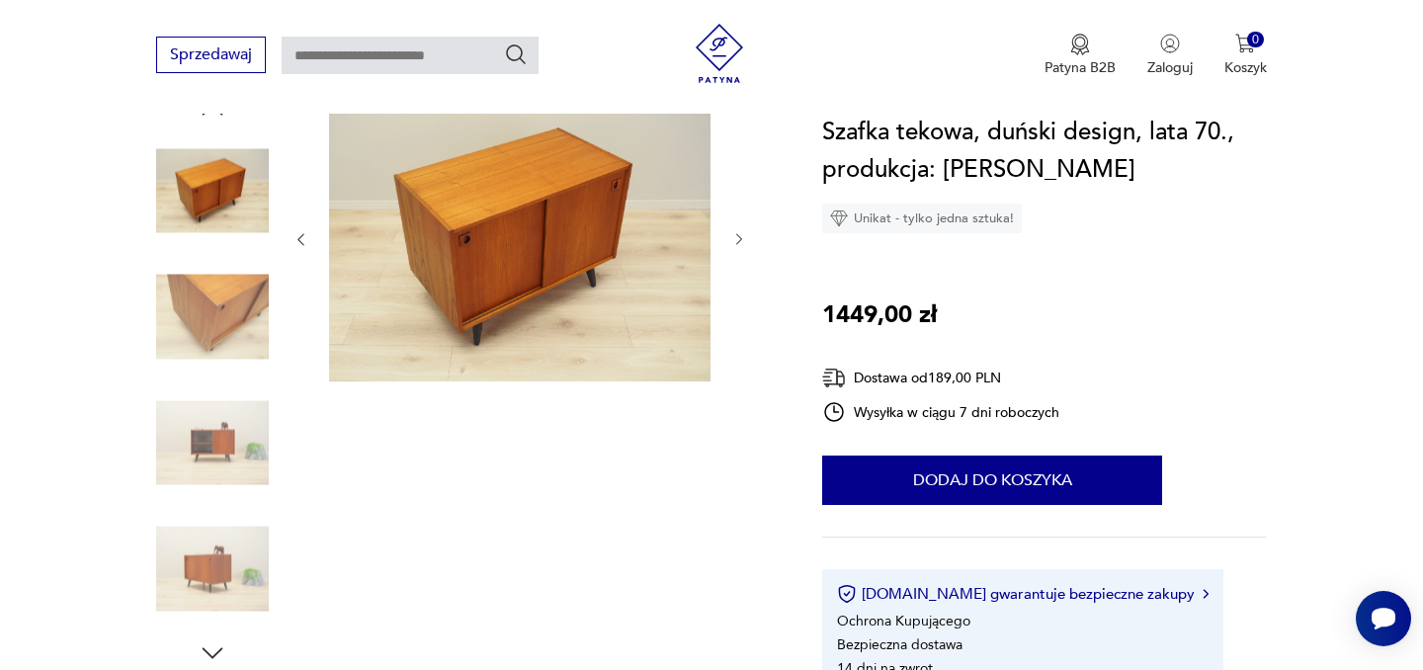
click at [743, 239] on icon "button" at bounding box center [739, 239] width 17 height 17
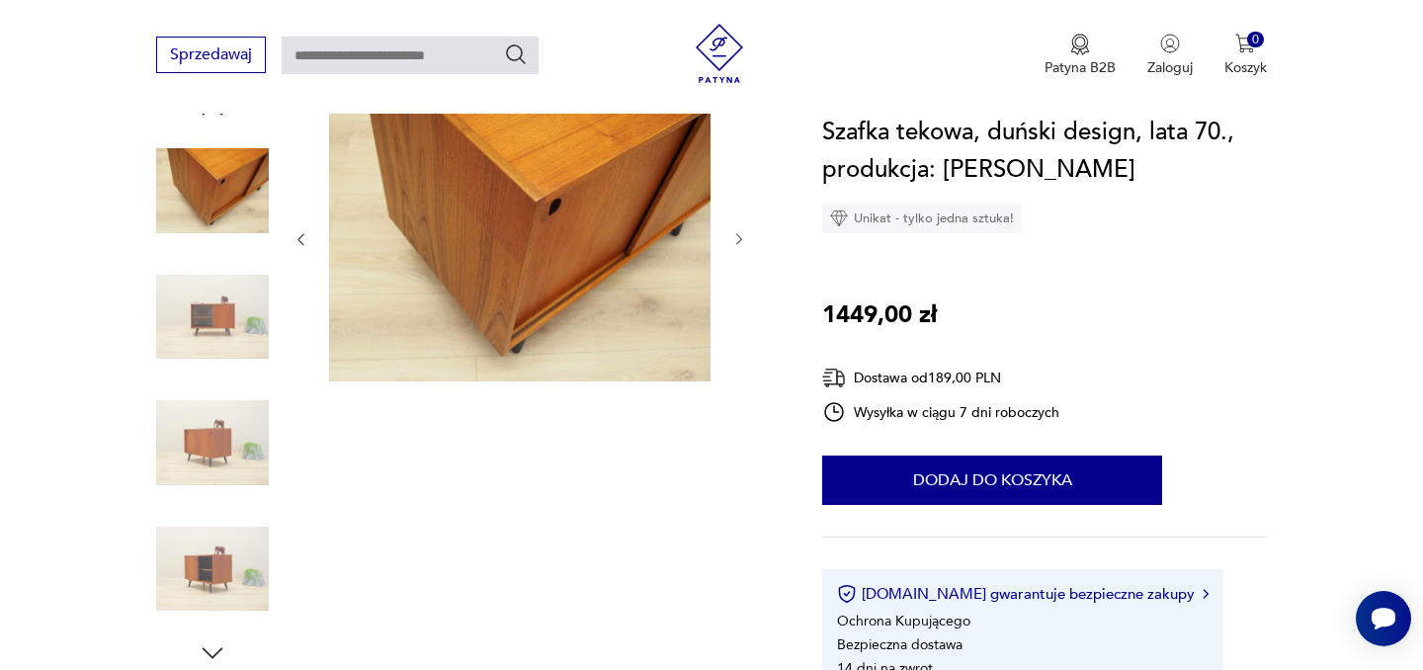
click at [743, 239] on icon "button" at bounding box center [739, 239] width 17 height 17
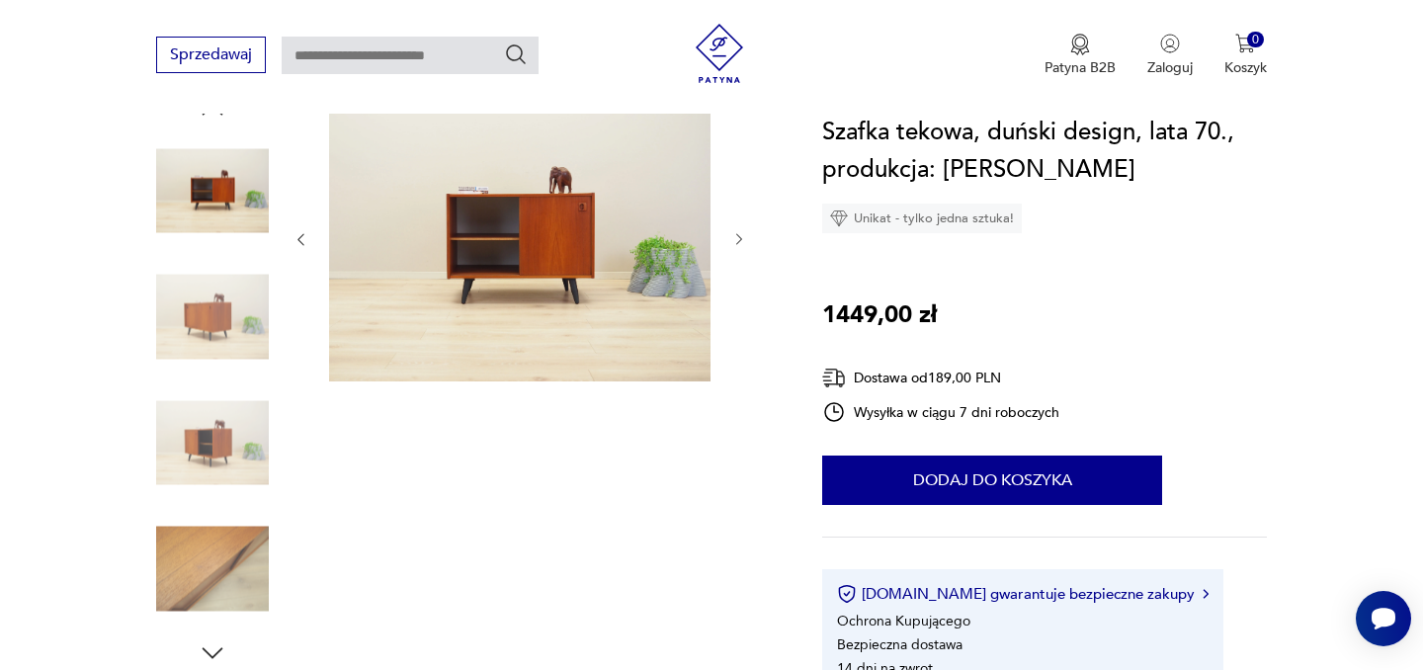
click at [743, 239] on icon "button" at bounding box center [739, 239] width 17 height 17
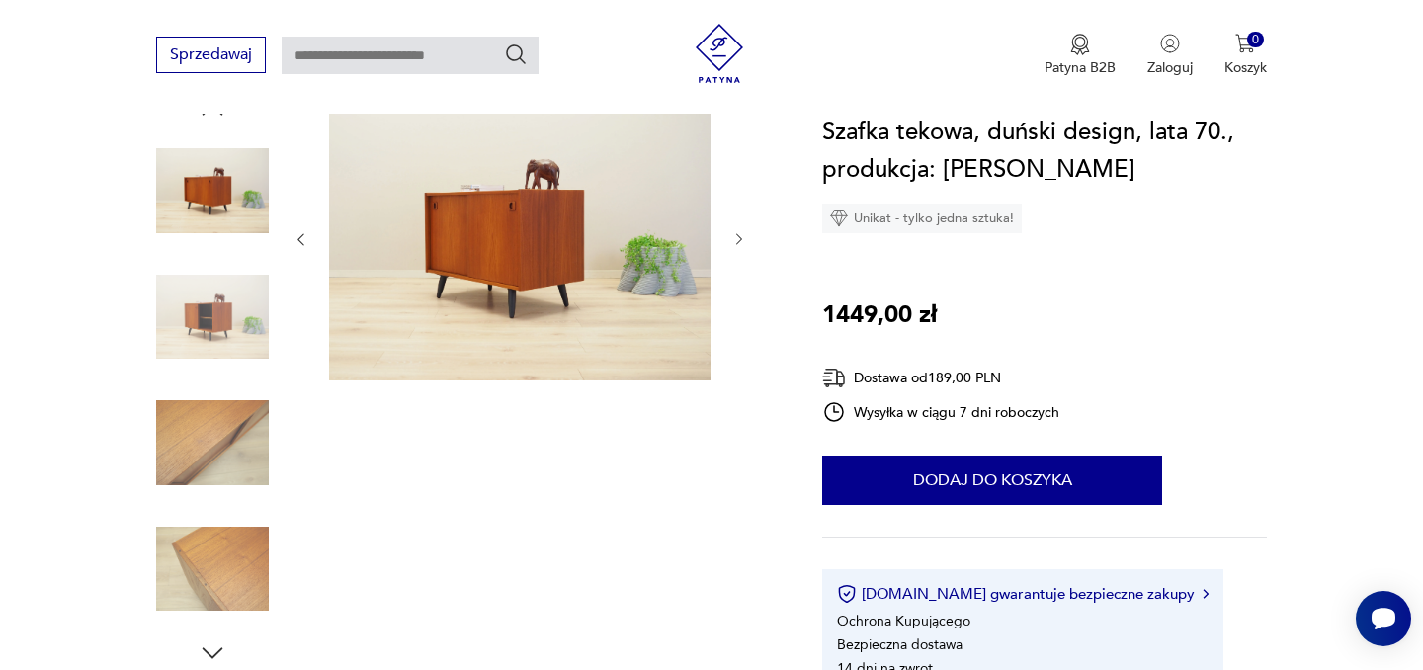
click at [743, 239] on icon "button" at bounding box center [739, 239] width 17 height 17
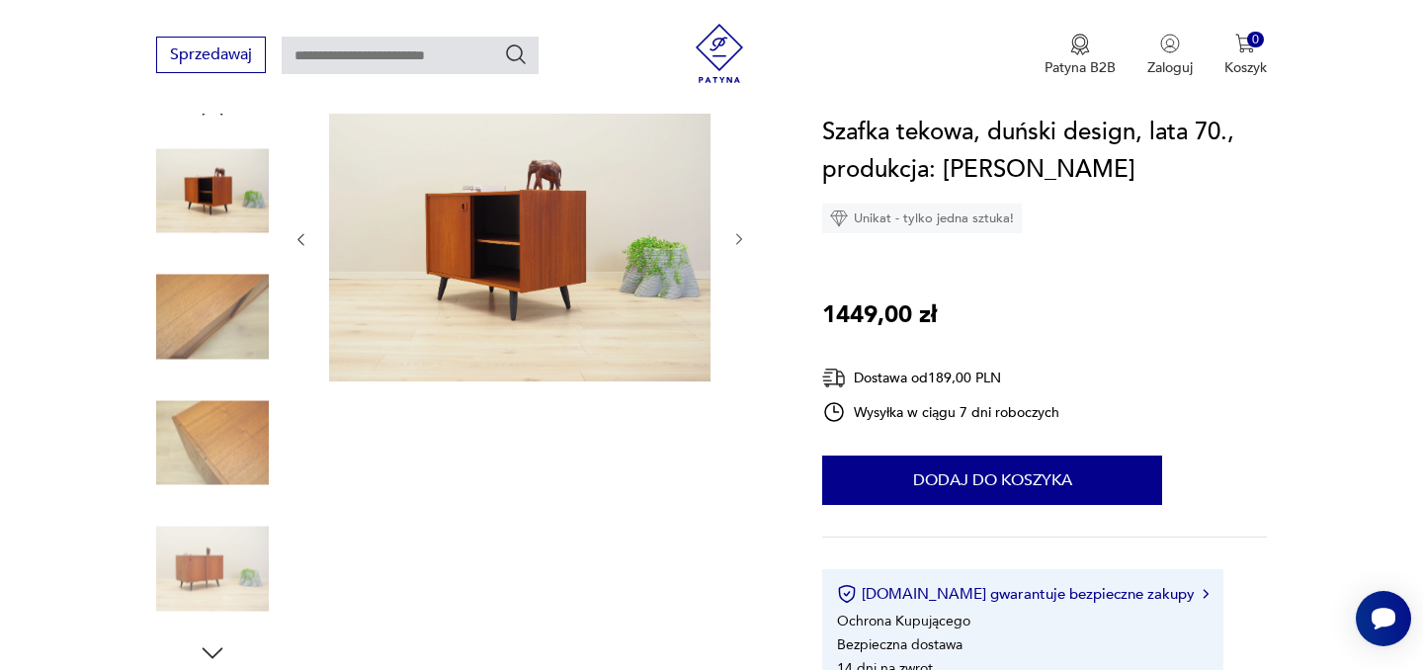
click at [743, 239] on icon "button" at bounding box center [739, 239] width 17 height 17
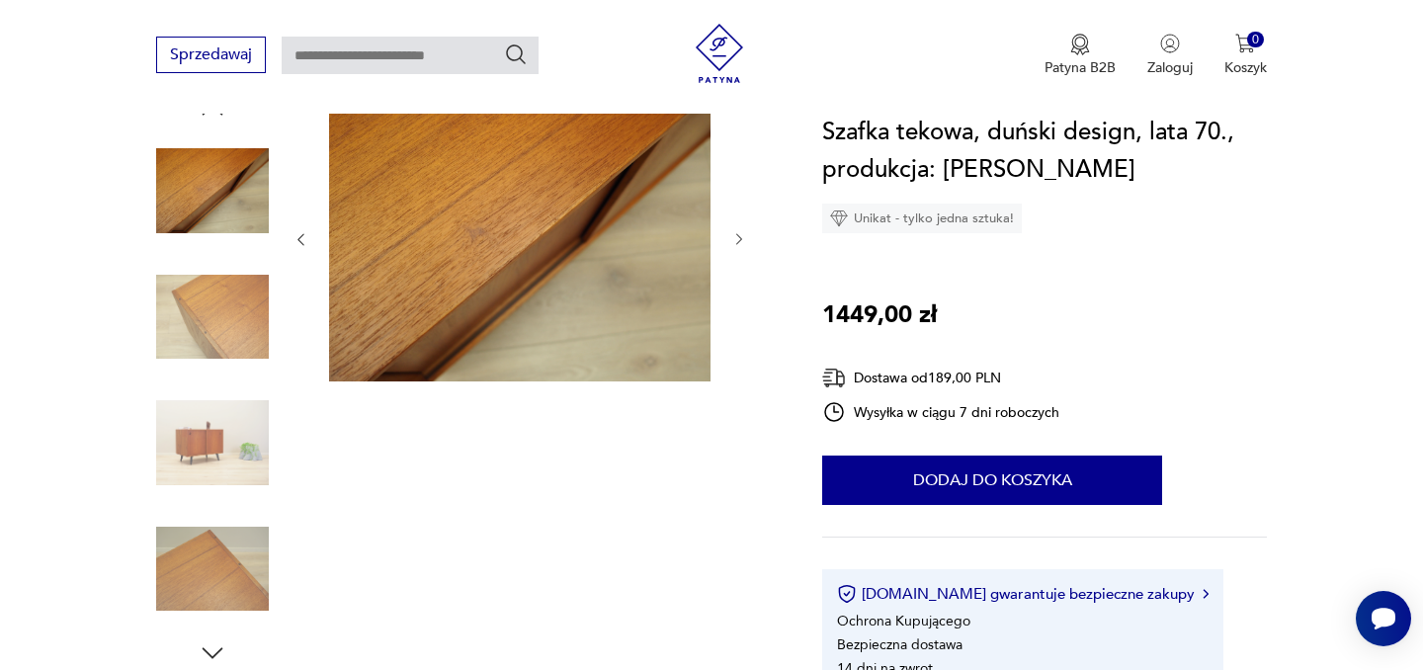
click at [743, 239] on icon "button" at bounding box center [739, 239] width 17 height 17
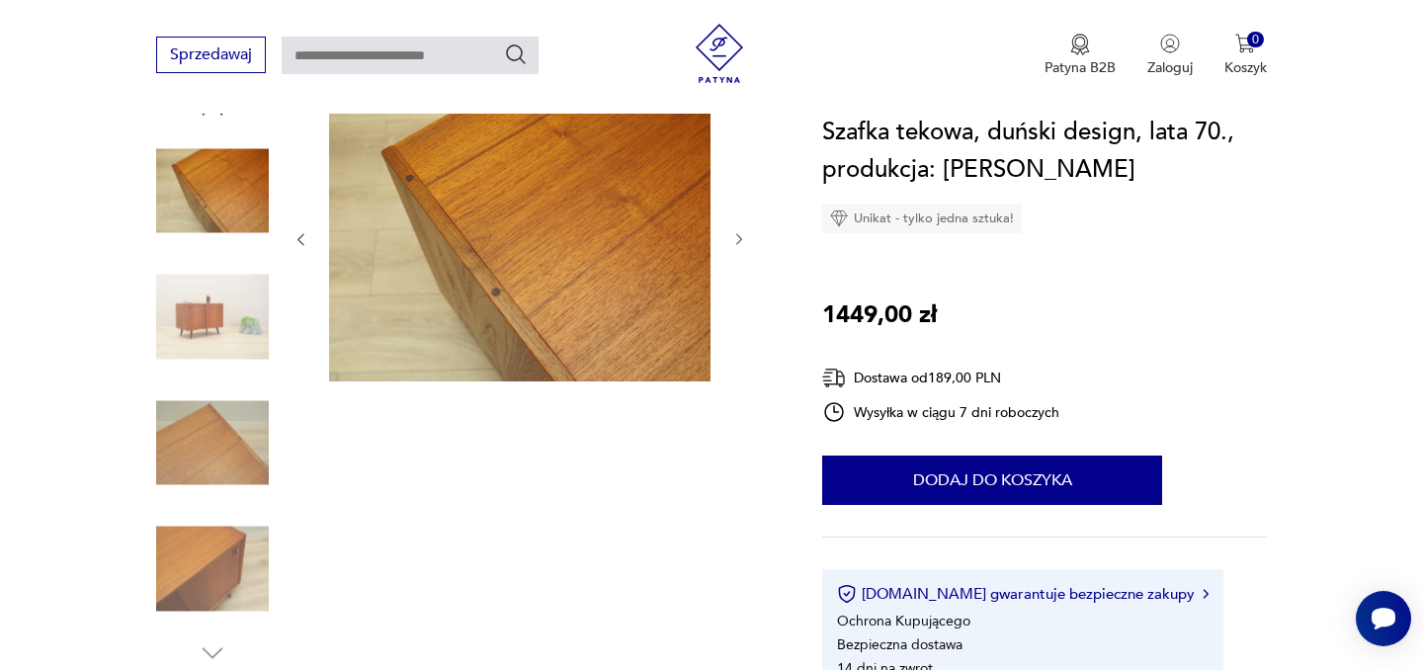
click at [743, 239] on icon "button" at bounding box center [739, 239] width 17 height 17
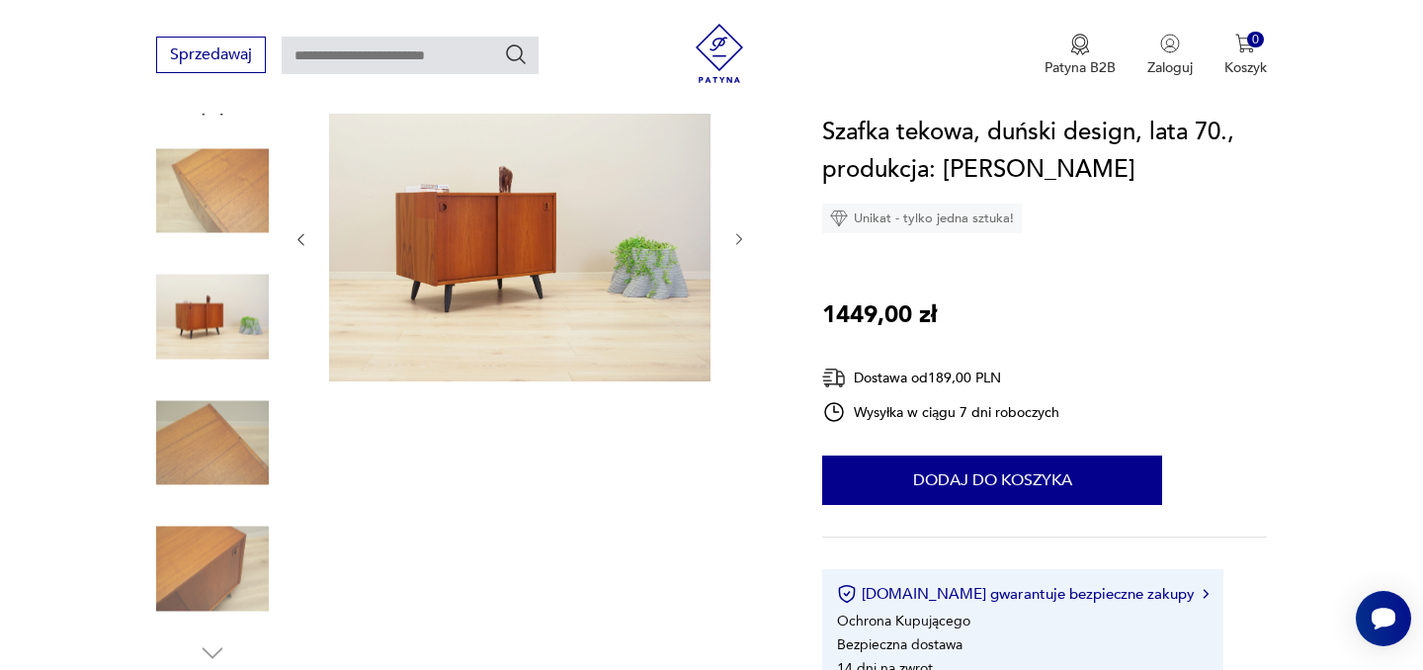
click at [743, 239] on icon "button" at bounding box center [739, 239] width 17 height 17
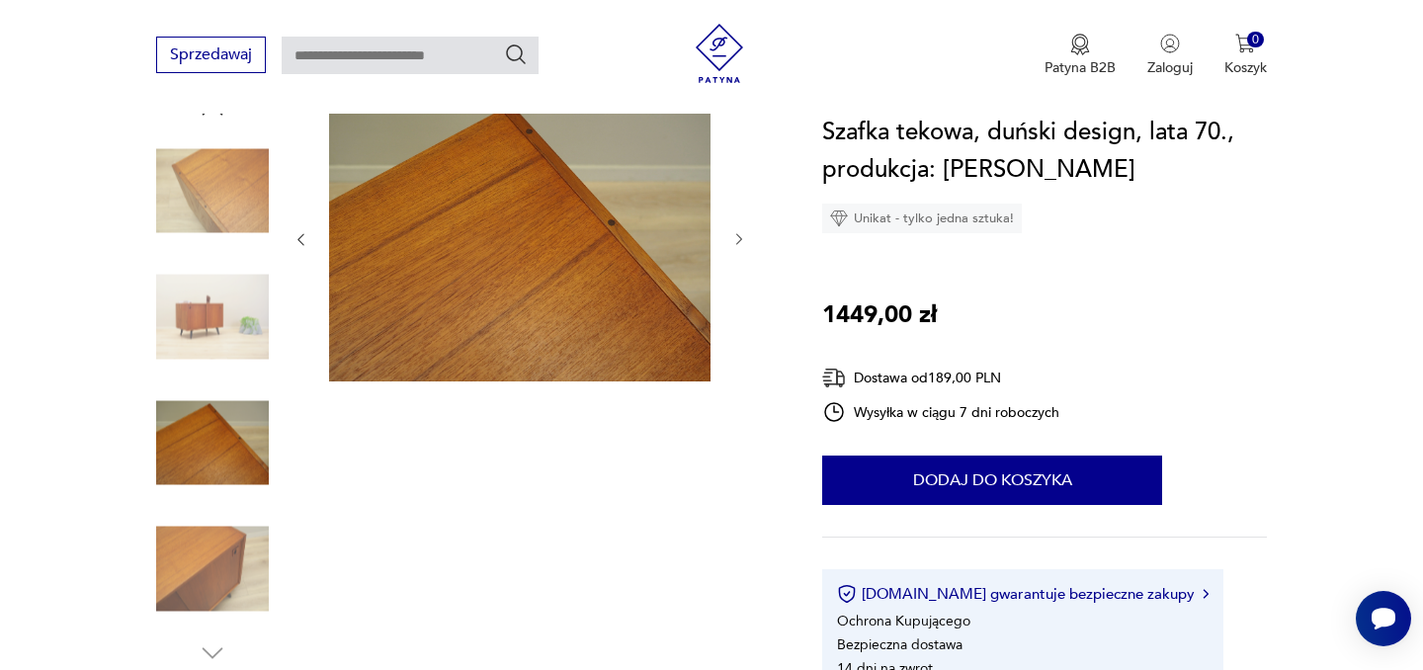
click at [743, 239] on icon "button" at bounding box center [739, 239] width 17 height 17
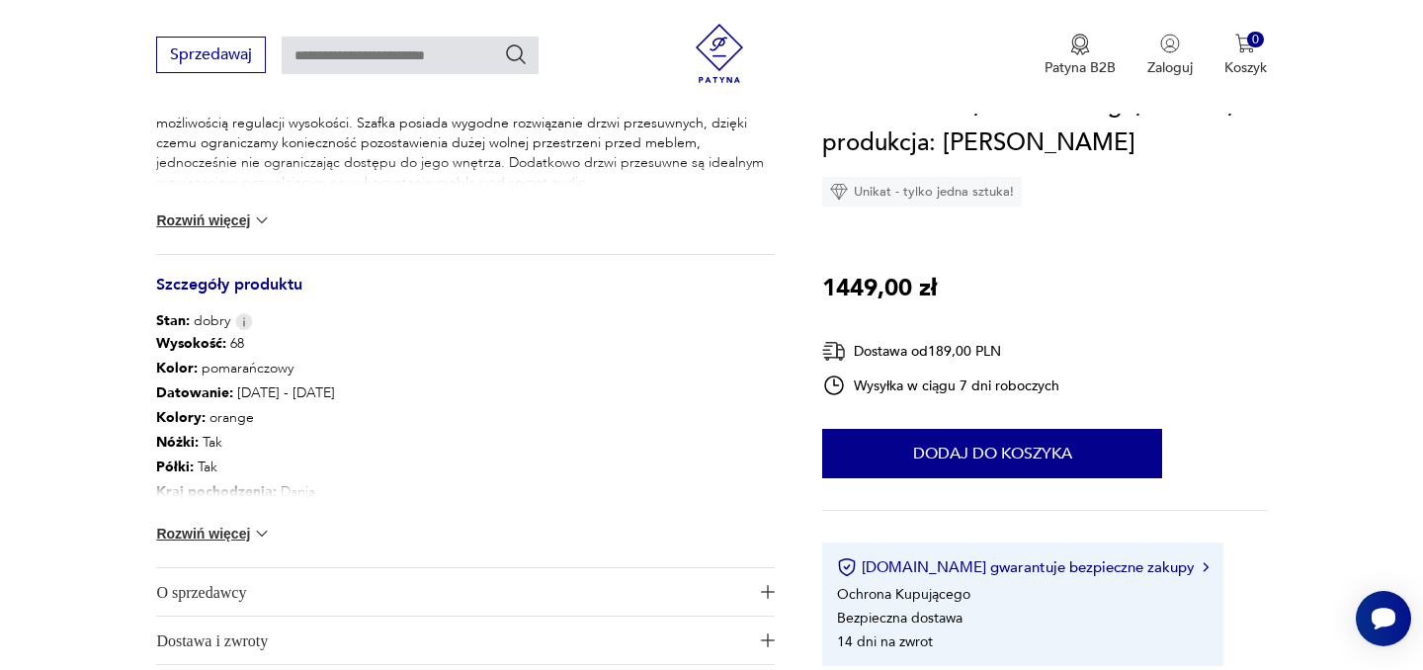
scroll to position [932, 0]
click at [262, 529] on img at bounding box center [262, 533] width 20 height 20
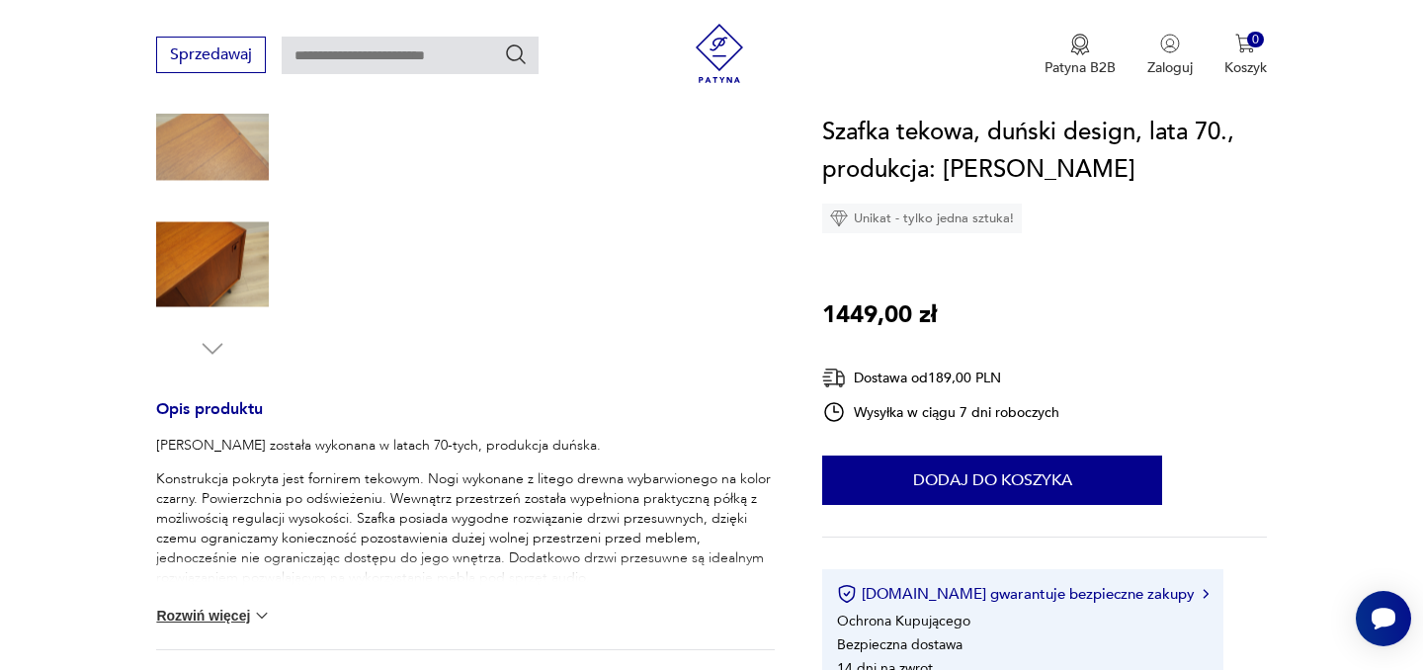
scroll to position [0, 0]
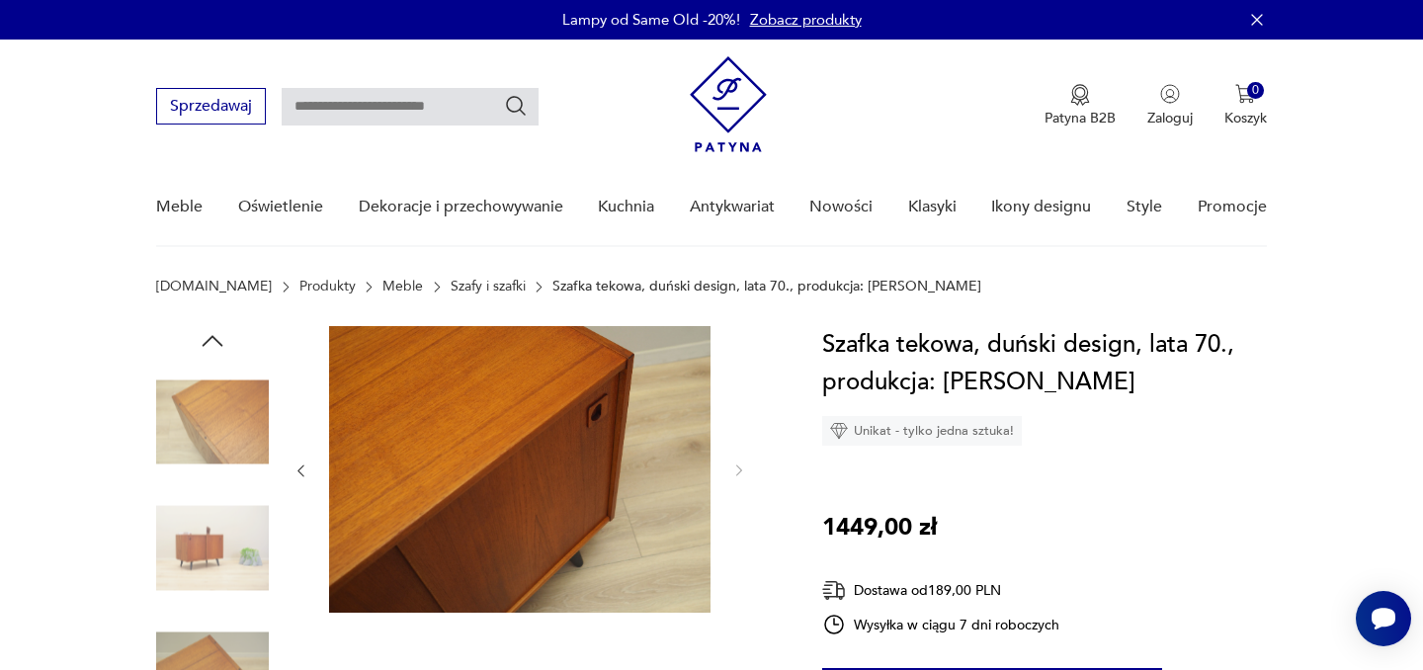
click at [248, 528] on img at bounding box center [212, 548] width 113 height 113
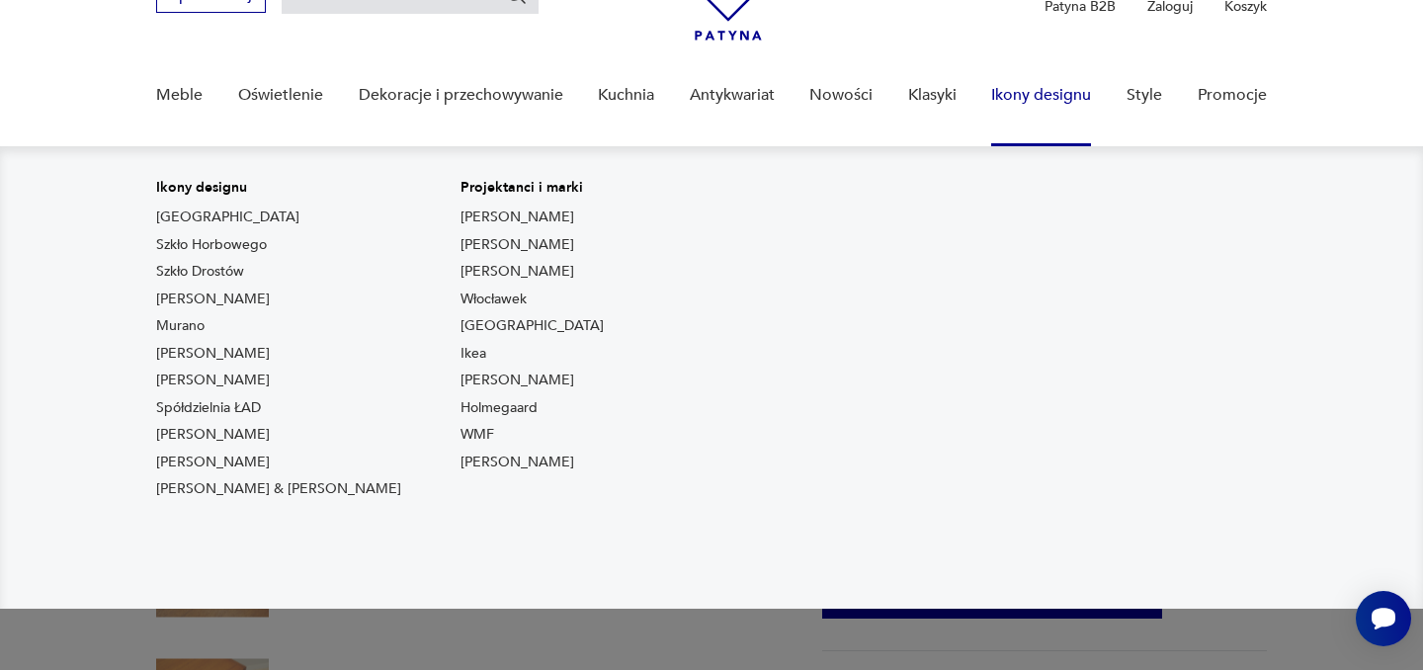
scroll to position [151, 0]
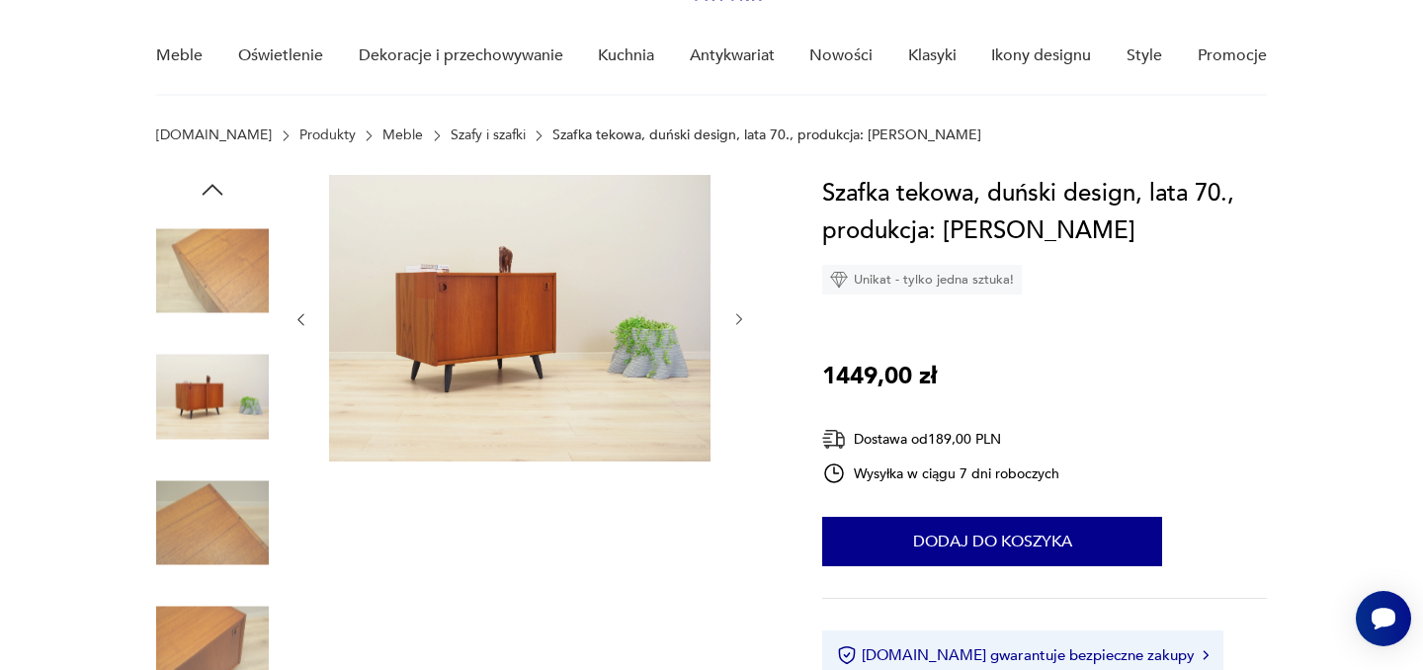
click at [742, 321] on icon "button" at bounding box center [739, 319] width 17 height 17
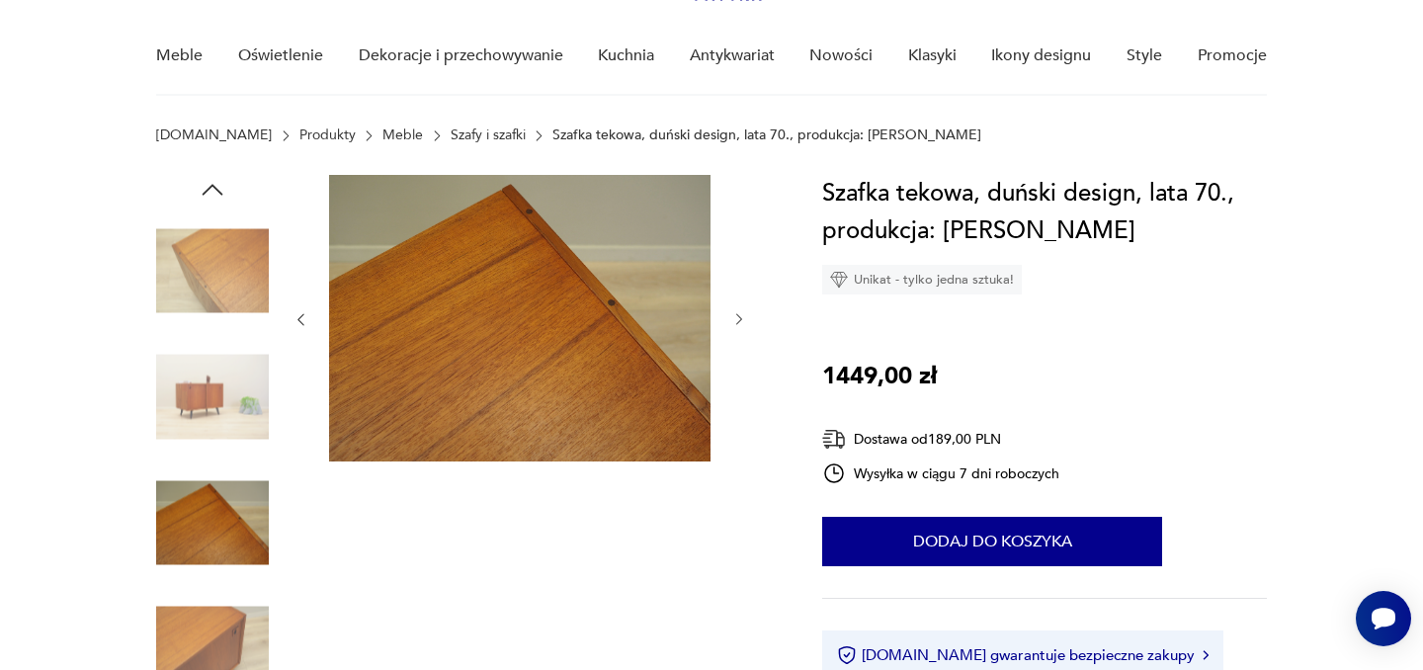
click at [742, 321] on icon "button" at bounding box center [739, 319] width 17 height 17
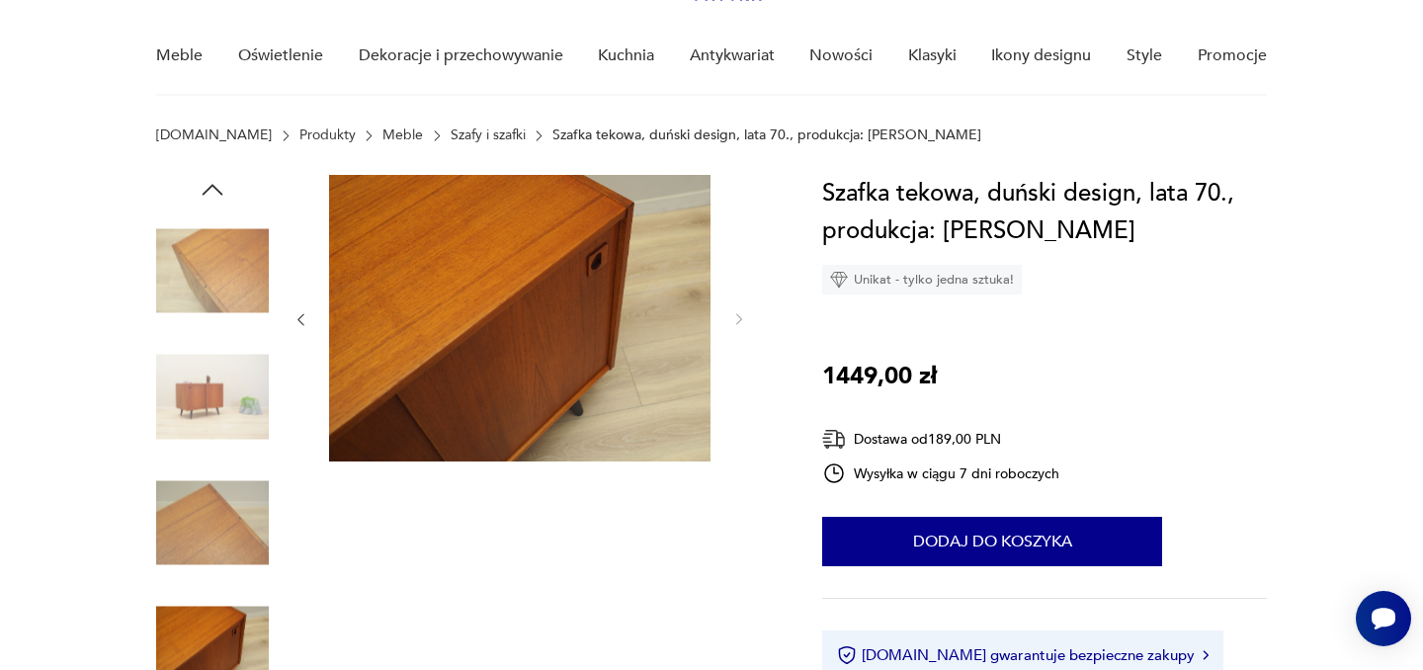
click at [302, 315] on icon "button" at bounding box center [301, 319] width 17 height 17
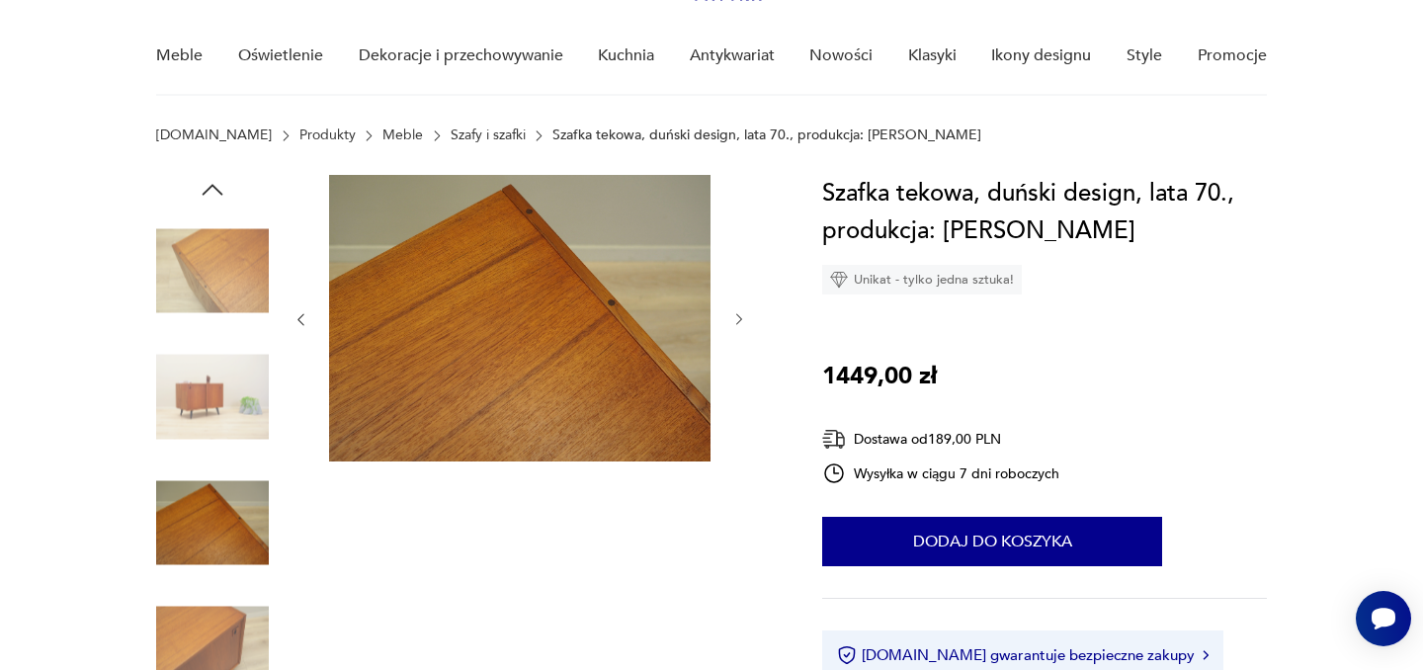
click at [302, 315] on icon "button" at bounding box center [301, 319] width 17 height 17
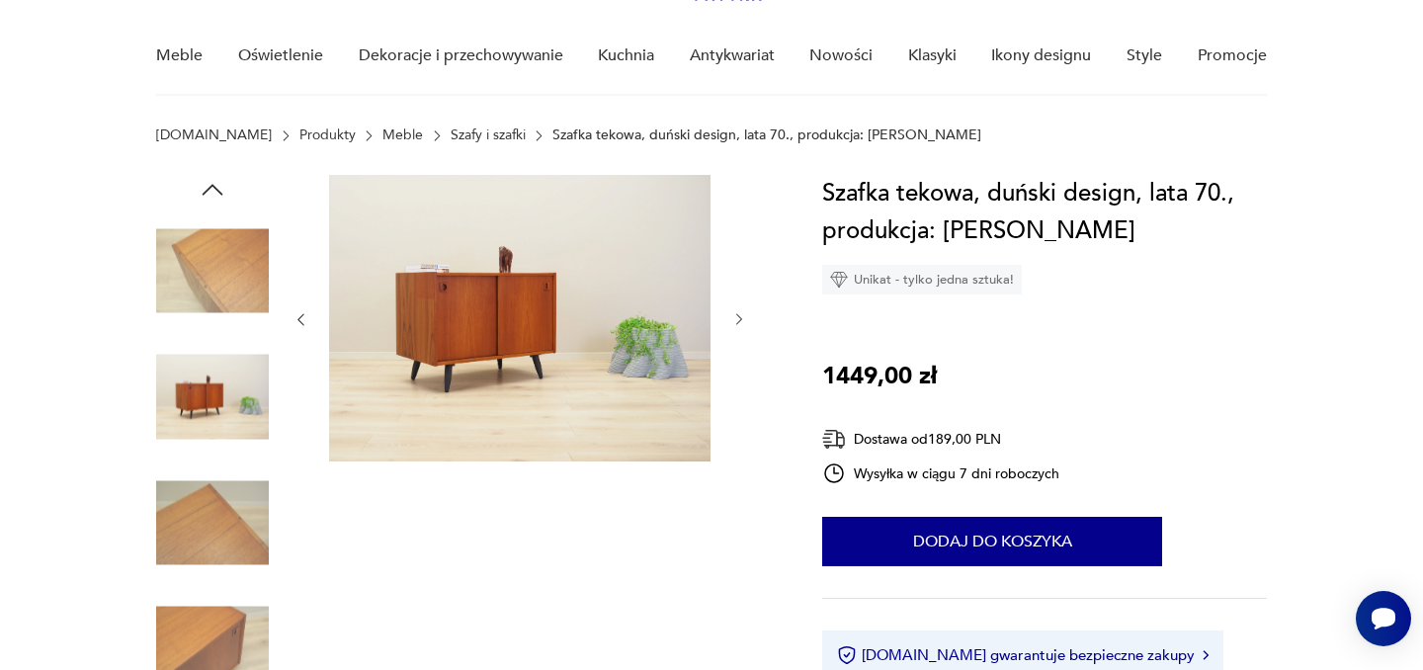
click at [302, 315] on icon "button" at bounding box center [301, 319] width 17 height 17
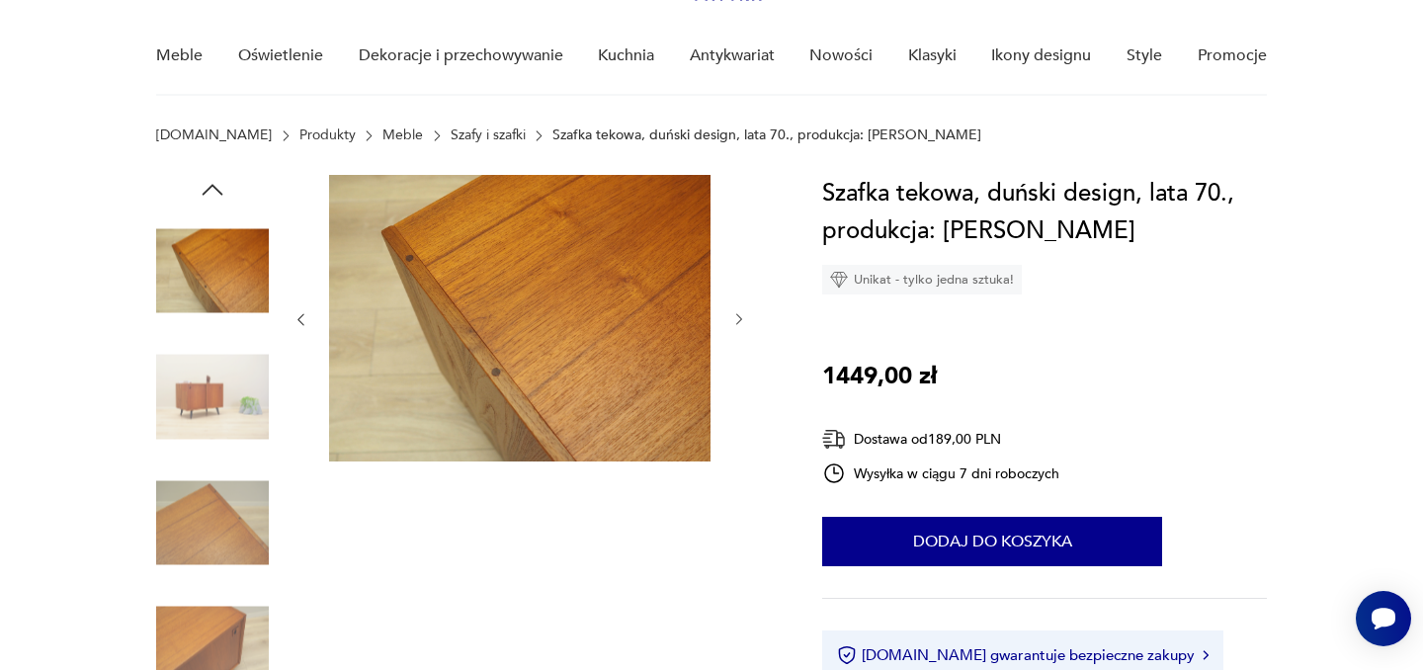
click at [302, 315] on icon "button" at bounding box center [301, 319] width 17 height 17
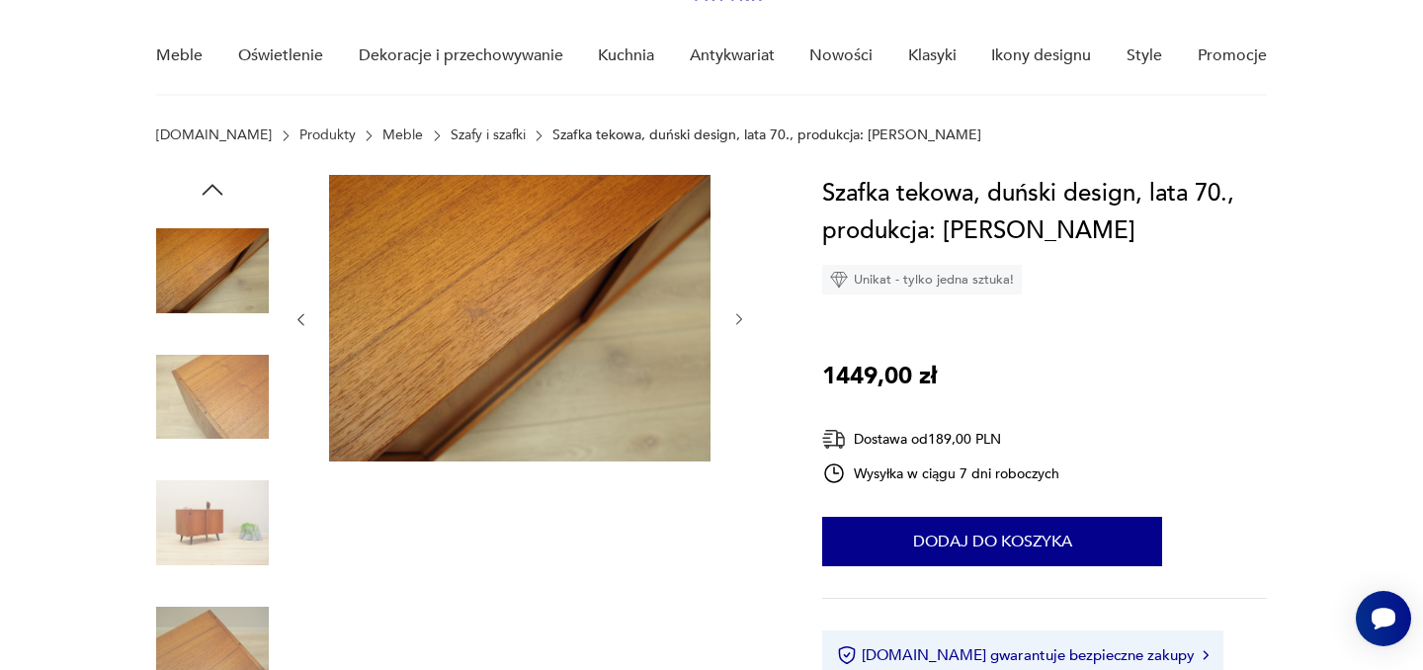
click at [302, 315] on icon "button" at bounding box center [301, 319] width 17 height 17
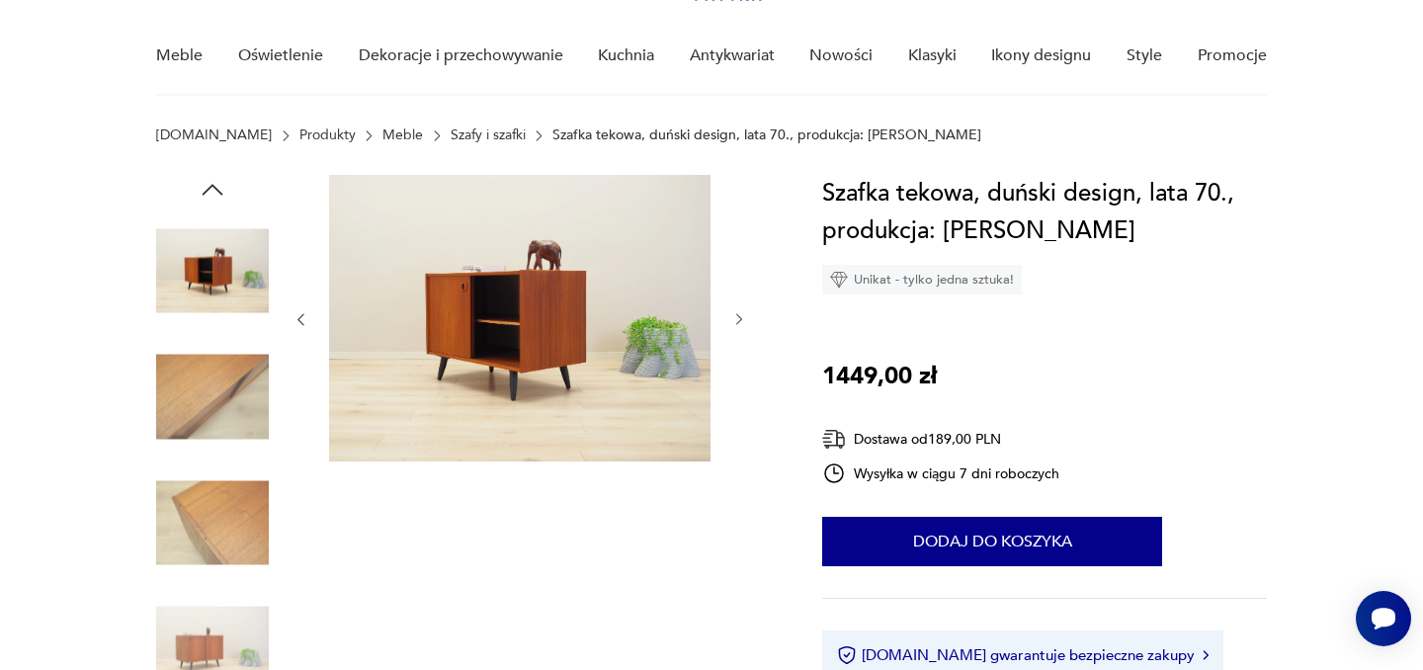
click at [302, 315] on icon "button" at bounding box center [301, 319] width 17 height 17
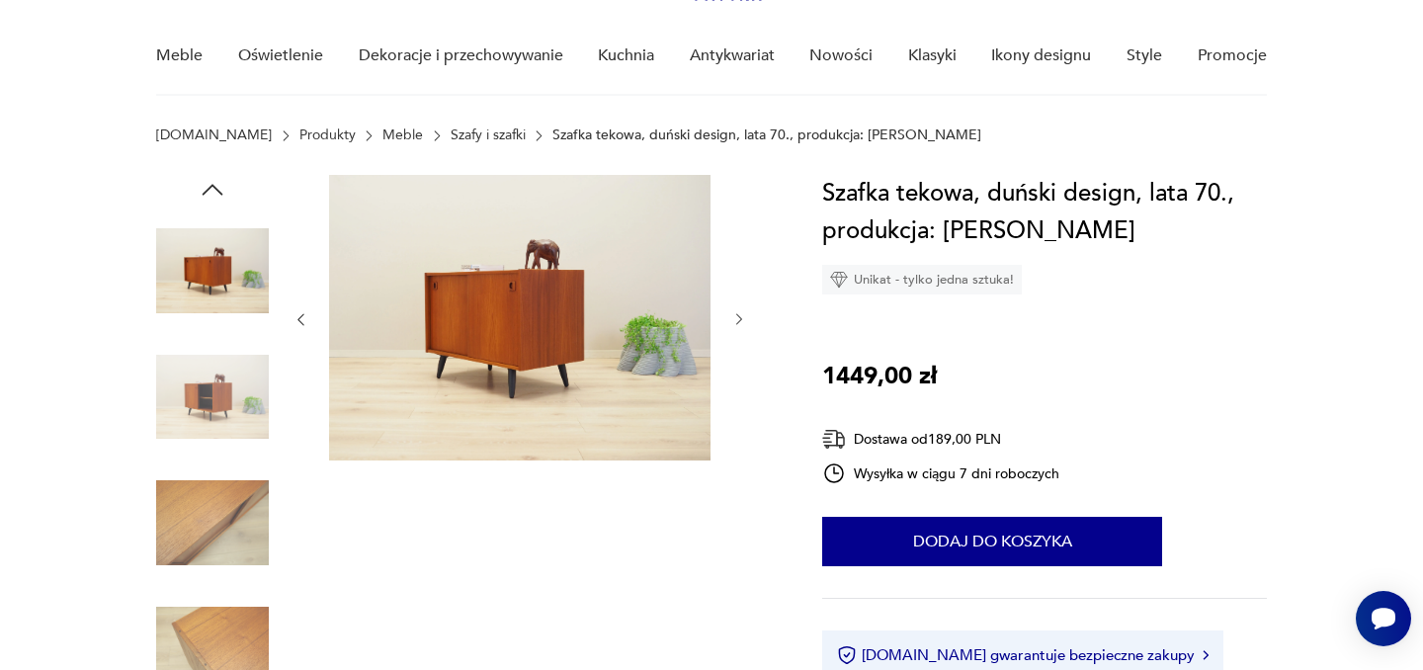
click at [302, 315] on icon "button" at bounding box center [301, 319] width 17 height 17
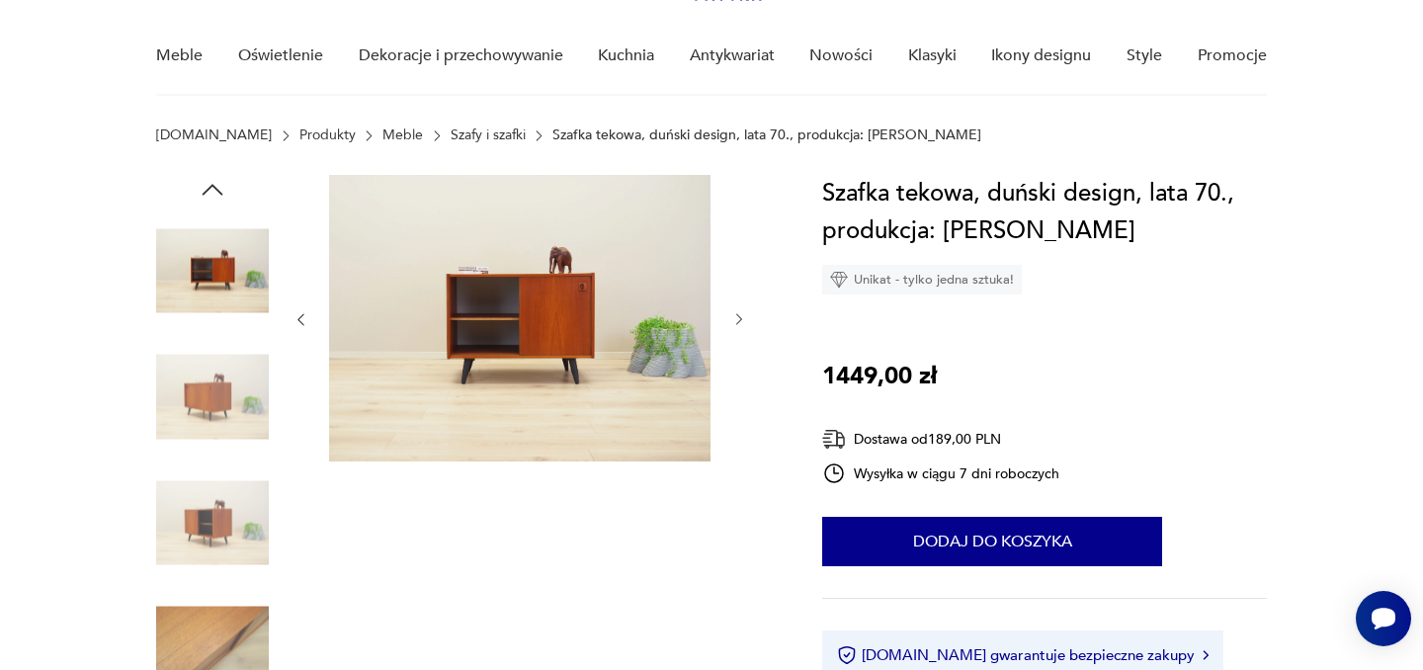
click at [302, 315] on icon "button" at bounding box center [301, 319] width 17 height 17
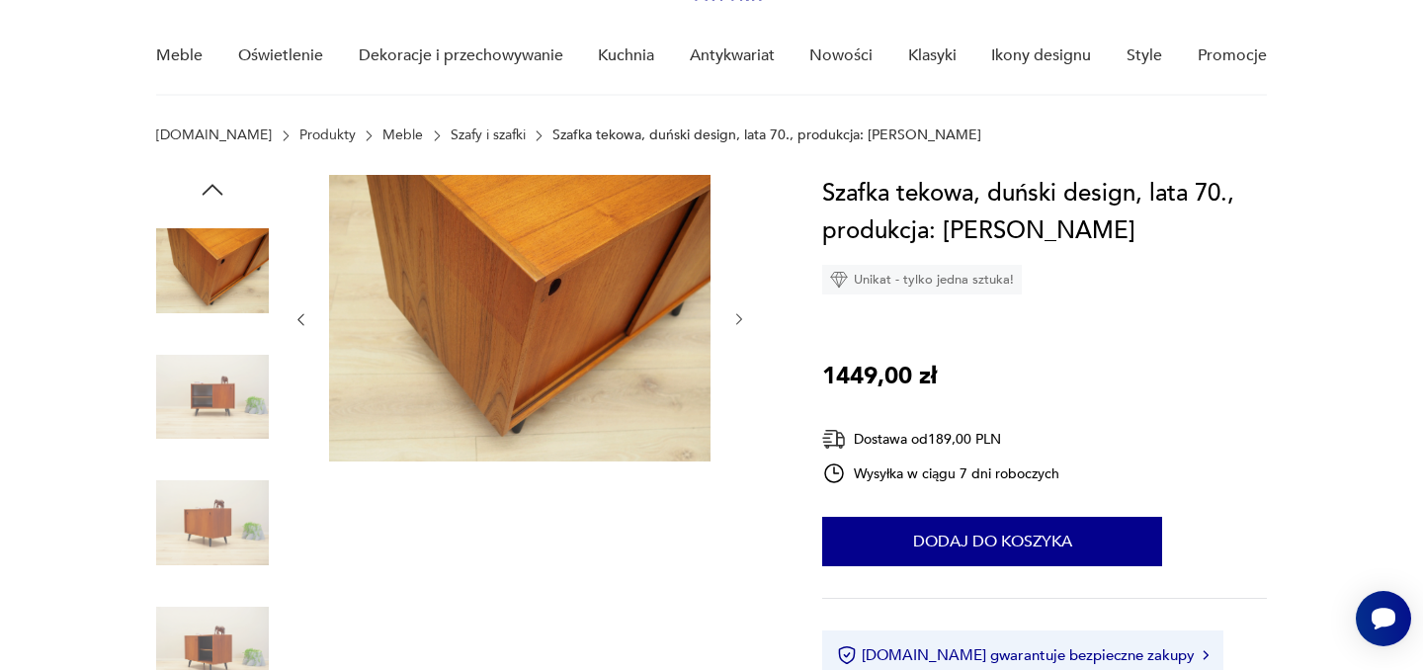
click at [302, 315] on icon "button" at bounding box center [301, 319] width 17 height 17
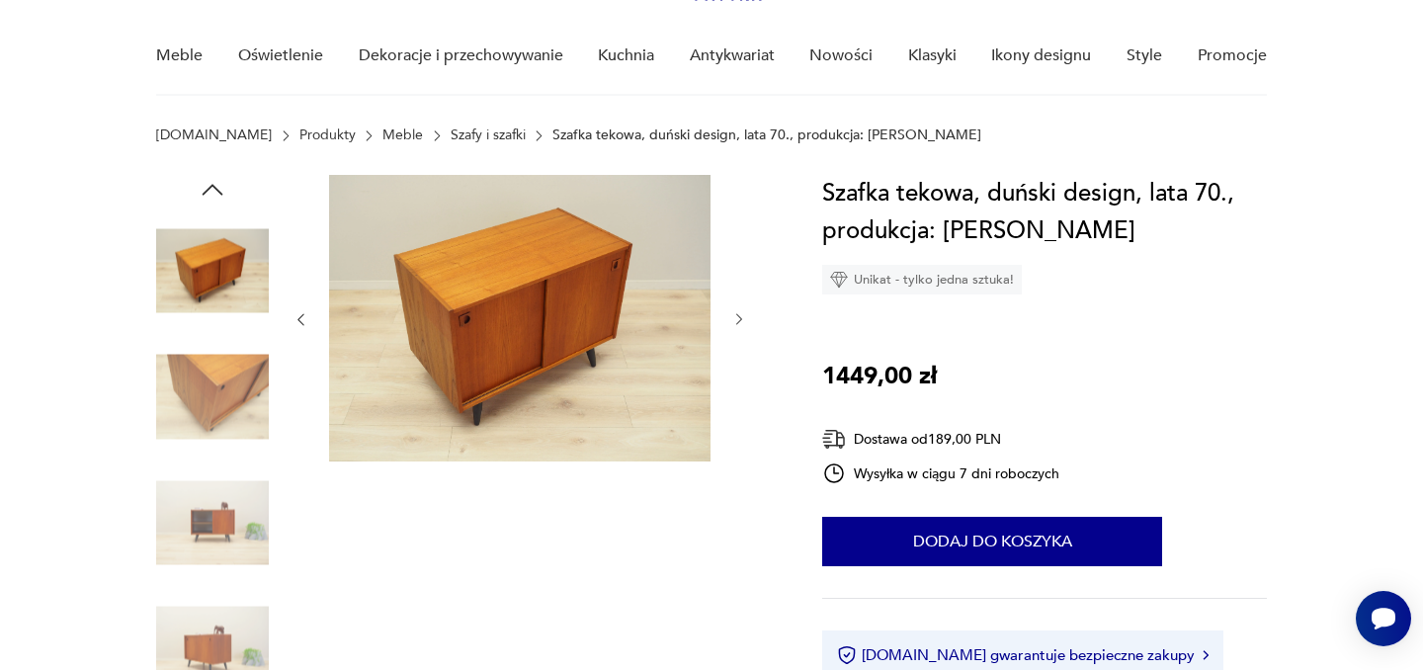
click at [302, 315] on icon "button" at bounding box center [301, 319] width 17 height 17
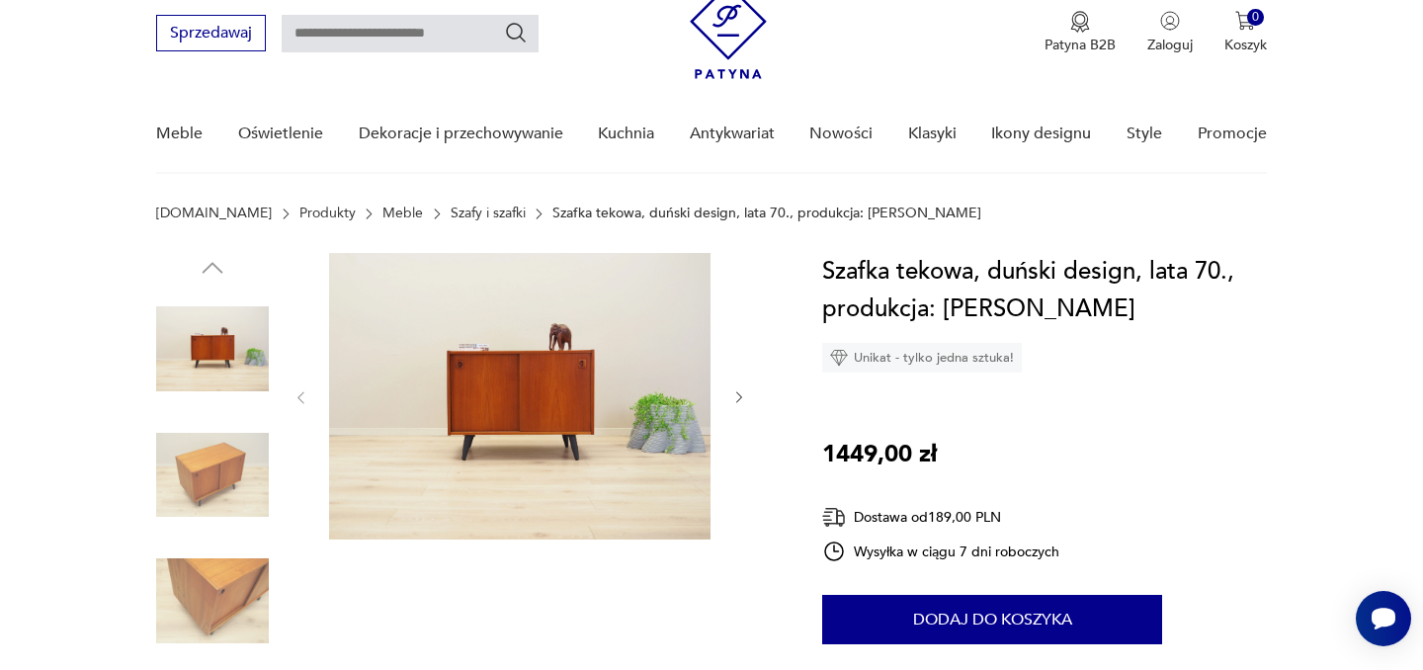
scroll to position [62, 0]
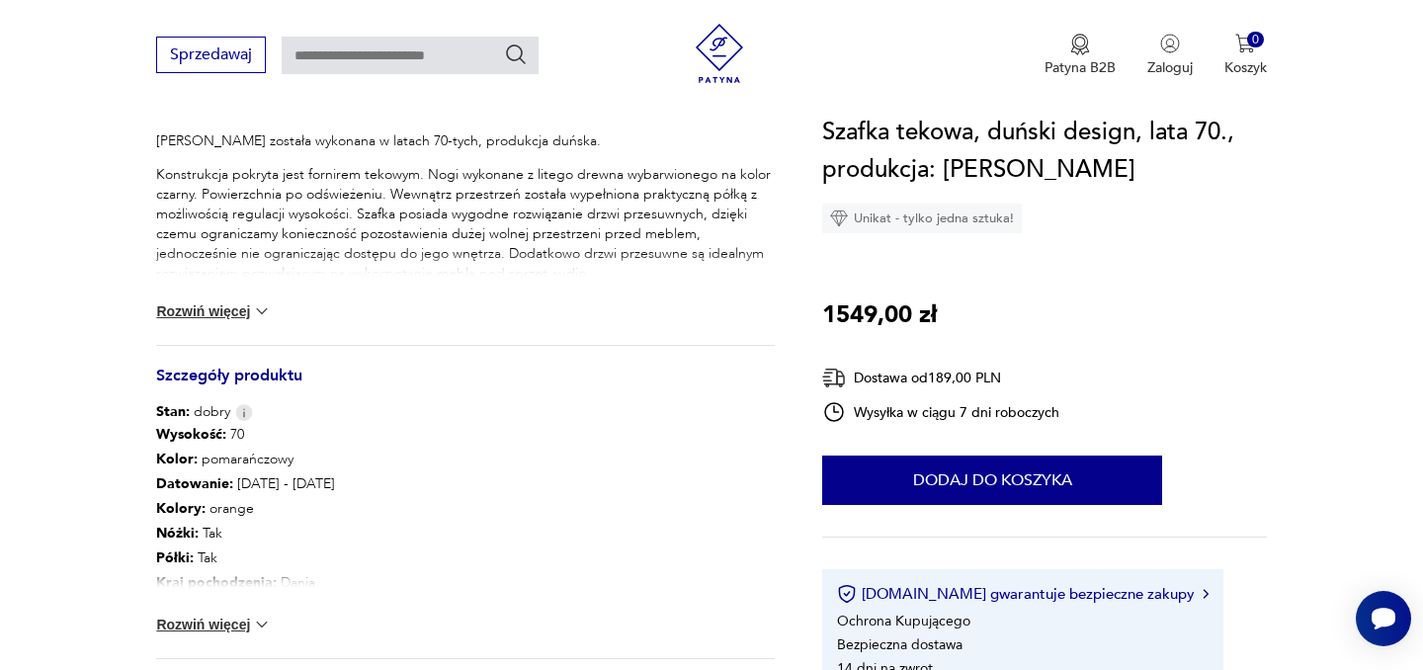
scroll to position [851, 0]
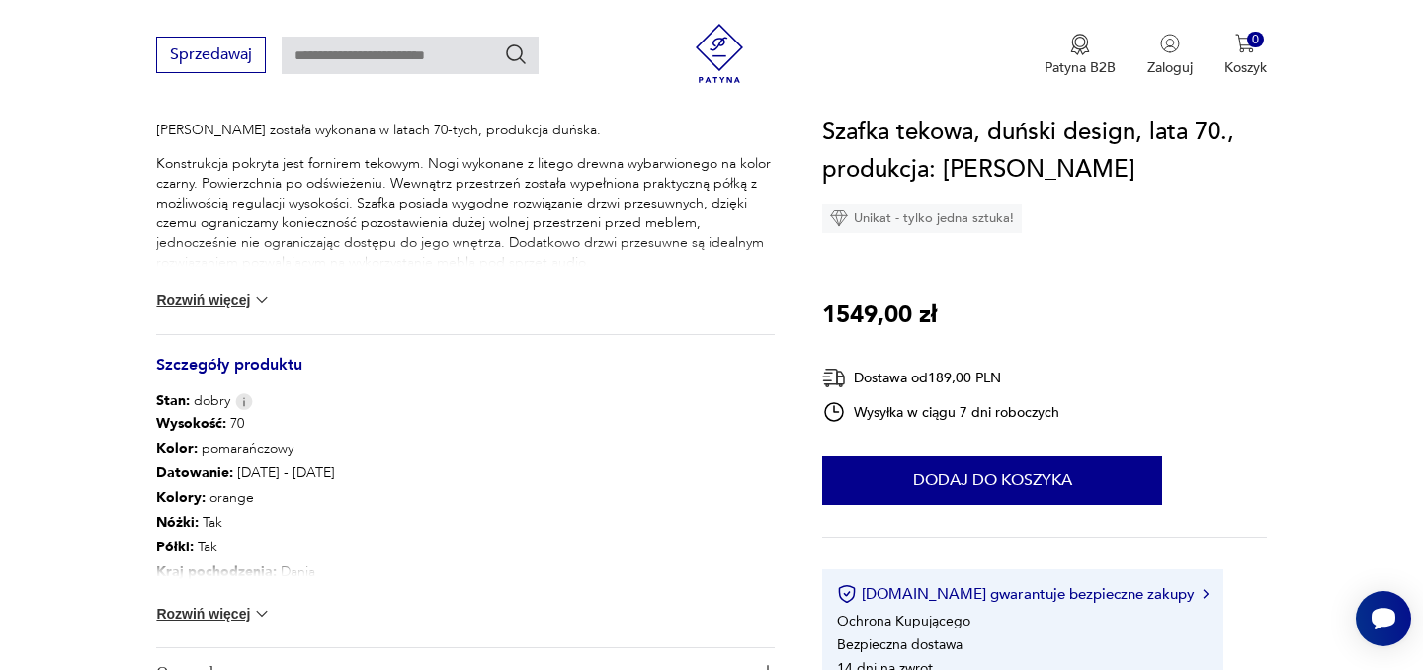
click at [256, 611] on img at bounding box center [262, 614] width 20 height 20
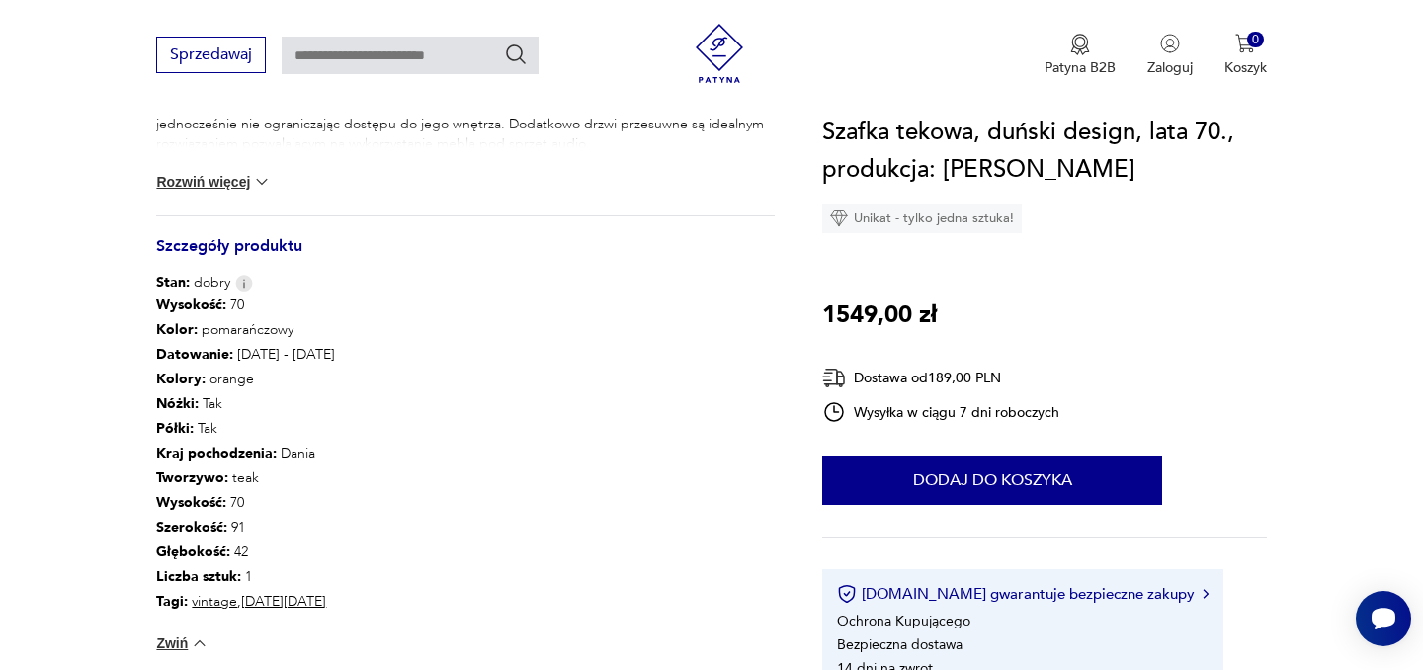
scroll to position [972, 0]
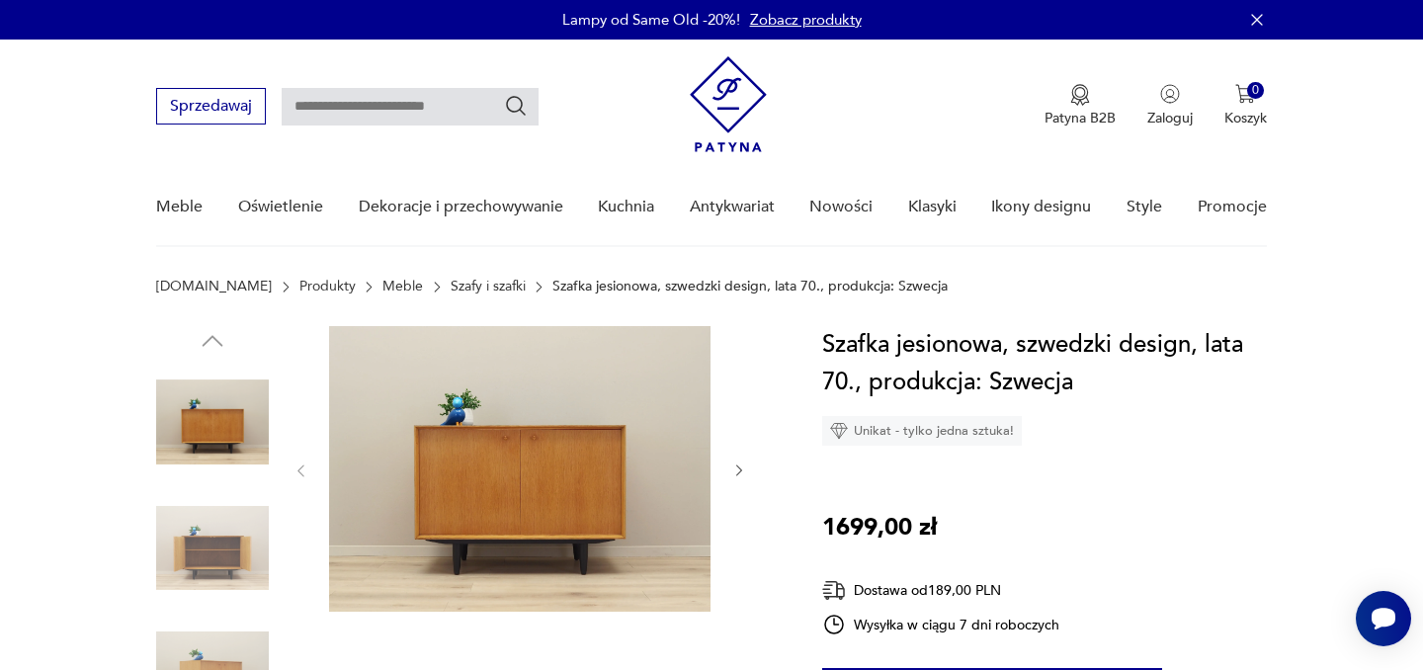
click at [736, 471] on icon "button" at bounding box center [739, 471] width 17 height 17
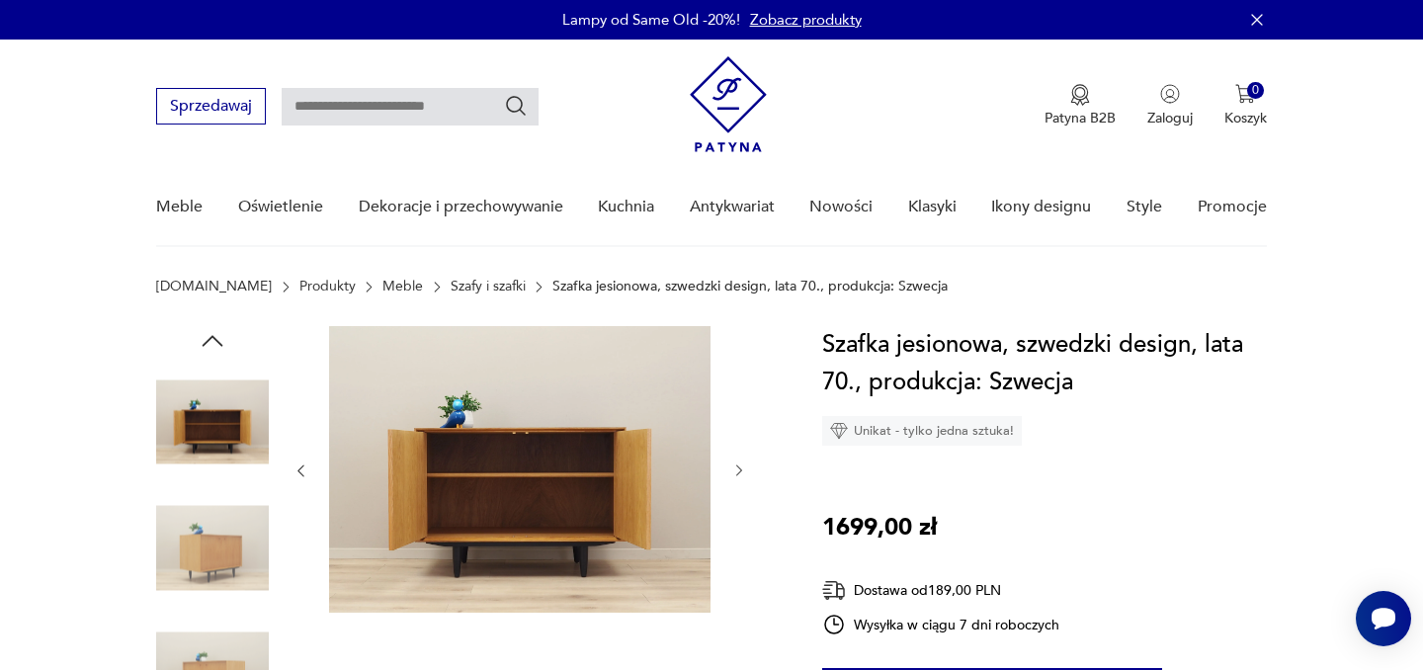
click at [736, 471] on icon "button" at bounding box center [739, 471] width 17 height 17
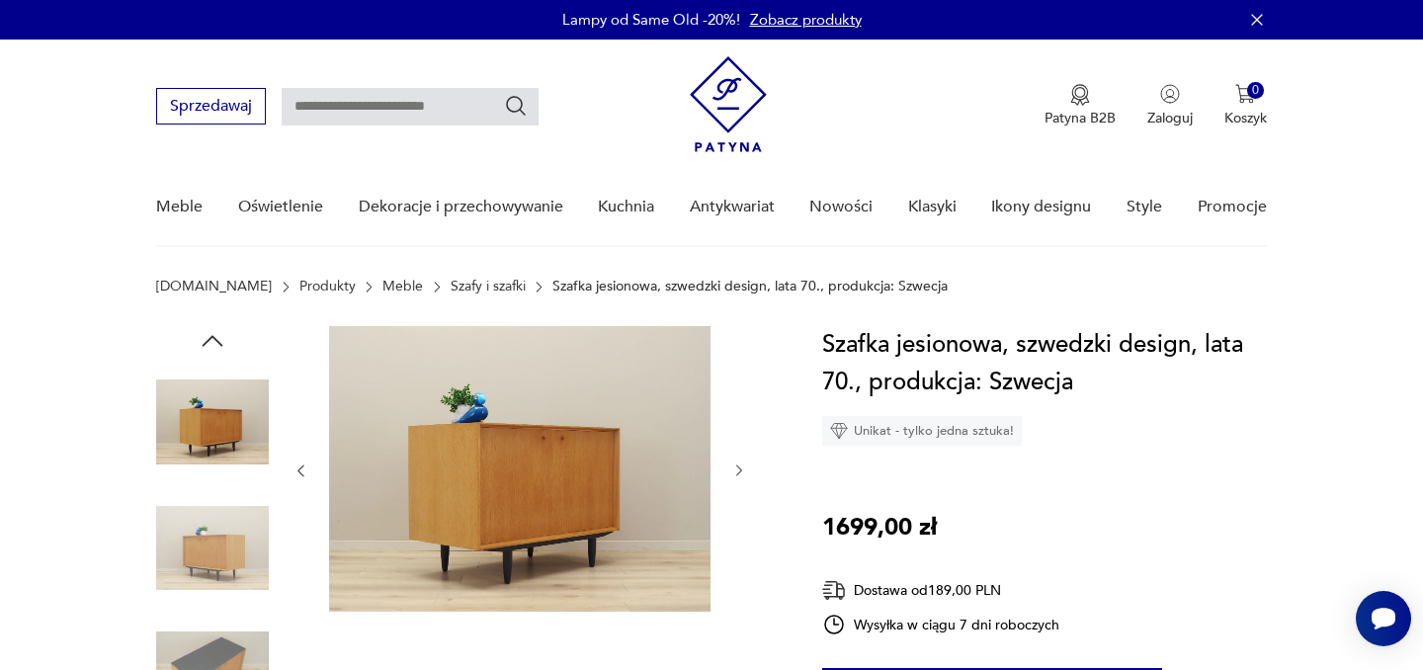
click at [736, 471] on icon "button" at bounding box center [739, 471] width 17 height 17
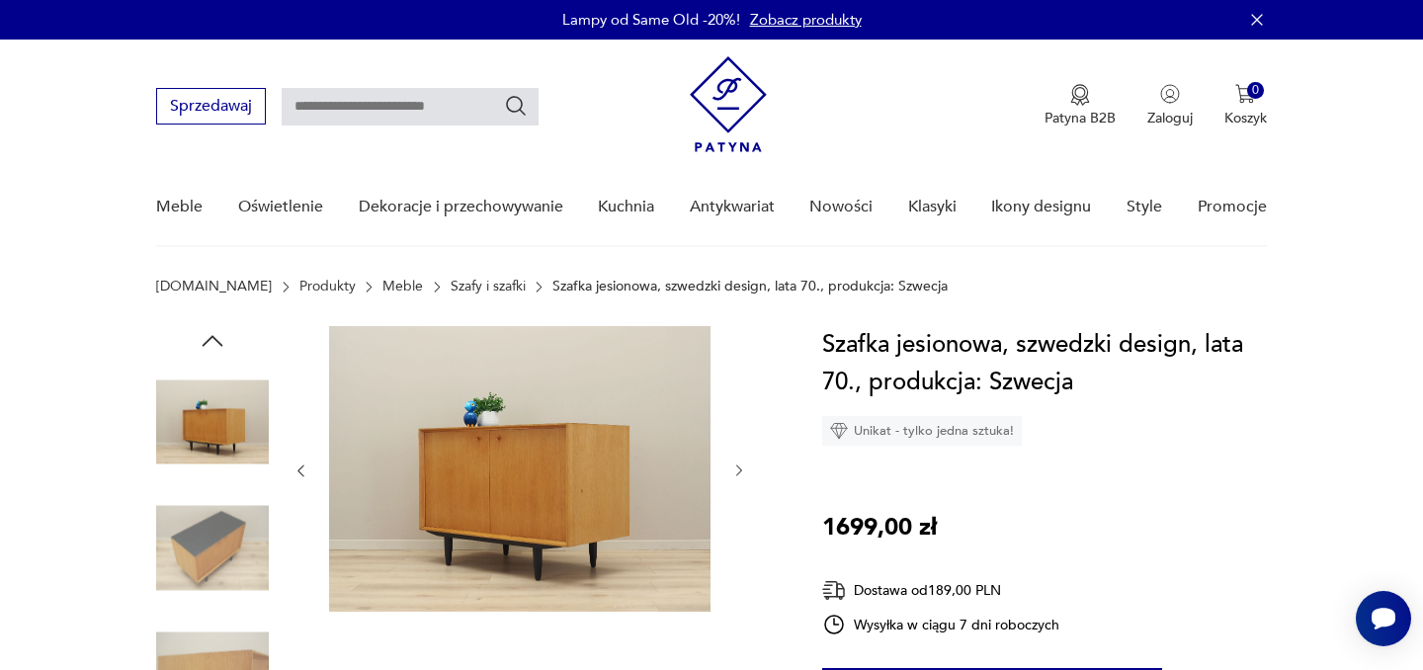
click at [736, 471] on icon "button" at bounding box center [739, 471] width 17 height 17
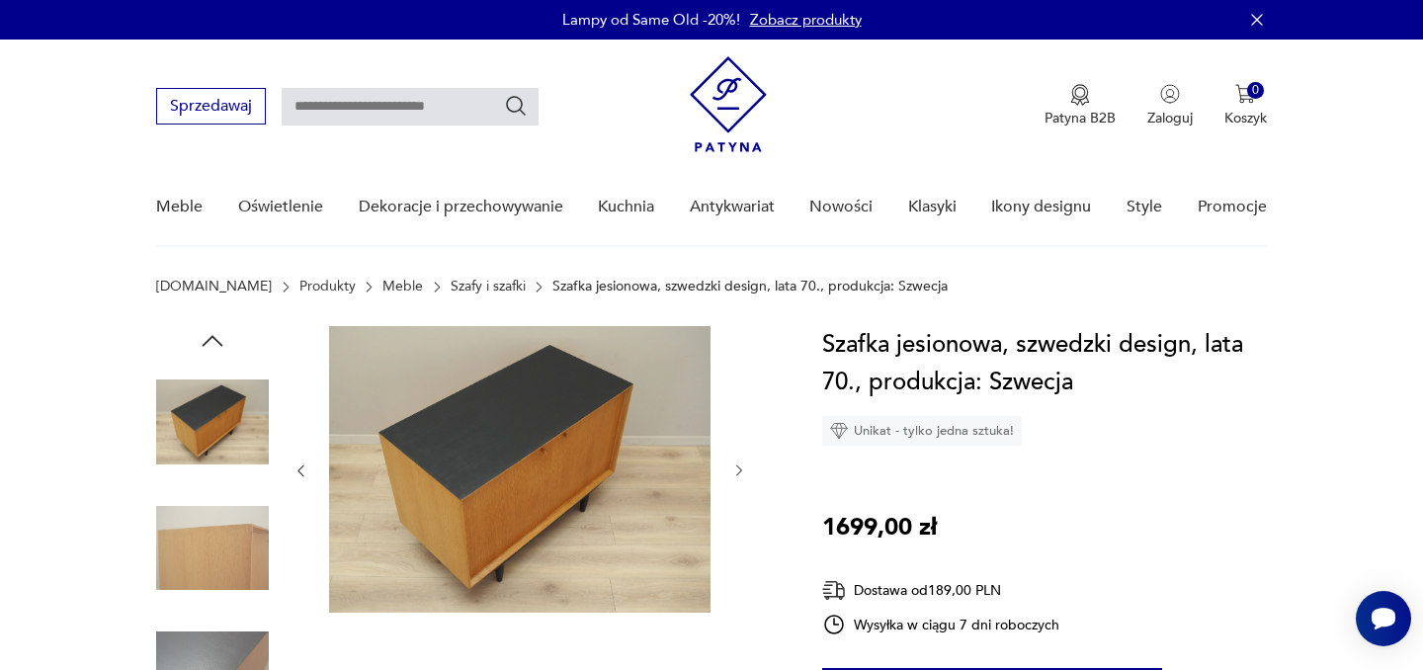
click at [736, 471] on icon "button" at bounding box center [739, 471] width 17 height 17
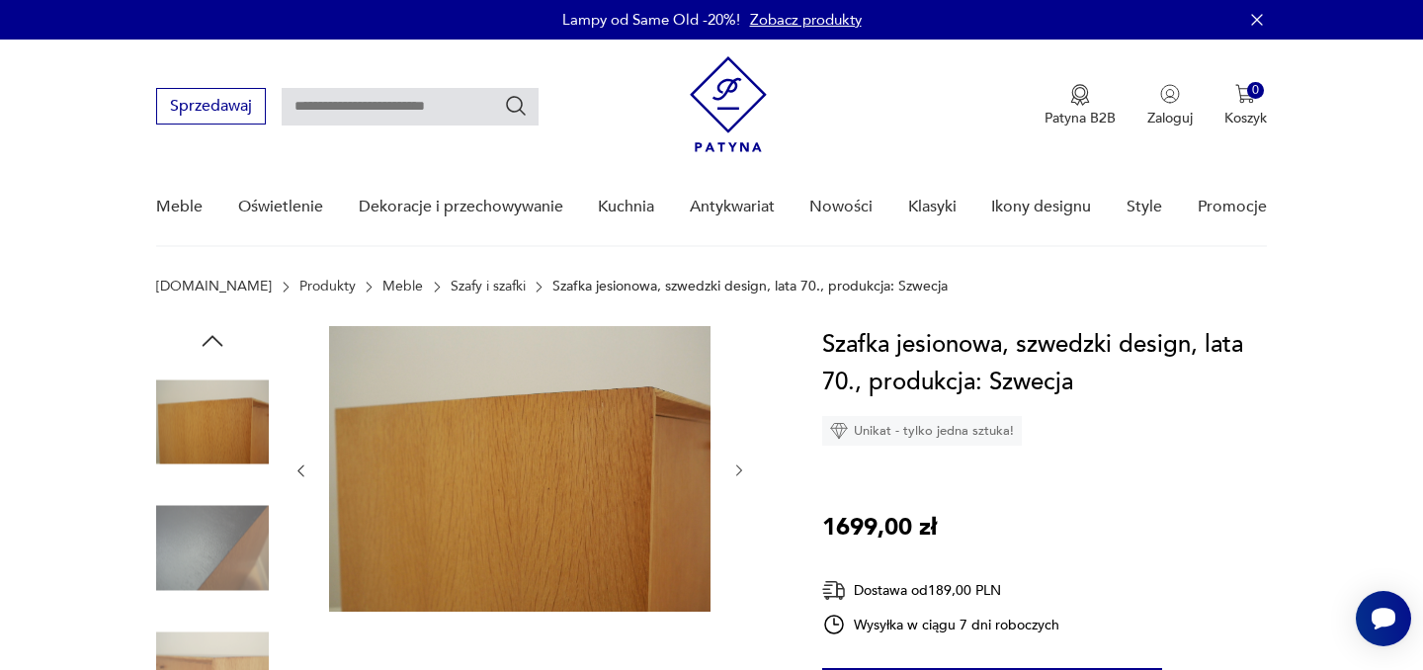
click at [305, 468] on icon "button" at bounding box center [301, 471] width 17 height 17
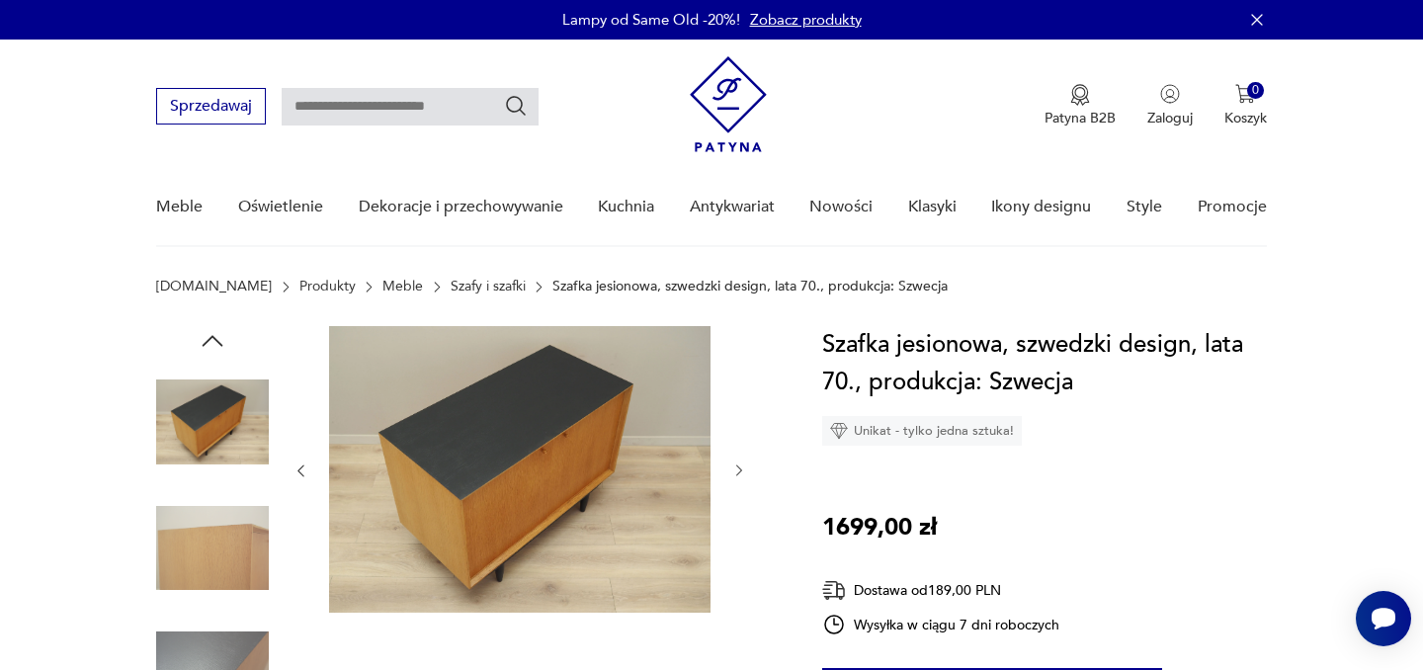
click at [740, 470] on icon "button" at bounding box center [739, 471] width 17 height 17
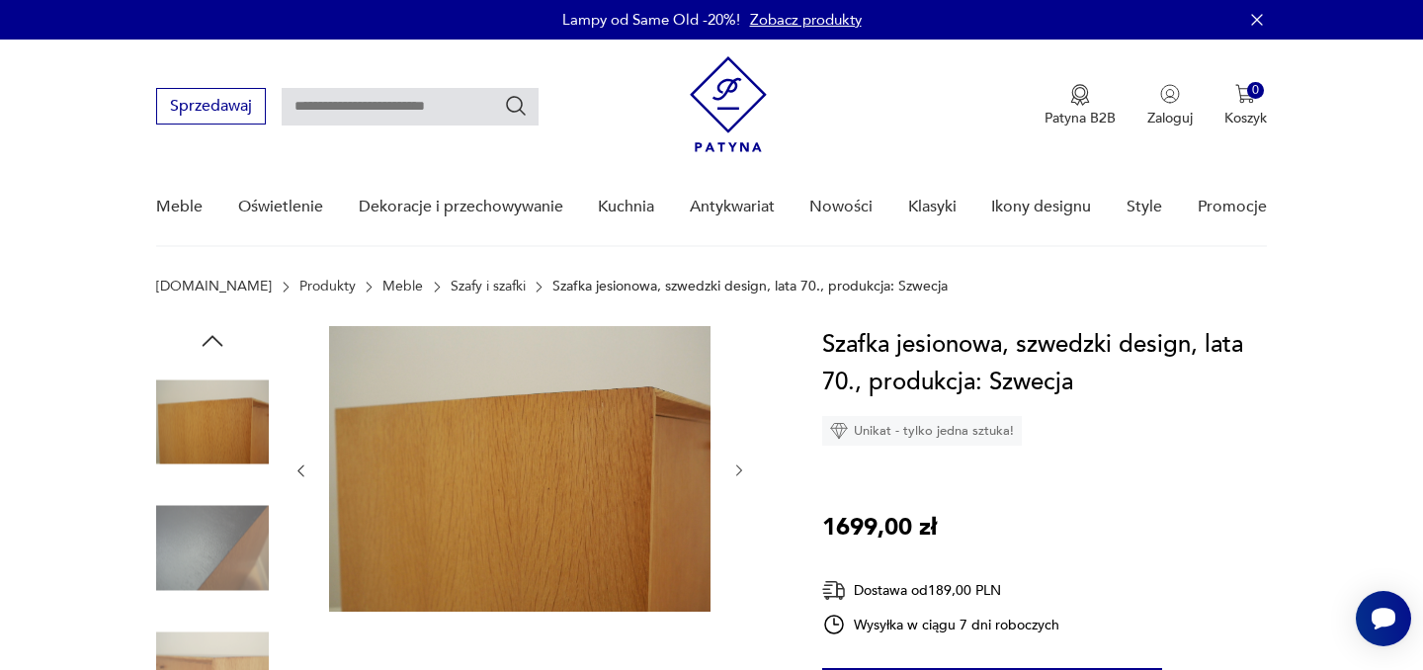
click at [740, 470] on icon "button" at bounding box center [739, 471] width 17 height 17
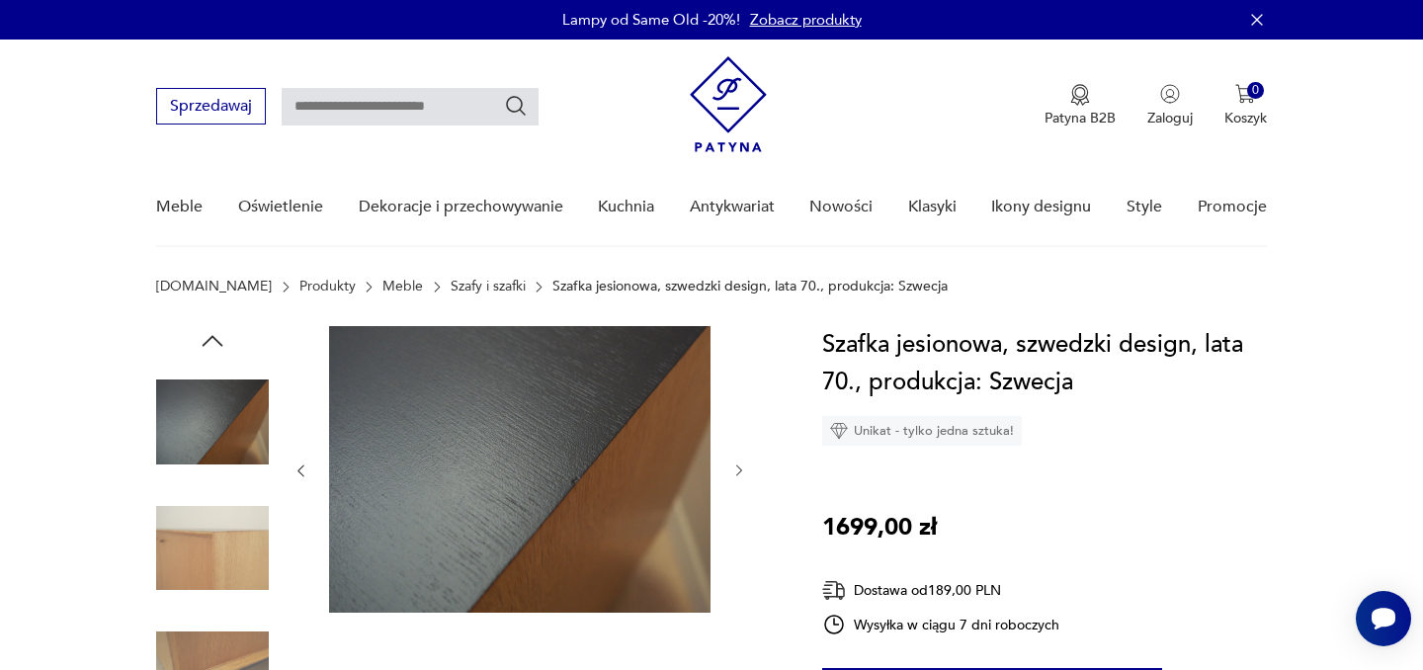
click at [740, 470] on icon "button" at bounding box center [739, 471] width 17 height 17
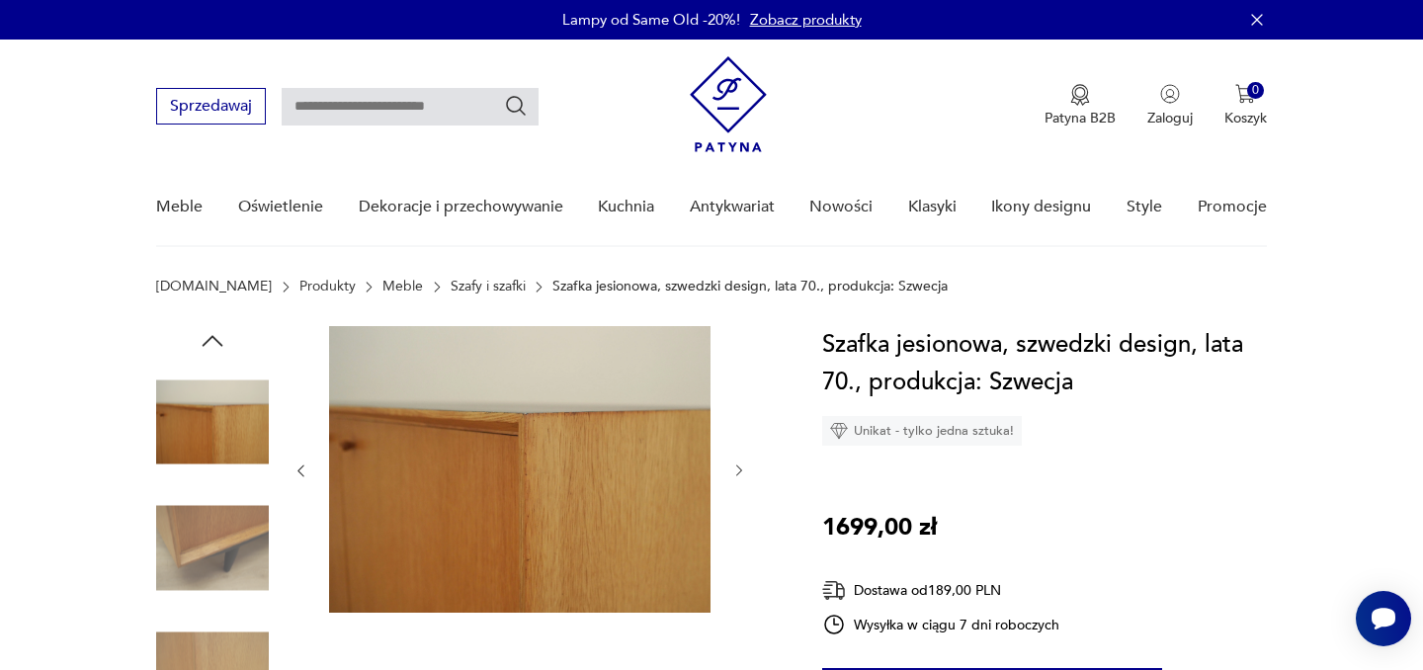
click at [740, 470] on icon "button" at bounding box center [739, 471] width 17 height 17
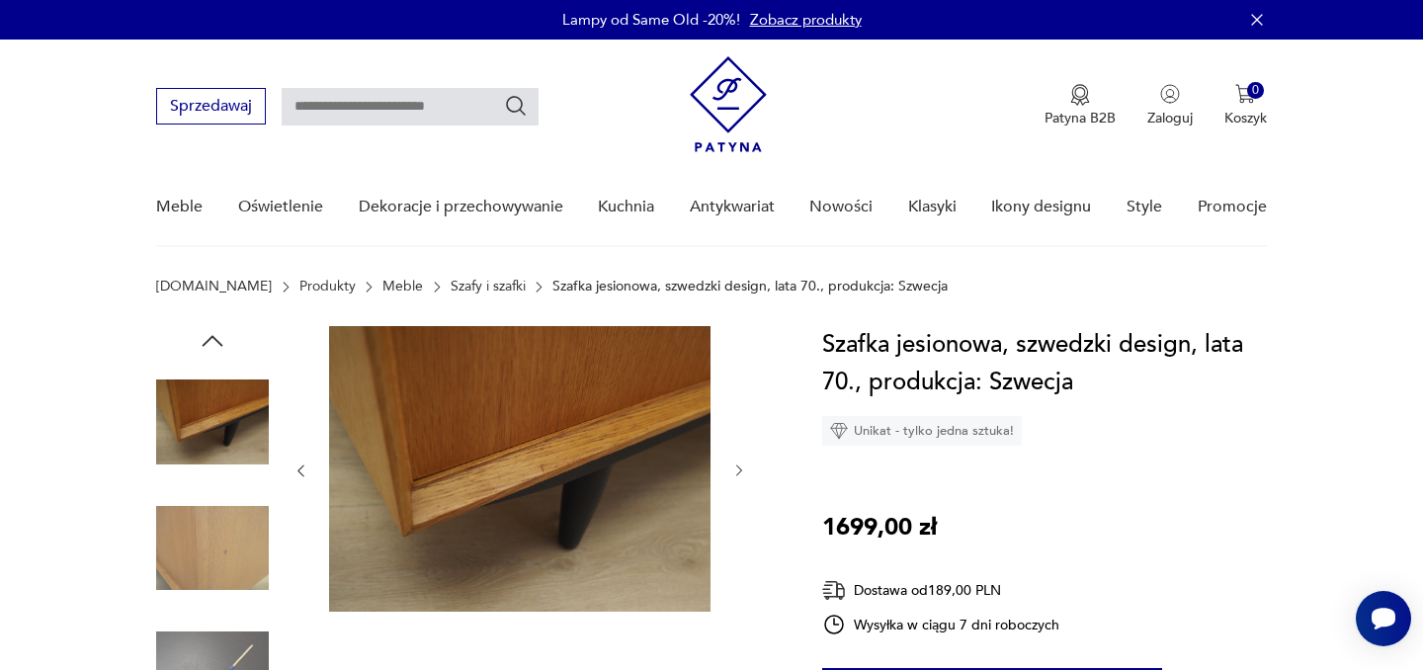
click at [740, 470] on icon "button" at bounding box center [739, 471] width 17 height 17
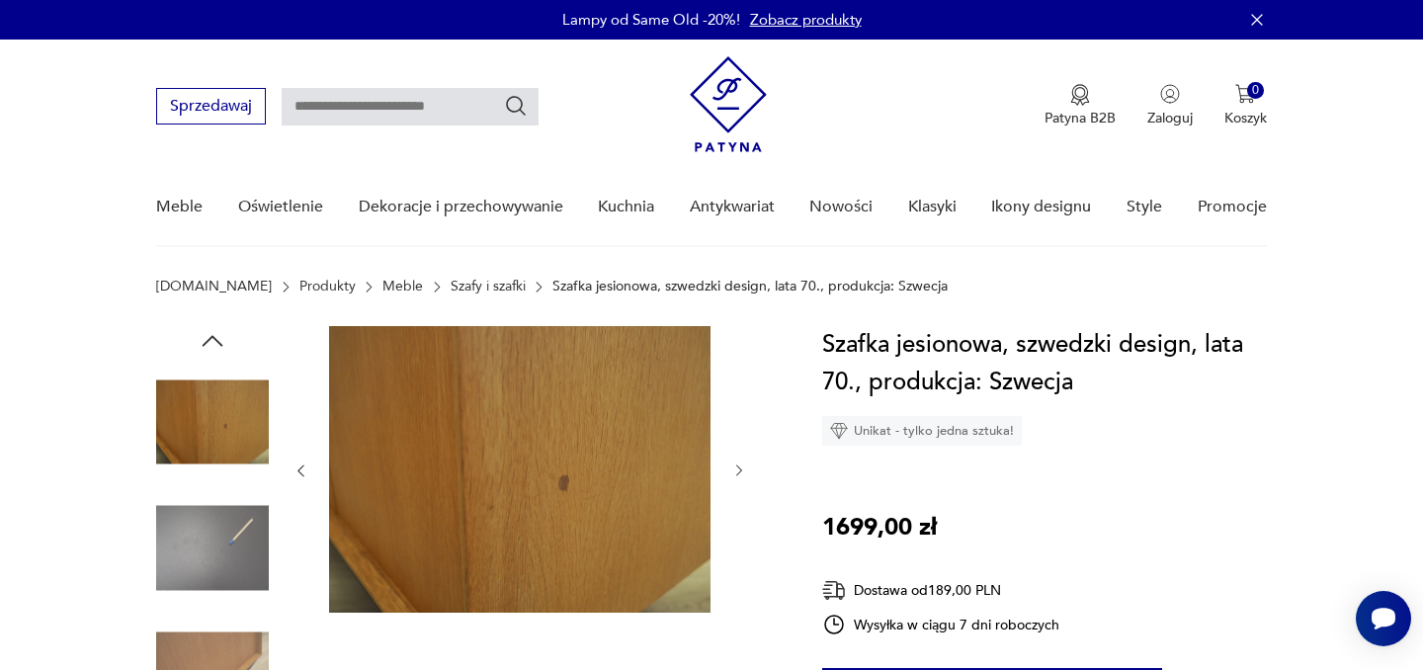
click at [740, 470] on icon "button" at bounding box center [739, 471] width 17 height 17
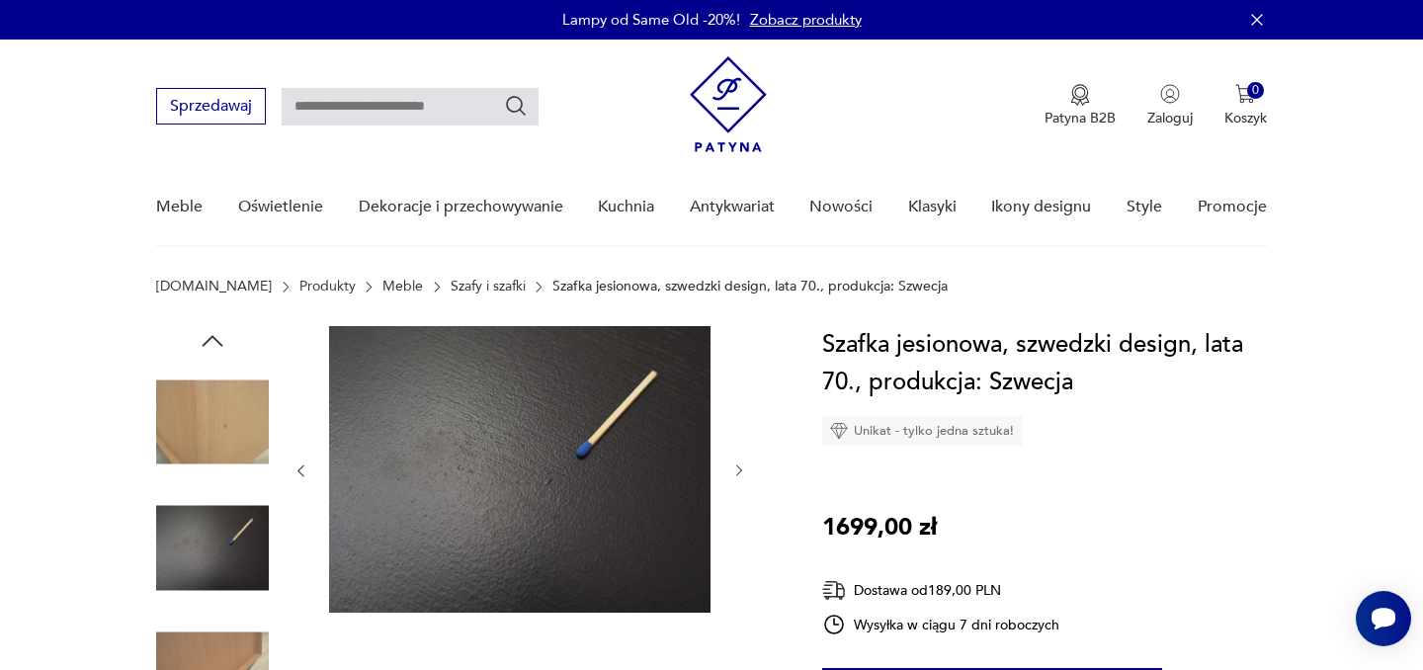
click at [740, 470] on icon "button" at bounding box center [739, 471] width 17 height 17
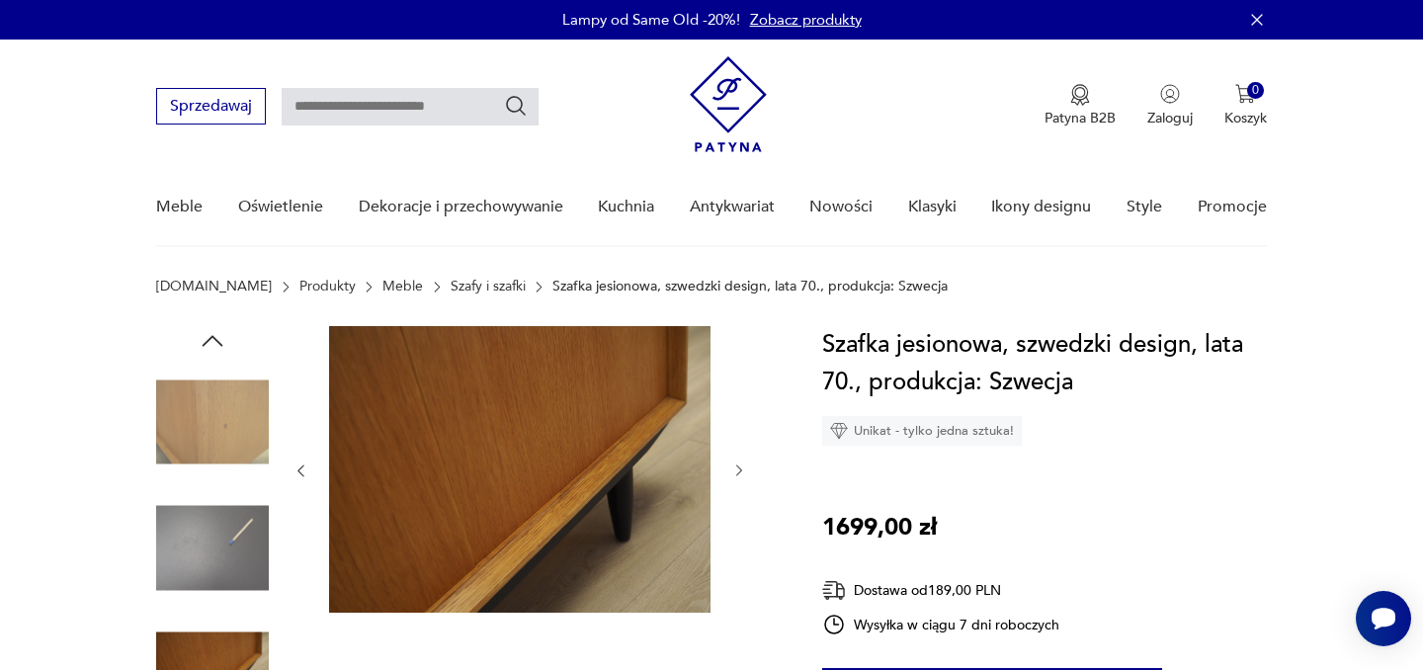
click at [740, 470] on icon "button" at bounding box center [739, 471] width 17 height 17
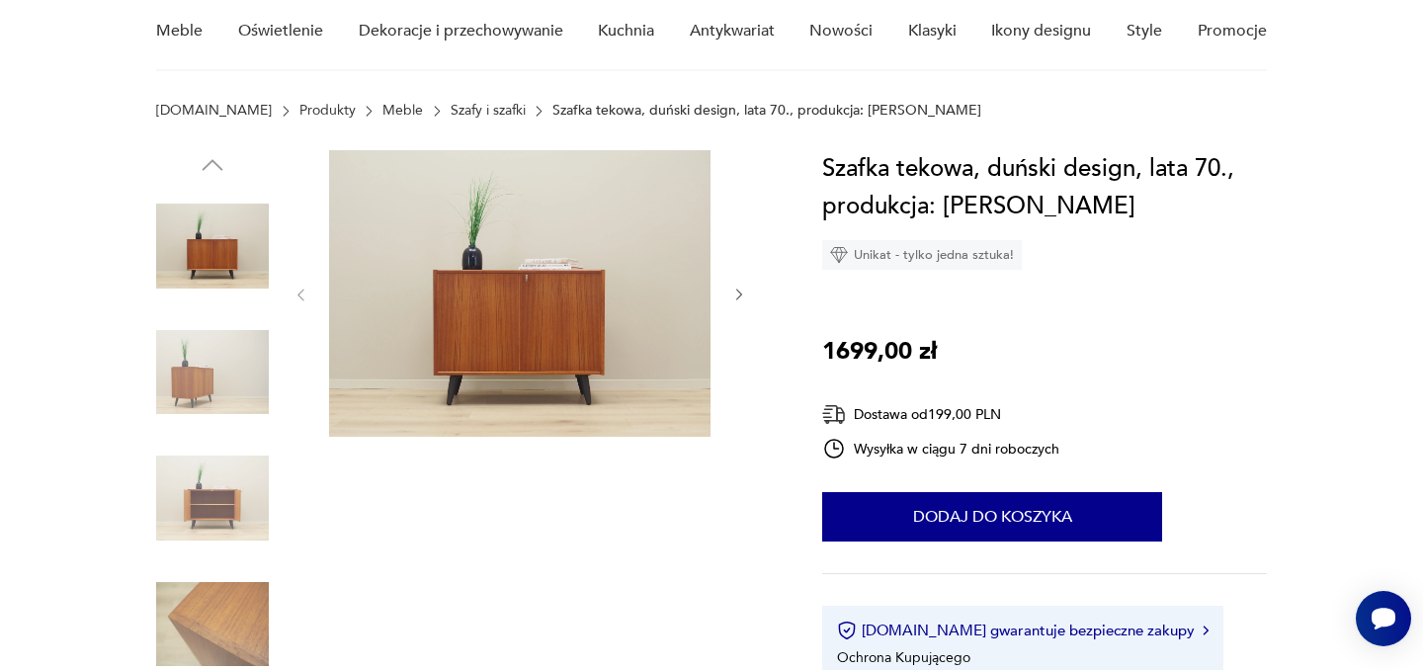
scroll to position [181, 0]
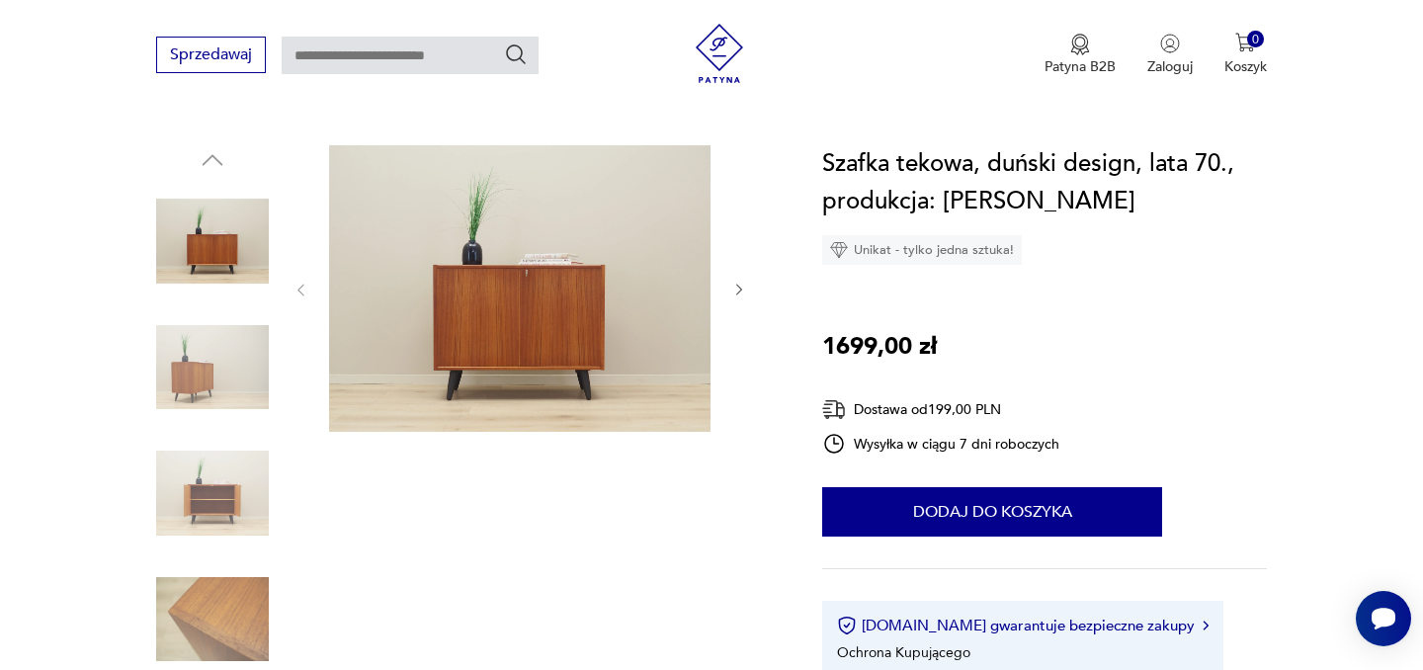
click at [740, 286] on icon "button" at bounding box center [739, 290] width 17 height 17
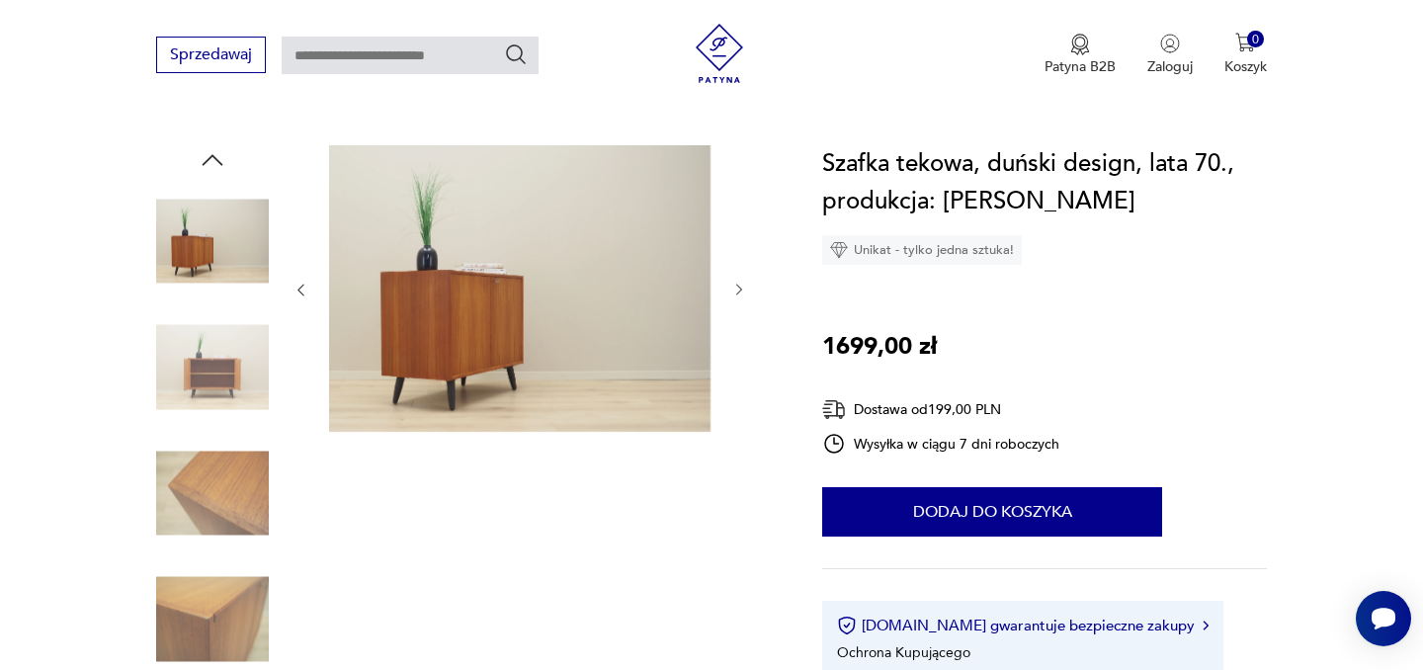
click at [740, 286] on icon "button" at bounding box center [739, 290] width 17 height 17
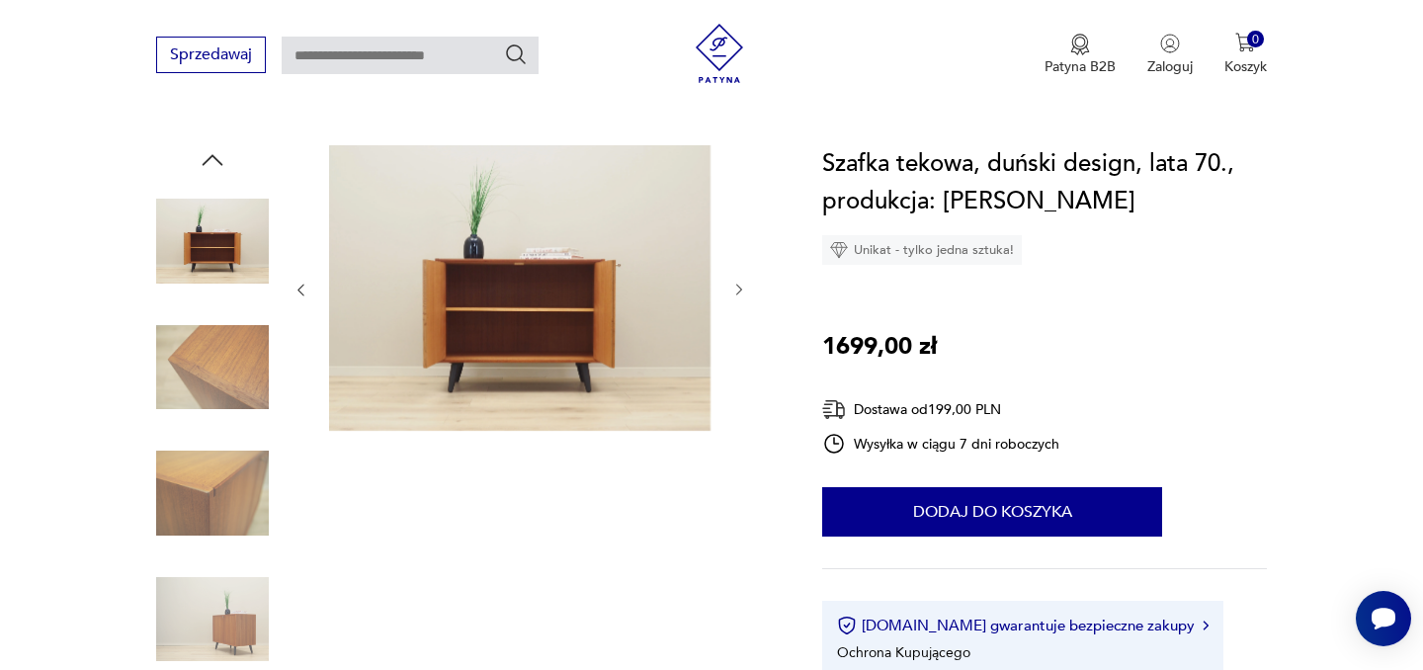
click at [740, 286] on icon "button" at bounding box center [739, 290] width 17 height 17
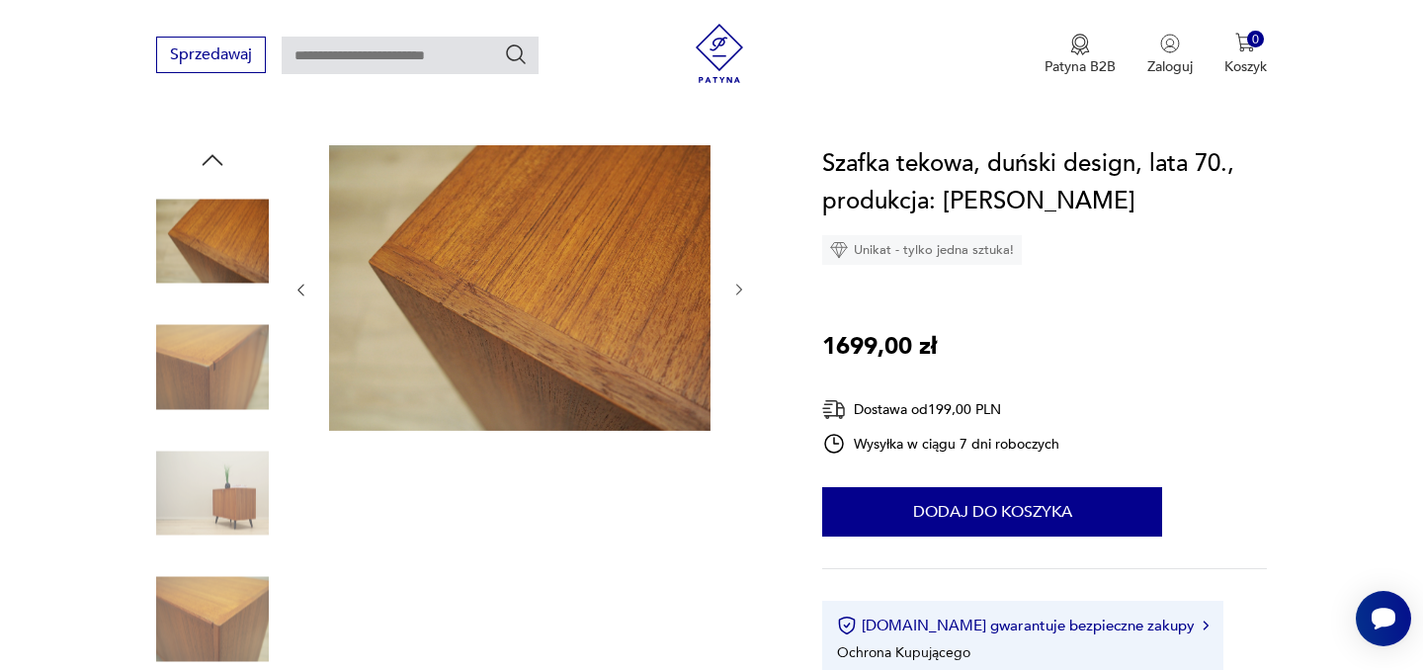
click at [740, 286] on icon "button" at bounding box center [739, 290] width 17 height 17
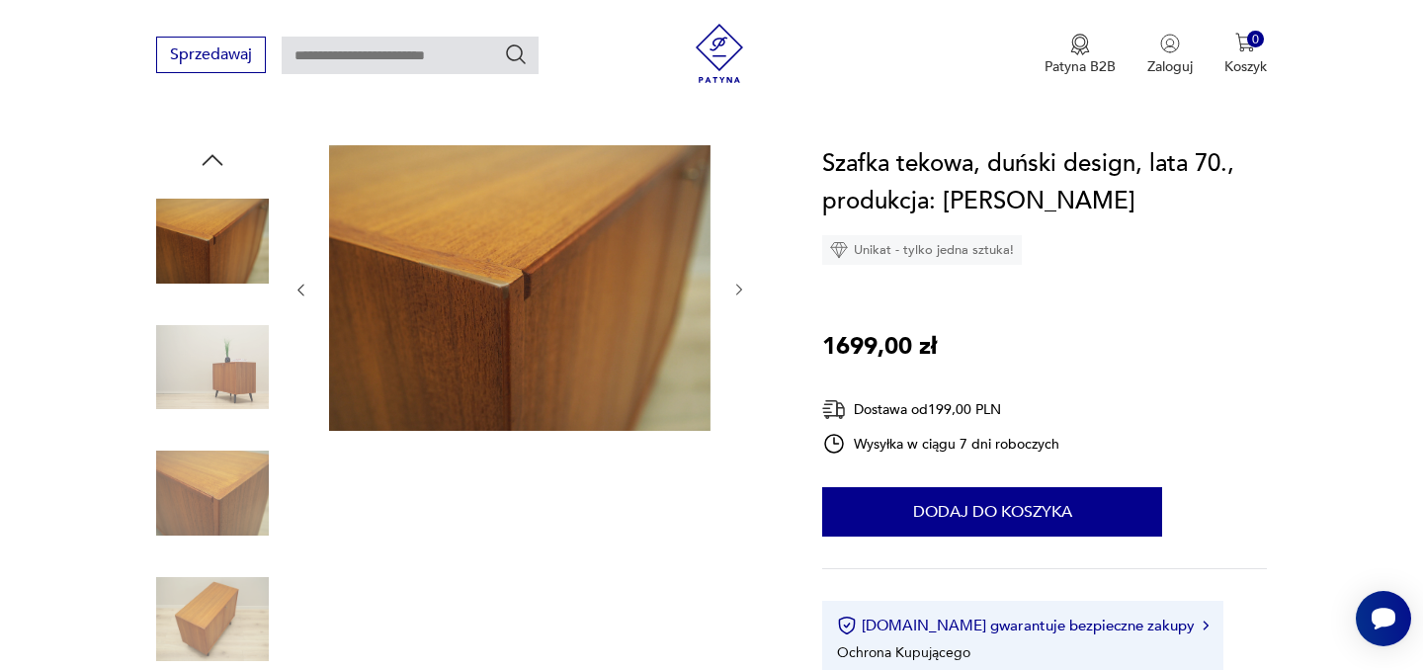
click at [740, 286] on icon "button" at bounding box center [739, 290] width 17 height 17
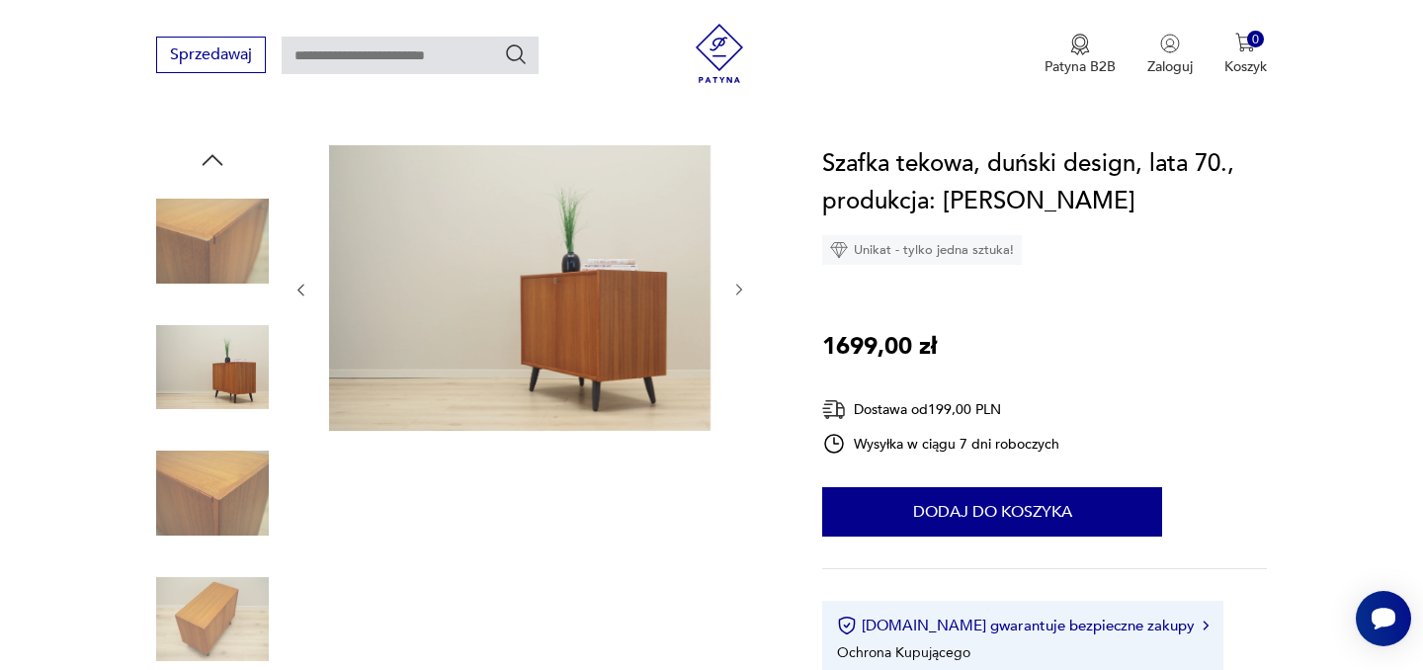
click at [740, 286] on icon "button" at bounding box center [739, 290] width 17 height 17
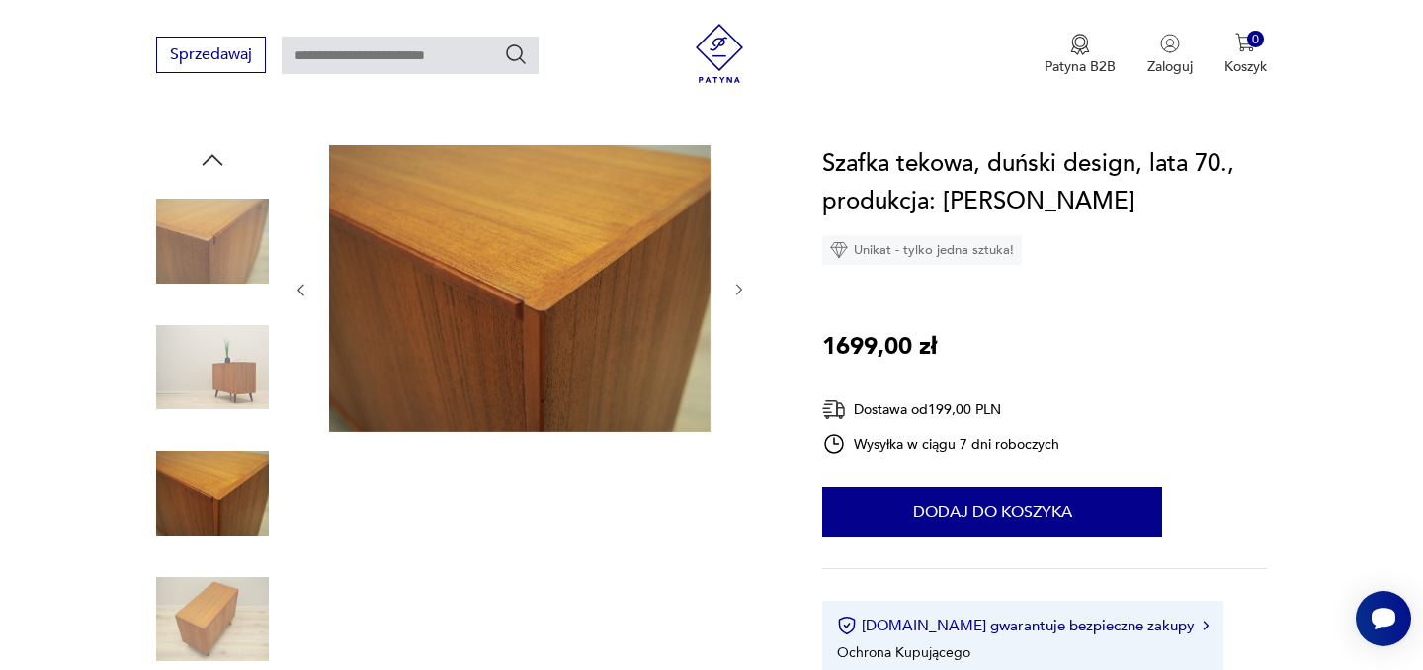
click at [740, 286] on icon "button" at bounding box center [739, 290] width 17 height 17
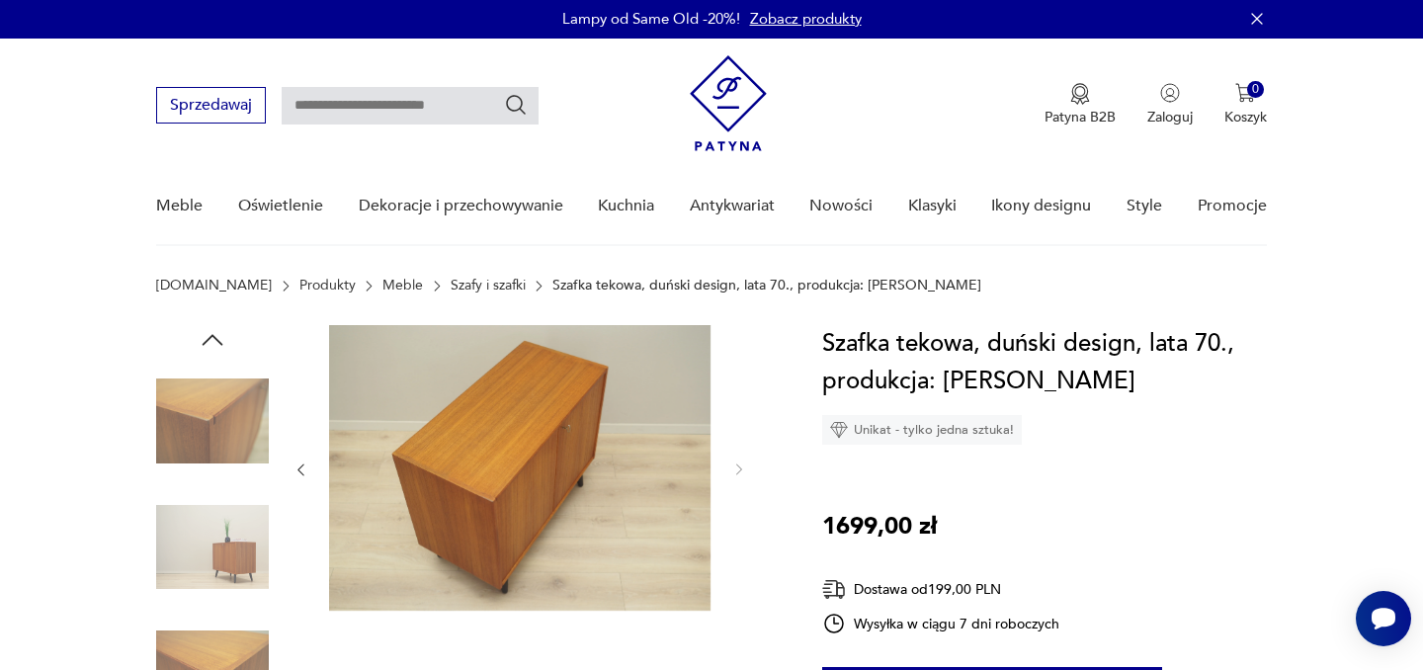
scroll to position [0, 0]
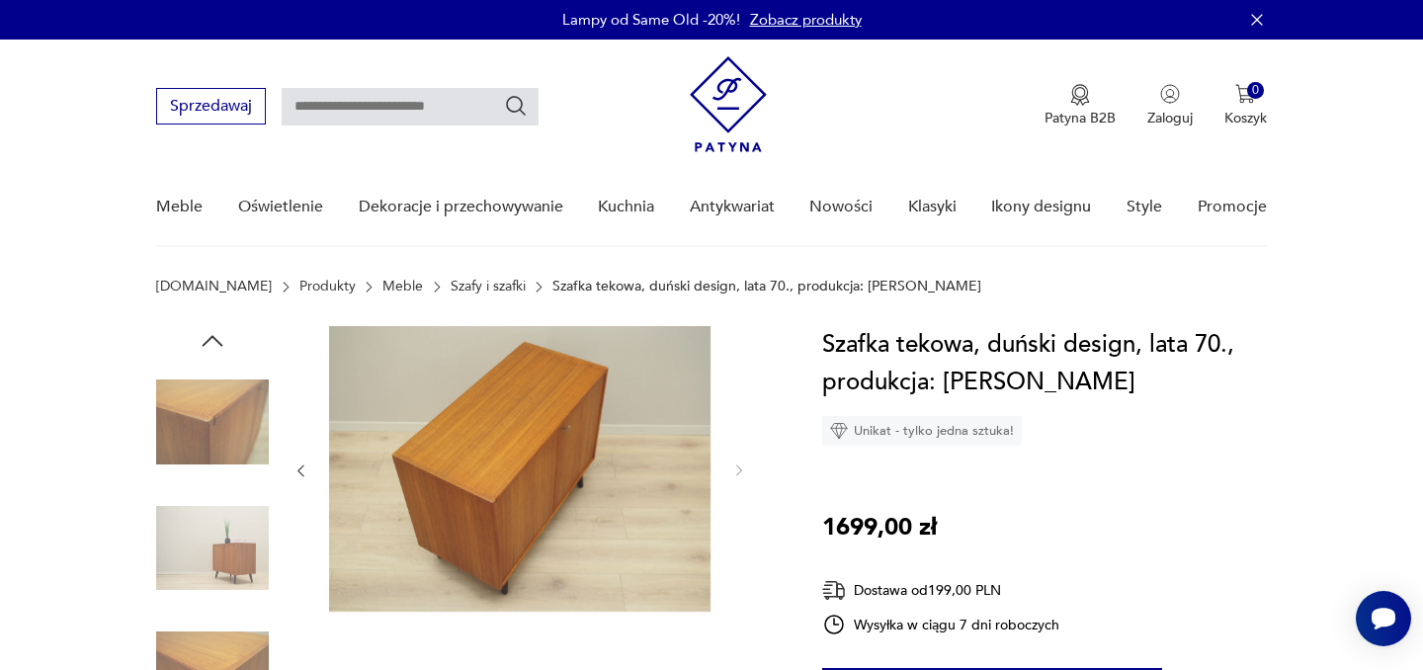
click at [226, 419] on img at bounding box center [212, 422] width 113 height 113
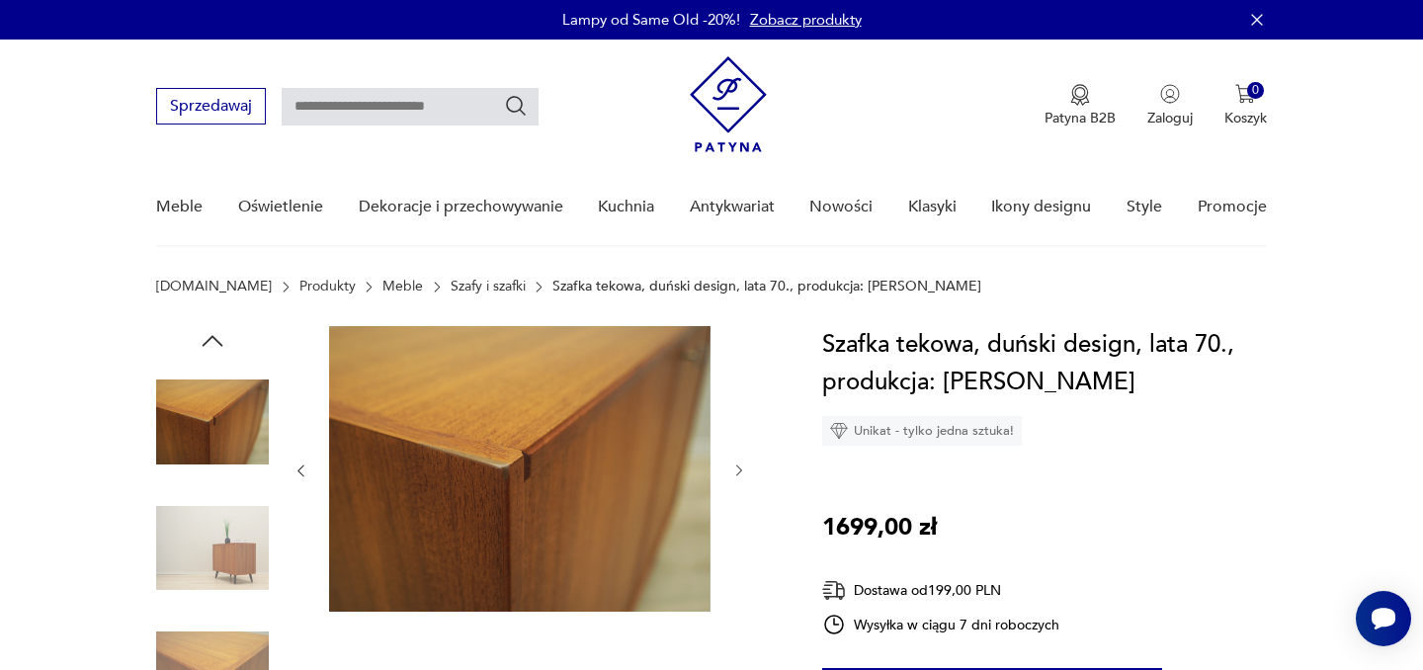
click at [234, 537] on img at bounding box center [212, 548] width 113 height 113
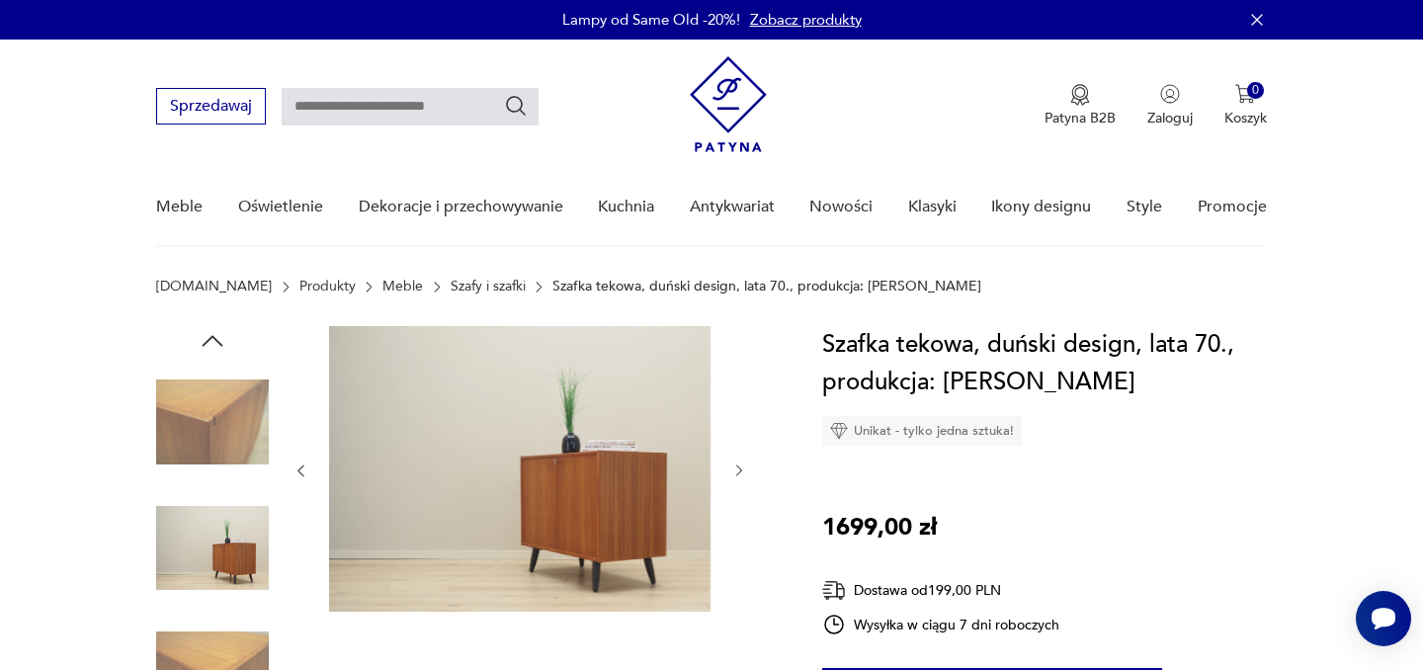
click at [211, 342] on icon "button" at bounding box center [213, 341] width 30 height 30
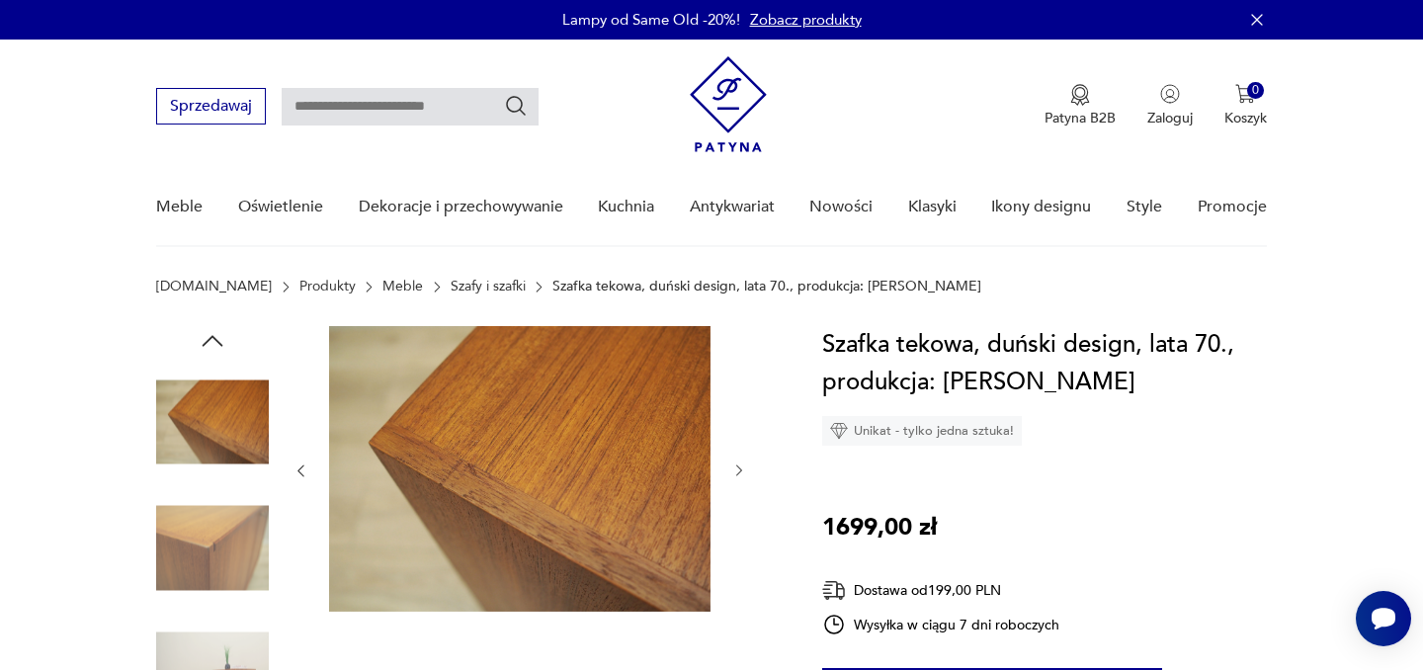
click at [211, 342] on icon "button" at bounding box center [213, 341] width 30 height 30
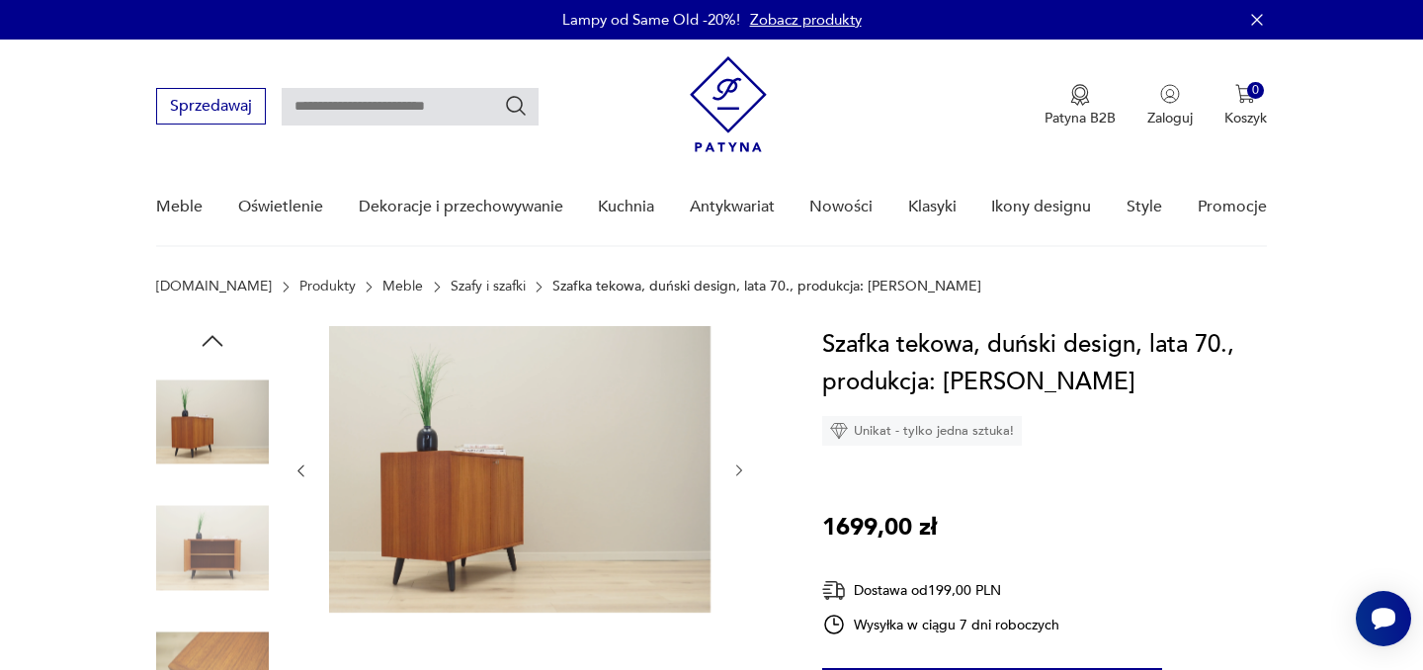
click at [211, 342] on icon "button" at bounding box center [213, 341] width 30 height 30
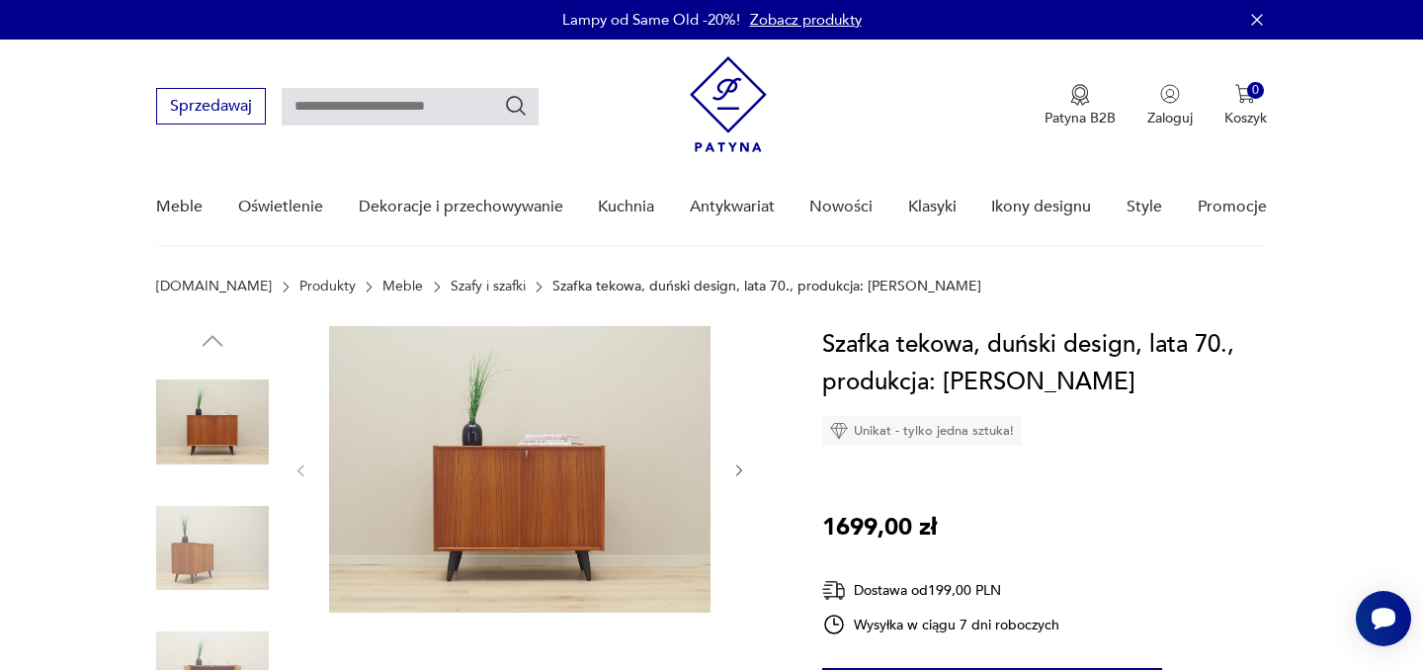
click at [218, 411] on img at bounding box center [212, 422] width 113 height 113
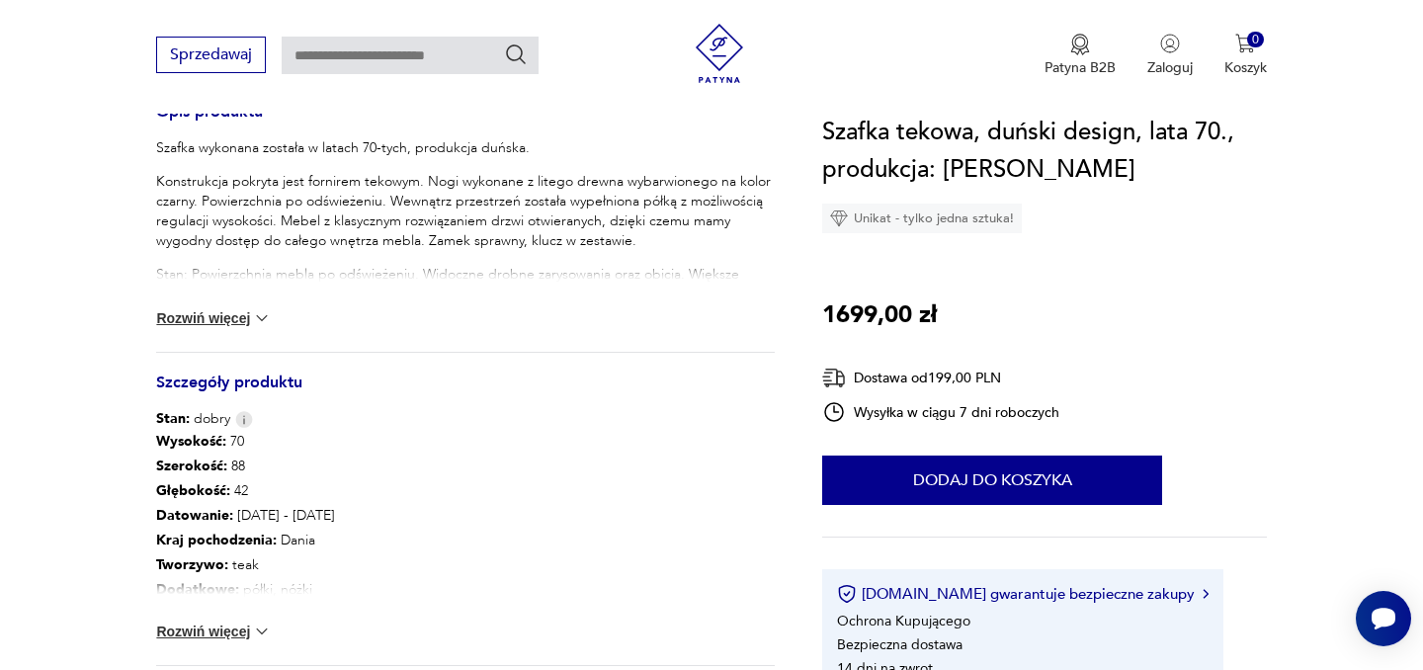
scroll to position [843, 0]
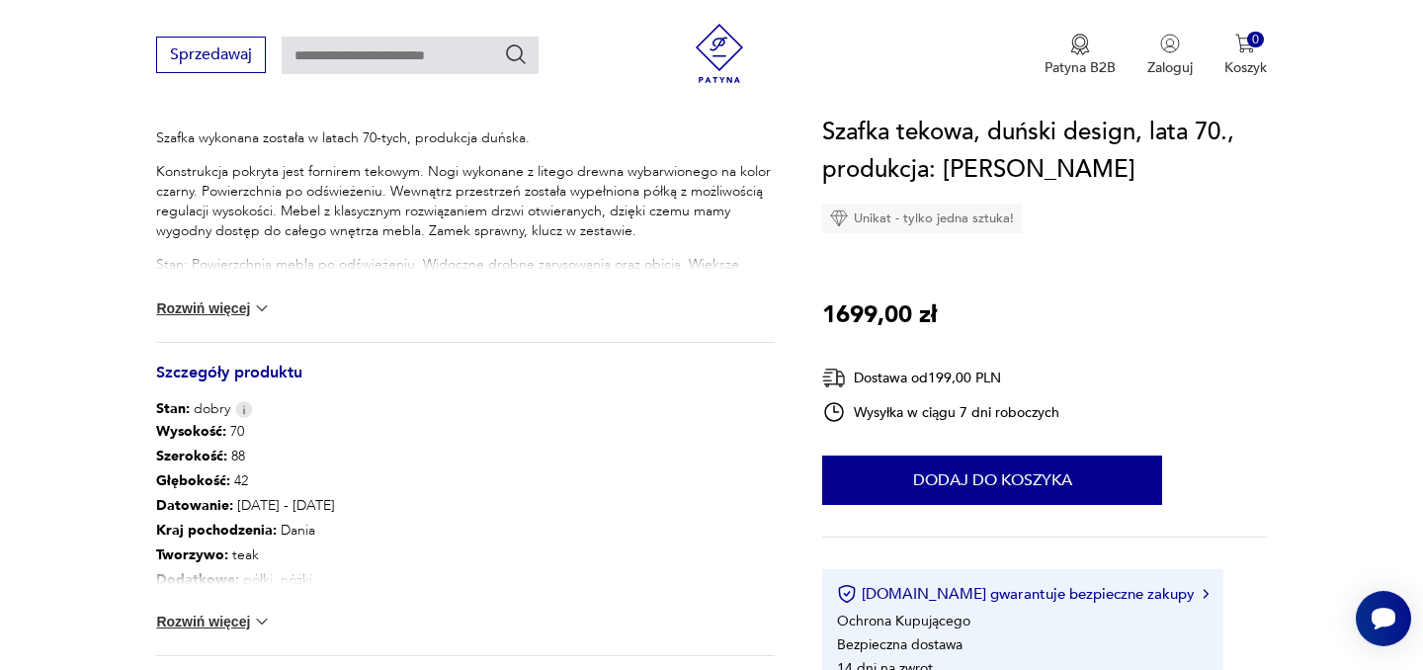
click at [235, 621] on button "Rozwiń więcej" at bounding box center [213, 622] width 115 height 20
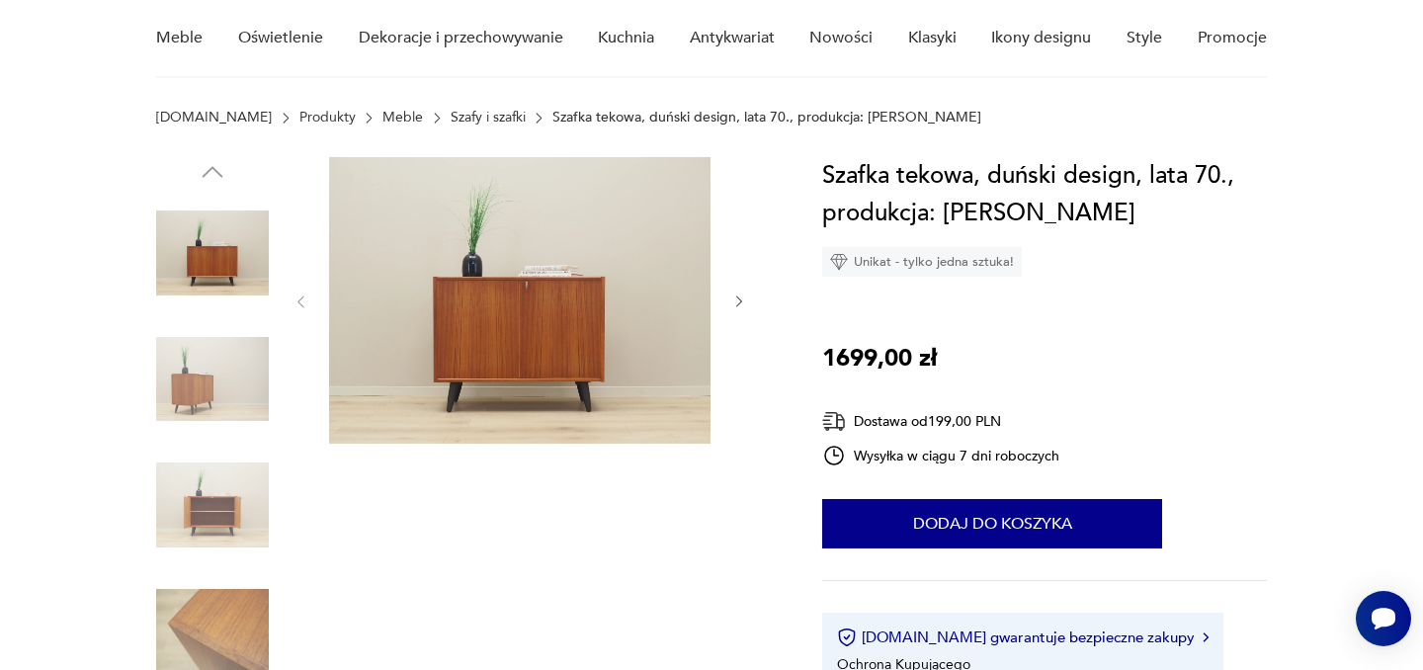
scroll to position [162, 0]
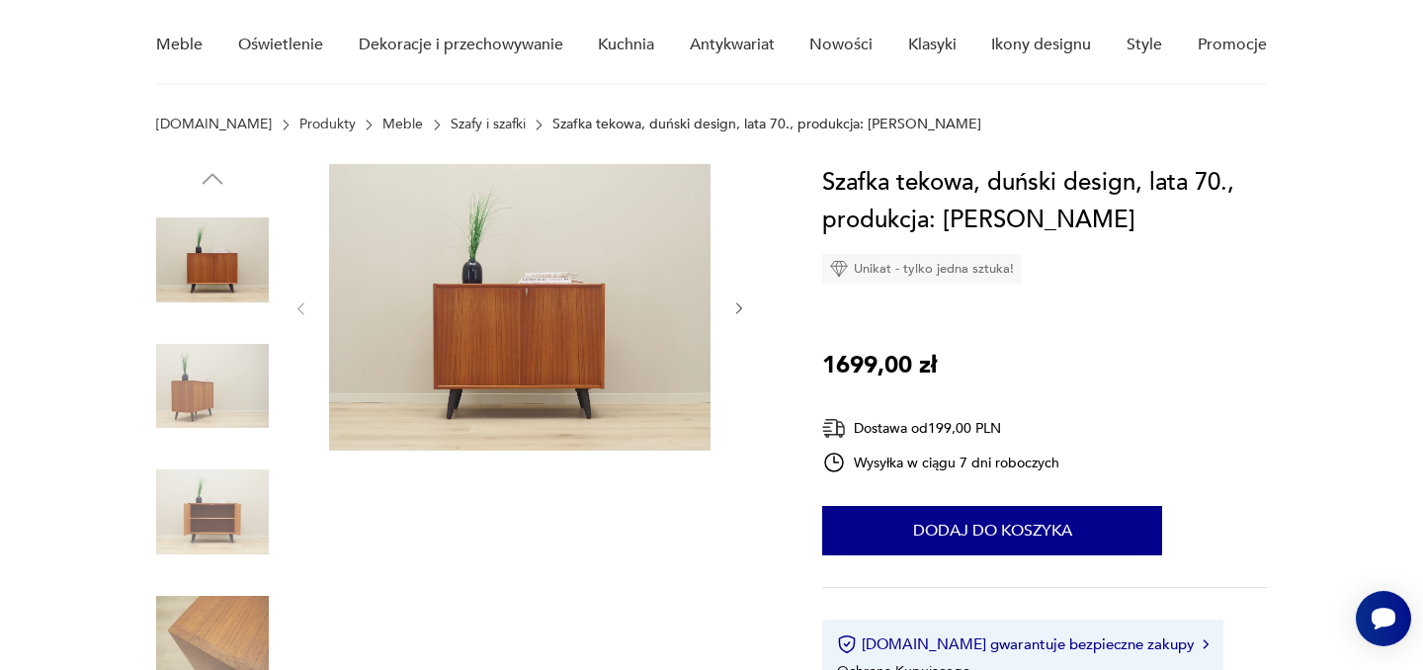
click at [737, 305] on icon "button" at bounding box center [739, 308] width 17 height 17
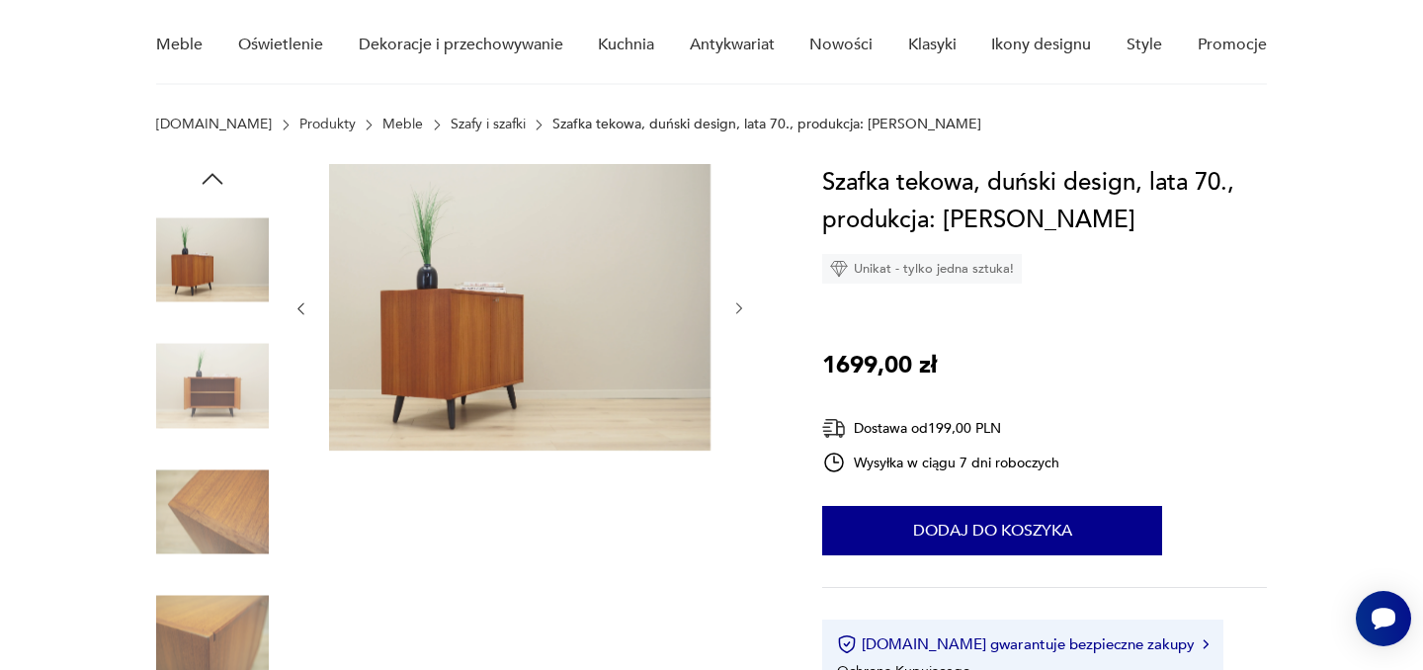
click at [737, 305] on icon "button" at bounding box center [739, 308] width 17 height 17
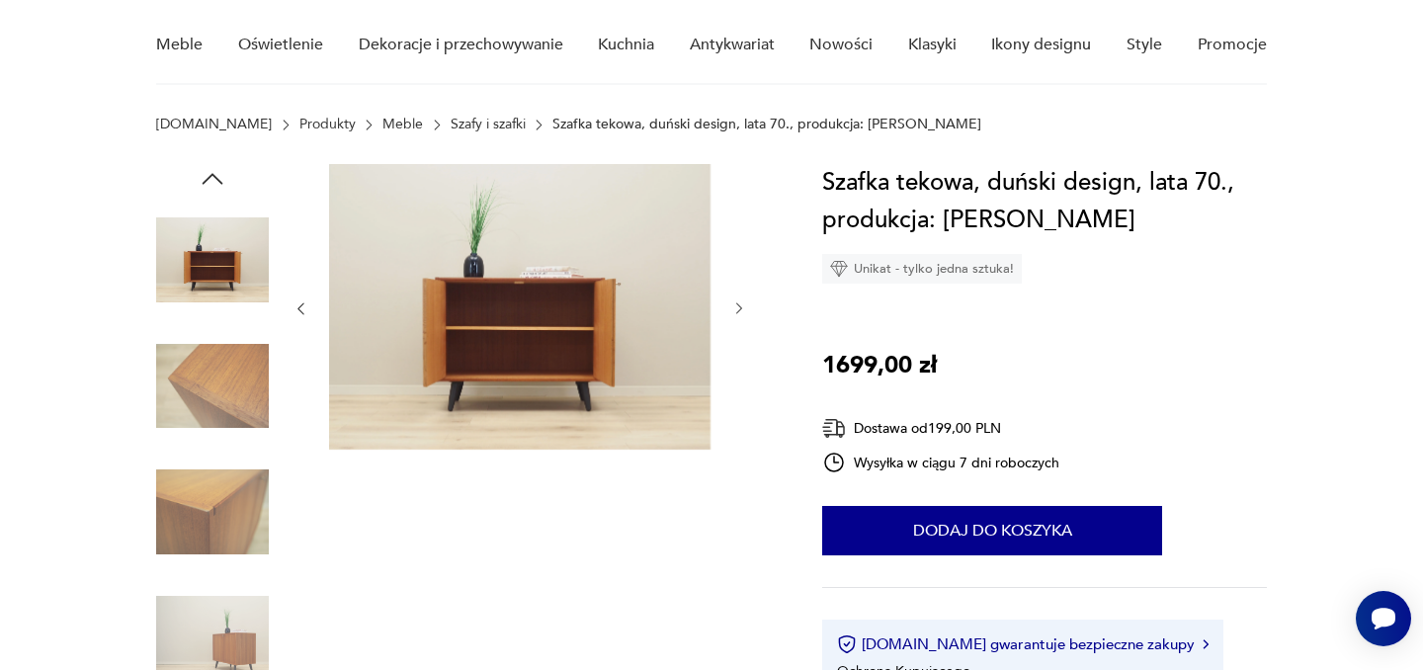
click at [737, 305] on icon "button" at bounding box center [739, 308] width 17 height 17
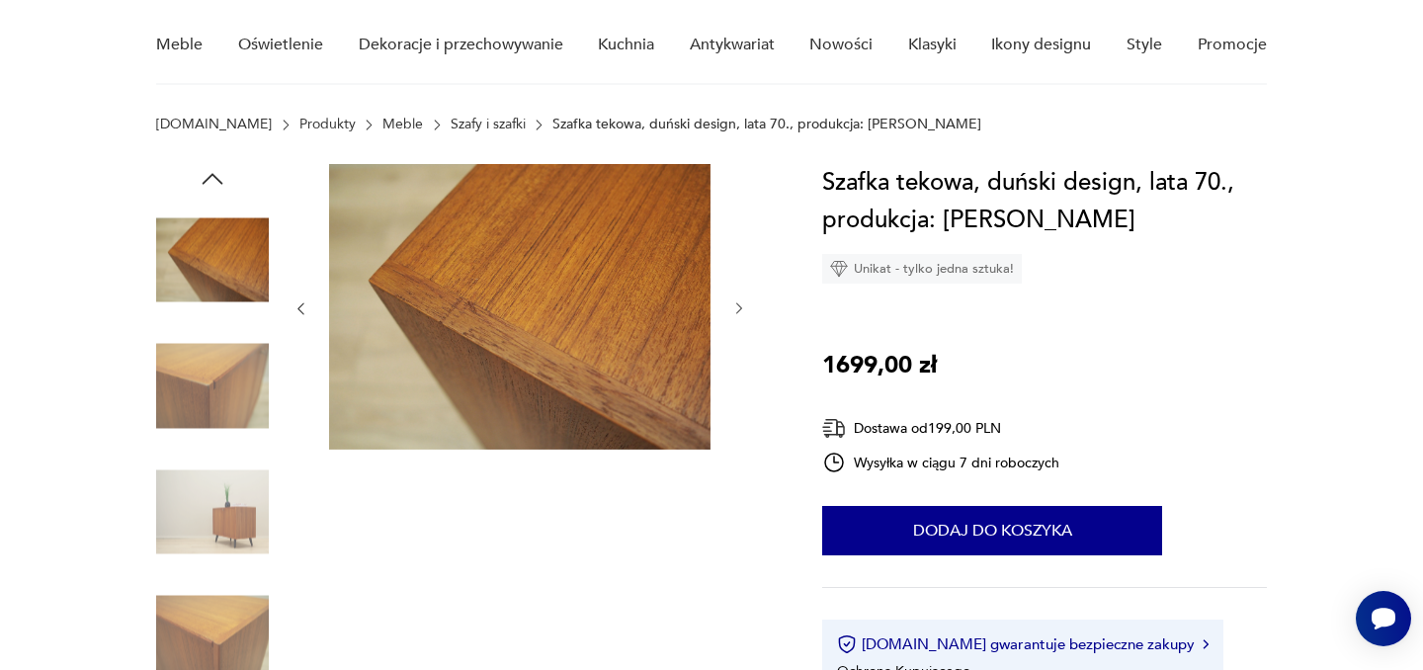
click at [737, 305] on icon "button" at bounding box center [739, 308] width 17 height 17
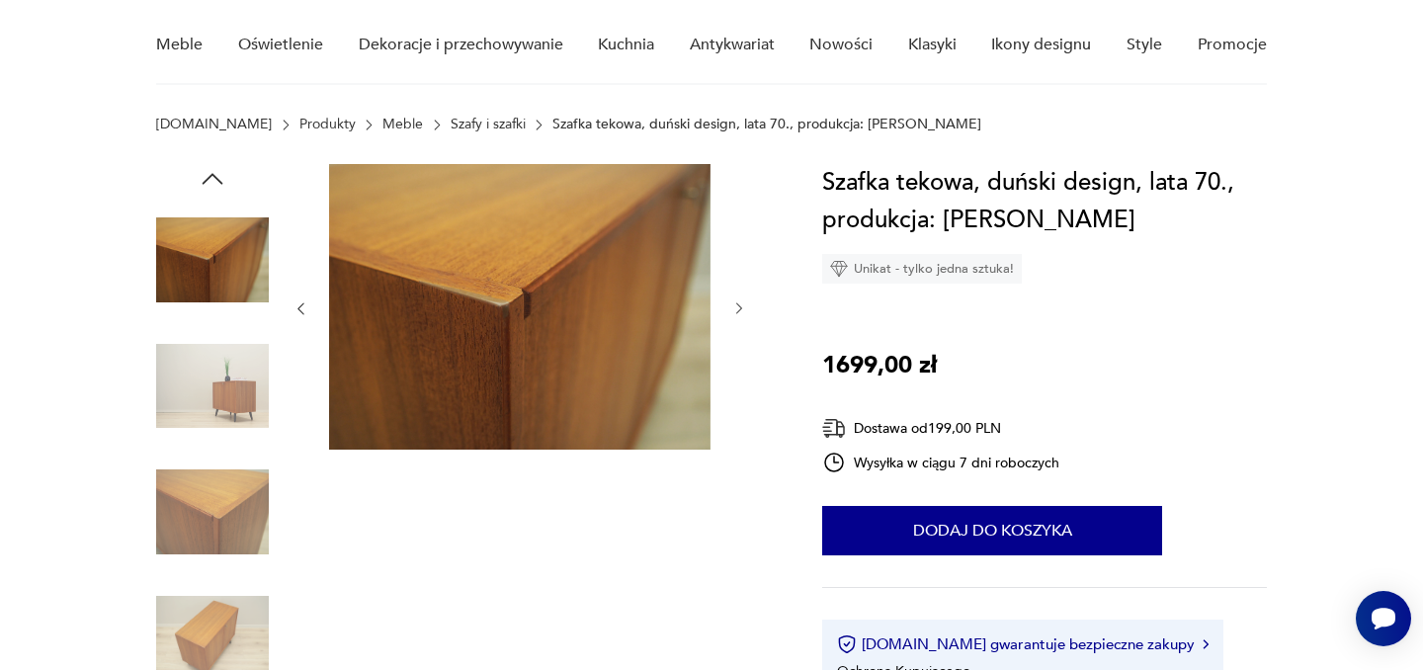
click at [737, 305] on icon "button" at bounding box center [739, 308] width 17 height 17
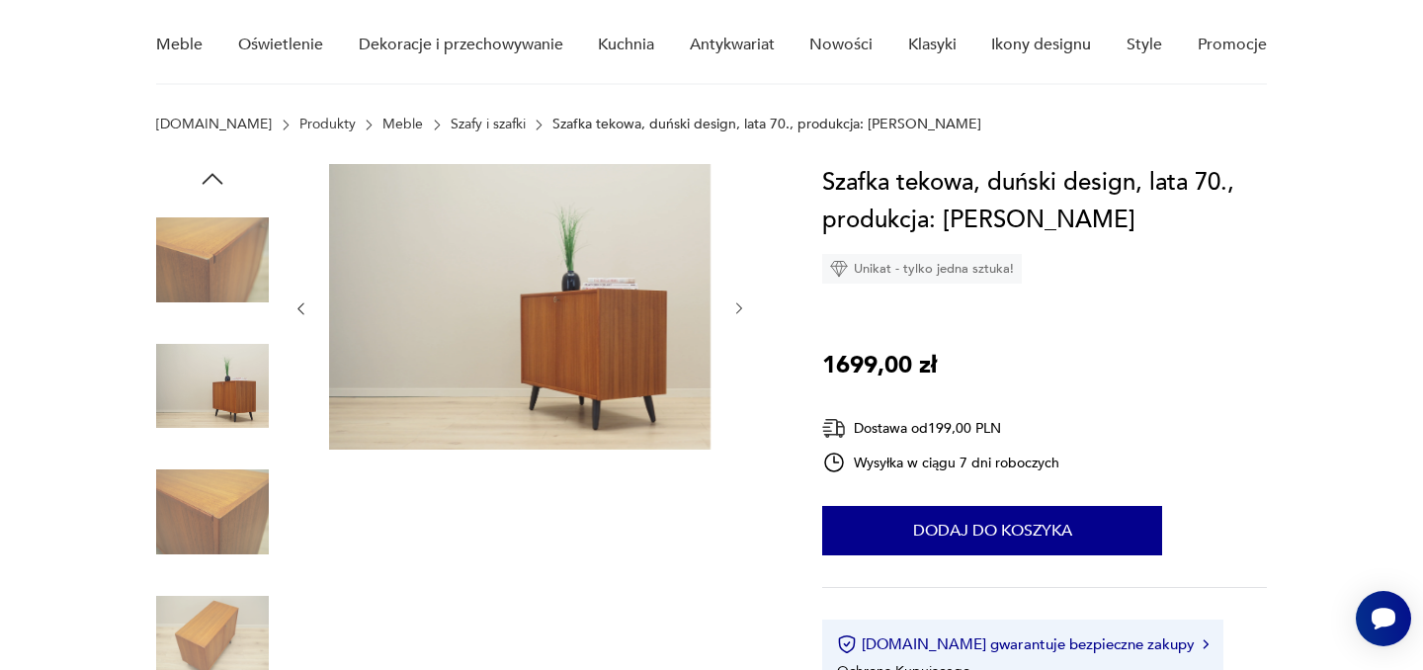
click at [737, 305] on icon "button" at bounding box center [739, 308] width 17 height 17
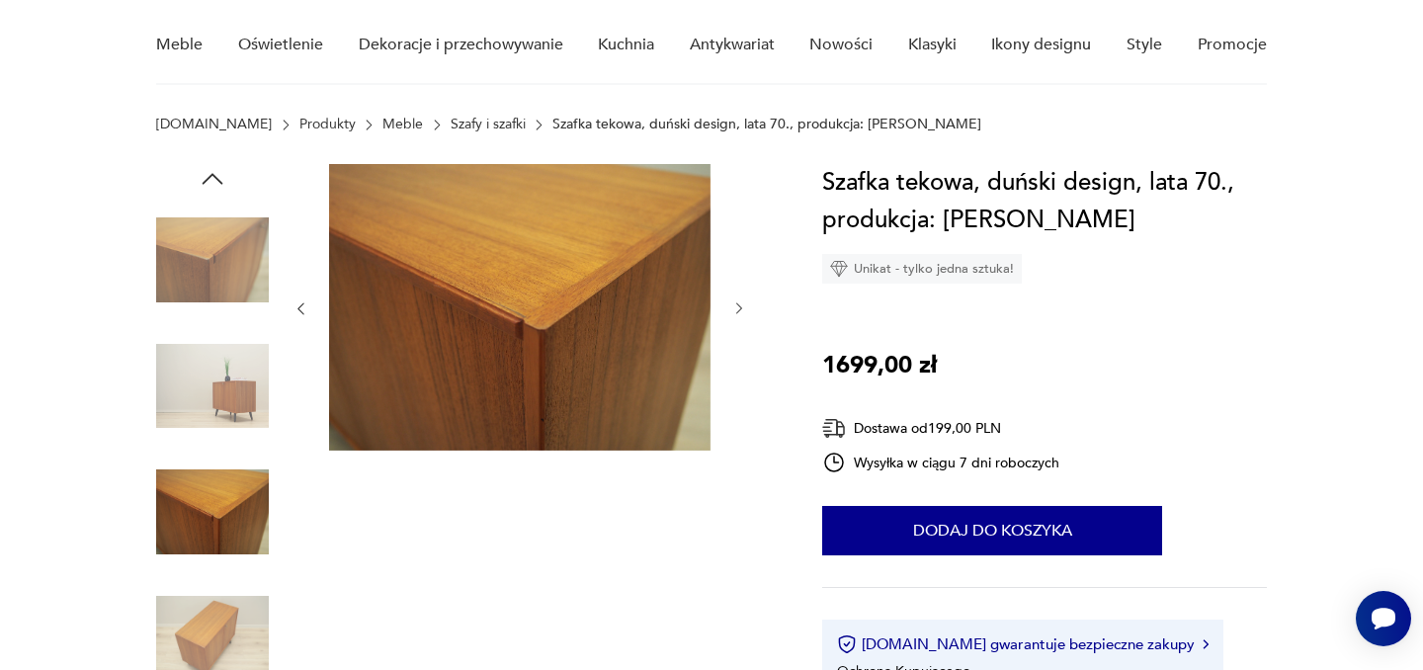
click at [737, 305] on icon "button" at bounding box center [739, 308] width 17 height 17
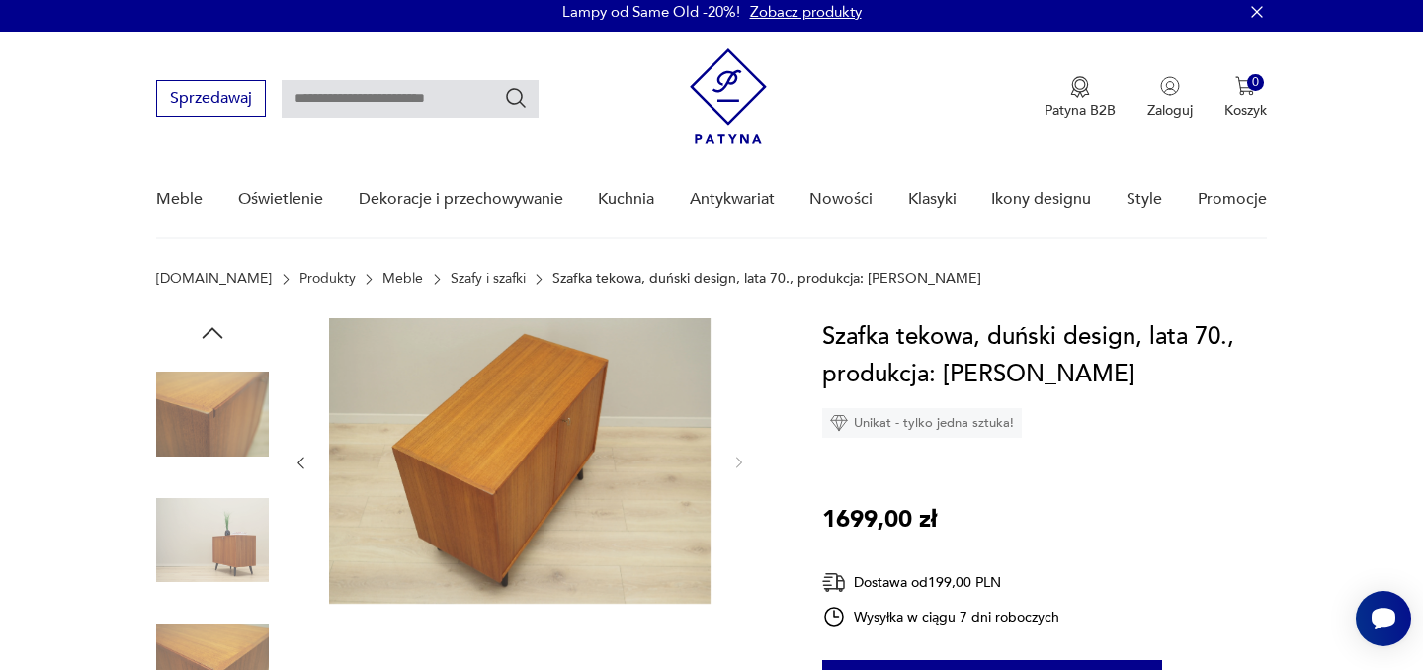
scroll to position [0, 0]
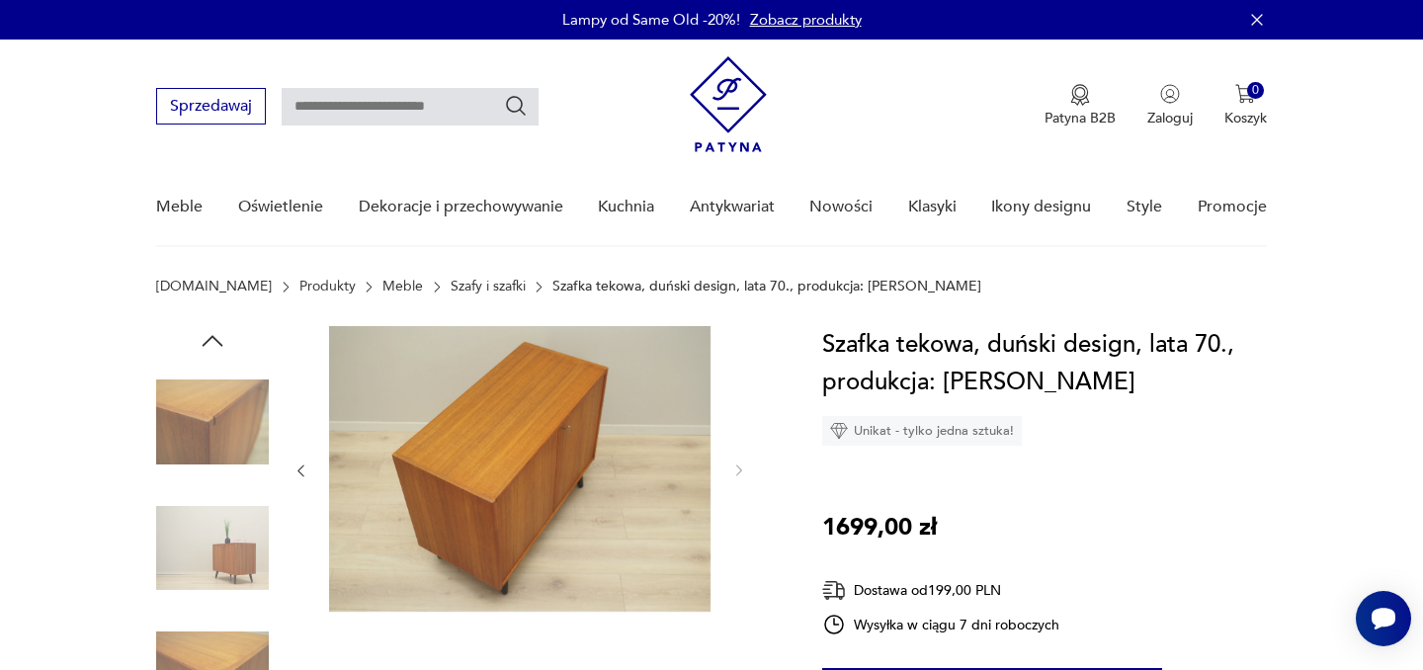
click at [215, 338] on icon "button" at bounding box center [213, 340] width 21 height 11
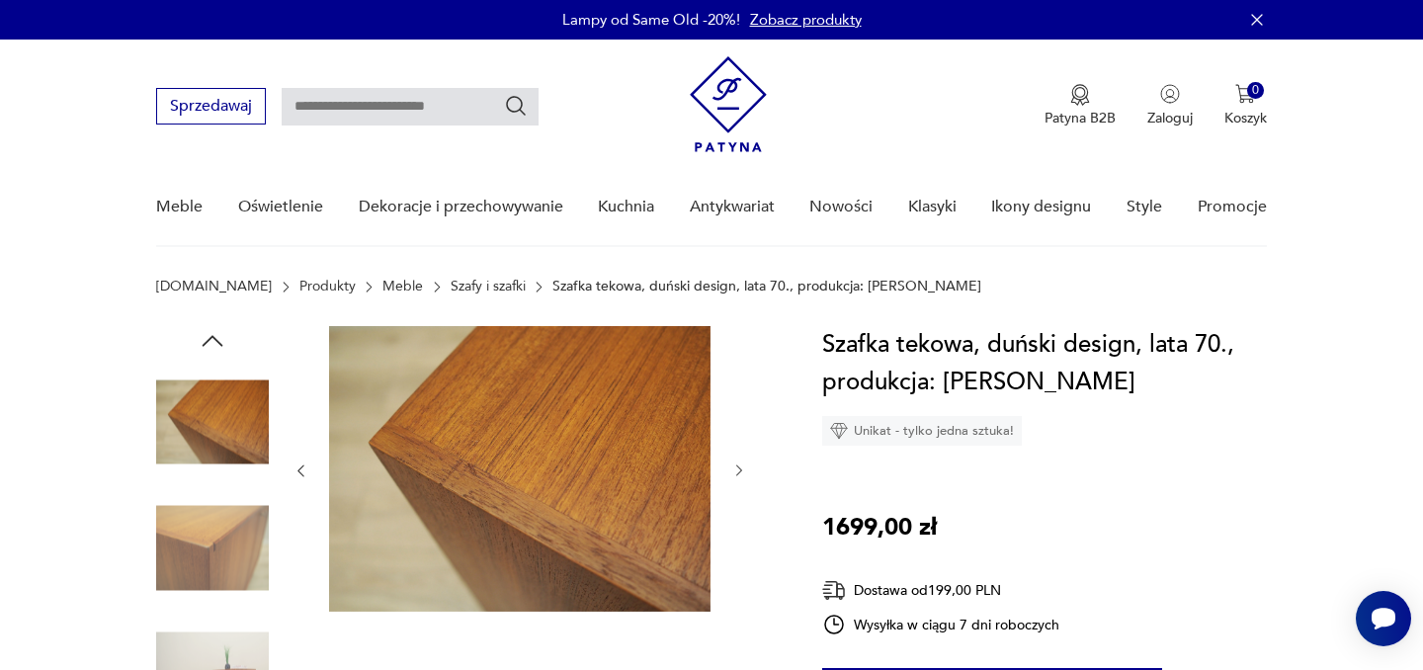
click at [215, 338] on icon "button" at bounding box center [213, 340] width 21 height 11
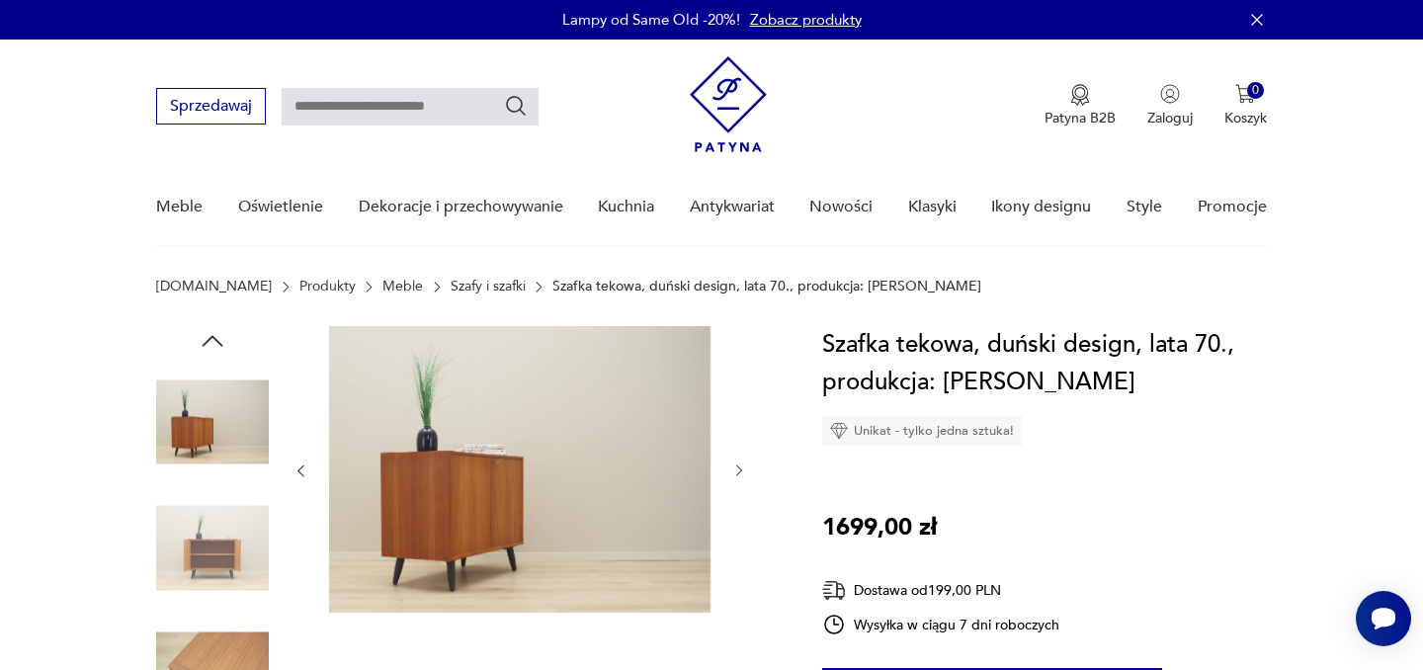
click at [215, 338] on icon "button" at bounding box center [213, 340] width 21 height 11
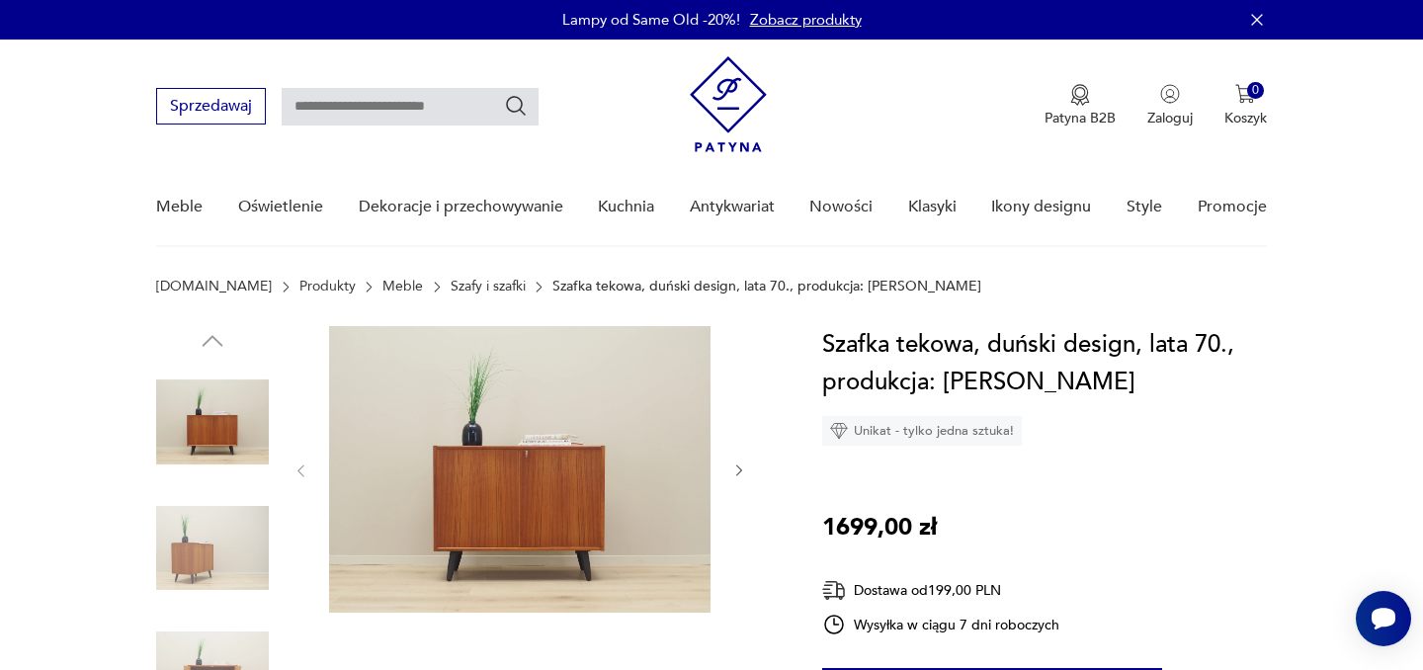
click at [217, 417] on img at bounding box center [212, 422] width 113 height 113
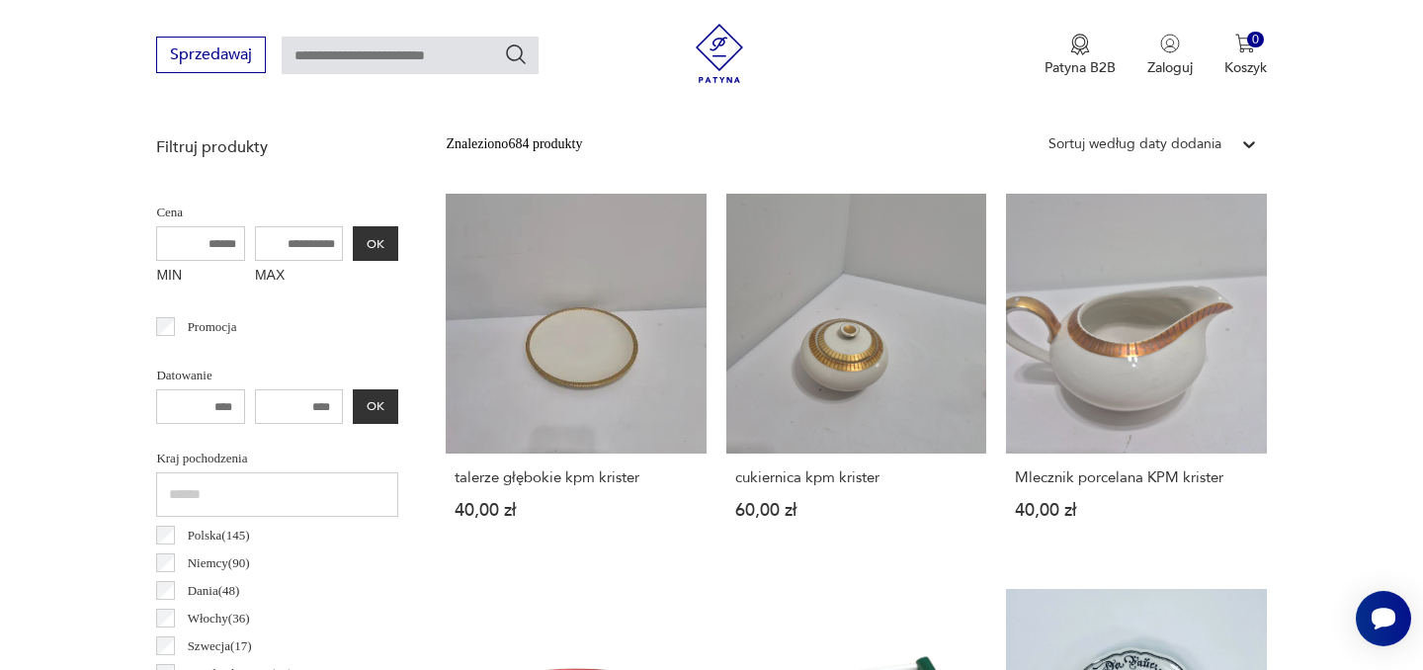
scroll to position [790, 0]
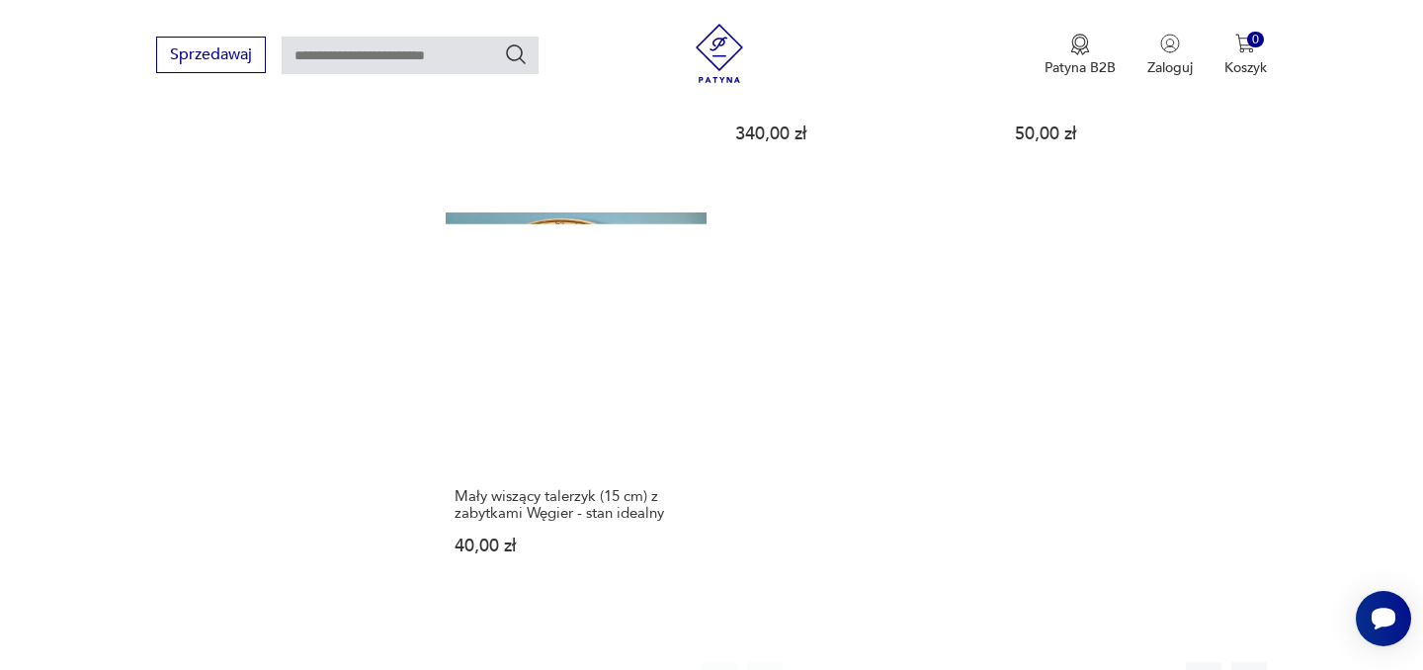
scroll to position [2990, 0]
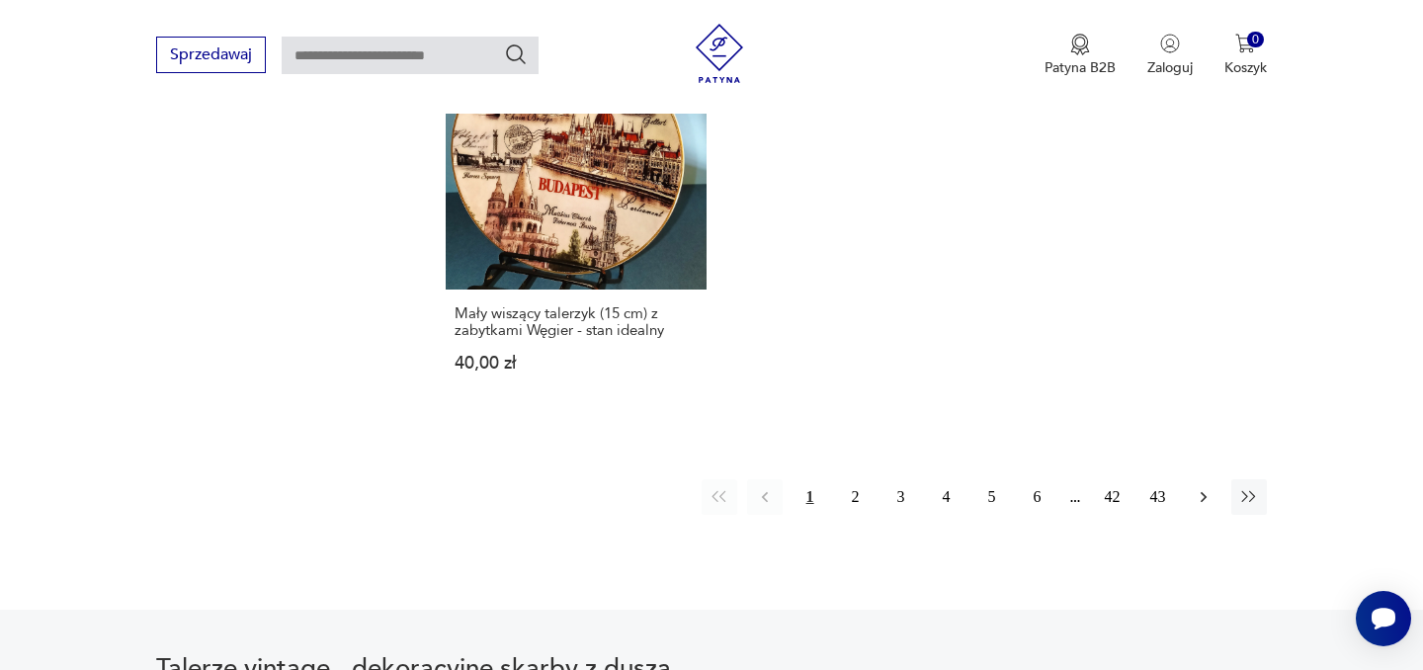
click at [1208, 487] on icon "button" at bounding box center [1204, 497] width 20 height 20
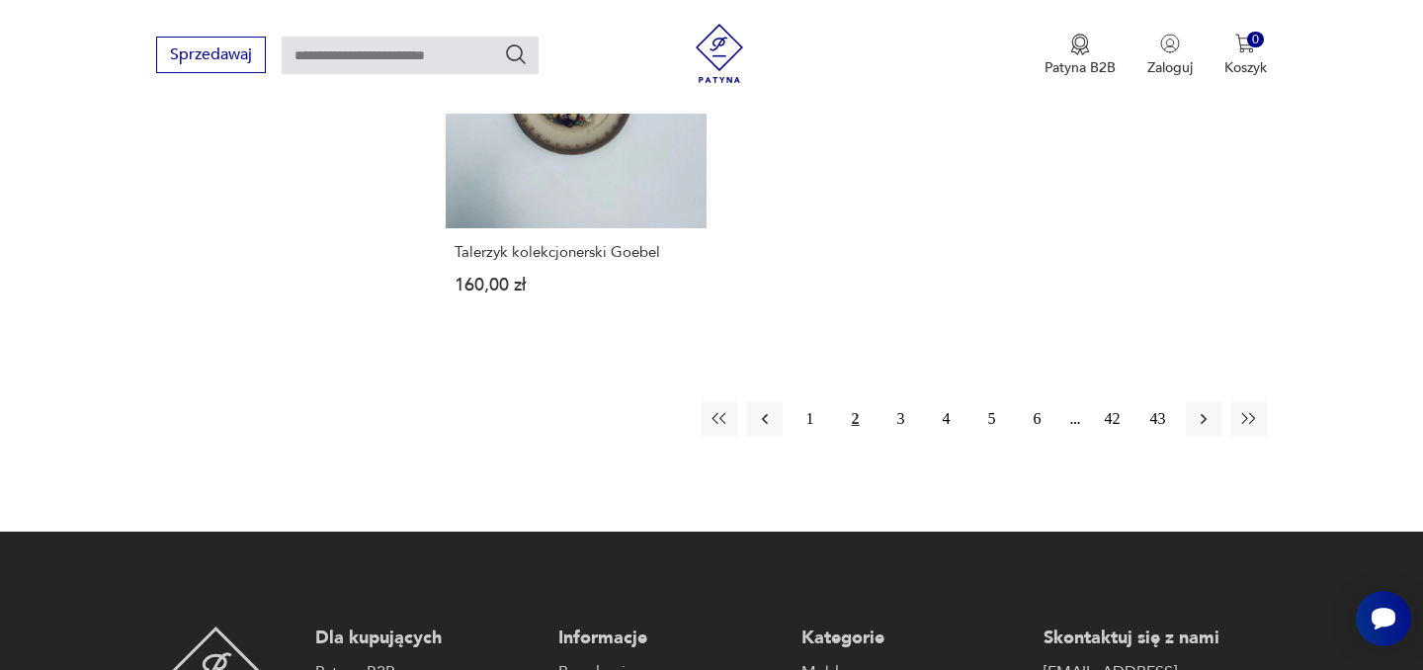
scroll to position [3070, 0]
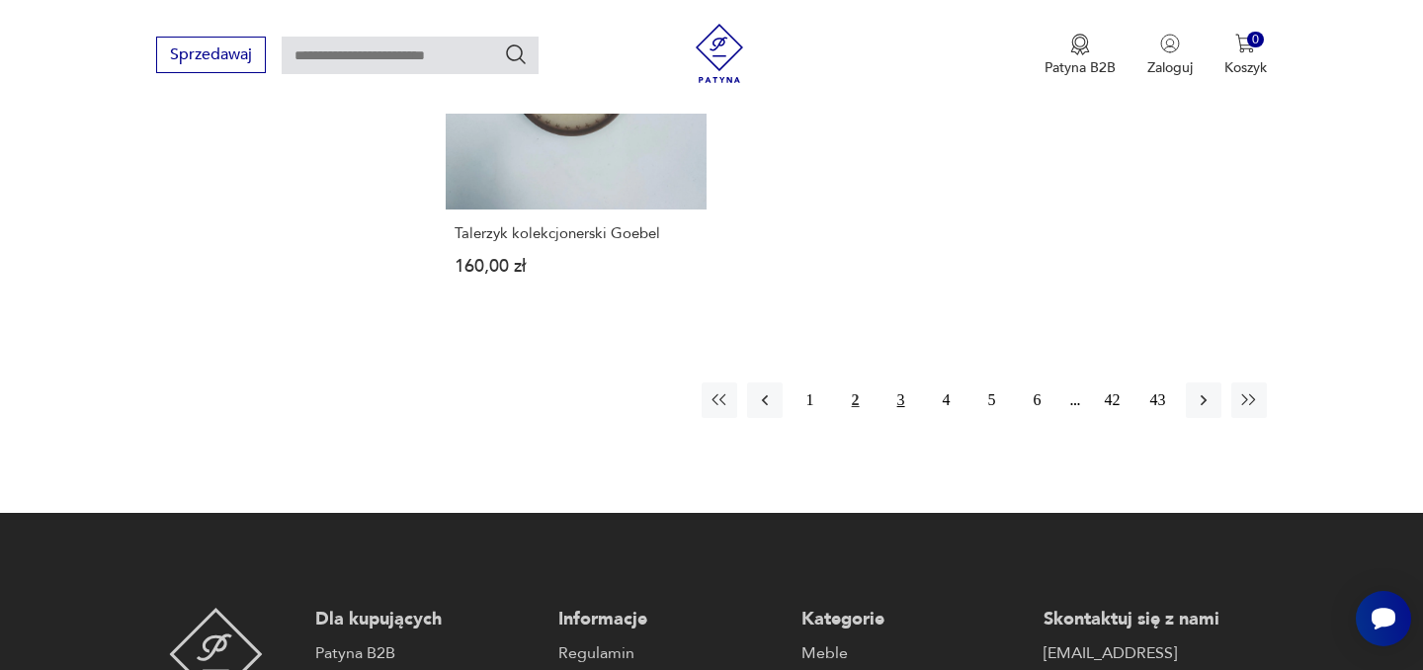
click at [905, 383] on button "3" at bounding box center [902, 401] width 36 height 36
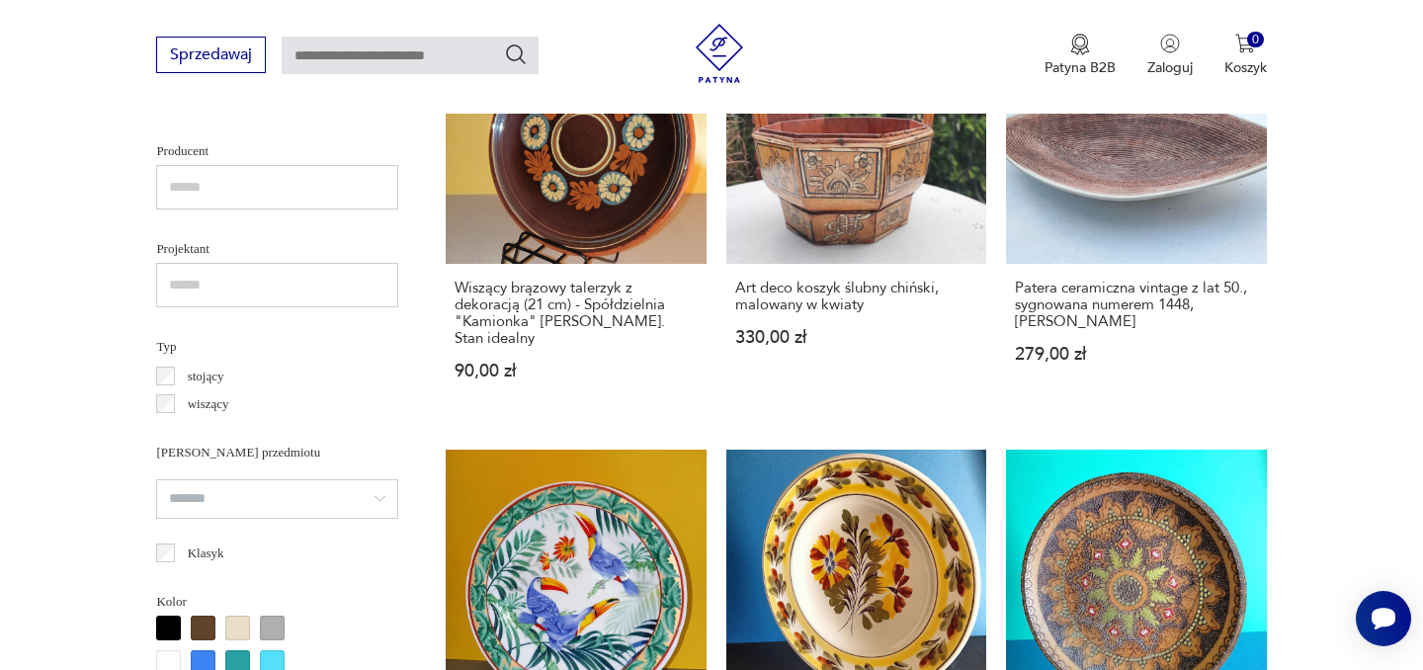
scroll to position [1306, 0]
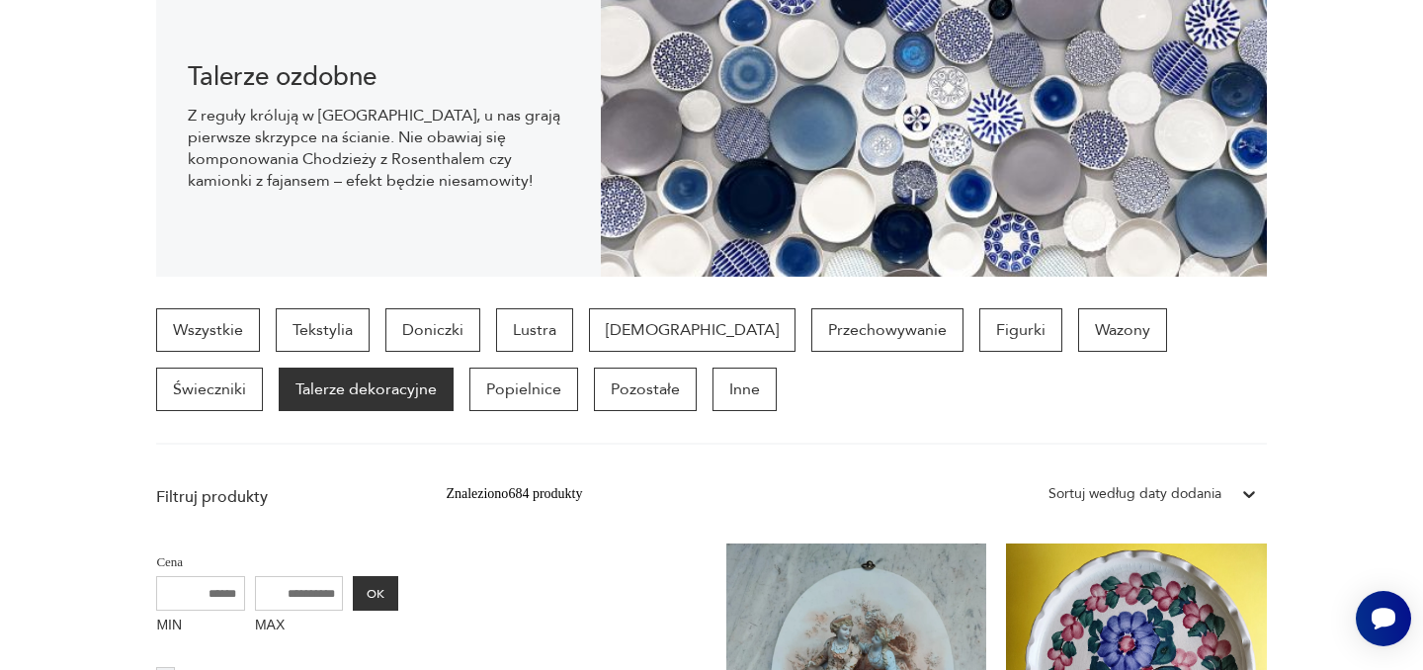
scroll to position [0, 0]
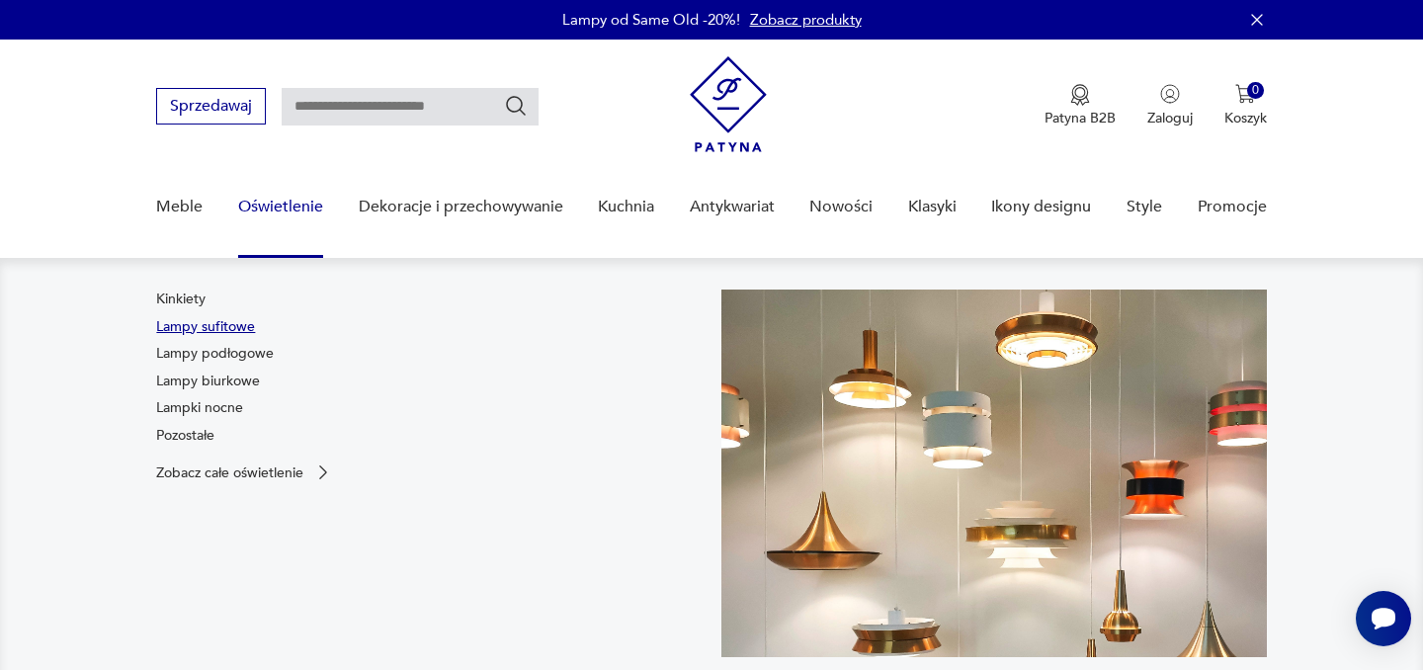
click at [221, 323] on link "Lampy sufitowe" at bounding box center [205, 327] width 99 height 20
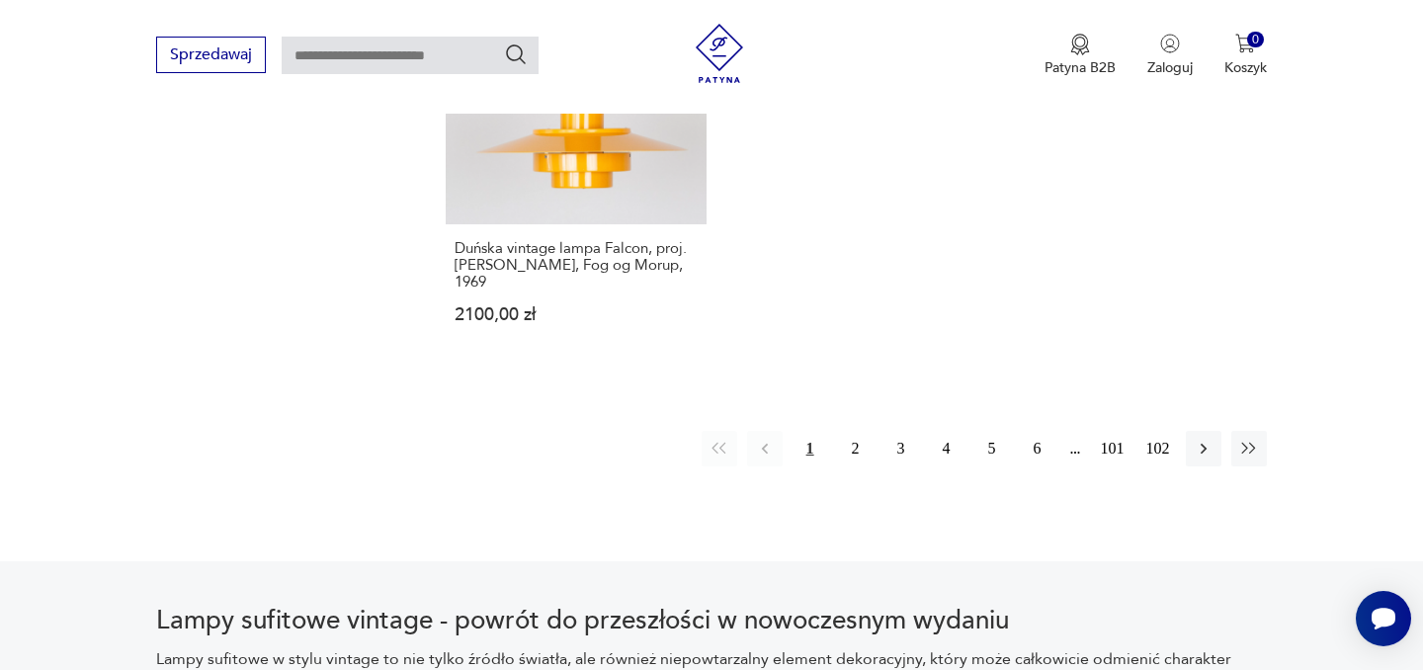
scroll to position [2970, 0]
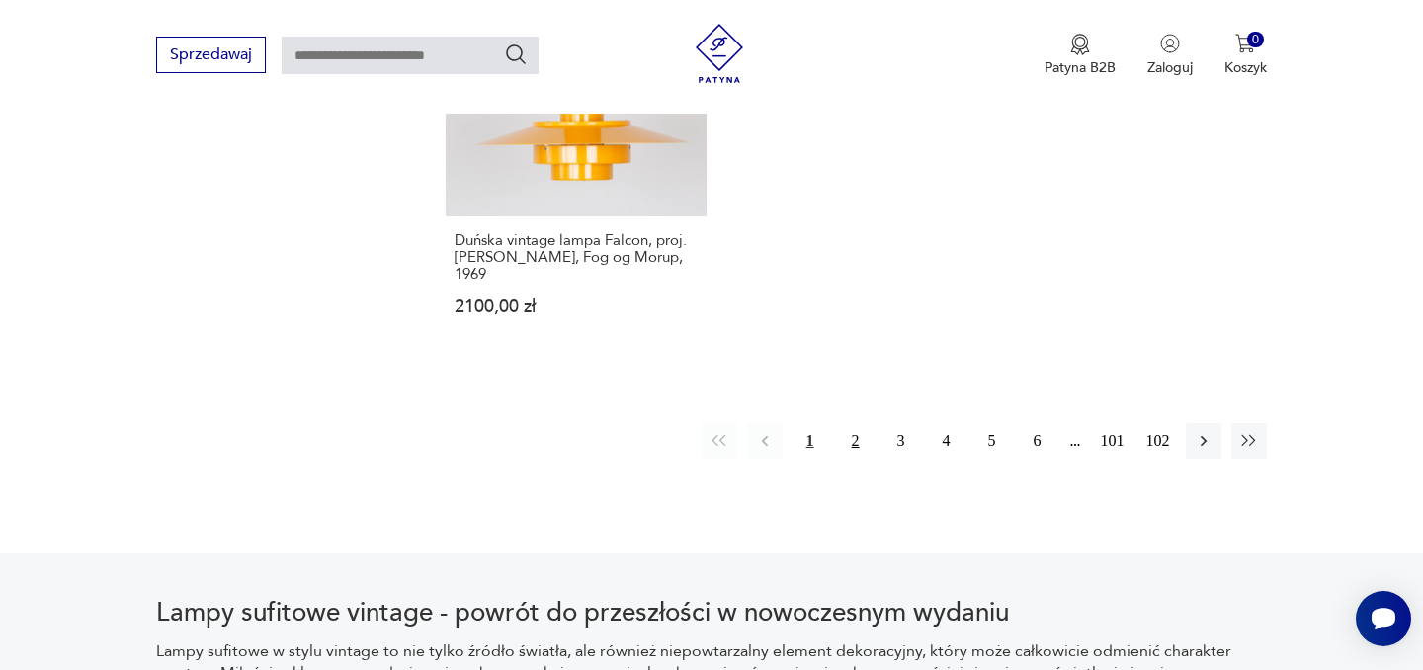
click at [853, 434] on button "2" at bounding box center [856, 441] width 36 height 36
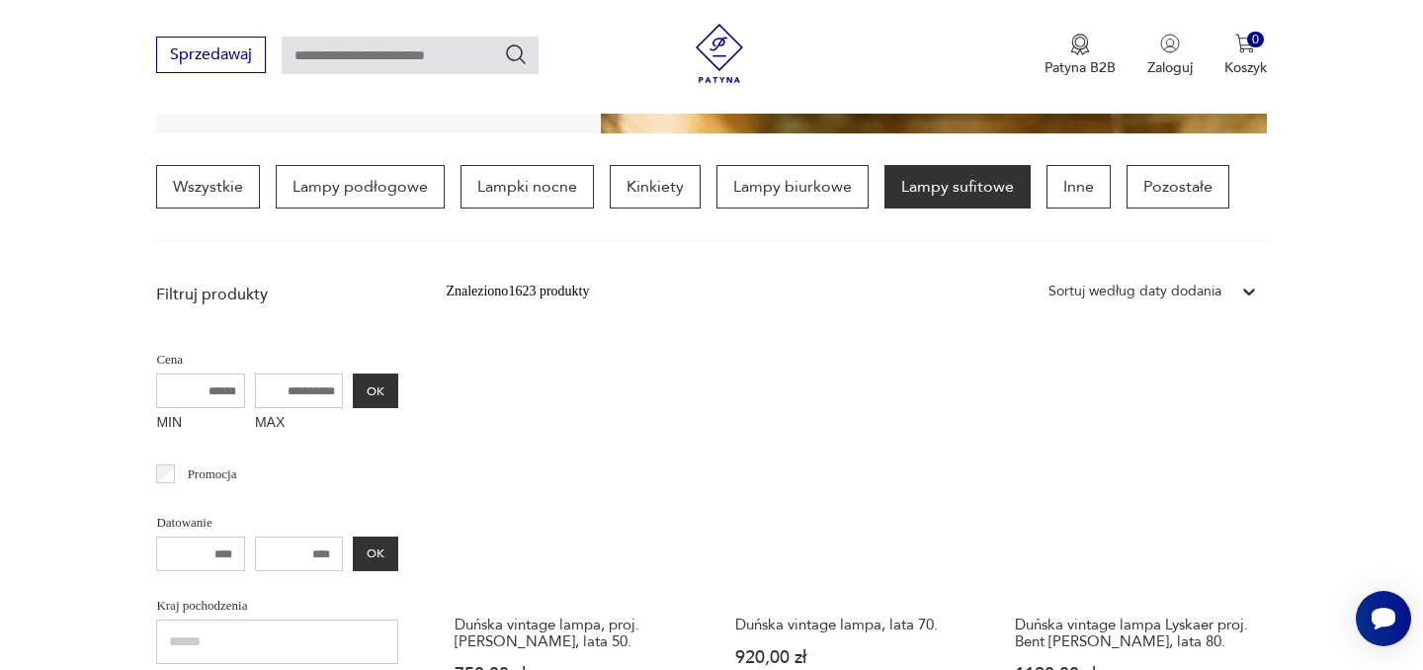
scroll to position [466, 0]
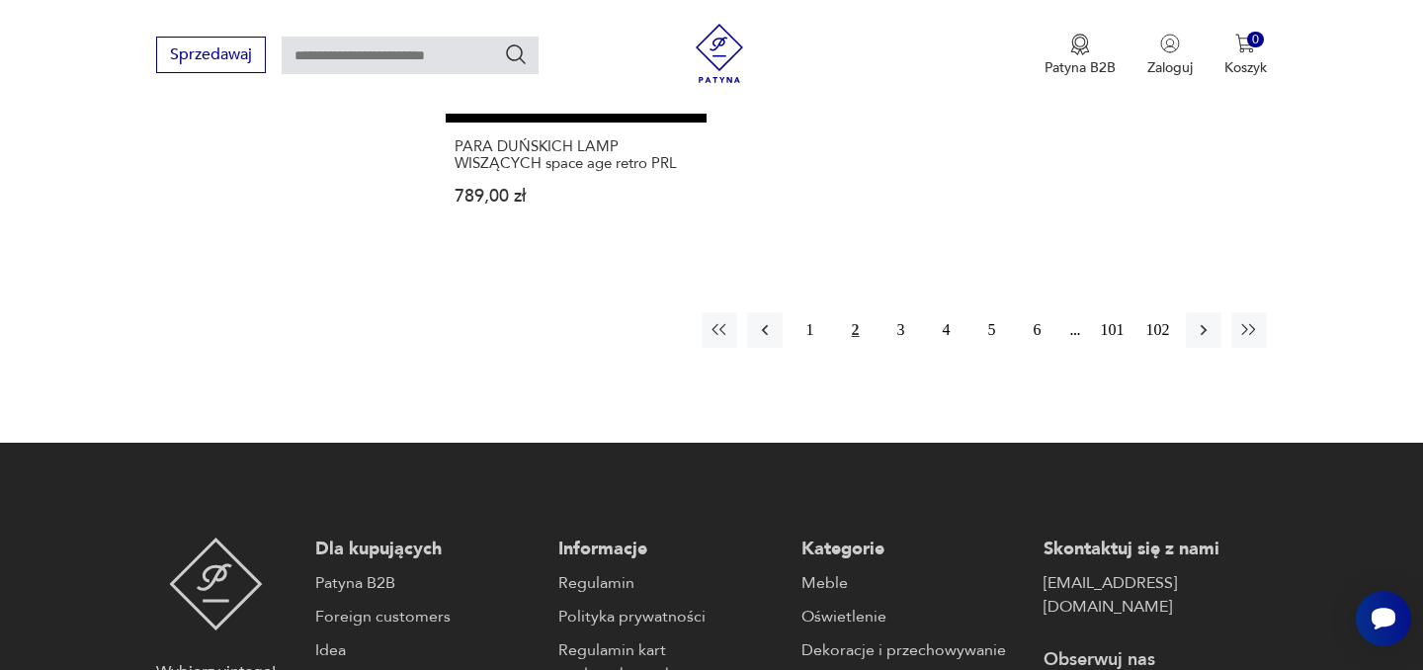
scroll to position [3038, 0]
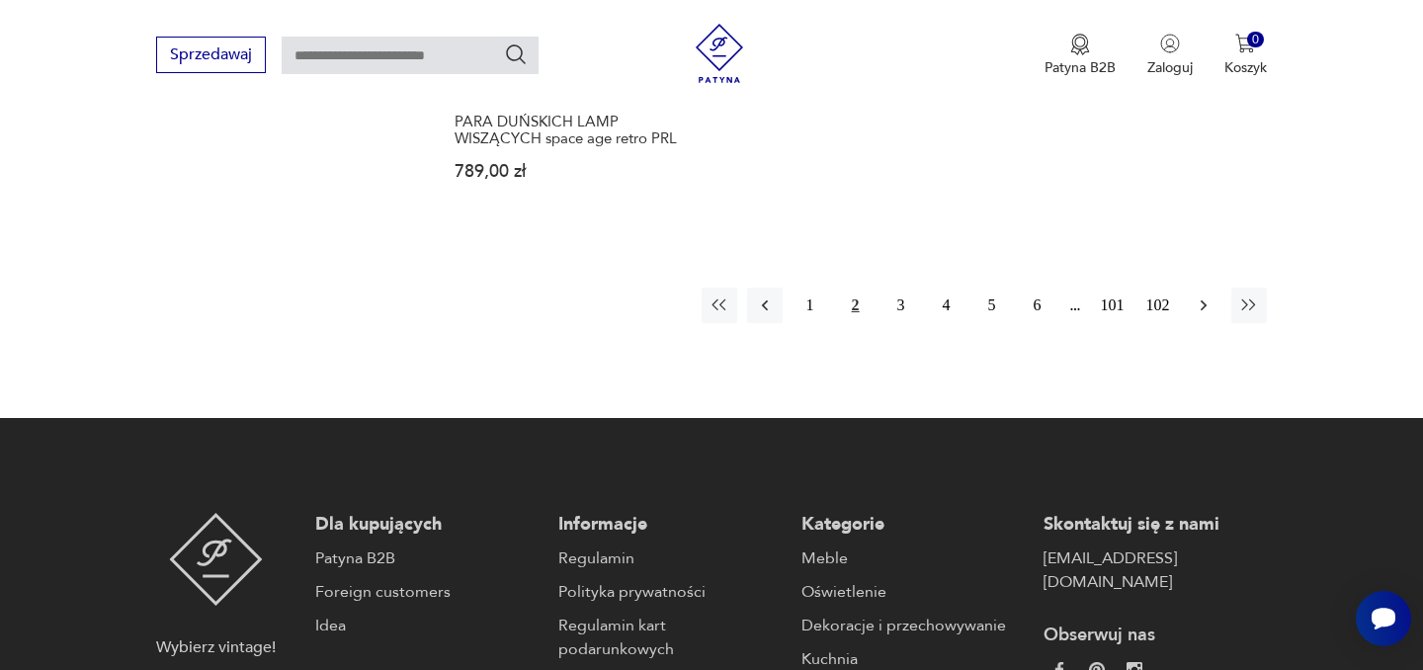
click at [1206, 296] on icon "button" at bounding box center [1204, 306] width 20 height 20
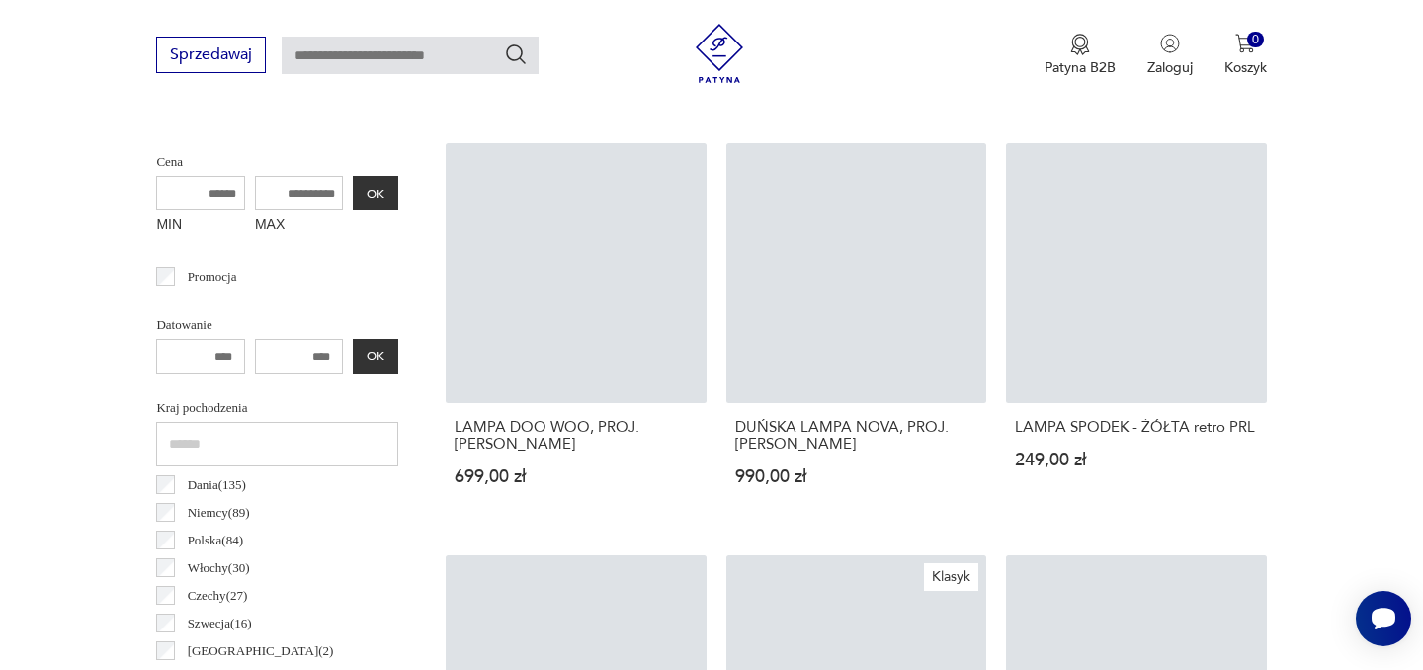
scroll to position [466, 0]
